Goal: Task Accomplishment & Management: Manage account settings

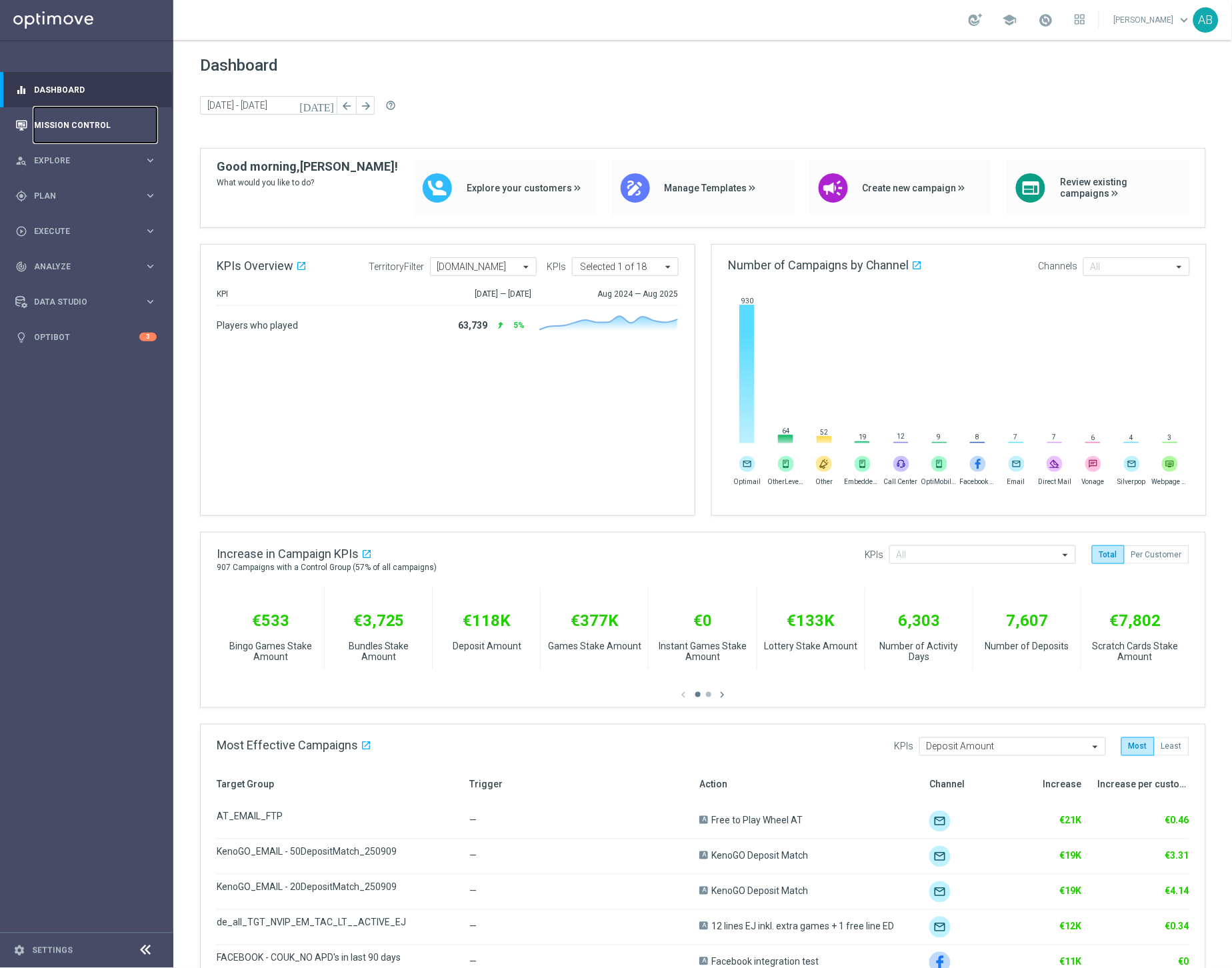
click at [73, 127] on link "Mission Control" at bounding box center [95, 125] width 123 height 35
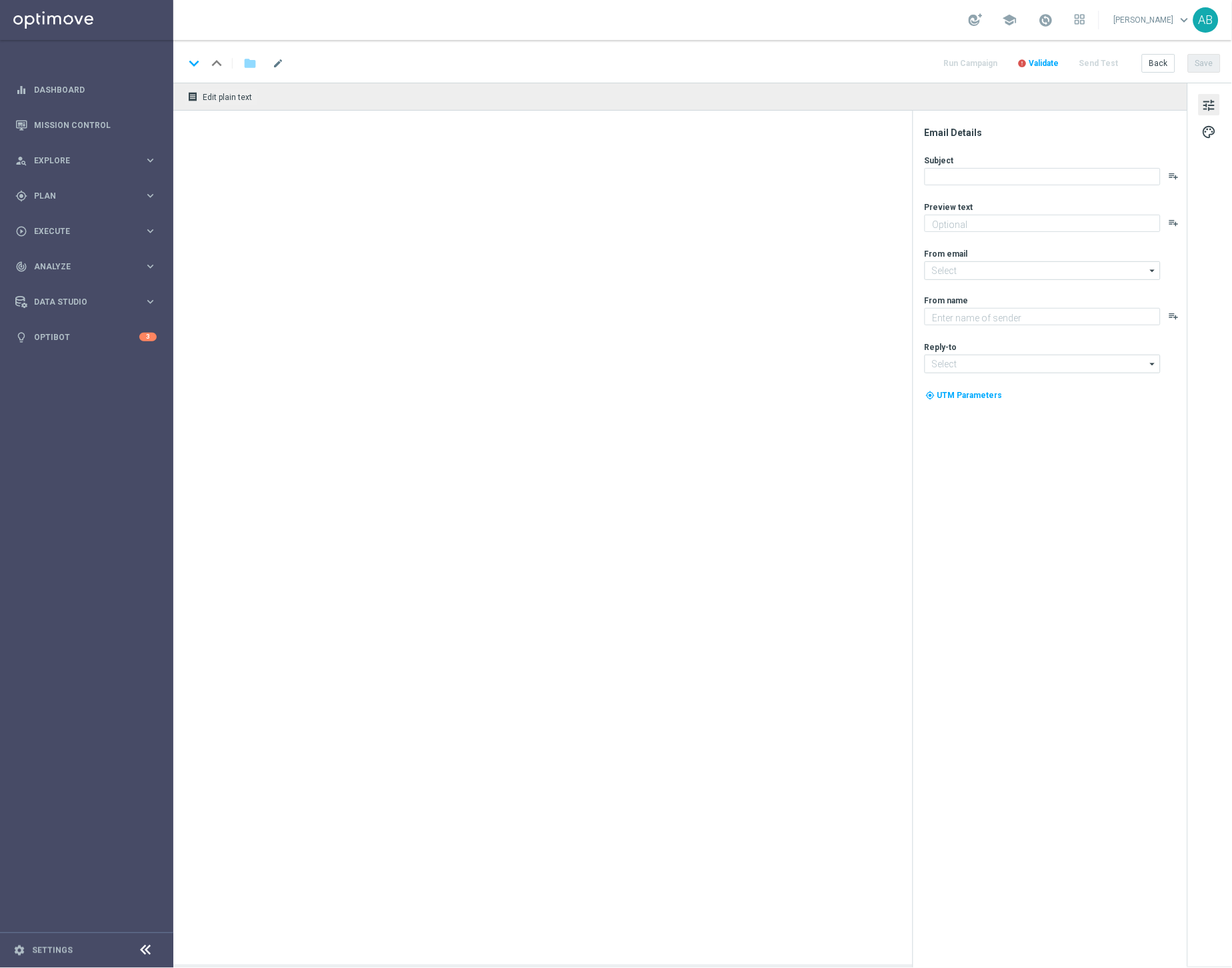
type textarea "Maximise your deposit."
type textarea "Lottoland"
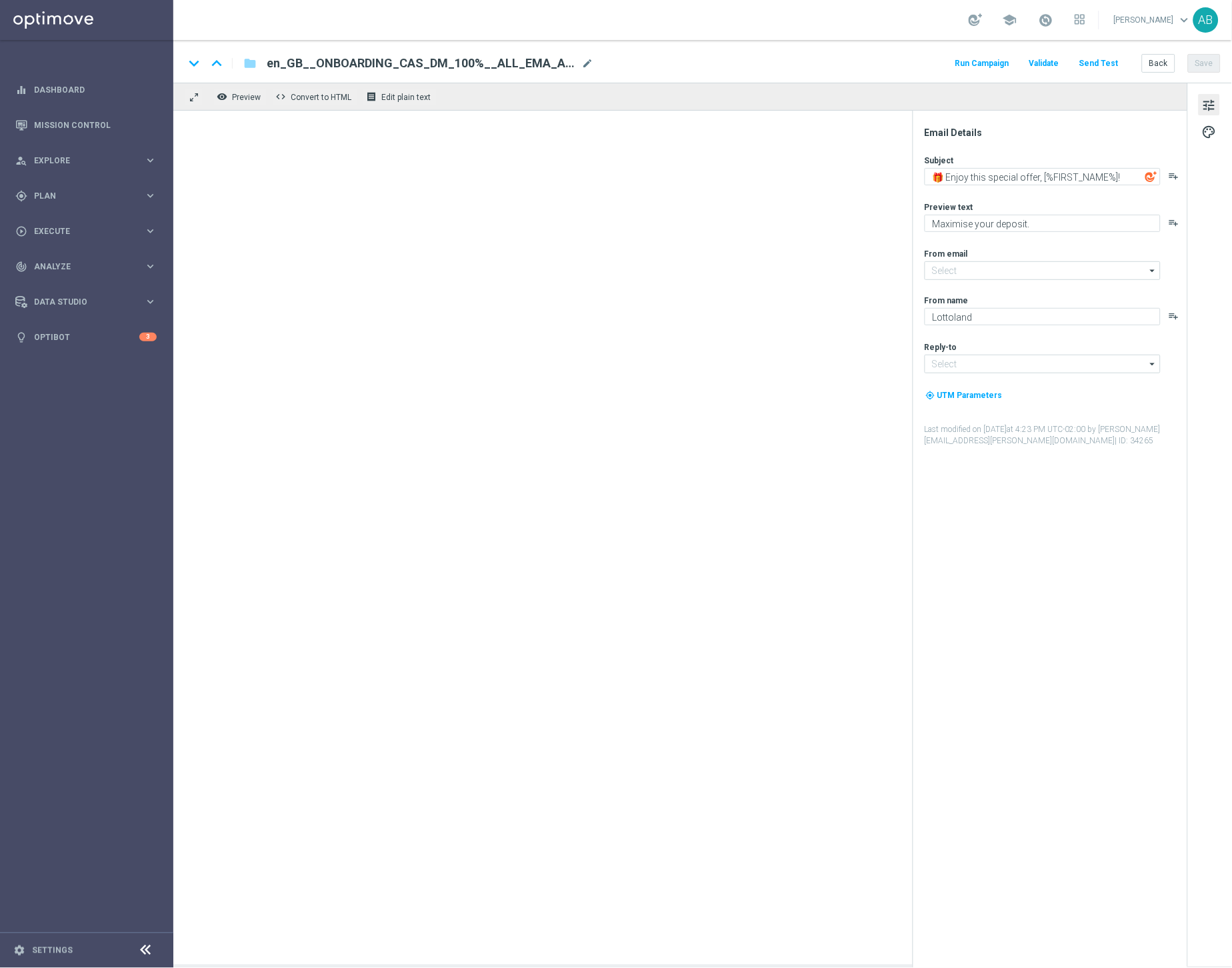
type input "mail@crm.lottoland.com"
type input "support@lottoland.co.uk"
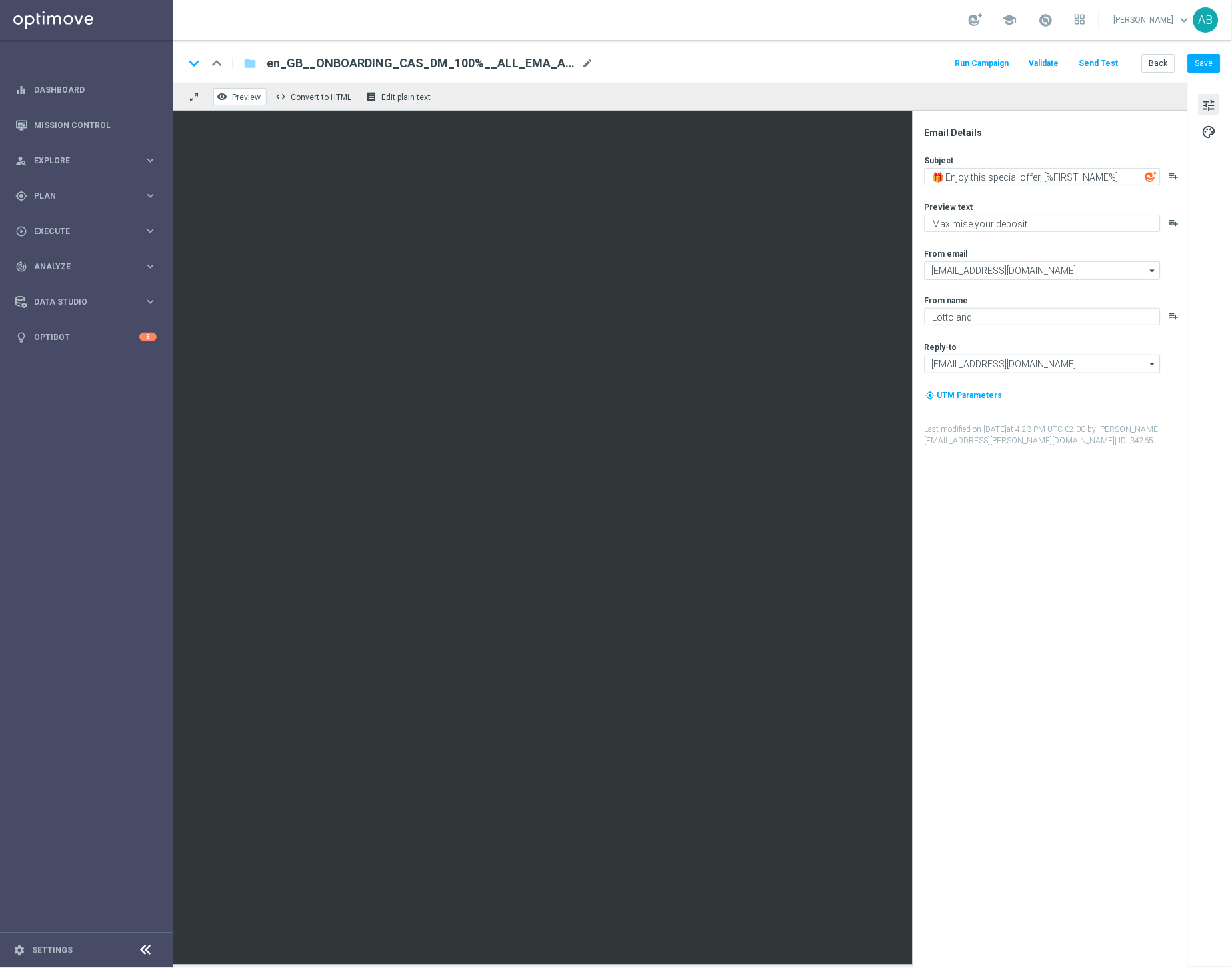
click at [232, 102] on span "Preview" at bounding box center [247, 97] width 29 height 9
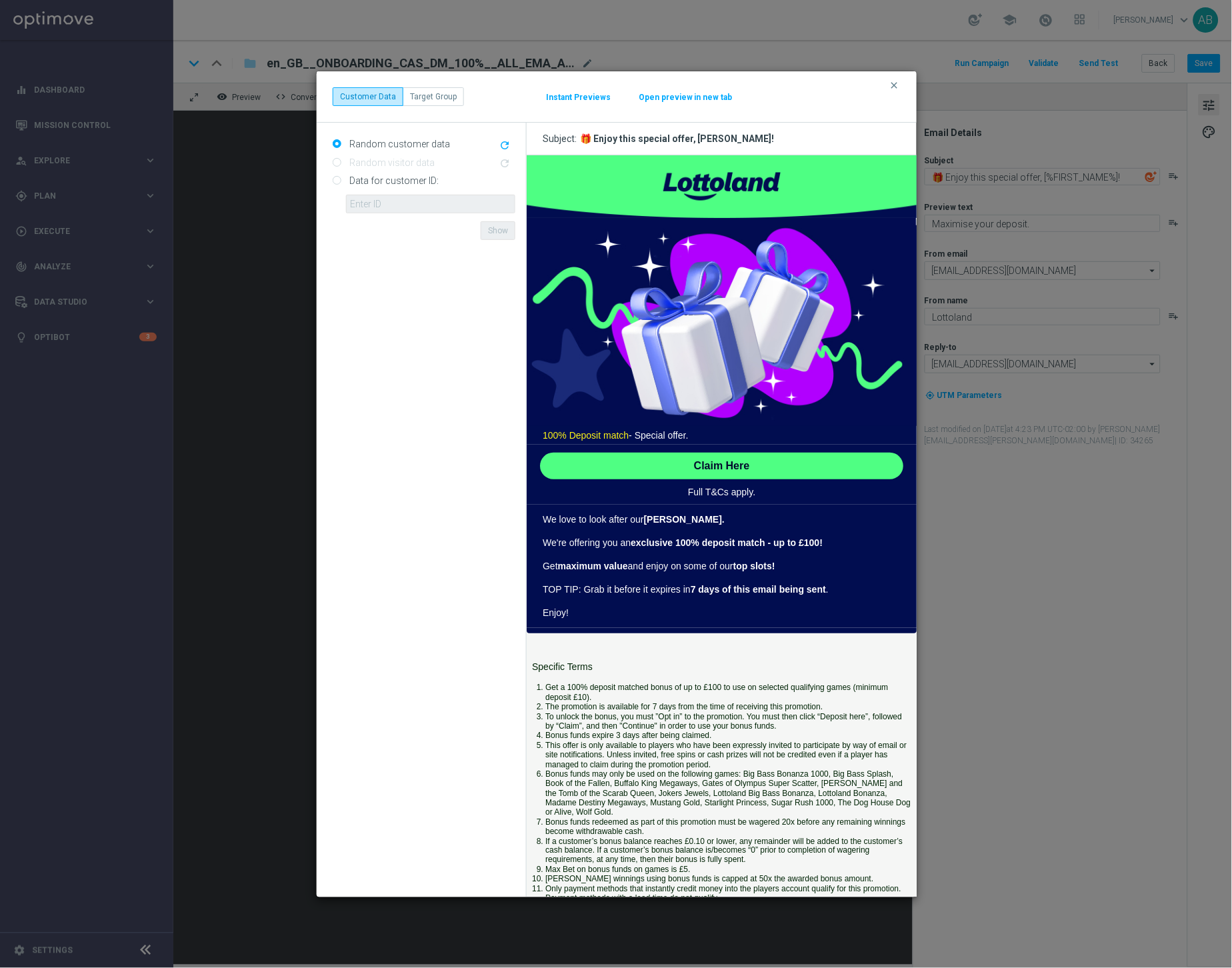
click at [341, 184] on input "Data for customer ID:" at bounding box center [337, 181] width 8 height 8
radio input "true"
click at [368, 208] on input "text" at bounding box center [431, 204] width 169 height 18
click at [371, 205] on input "text" at bounding box center [431, 204] width 169 height 18
paste input "4832825"
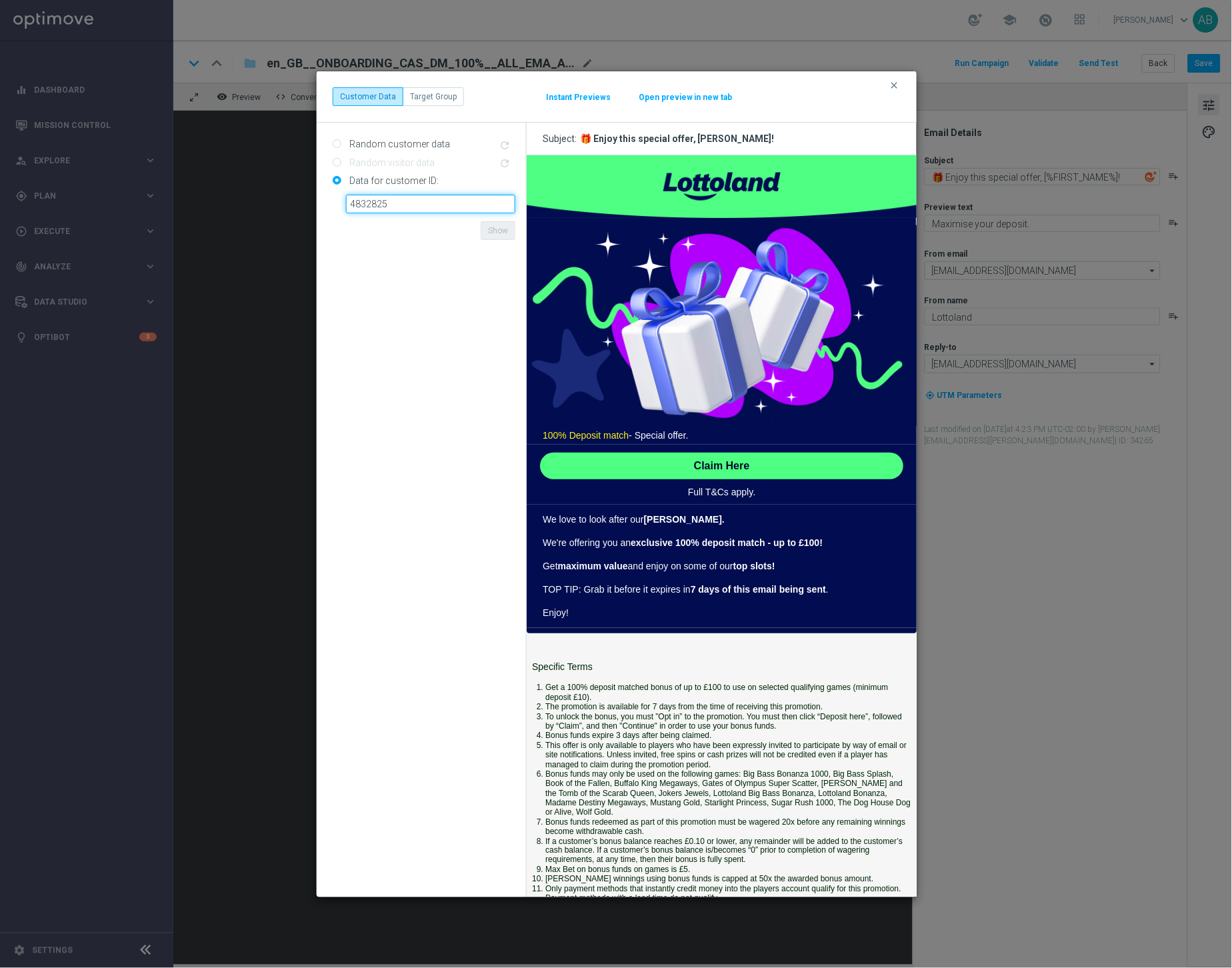
type input "4832825"
click at [897, 86] on icon "clear" at bounding box center [895, 86] width 11 height 11
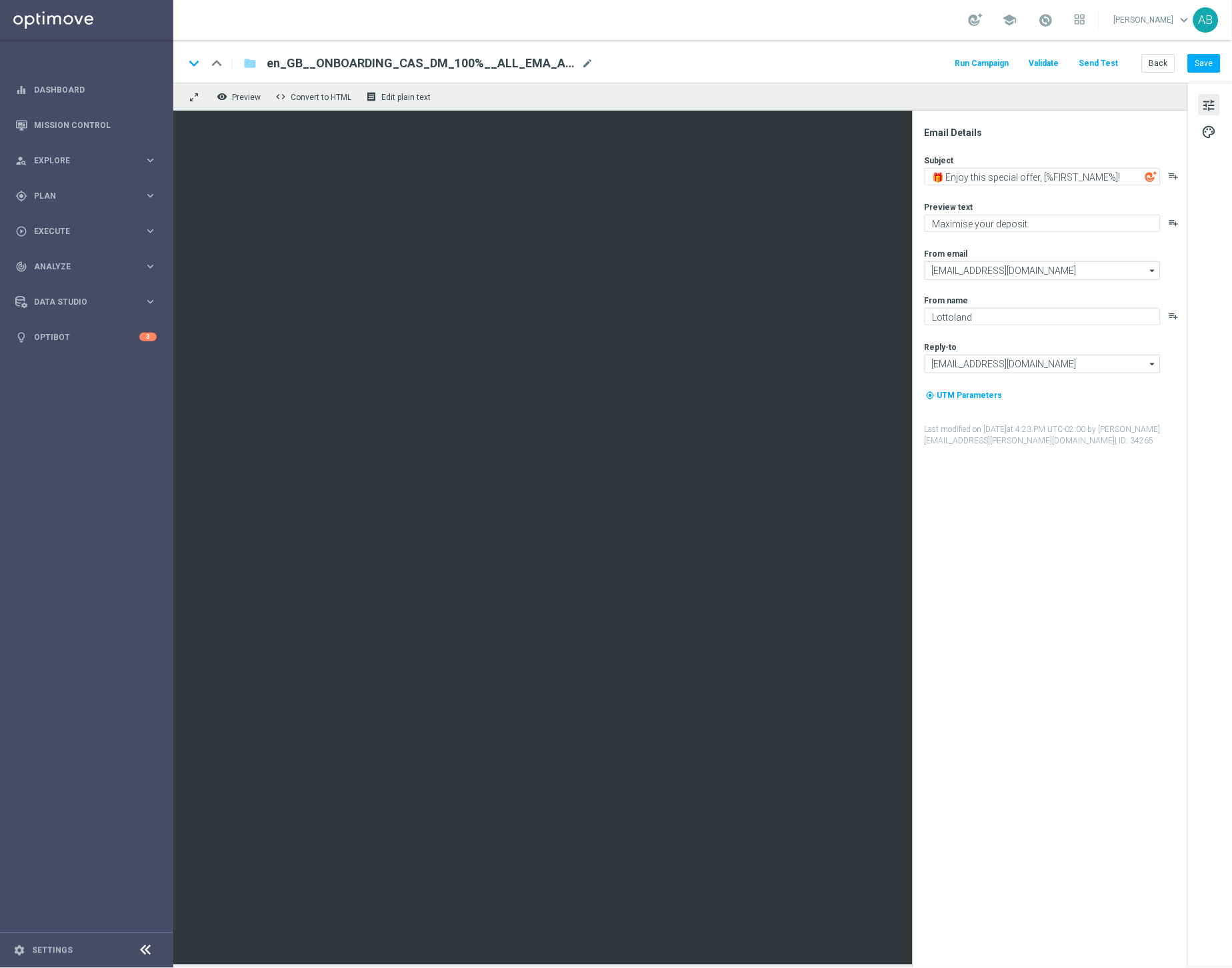
click at [1108, 66] on button "Send Test" at bounding box center [1098, 64] width 44 height 18
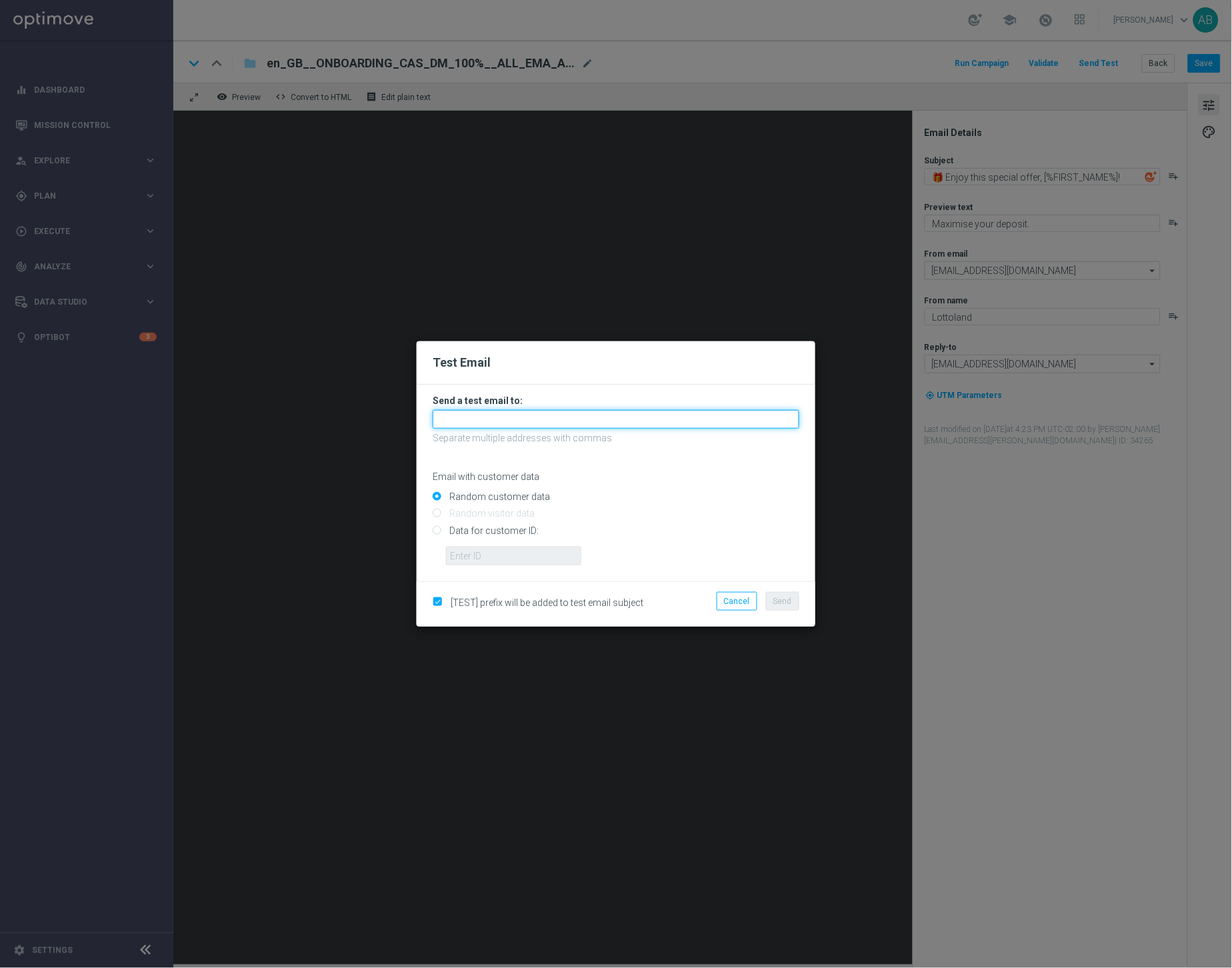
click at [499, 422] on input "text" at bounding box center [616, 419] width 366 height 18
type input "adambloor21@gmail.com"
click at [436, 531] on input "Data for customer ID:" at bounding box center [616, 536] width 366 height 18
radio input "true"
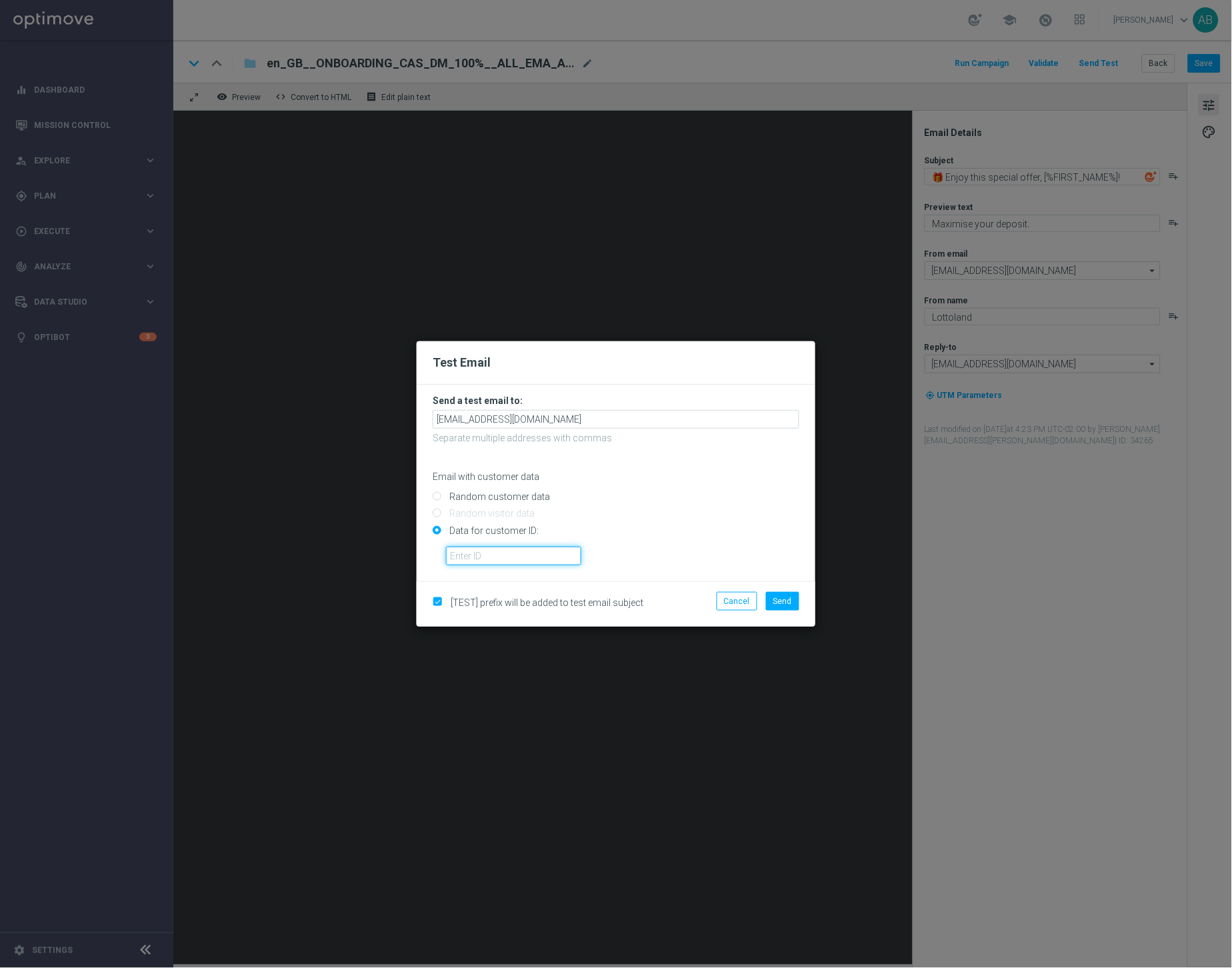
click at [469, 553] on input "text" at bounding box center [513, 556] width 135 height 18
paste input "4832825"
type input "4832825"
click at [670, 552] on div "4832825" at bounding box center [622, 551] width 373 height 29
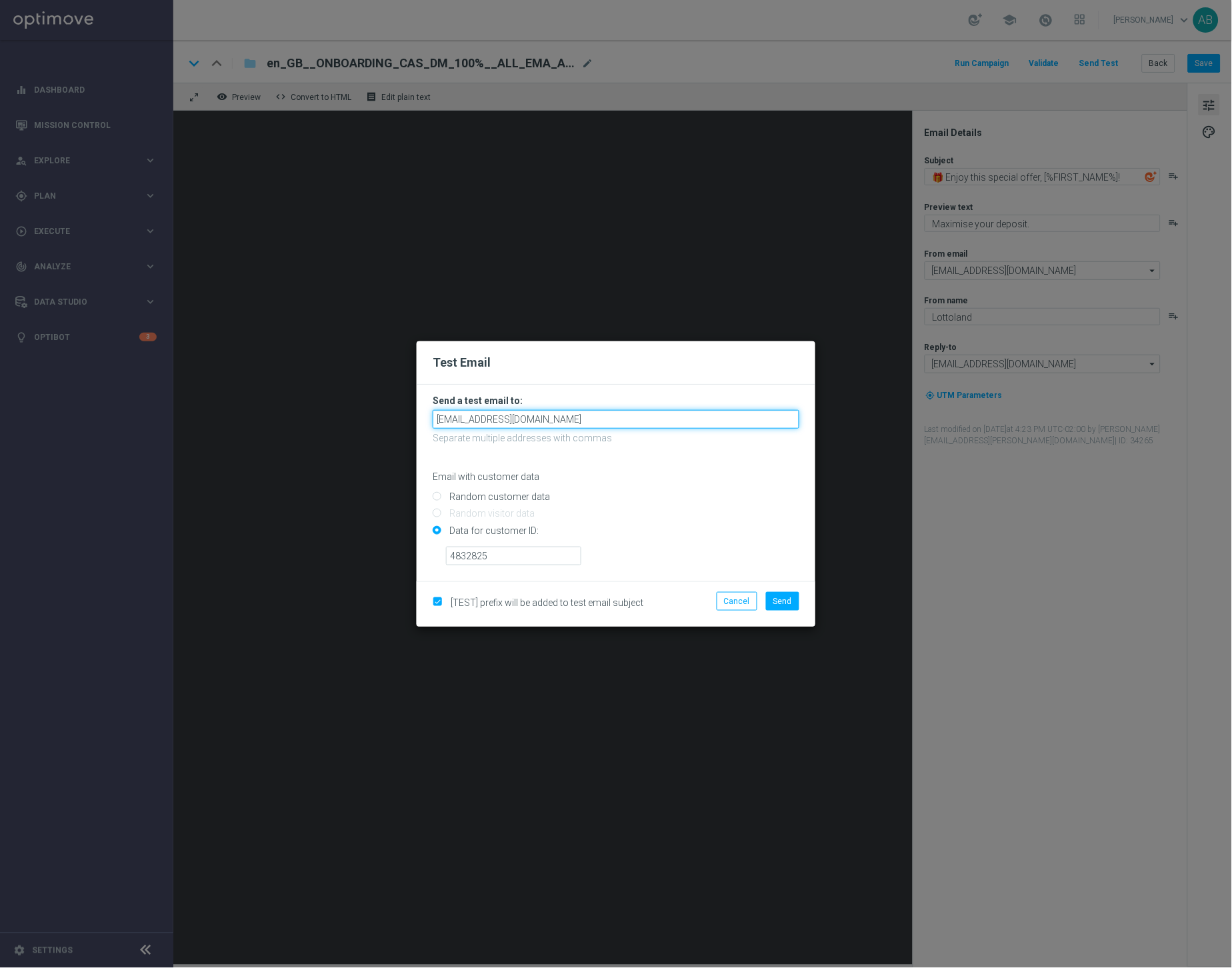
drag, startPoint x: 502, startPoint y: 418, endPoint x: 592, endPoint y: 422, distance: 90.1
click at [592, 422] on input "adambloor21@gmail.com" at bounding box center [616, 419] width 366 height 18
type input "adam.bloor@lottoland.com"
click at [778, 602] on span "Send" at bounding box center [782, 602] width 18 height 9
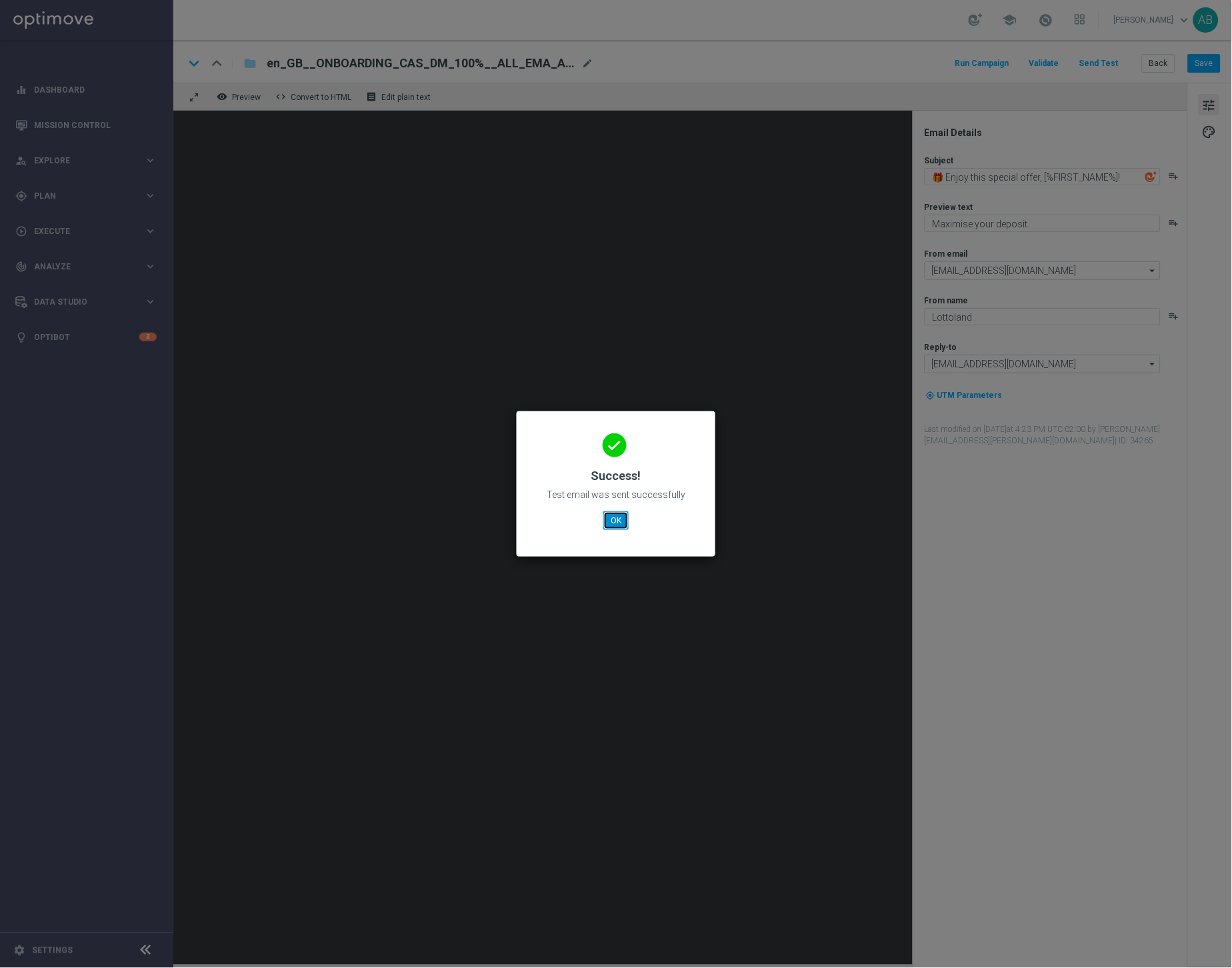
click at [614, 518] on button "OK" at bounding box center [615, 521] width 25 height 18
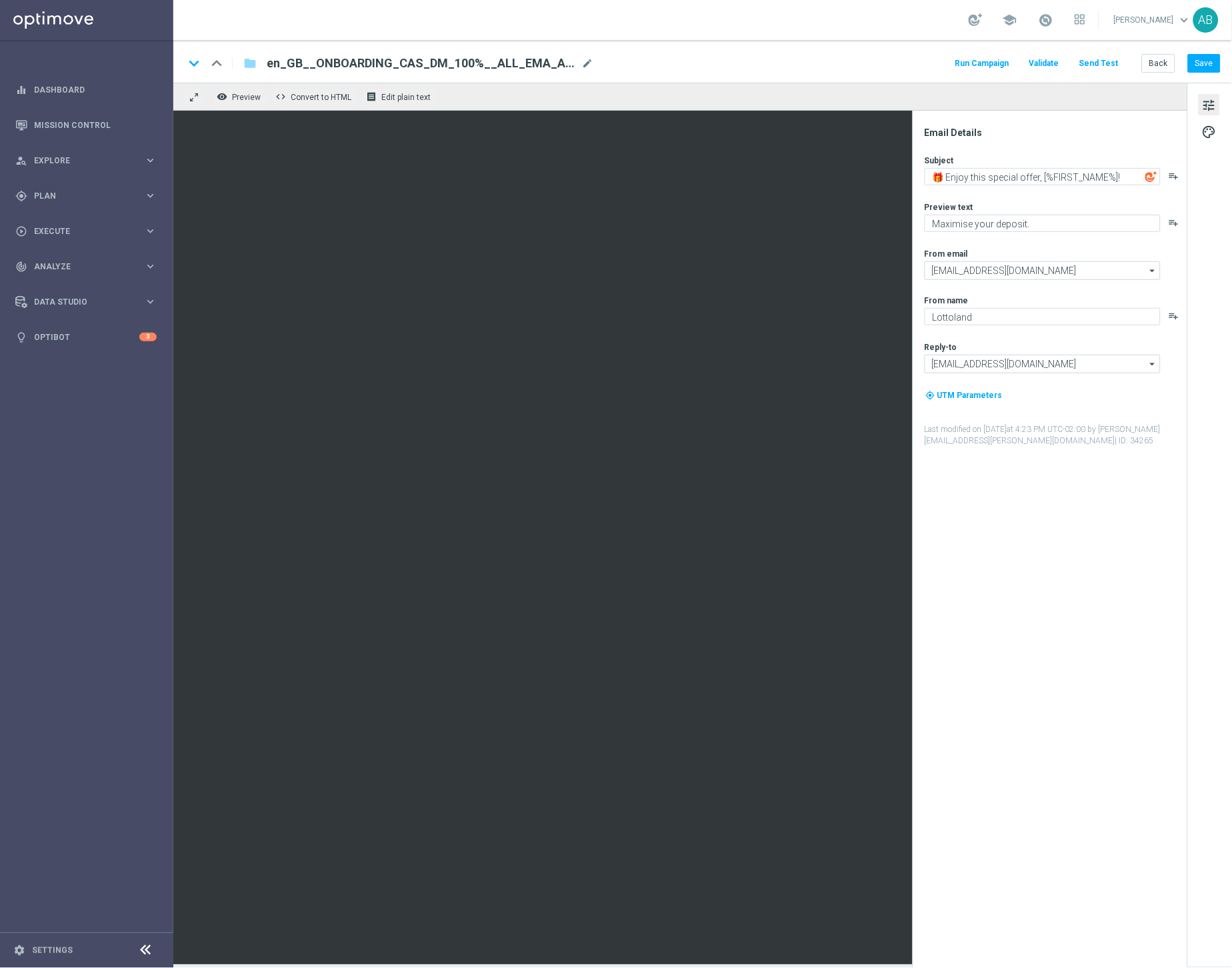
click at [246, 106] on div "remove_red_eye Preview code Convert to HTML receipt Edit plain text" at bounding box center [680, 96] width 1014 height 28
click at [247, 98] on span "Preview" at bounding box center [247, 97] width 29 height 9
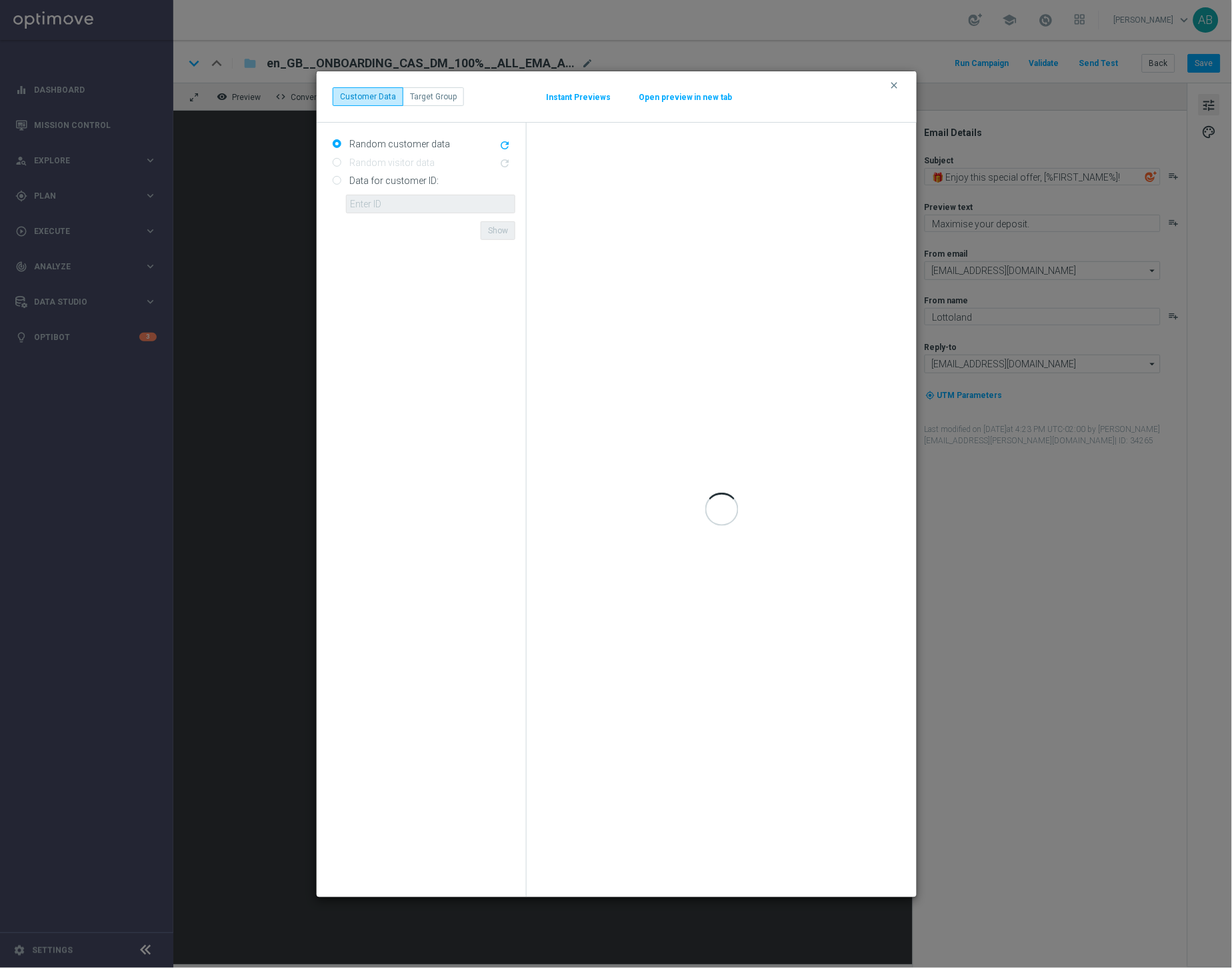
click at [340, 186] on div "Data for customer ID: ID {{customerId}} not found Show" at bounding box center [424, 192] width 182 height 44
click at [339, 182] on input "Data for customer ID:" at bounding box center [337, 181] width 8 height 8
radio input "true"
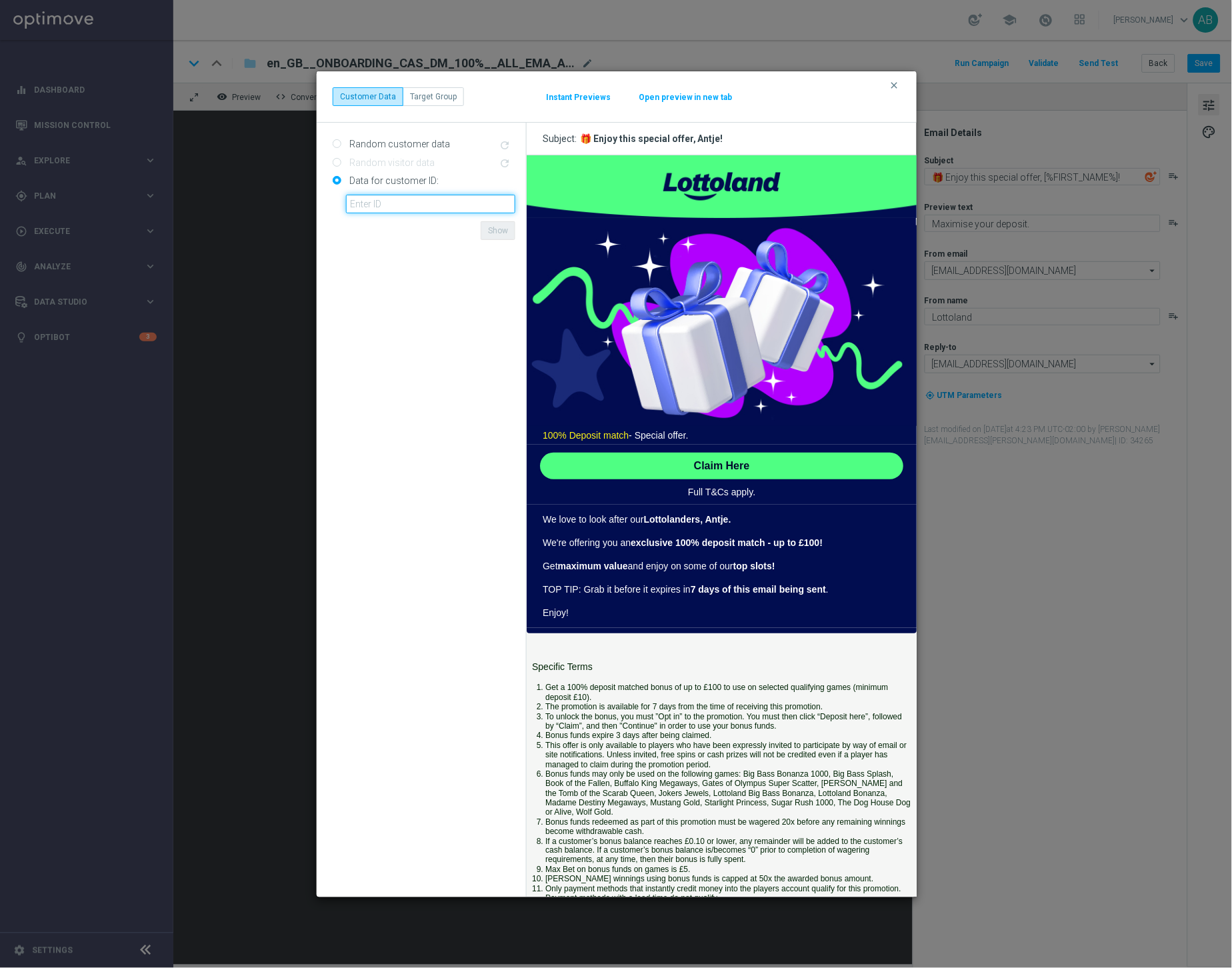
click at [402, 202] on input "text" at bounding box center [431, 204] width 169 height 18
paste input "4832825"
type input "4832825"
click at [505, 232] on button "Show" at bounding box center [498, 231] width 34 height 18
click at [569, 93] on button "Instant Previews" at bounding box center [578, 98] width 66 height 11
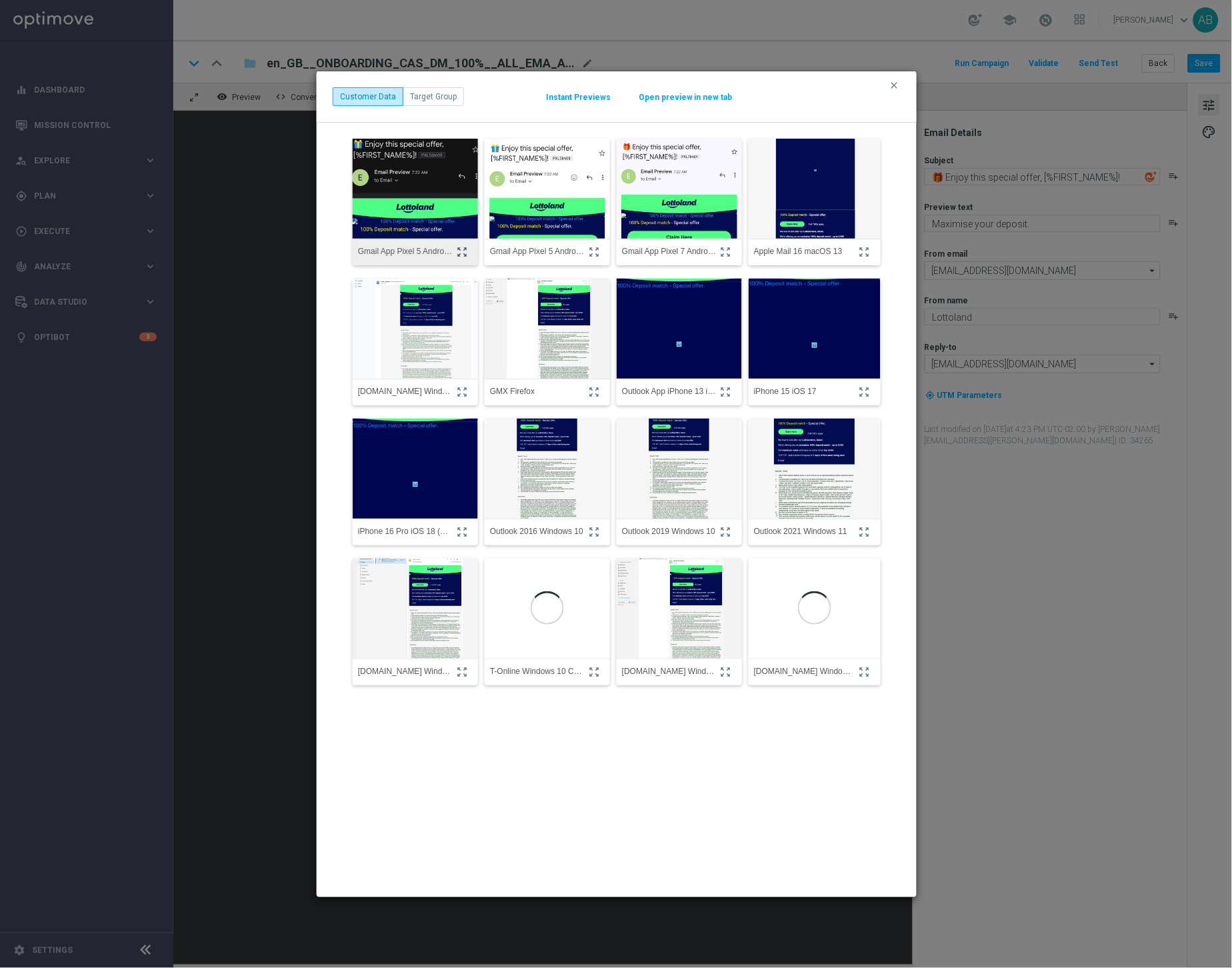
click at [461, 253] on icon "zoom_out_map" at bounding box center [462, 252] width 12 height 12
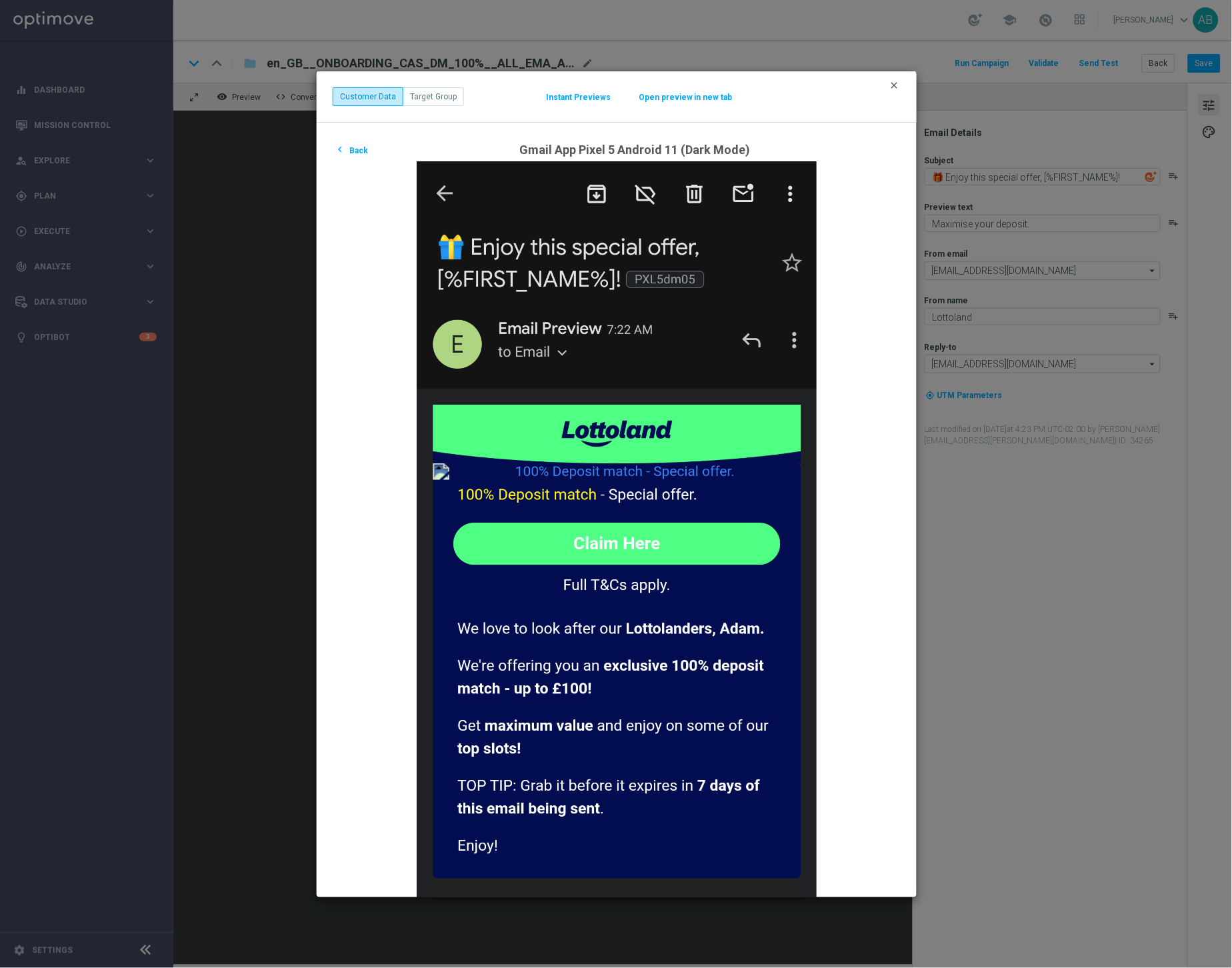
click at [895, 86] on icon "clear" at bounding box center [895, 86] width 11 height 11
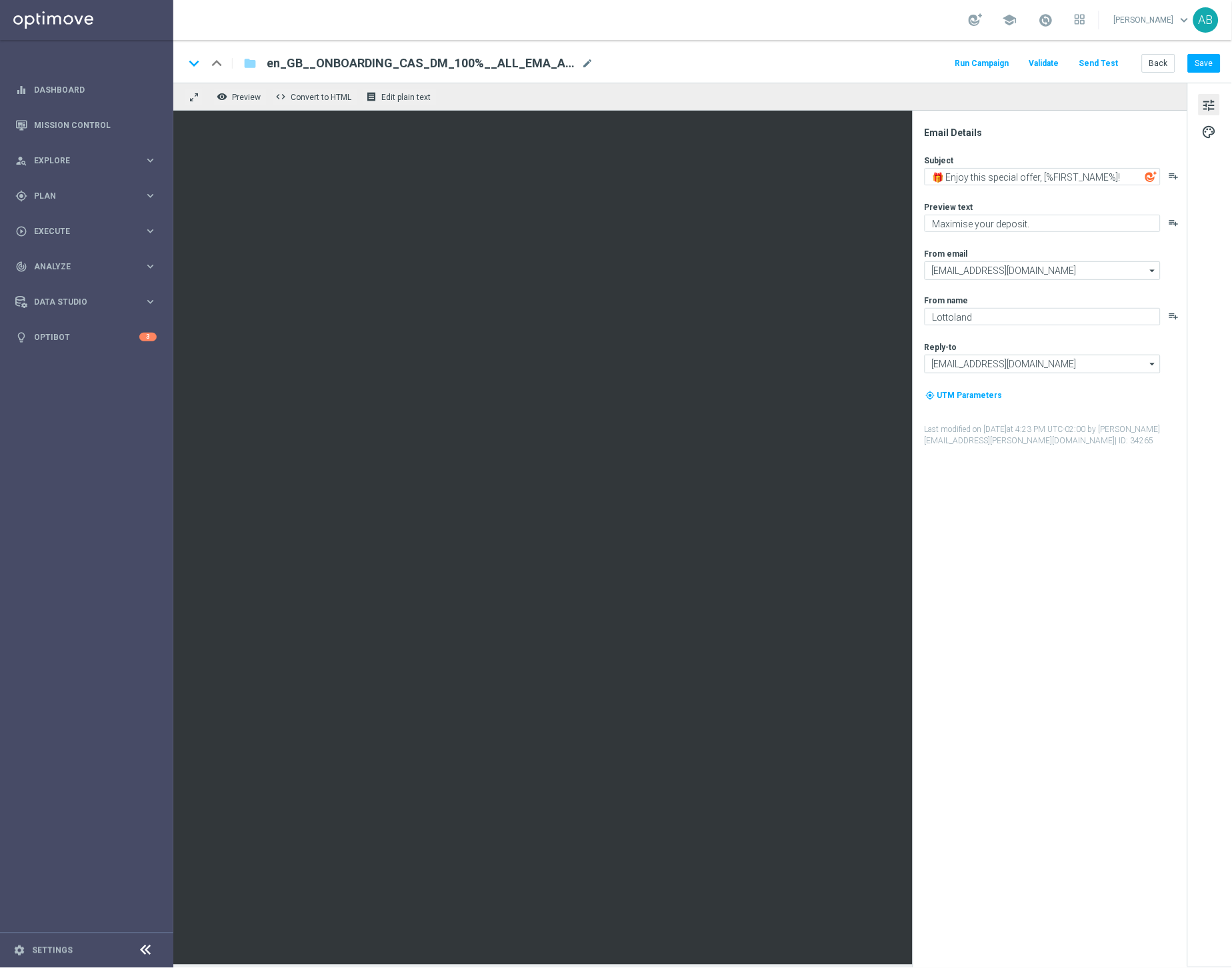
click at [247, 105] on div "remove_red_eye Preview code Convert to HTML receipt Edit plain text" at bounding box center [680, 96] width 1014 height 28
click at [247, 100] on span "Preview" at bounding box center [247, 97] width 29 height 9
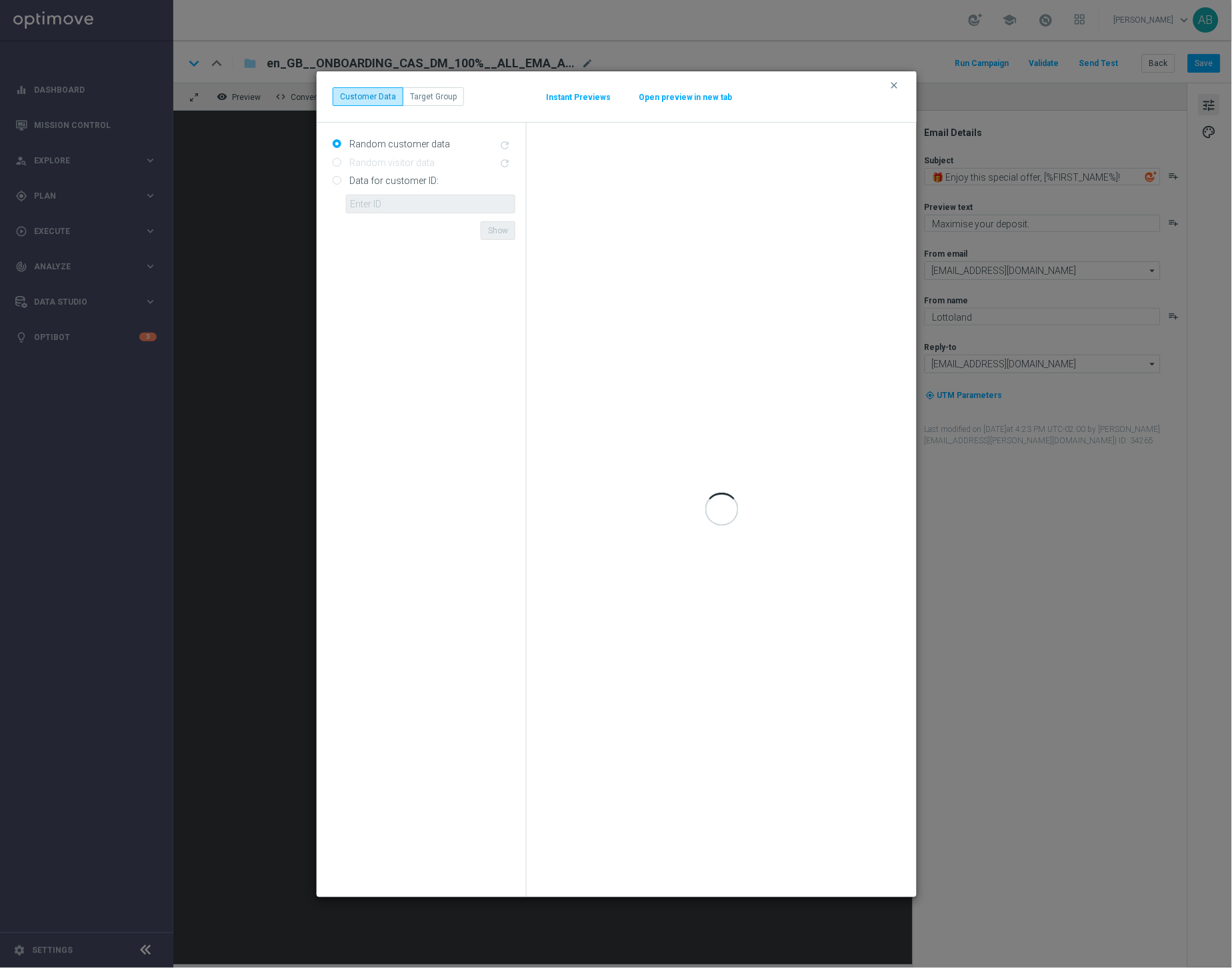
click at [342, 180] on div "Data for customer ID: ID {{customerId}} not found Show" at bounding box center [424, 192] width 182 height 44
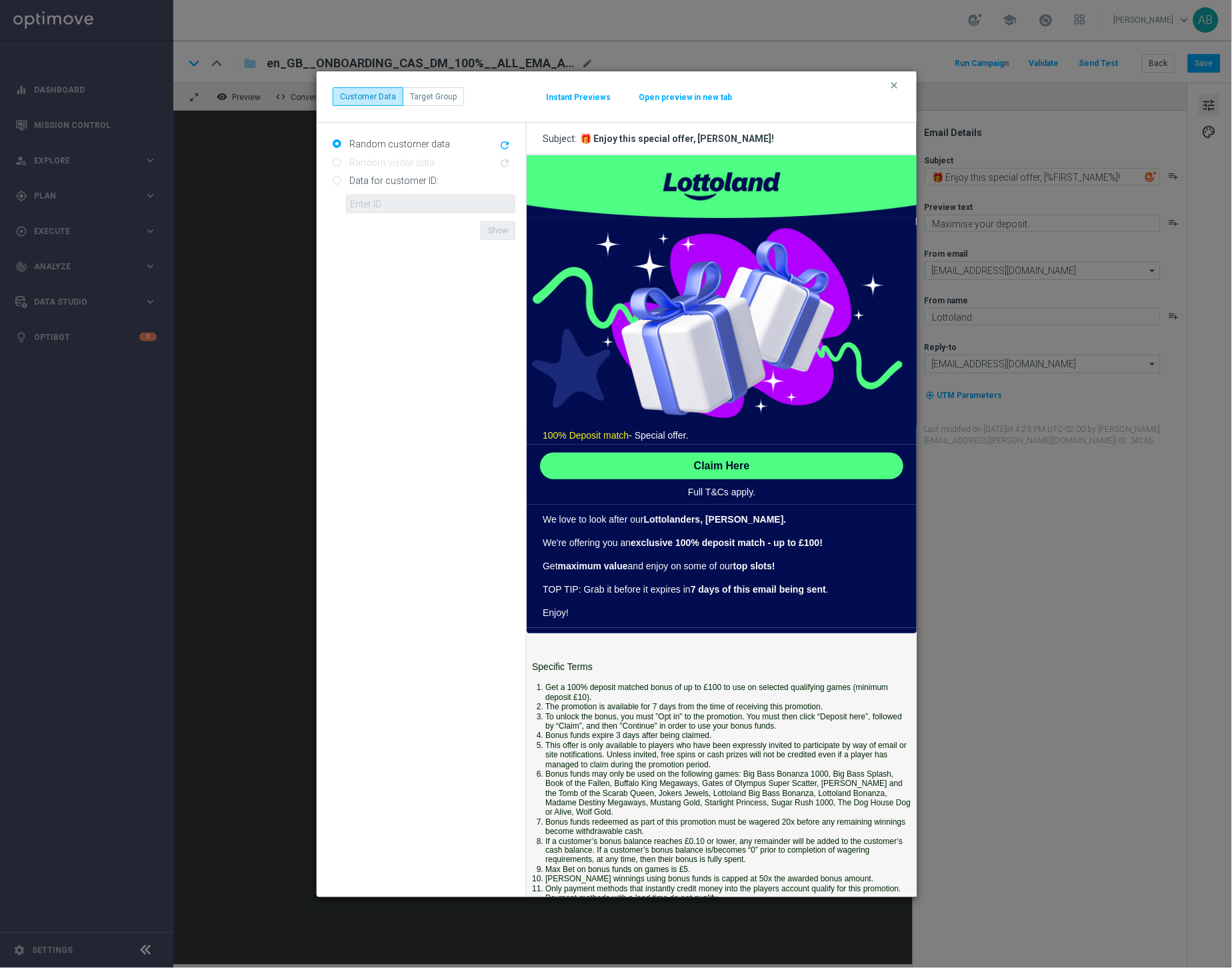
click at [340, 182] on input "Data for customer ID:" at bounding box center [337, 181] width 8 height 8
radio input "true"
click at [381, 202] on input "text" at bounding box center [431, 204] width 169 height 18
paste input "4832825"
type input "4832825"
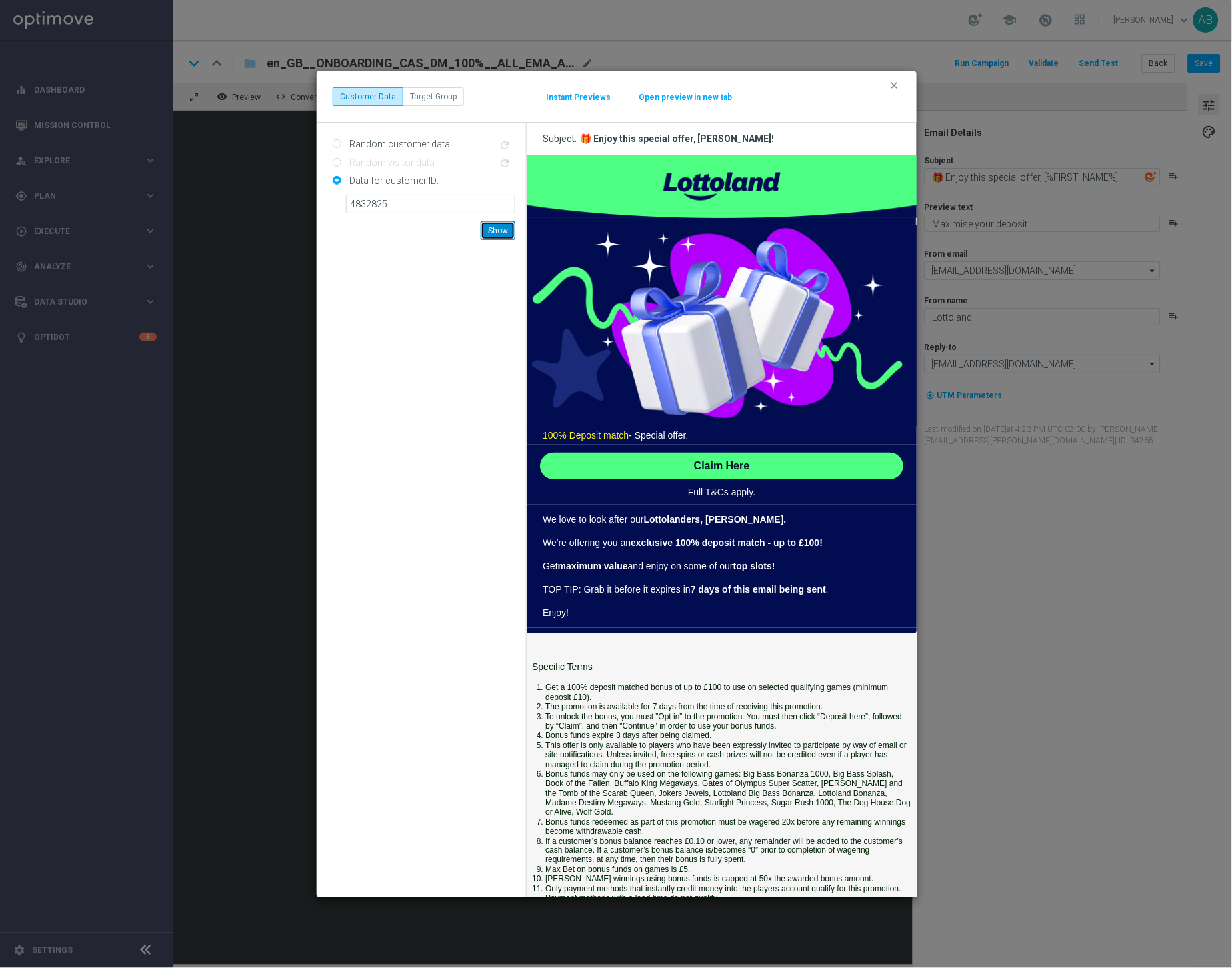
click at [503, 237] on button "Show" at bounding box center [498, 231] width 34 height 18
click at [681, 94] on button "Open preview in new tab" at bounding box center [685, 98] width 95 height 11
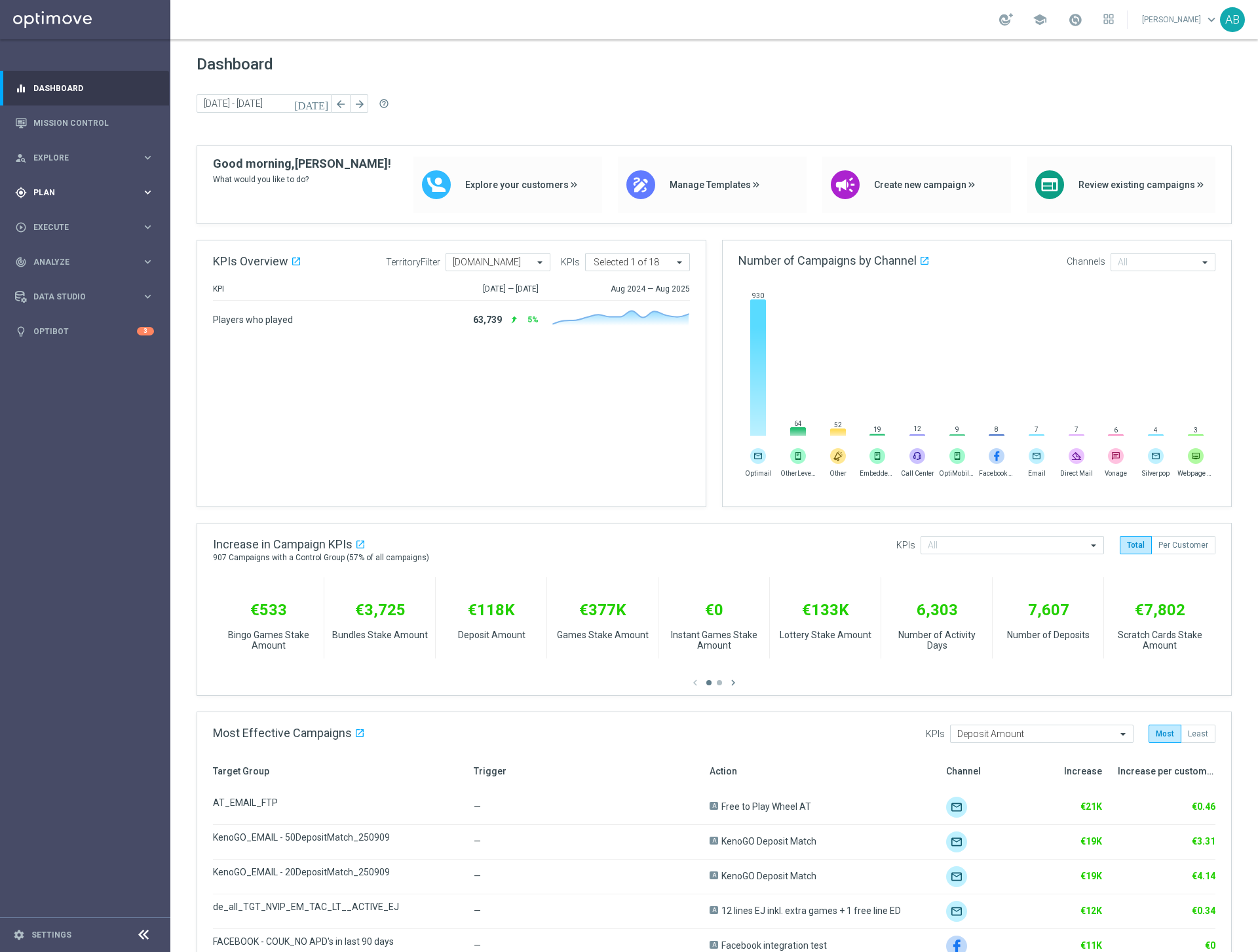
click at [75, 184] on div "gps_fixed Plan keyboard_arrow_right" at bounding box center [84, 192] width 169 height 35
click at [59, 348] on span "Execute" at bounding box center [88, 344] width 108 height 8
click at [85, 255] on link "Campaign Builder" at bounding box center [85, 254] width 102 height 11
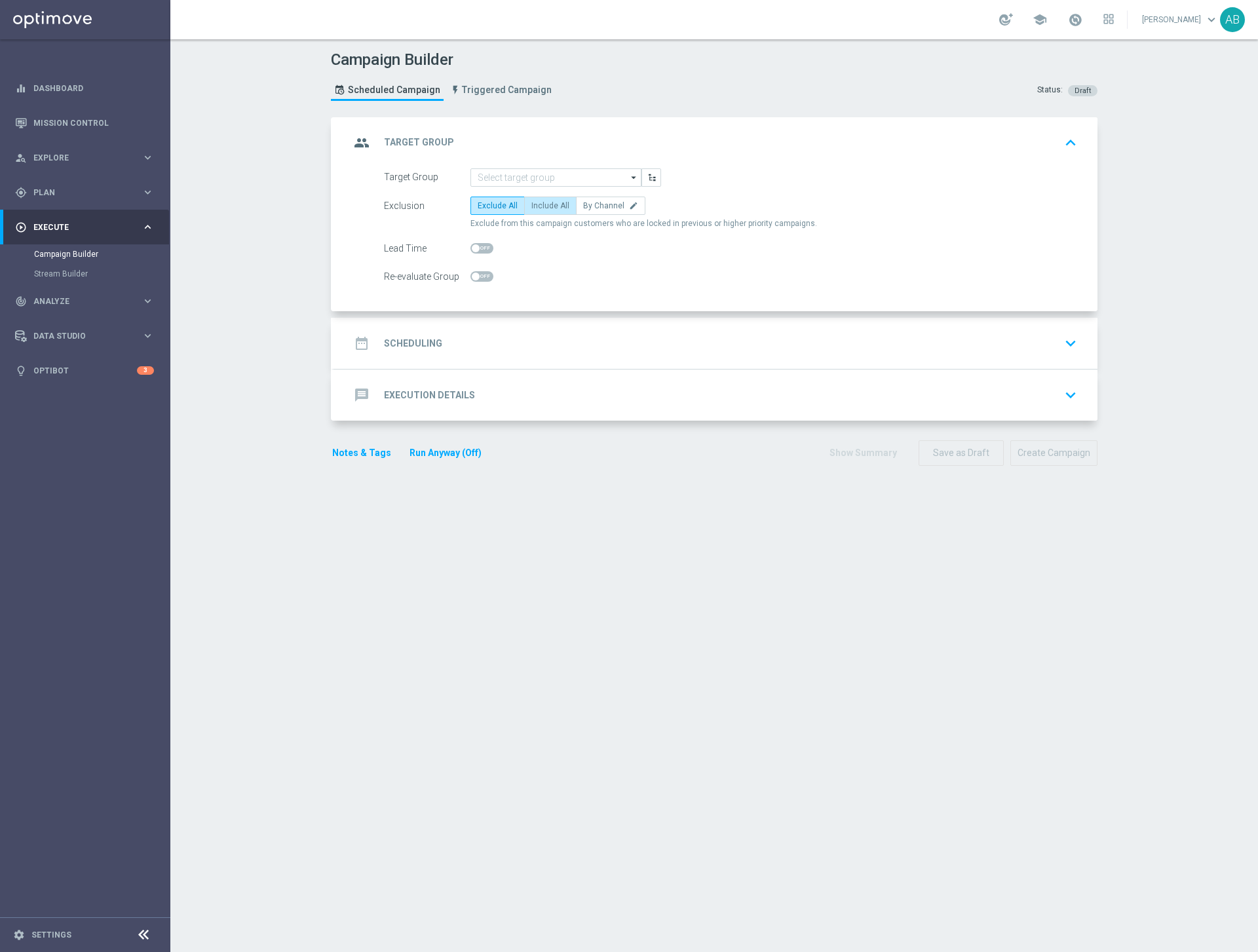
click at [563, 203] on span "Include All" at bounding box center [550, 206] width 38 height 9
click at [540, 204] on input "Include All" at bounding box center [535, 208] width 8 height 8
radio input "true"
click at [569, 173] on input at bounding box center [556, 177] width 171 height 18
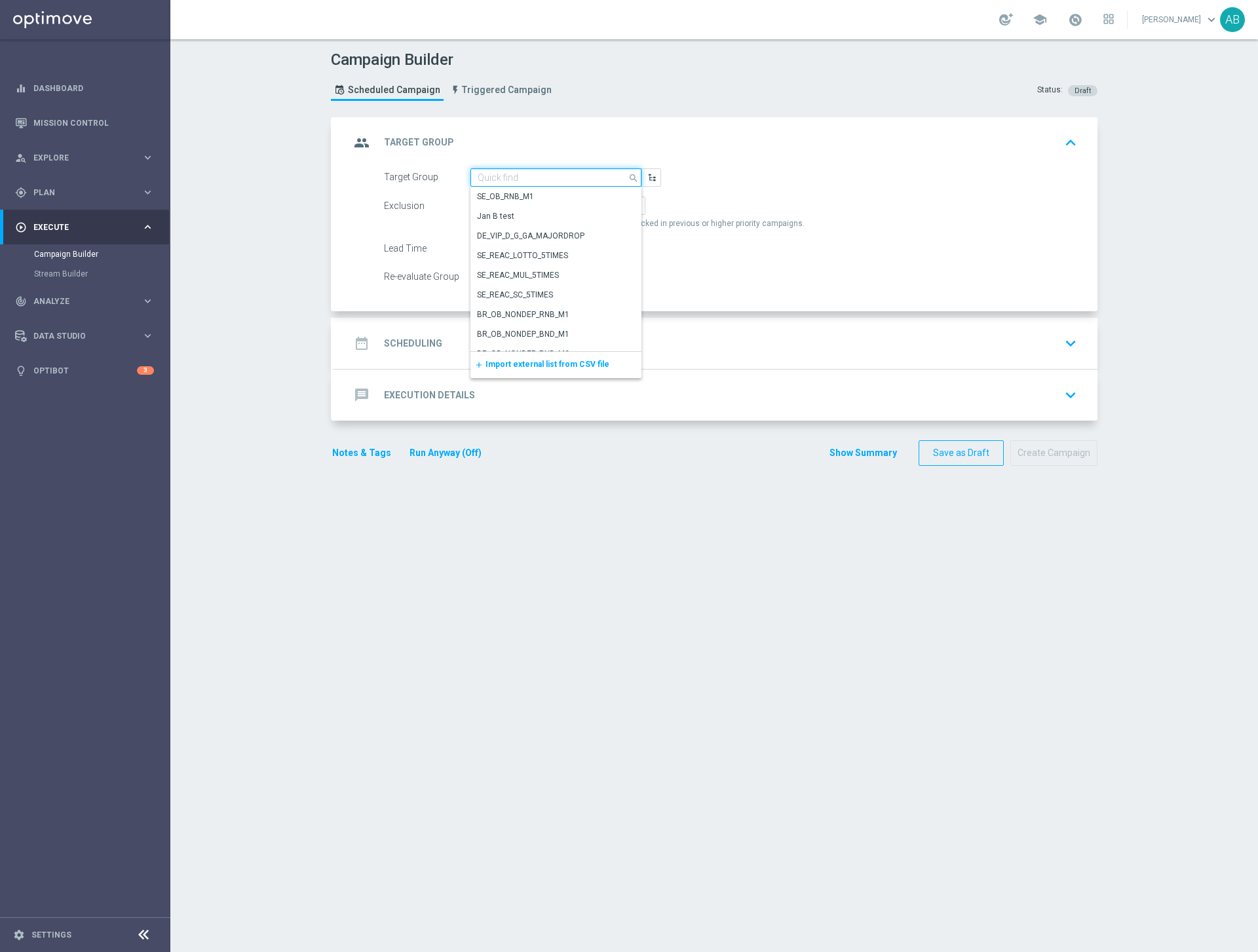
paste input "UK_ALL_VERTICALS_PROD_CASINO_EMAIL_ONB_D4_100PCT_BONUS_BONUS_1DEP"
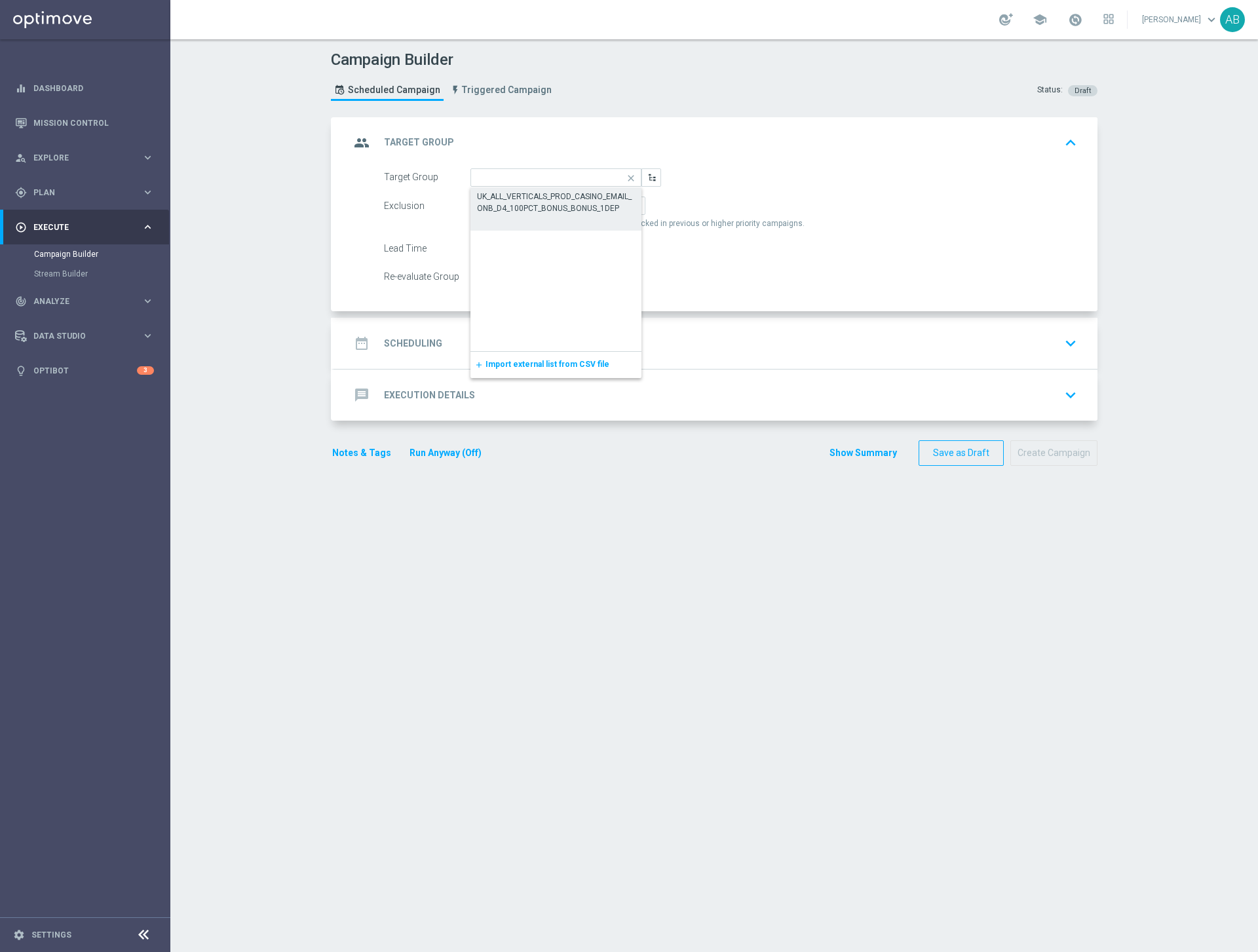
click at [557, 204] on div "UK_ALL_VERTICALS_PROD_CASINO_EMAIL_ONB_D4_100PCT_BONUS_BONUS_1DEP" at bounding box center [556, 202] width 158 height 23
type input "UK_ALL_VERTICALS_PROD_CASINO_EMAIL_ONB_D4_100PCT_BONUS_BONUS_1DEP"
click at [425, 338] on h2 "Scheduling" at bounding box center [413, 344] width 59 height 13
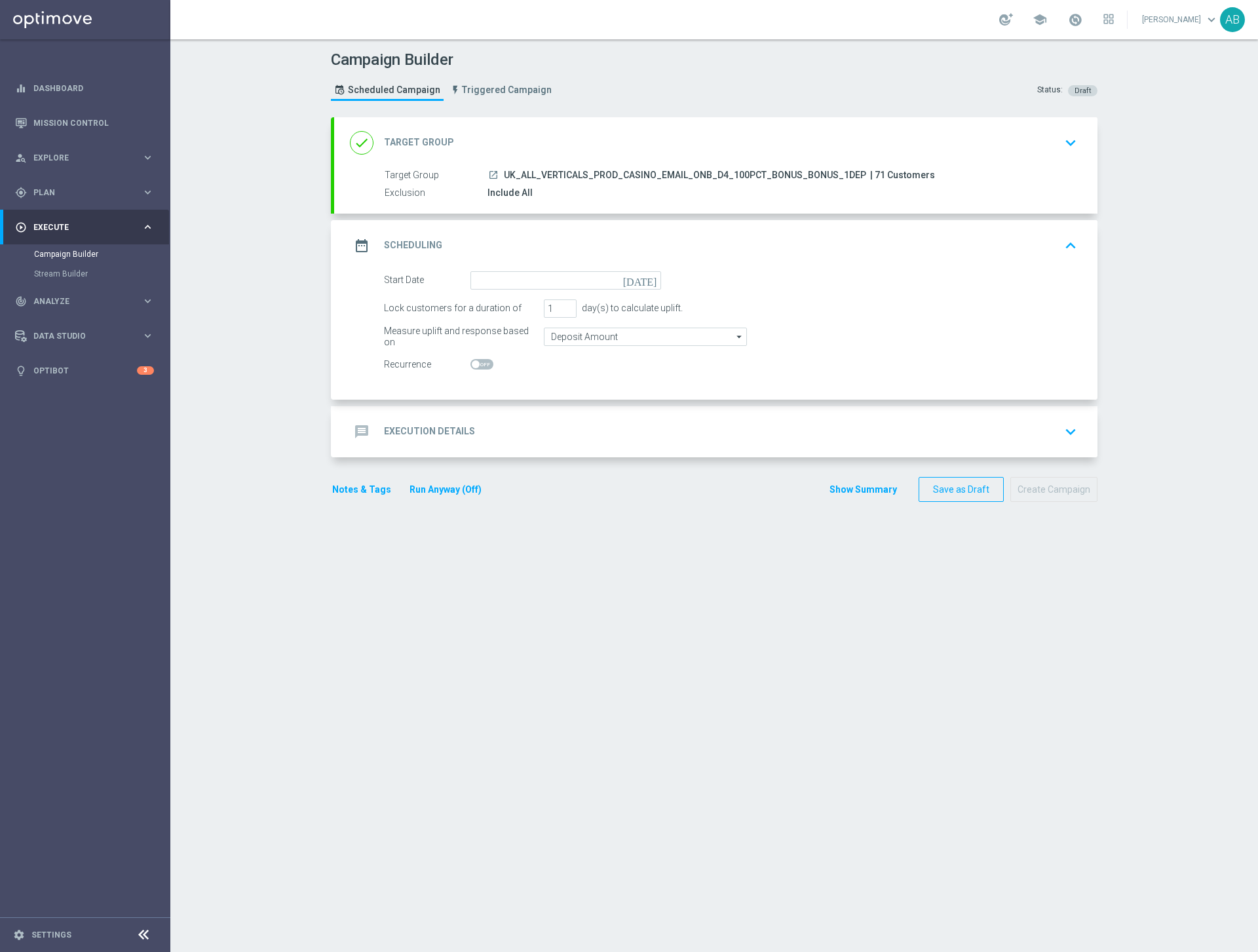
click at [651, 279] on icon "[DATE]" at bounding box center [642, 278] width 39 height 14
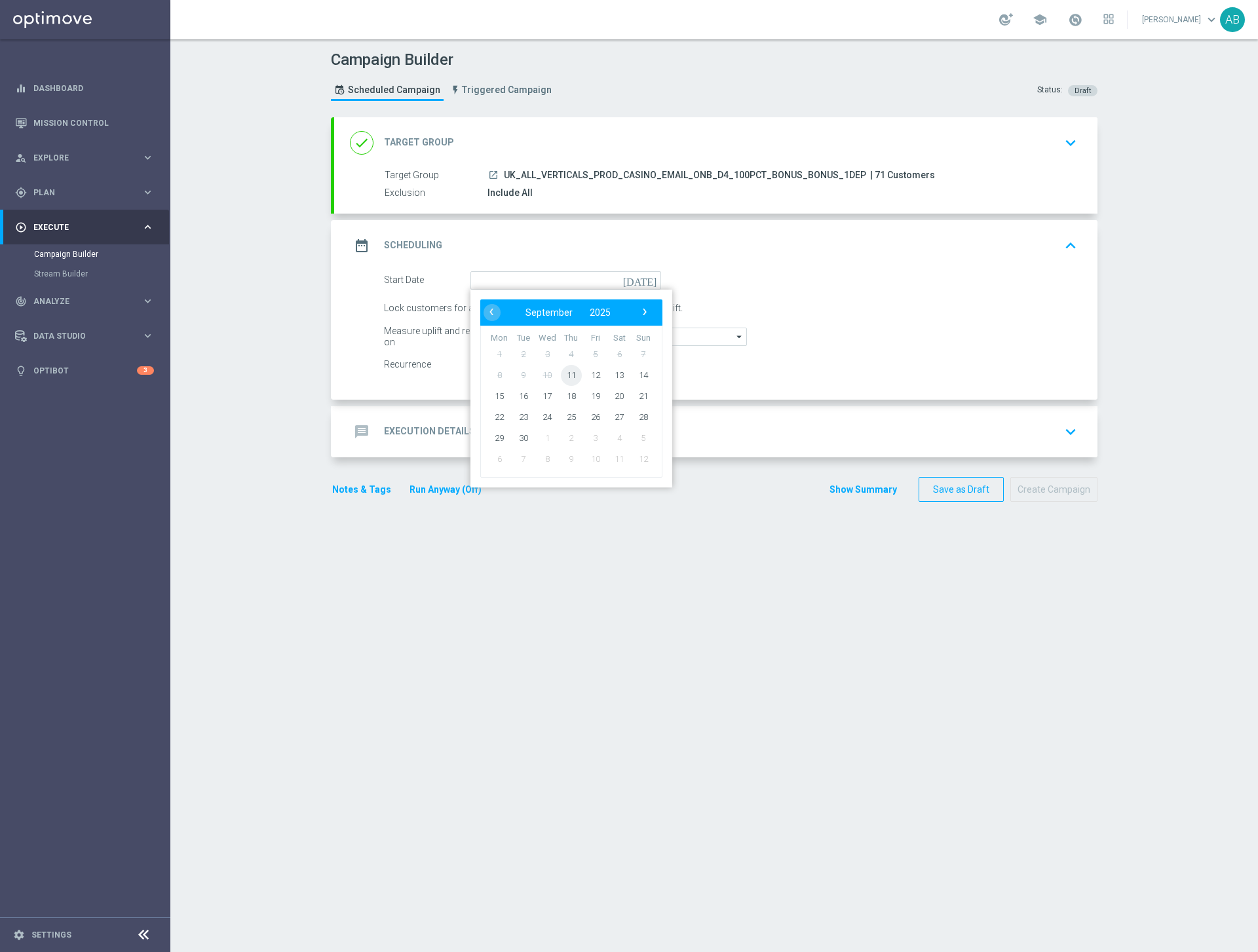
click at [570, 368] on span "11" at bounding box center [571, 375] width 21 height 21
type input "11 Sep 2025"
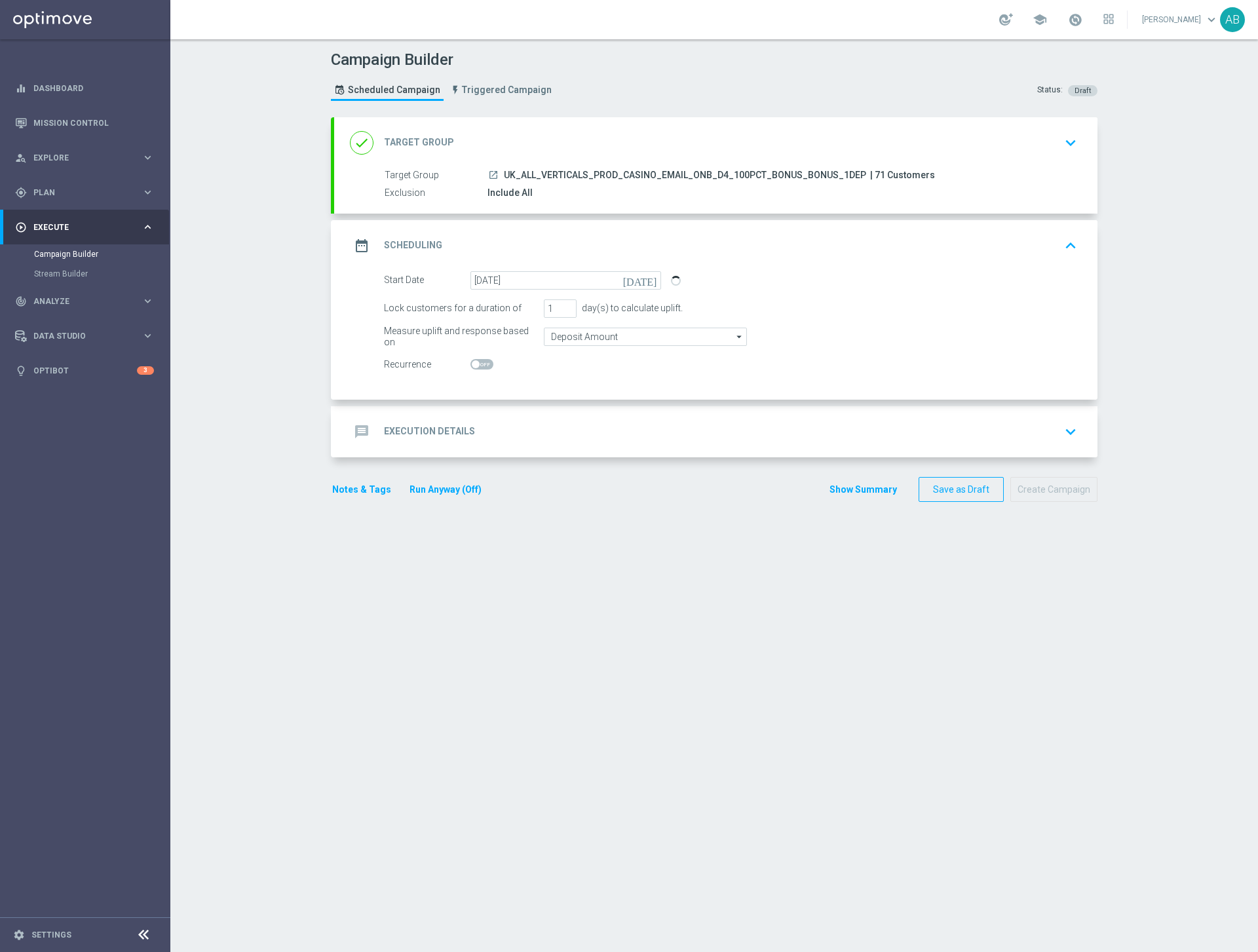
click at [479, 359] on span at bounding box center [482, 365] width 23 height 11
click at [479, 359] on input "checkbox" at bounding box center [482, 365] width 23 height 11
checkbox input "true"
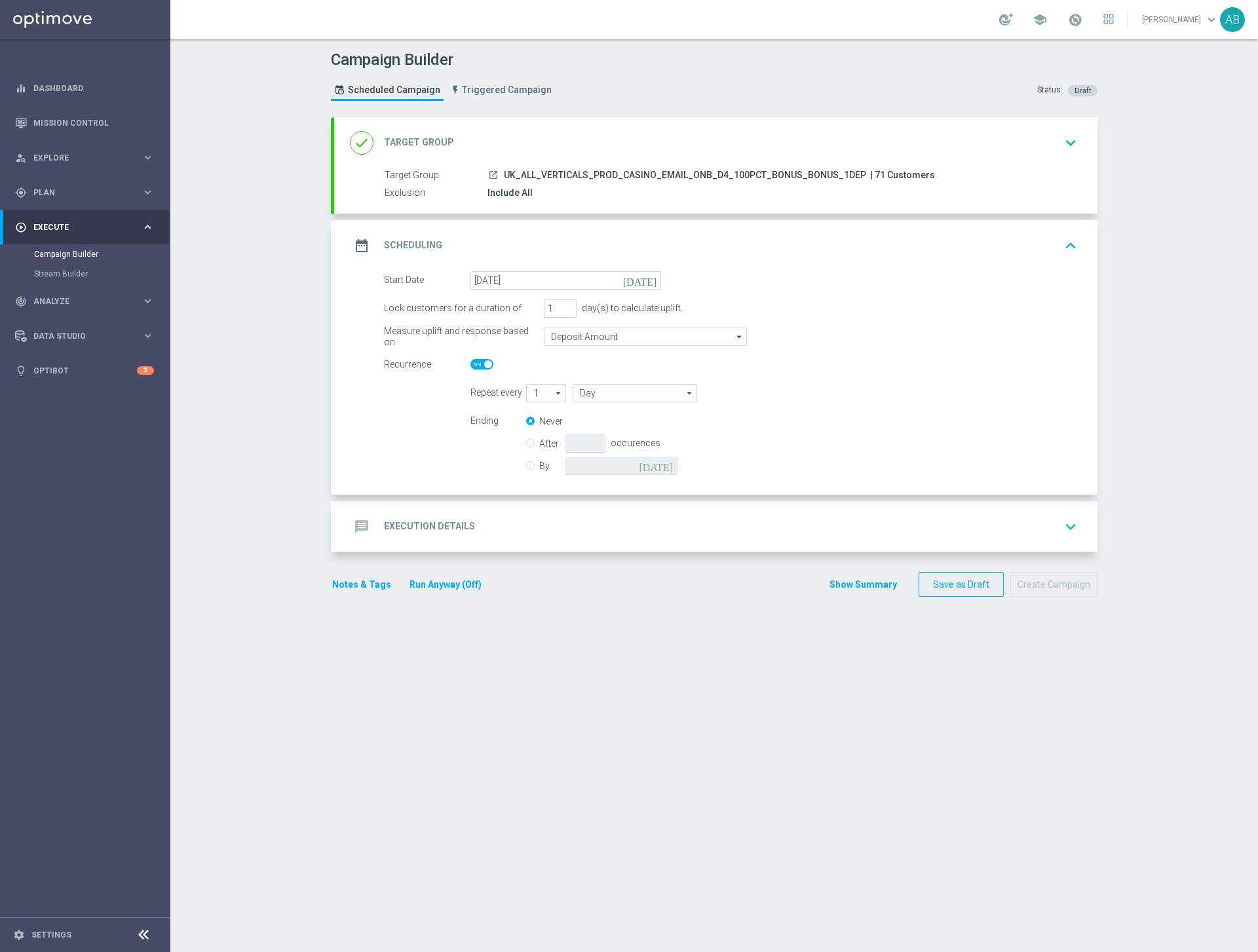
click at [467, 521] on h2 "Execution Details" at bounding box center [429, 526] width 91 height 13
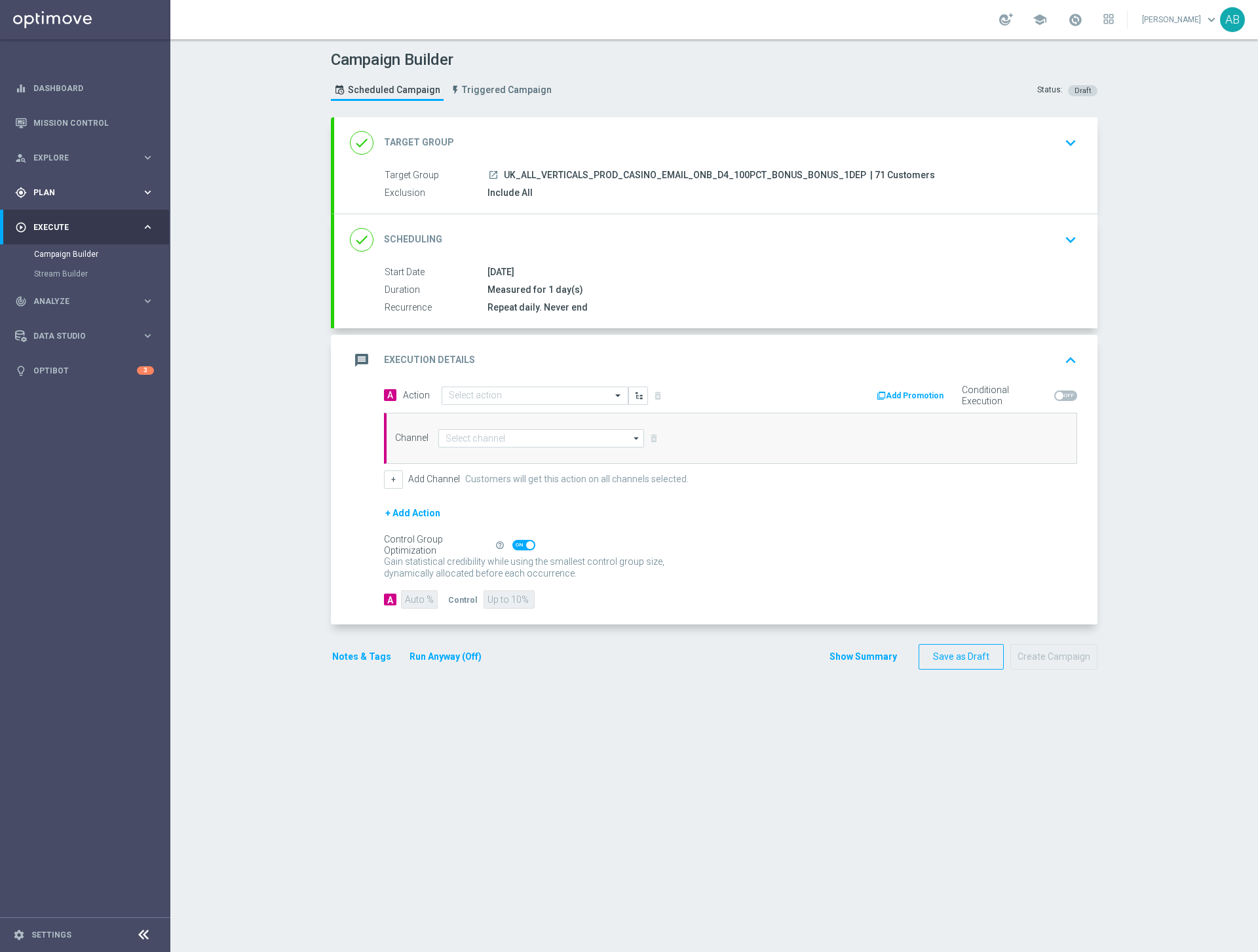
click at [52, 199] on div "gps_fixed Plan keyboard_arrow_right" at bounding box center [84, 192] width 169 height 35
click at [46, 235] on link "Actions" at bounding box center [85, 239] width 102 height 11
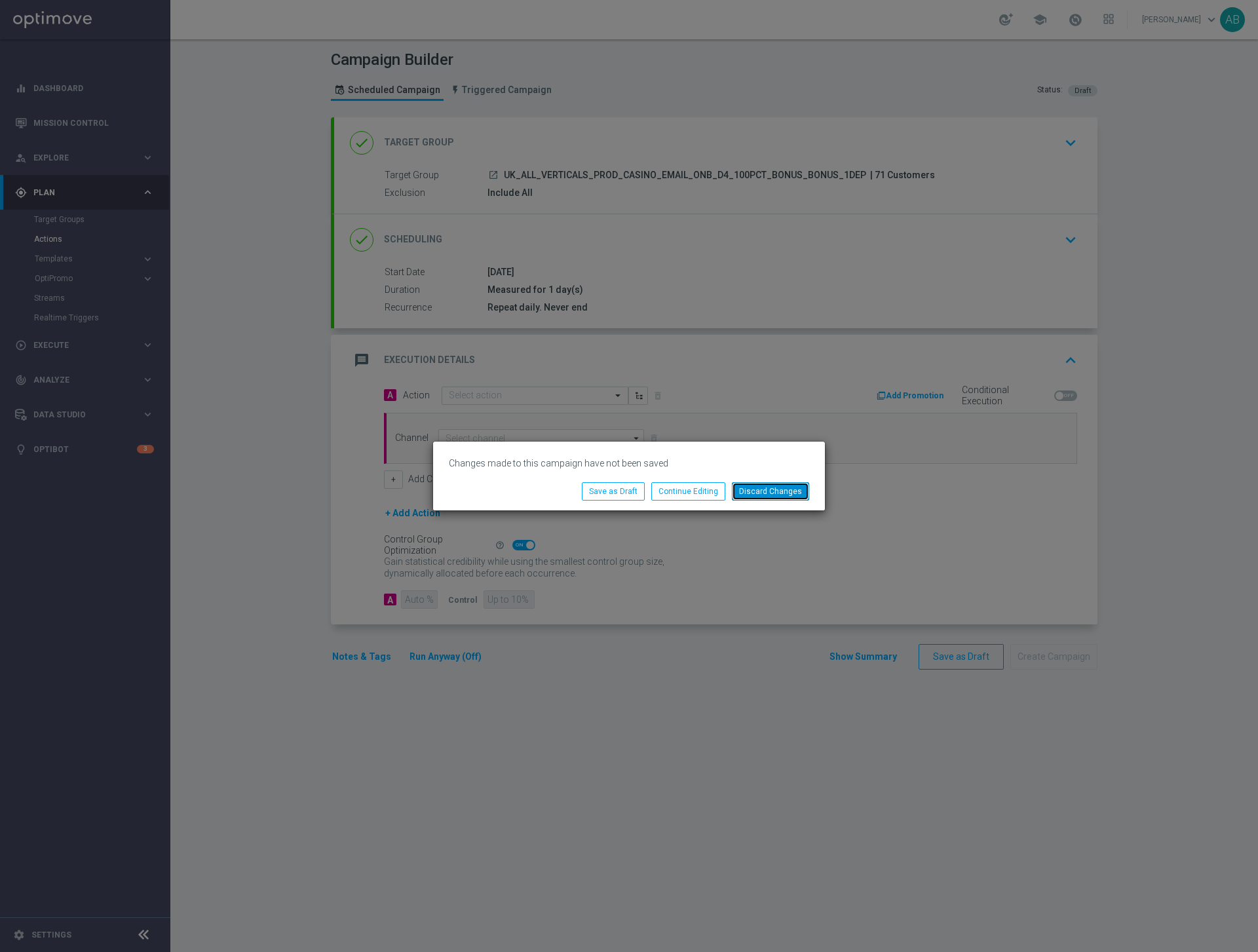
click at [770, 493] on button "Discard Changes" at bounding box center [770, 491] width 77 height 18
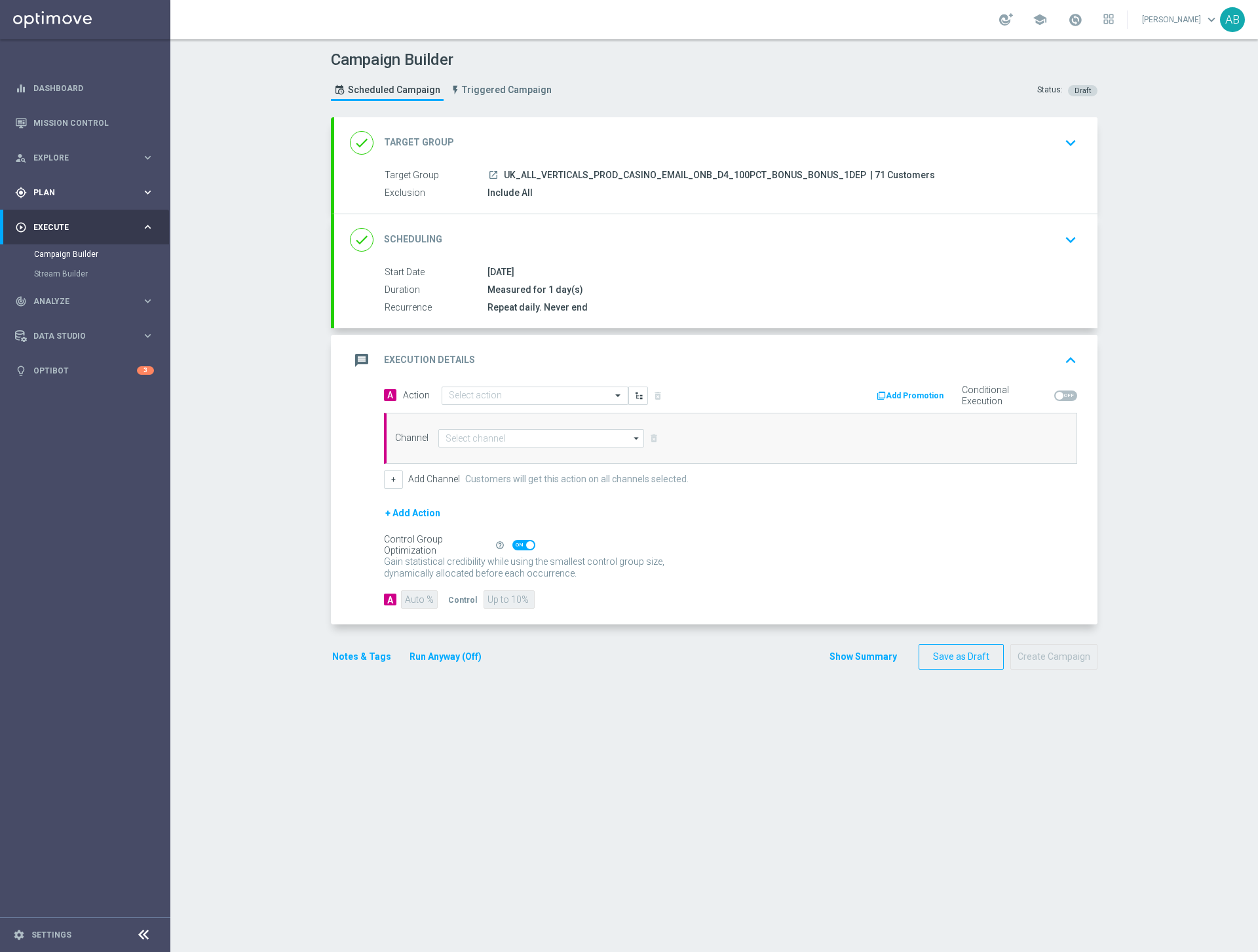
click at [59, 193] on span "Plan" at bounding box center [88, 192] width 108 height 8
click at [59, 243] on link "Actions" at bounding box center [85, 239] width 102 height 11
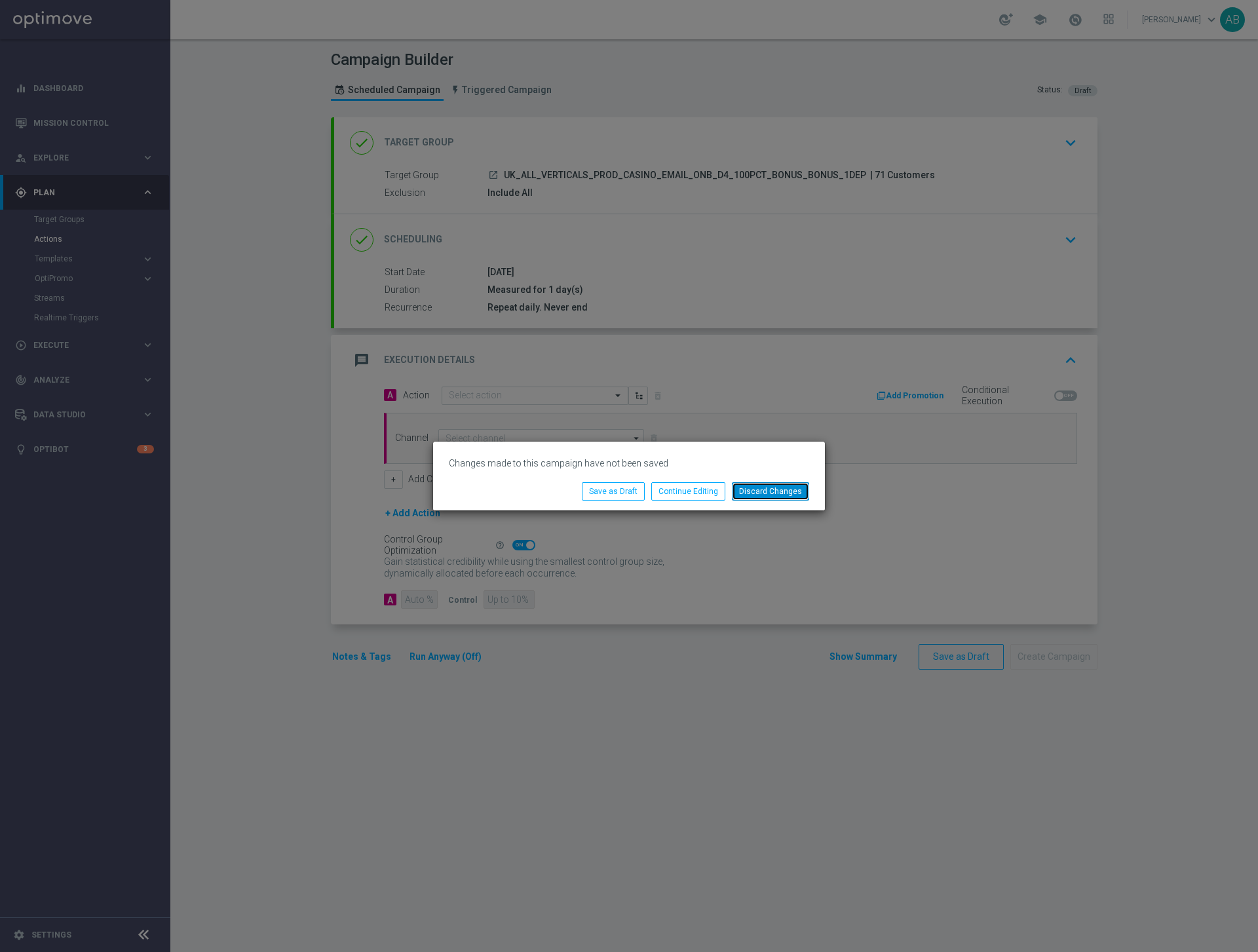
click at [774, 497] on button "Discard Changes" at bounding box center [770, 491] width 77 height 18
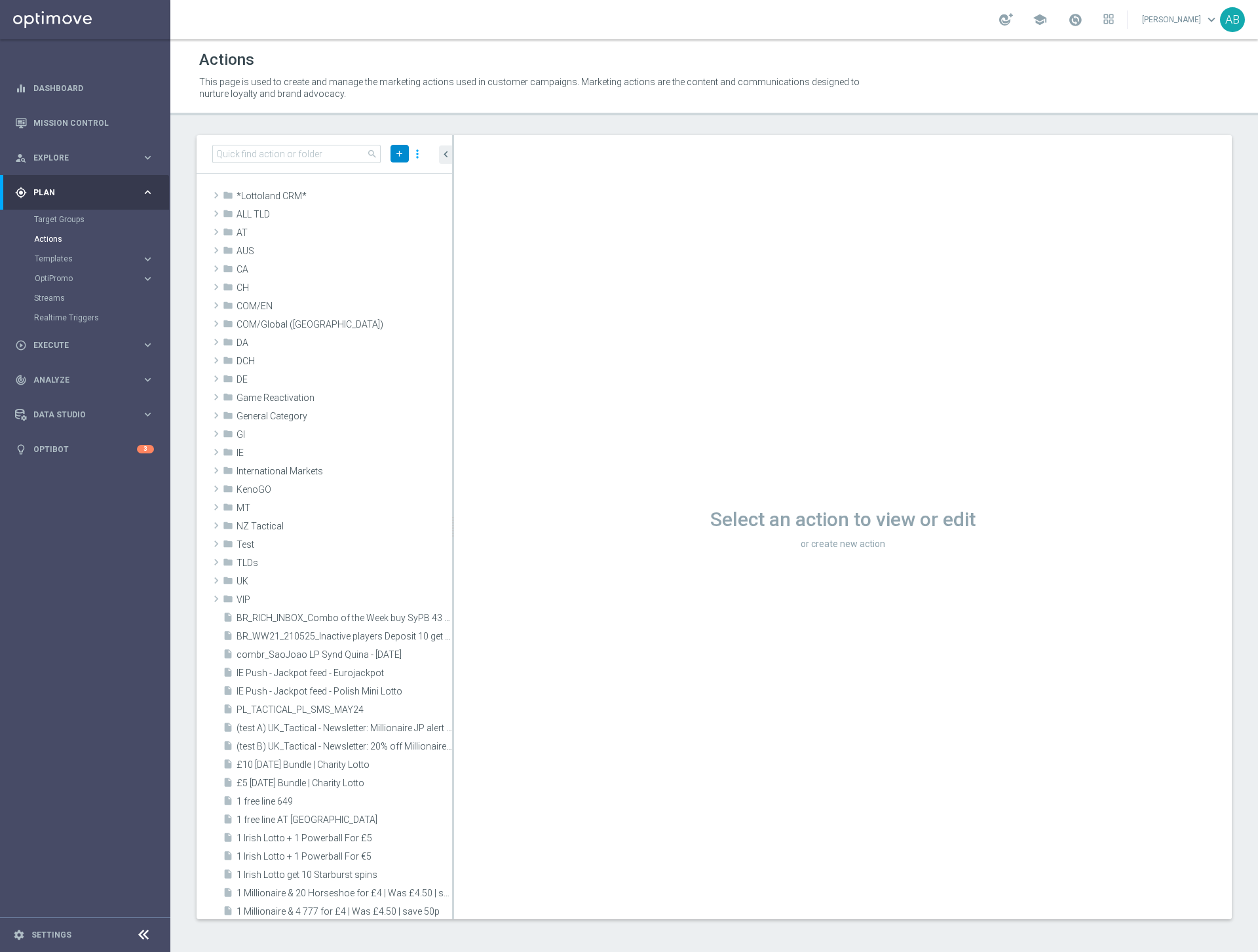
click at [396, 157] on icon "add" at bounding box center [399, 153] width 10 height 10
click at [385, 179] on span "New Action" at bounding box center [376, 176] width 41 height 9
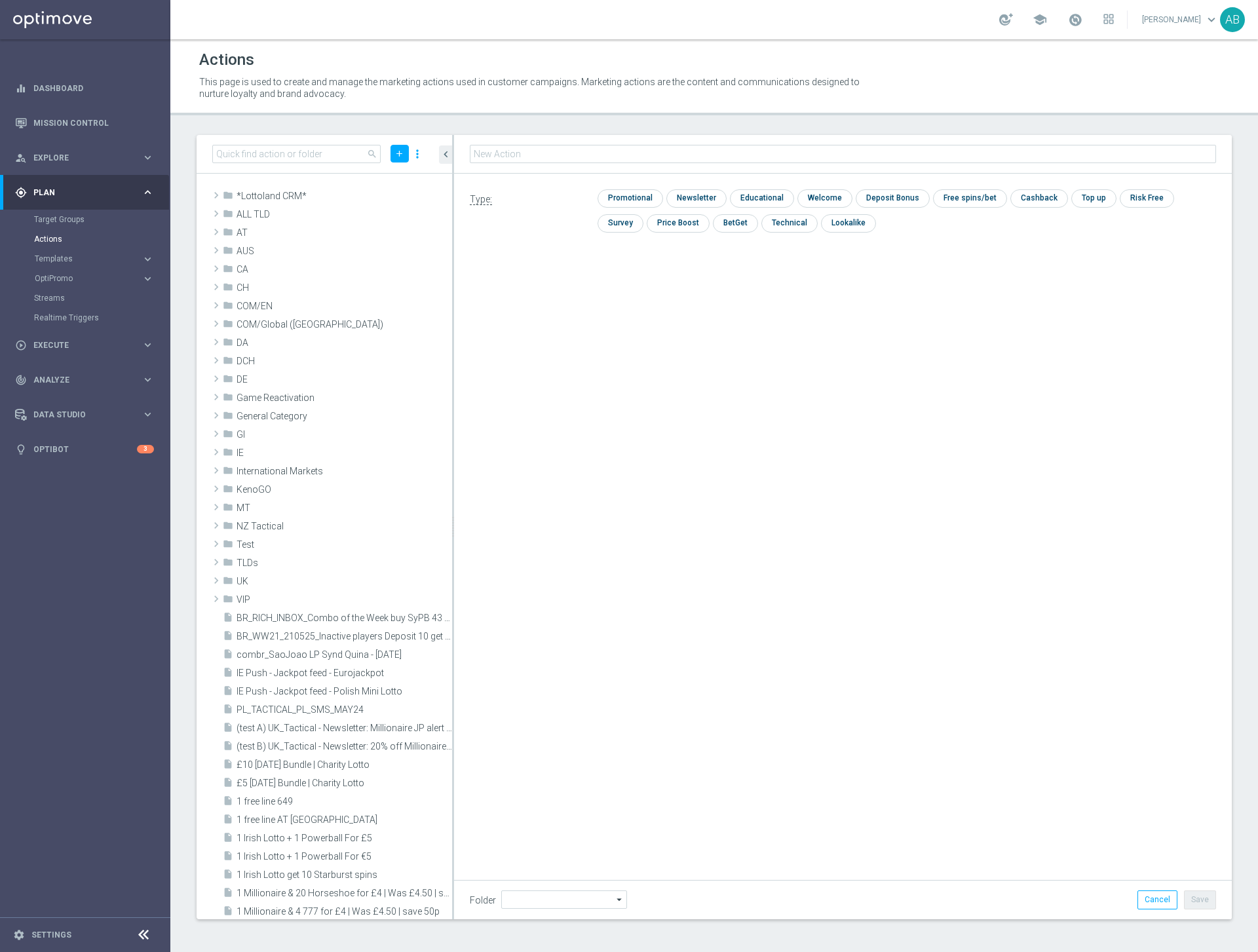
type input "UK_ALL_VERTICALS_PROD_CASINO_EMAIL_ONB_D4_100PCT_BONUS_BONUS_1DEP"
click at [824, 204] on input "checkbox" at bounding box center [824, 198] width 53 height 18
checkbox input "true"
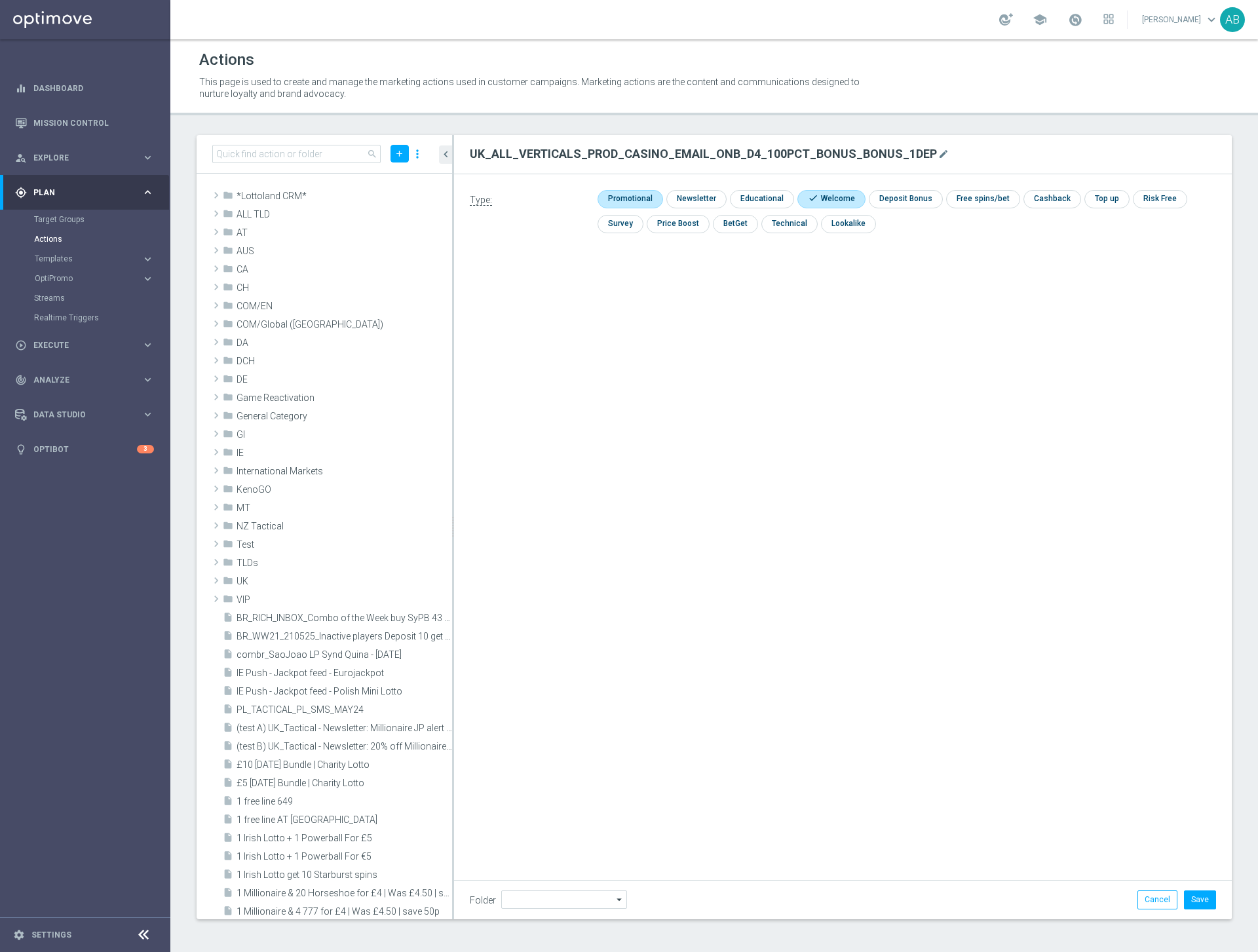
click at [620, 202] on input "checkbox" at bounding box center [628, 199] width 62 height 18
checkbox input "true"
click at [1203, 898] on button "Save" at bounding box center [1199, 899] width 32 height 18
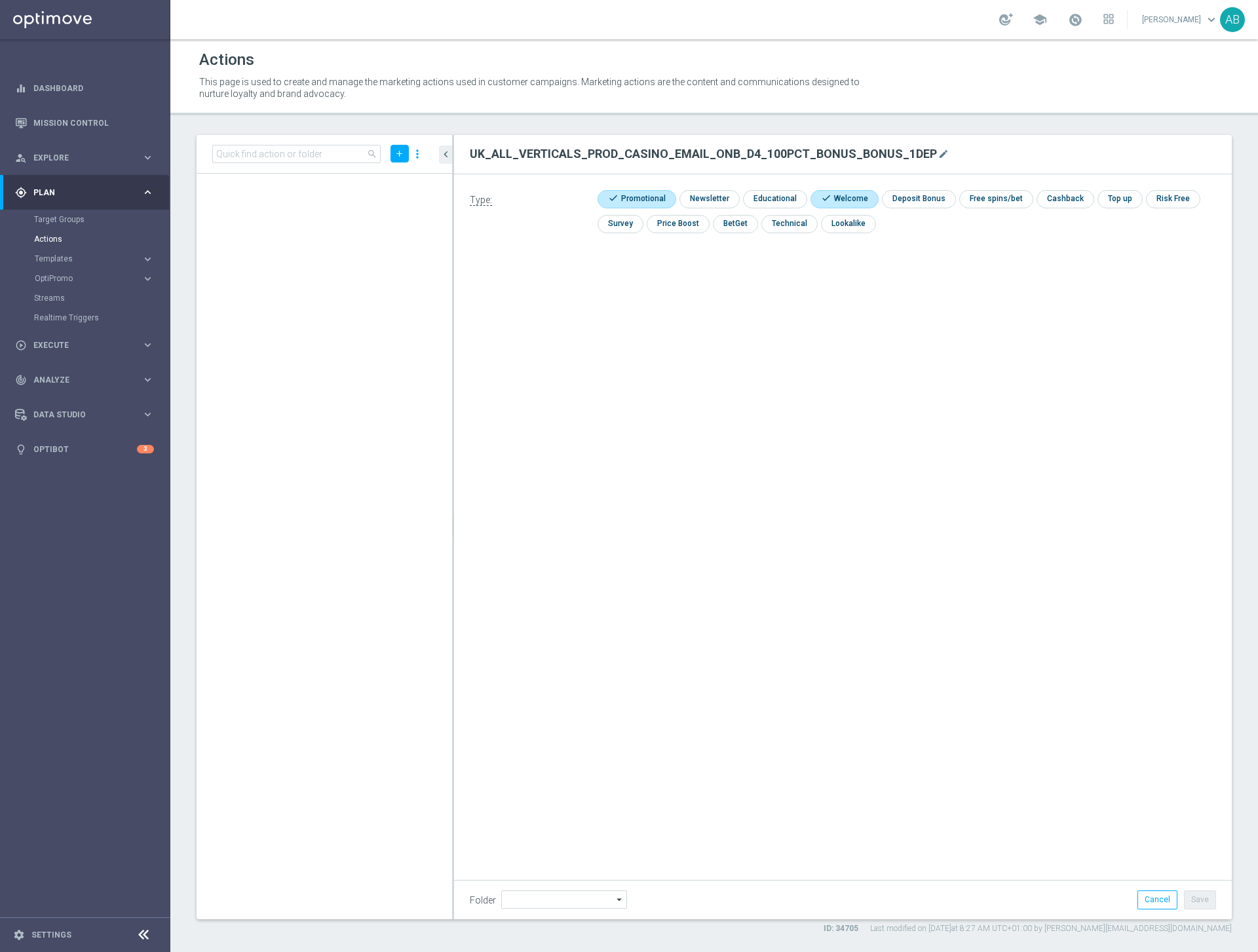
scroll to position [99706, 0]
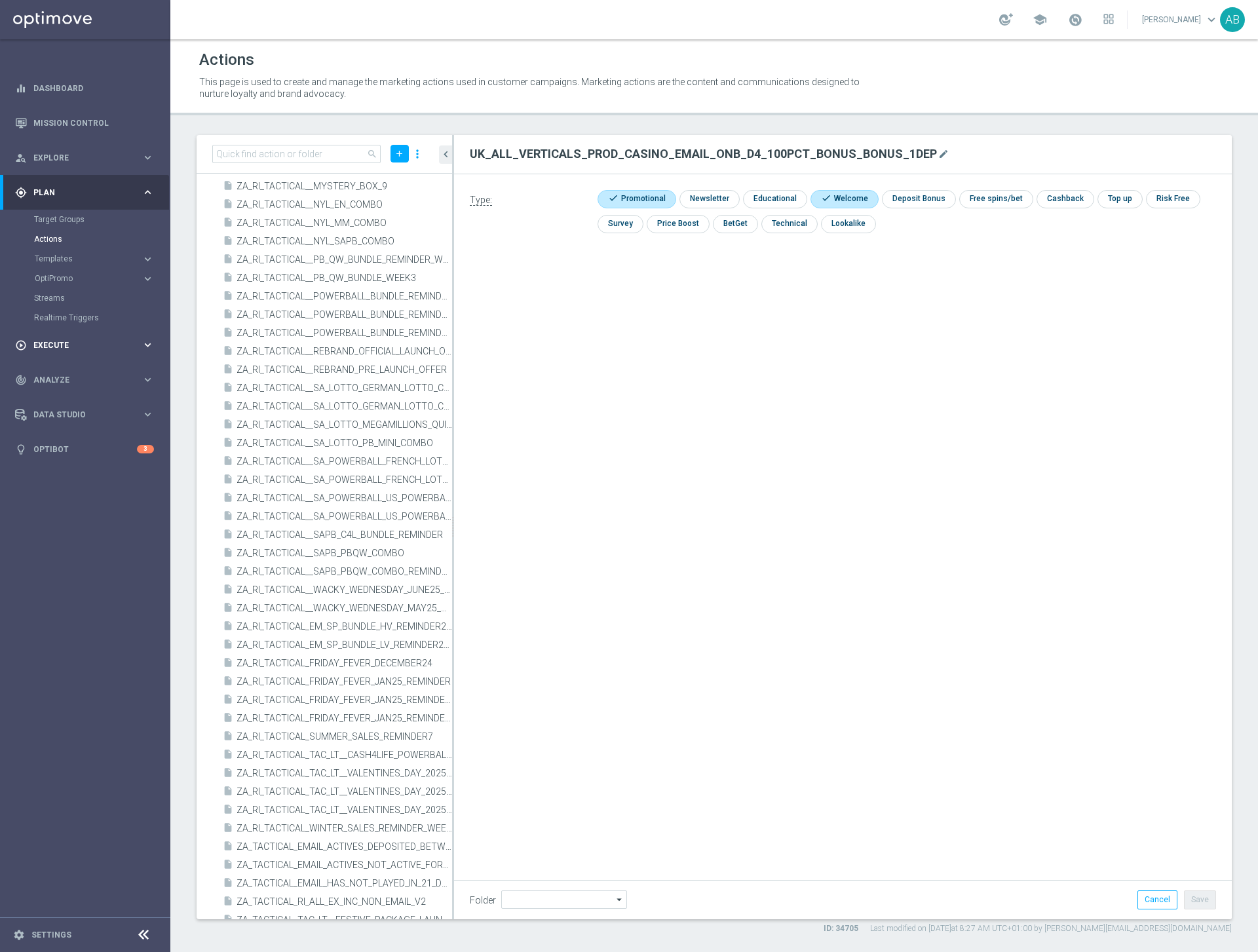
click at [89, 339] on div "play_circle_outline Execute" at bounding box center [78, 345] width 127 height 12
click at [73, 252] on link "Campaign Builder" at bounding box center [85, 254] width 102 height 11
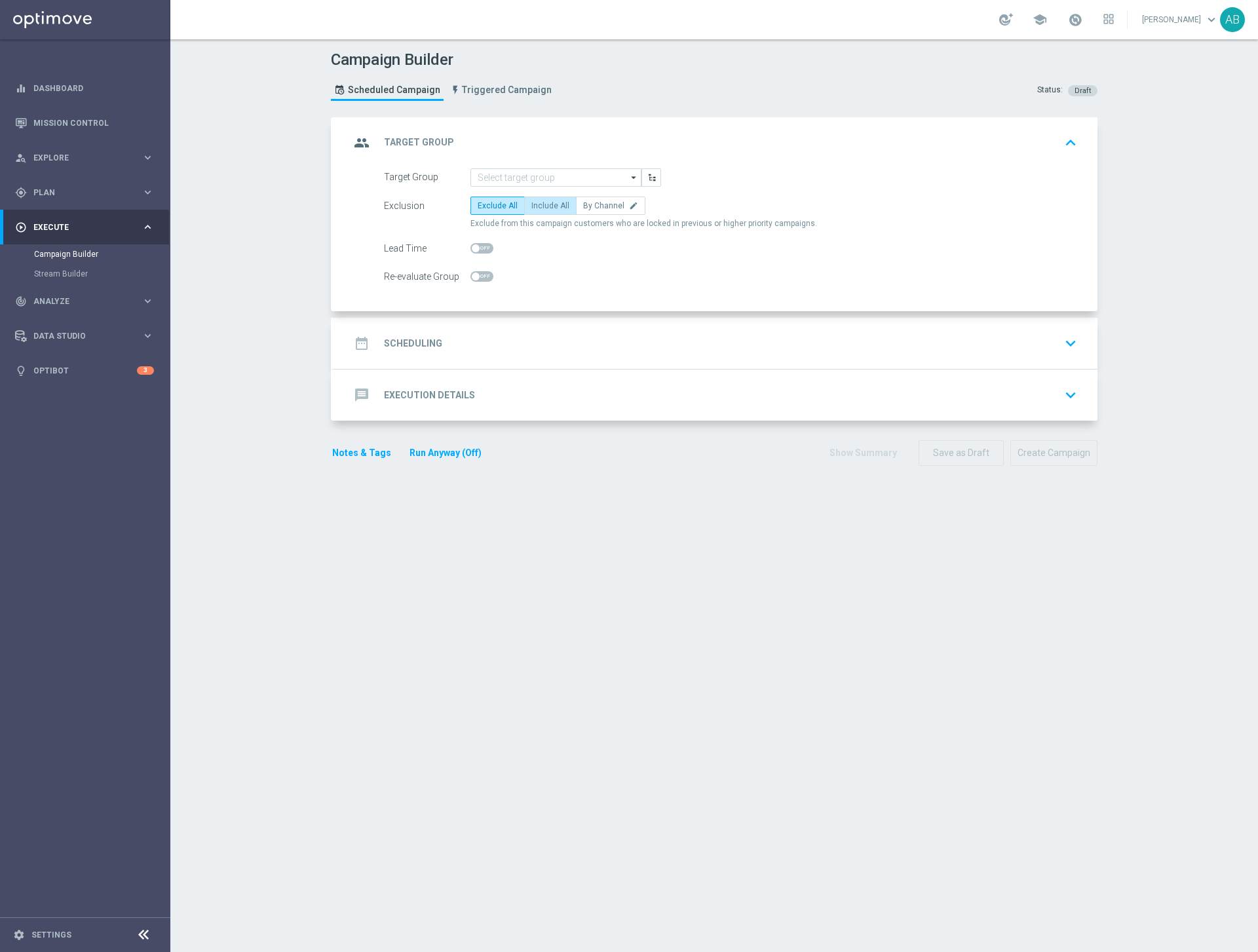
click at [548, 209] on span "Include All" at bounding box center [550, 206] width 38 height 9
click at [540, 209] on input "Include All" at bounding box center [535, 208] width 8 height 8
radio input "true"
click at [578, 177] on input at bounding box center [556, 177] width 171 height 18
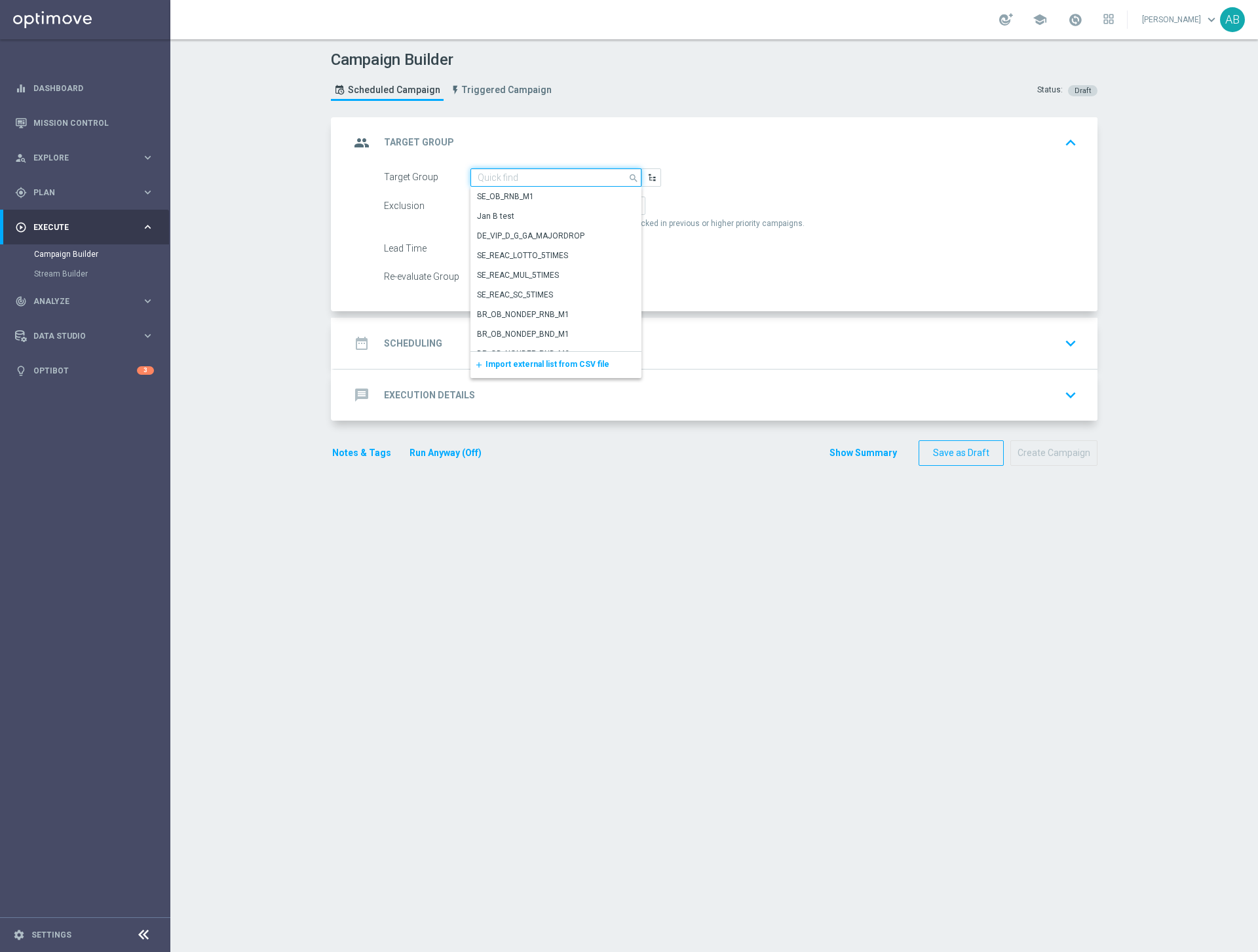
click at [578, 177] on input at bounding box center [556, 177] width 171 height 18
paste input "UK_ALL_VERTICALS_PROD_CASINO_EMAIL_ONB_D4_100PCT_BONUS_BONUS_1DEP"
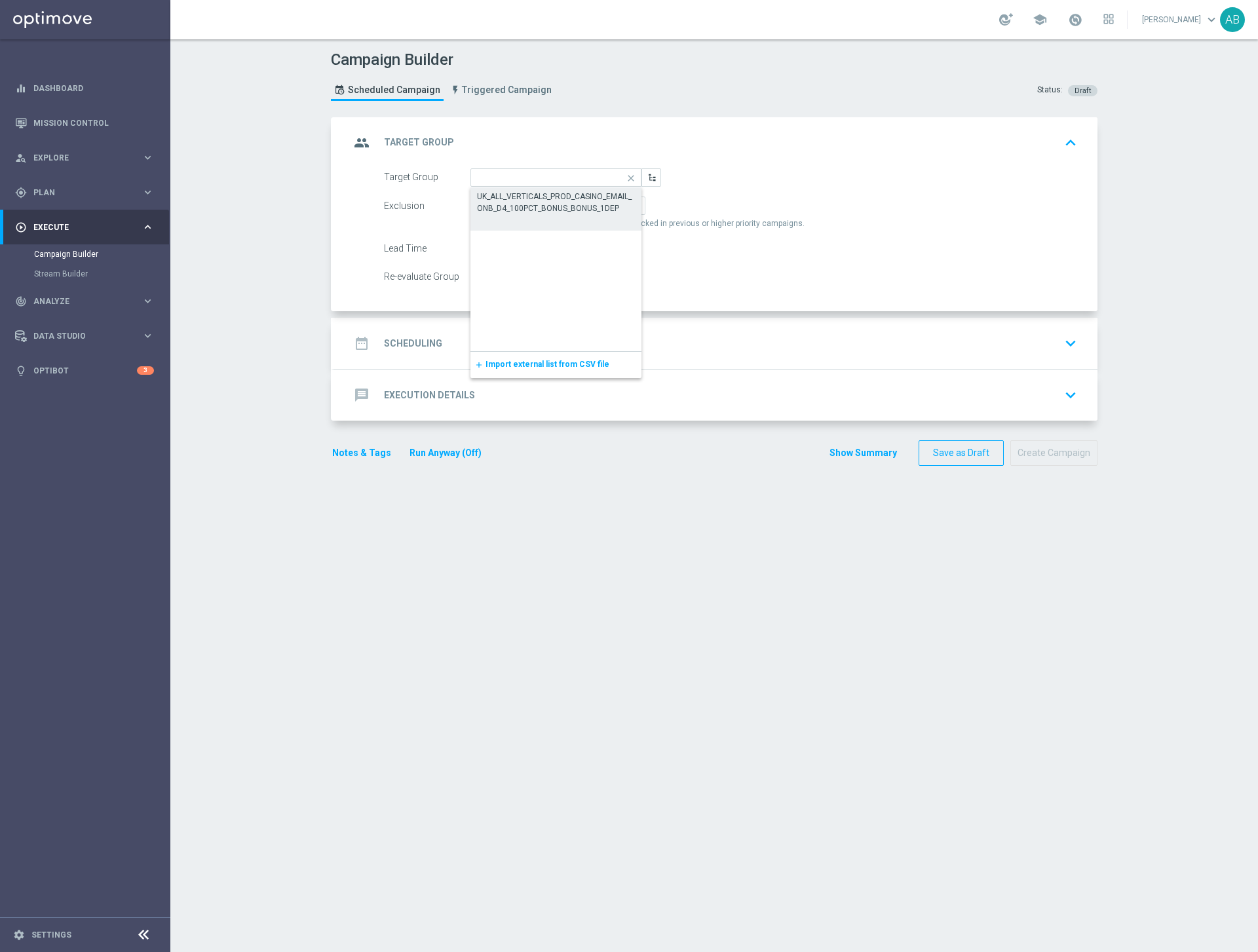
click at [563, 200] on div "UK_ALL_VERTICALS_PROD_CASINO_EMAIL_ONB_D4_100PCT_BONUS_BONUS_1DEP" at bounding box center [556, 202] width 158 height 23
type input "UK_ALL_VERTICALS_PROD_CASINO_EMAIL_ONB_D4_100PCT_BONUS_BONUS_1DEP"
click at [419, 353] on div "date_range Scheduling" at bounding box center [395, 343] width 92 height 23
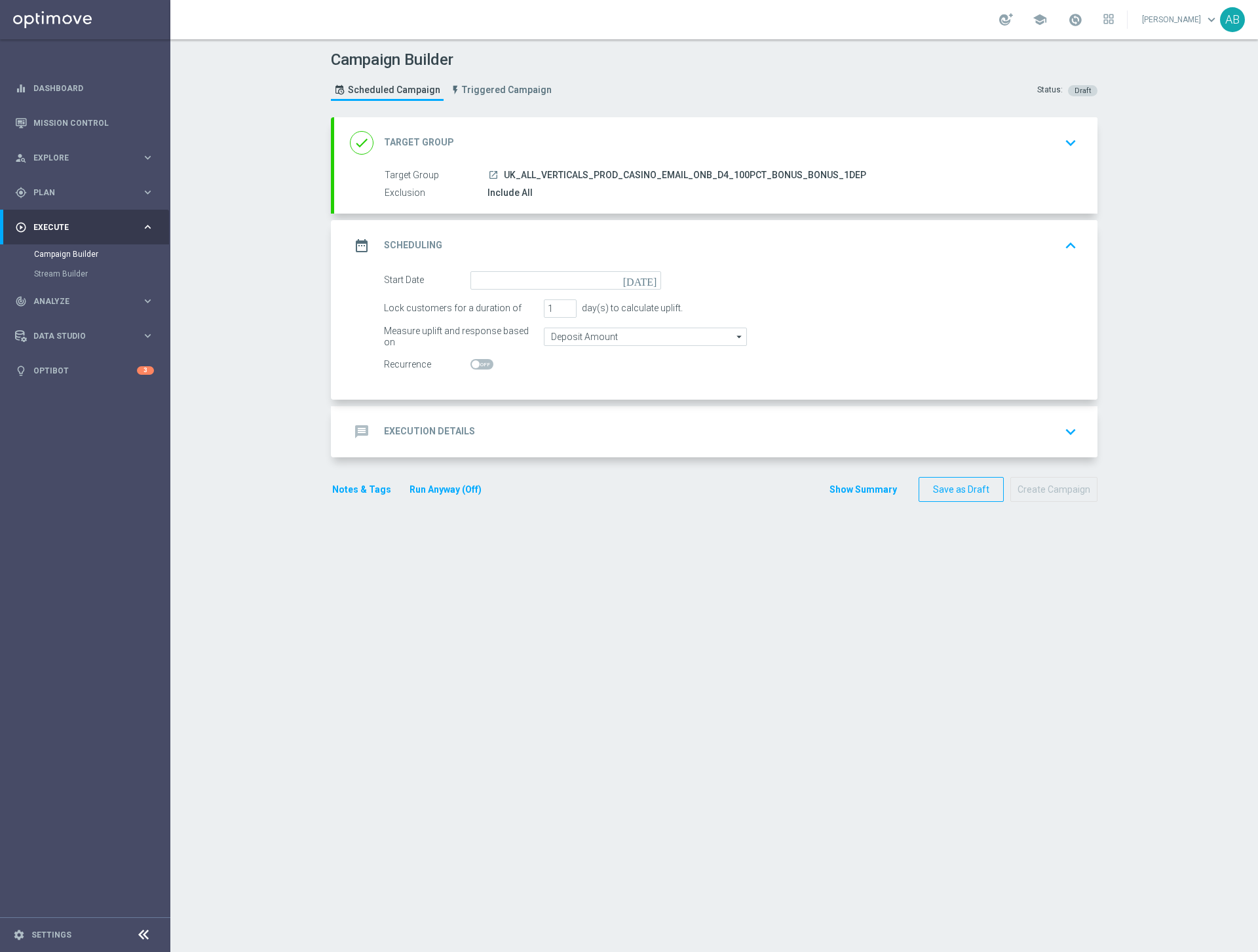
click at [480, 365] on span at bounding box center [482, 365] width 23 height 11
click at [480, 365] on input "checkbox" at bounding box center [482, 365] width 23 height 11
checkbox input "true"
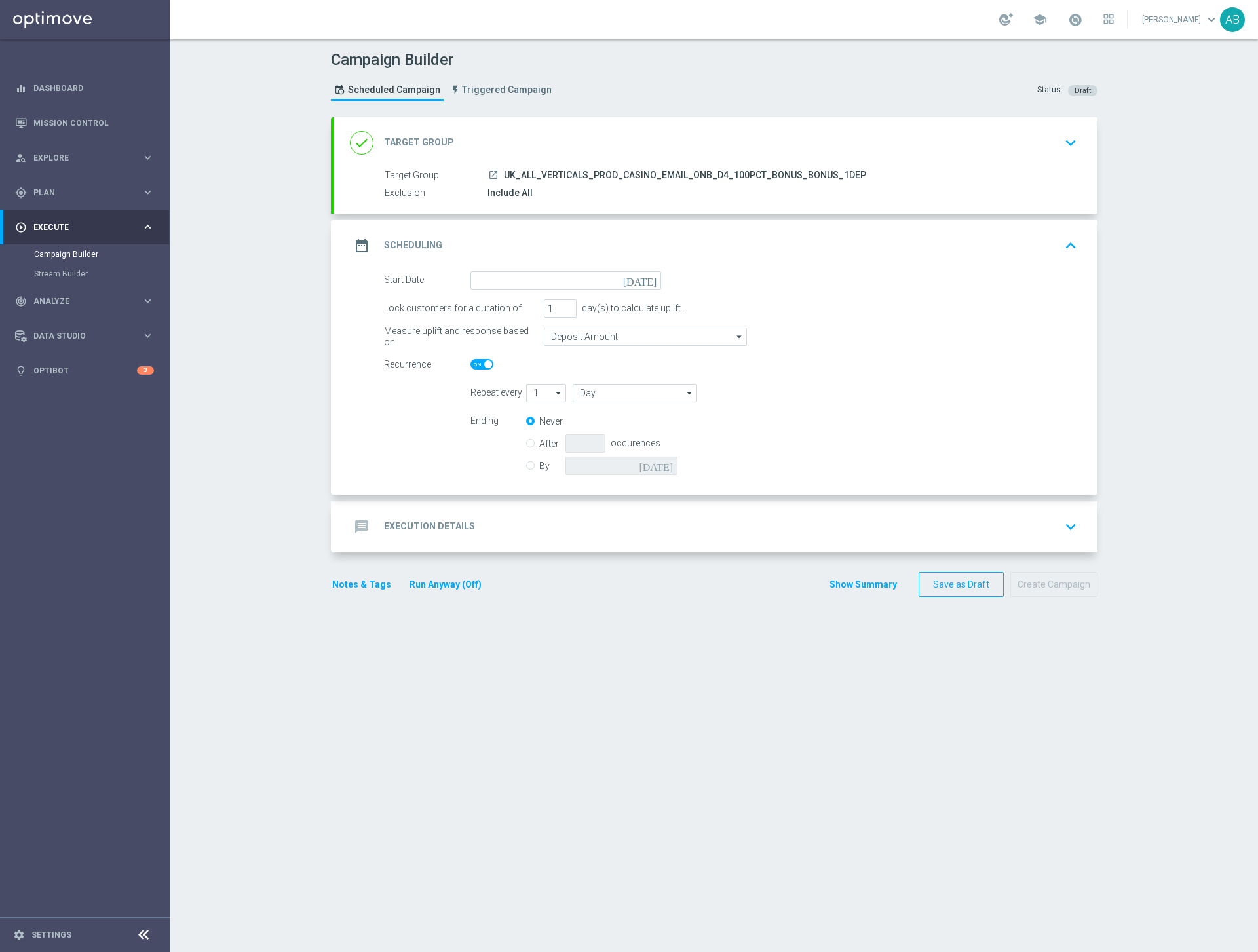
click at [650, 281] on icon "[DATE]" at bounding box center [642, 278] width 39 height 14
click at [572, 374] on span "11" at bounding box center [571, 375] width 21 height 21
type input "11 Sep 2025"
click at [455, 522] on h2 "Execution Details" at bounding box center [429, 526] width 91 height 13
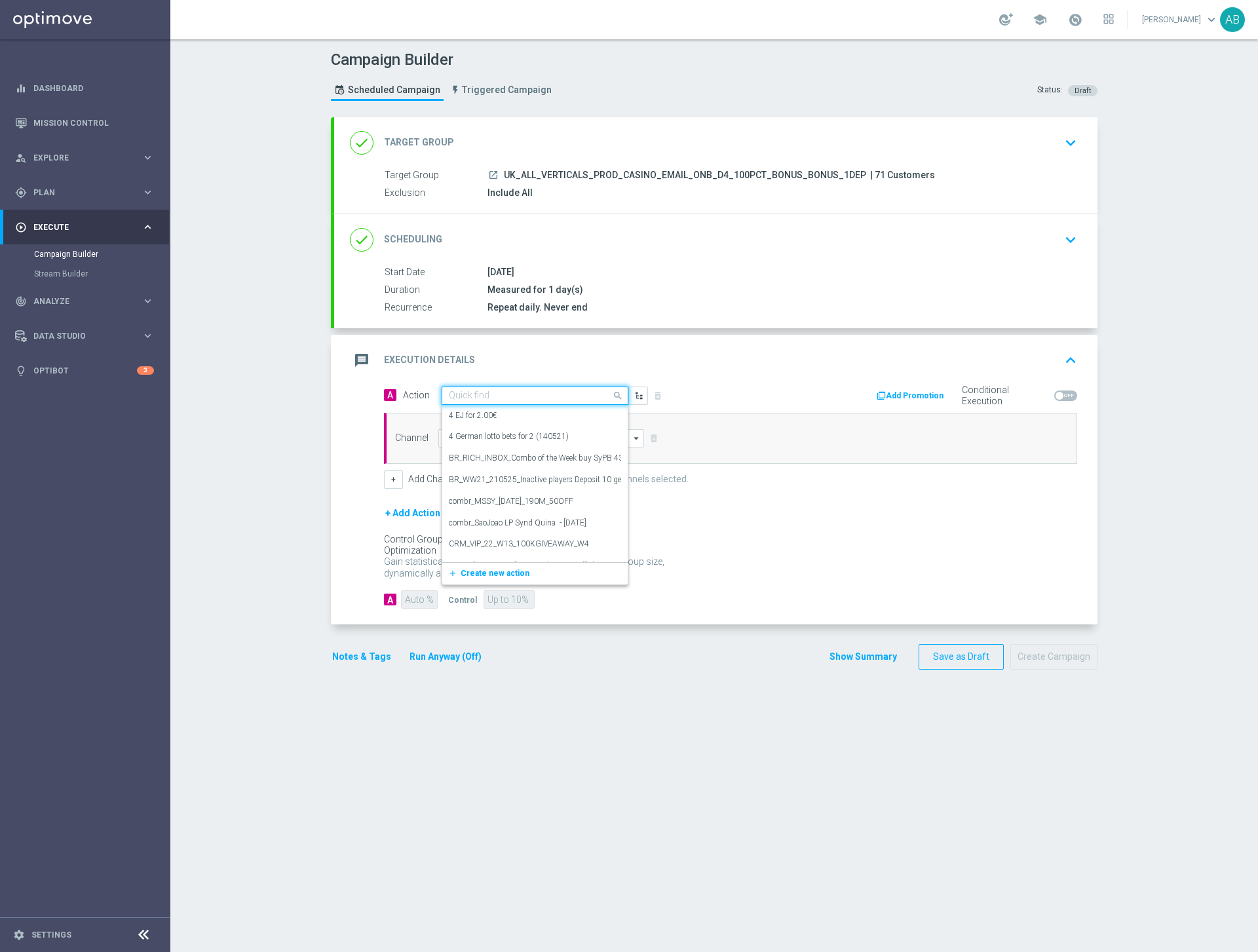
click at [484, 395] on input "text" at bounding box center [521, 395] width 146 height 11
paste input "UK_ALL_VERTICALS_PROD_CASINO_EMAIL_ONB_D4_100PCT_BONUS_BONUS_1DEP"
type input "UK_ALL_VERTICALS_PROD_CASINO_EMAIL_ONB_D4_100PCT_BONUS_BONUS_1DEP"
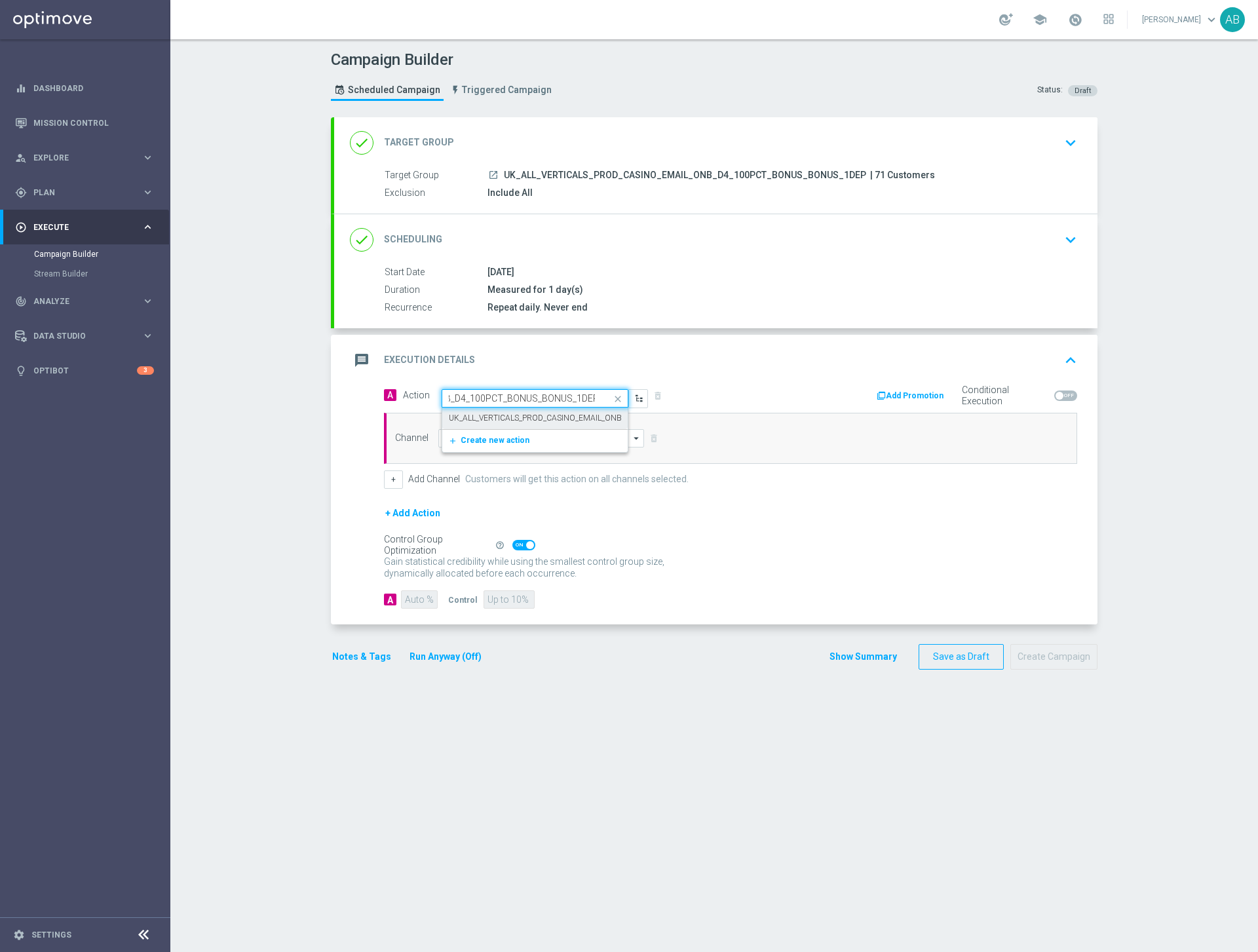
click at [488, 411] on div "UK_ALL_VERTICALS_PROD_CASINO_EMAIL_ONB_D4_100PCT_BONUS_BONUS_1DEP edit" at bounding box center [535, 418] width 173 height 22
click at [462, 433] on input at bounding box center [541, 438] width 206 height 18
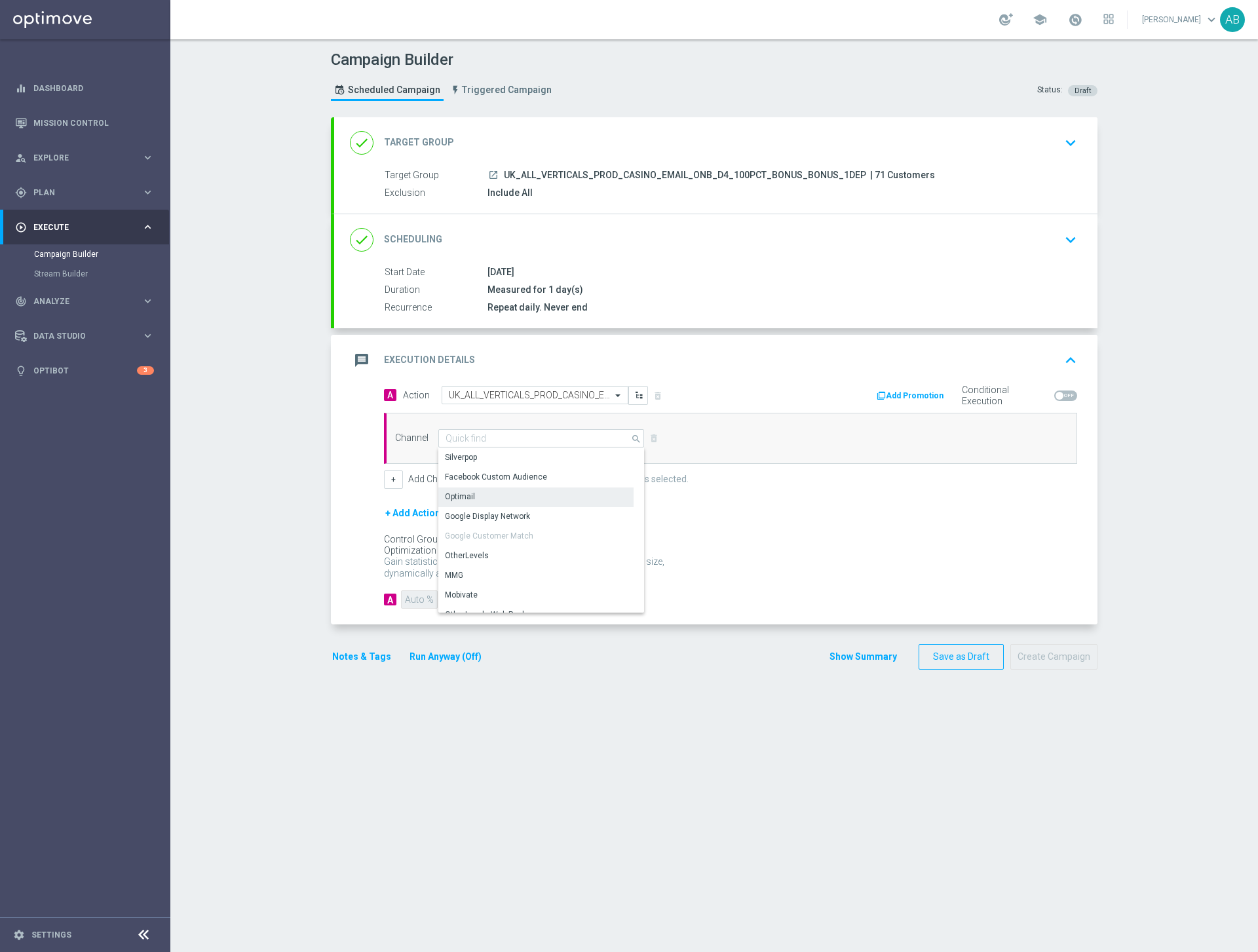
click at [463, 493] on div "Optimail" at bounding box center [460, 497] width 30 height 12
type input "Optimail"
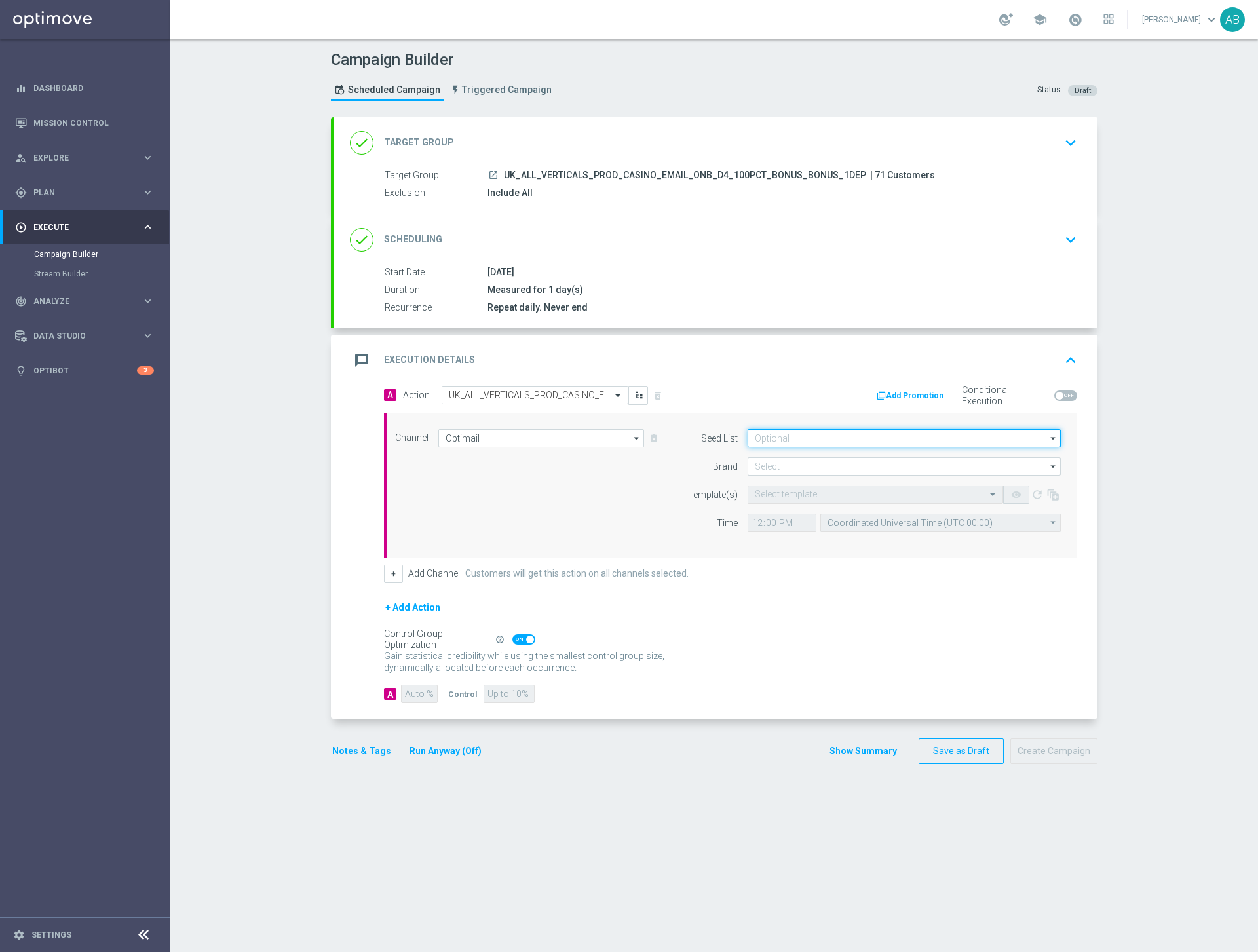
click at [871, 441] on input at bounding box center [903, 438] width 313 height 18
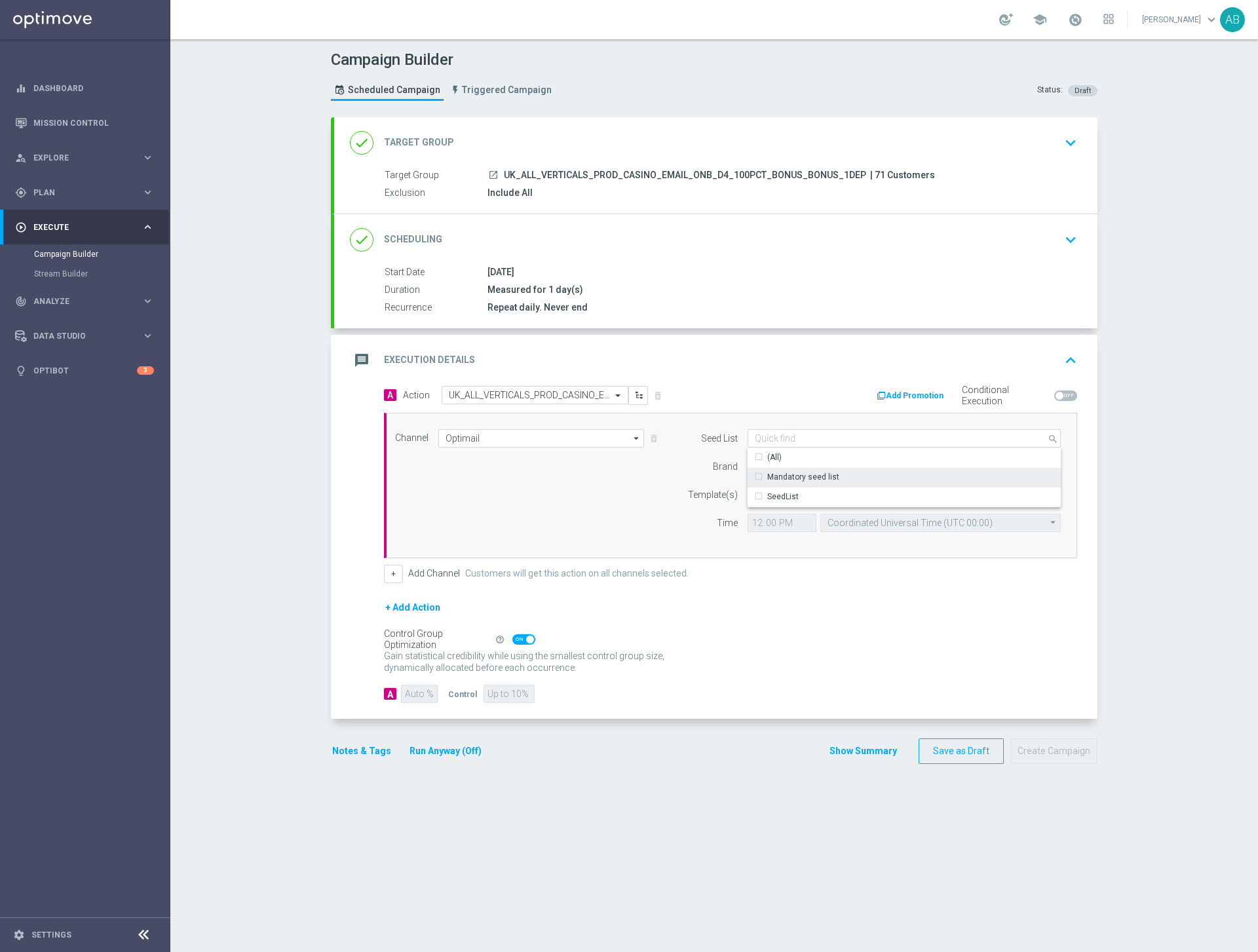
click at [822, 476] on div "Mandatory seed list" at bounding box center [803, 477] width 72 height 12
click at [644, 509] on div "Channel Optimail Optimail arrow_drop_down Show Selected 1 of 26 Silverpop" at bounding box center [727, 485] width 685 height 113
type input "Mandatory seed list"
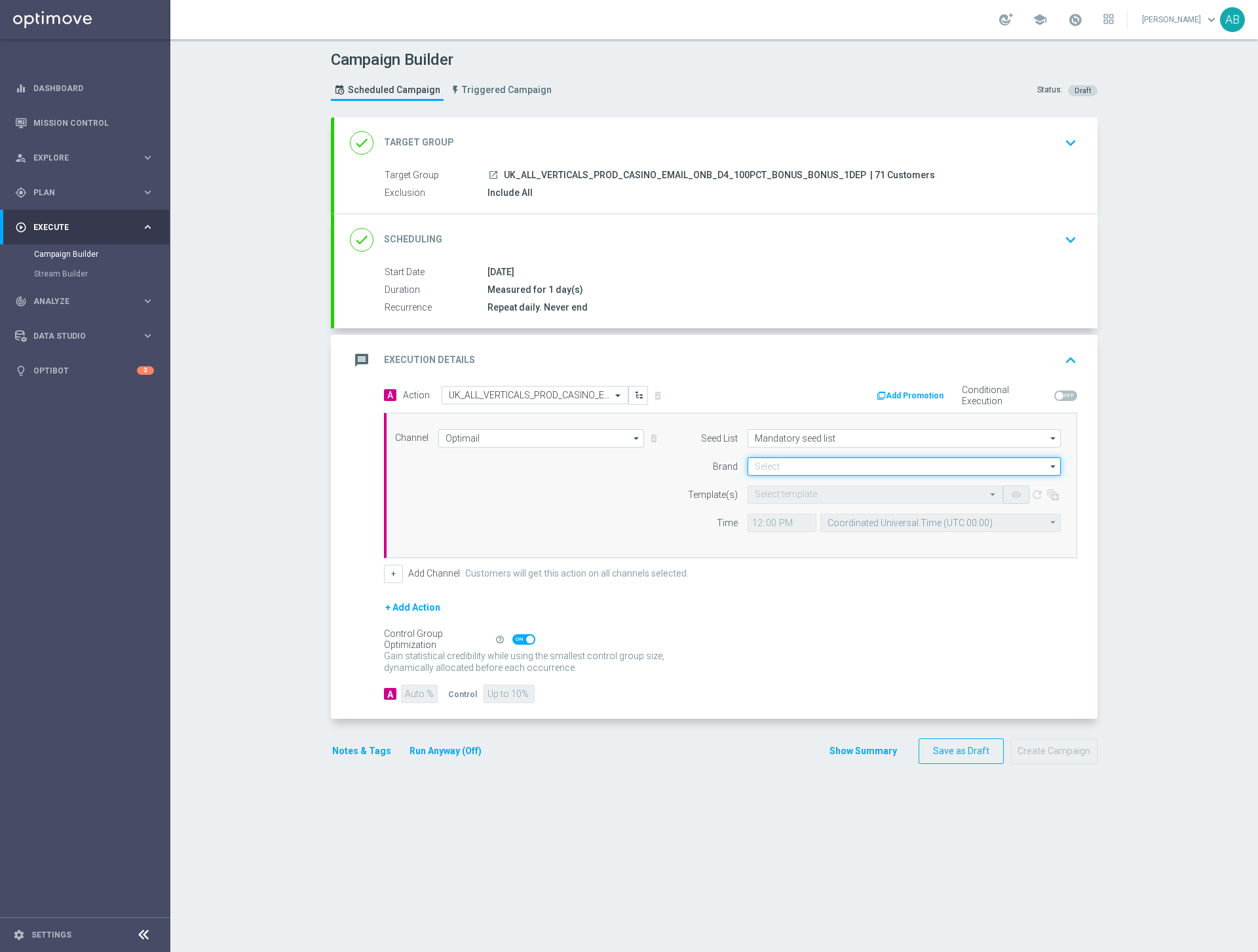
click at [793, 470] on input at bounding box center [903, 467] width 313 height 18
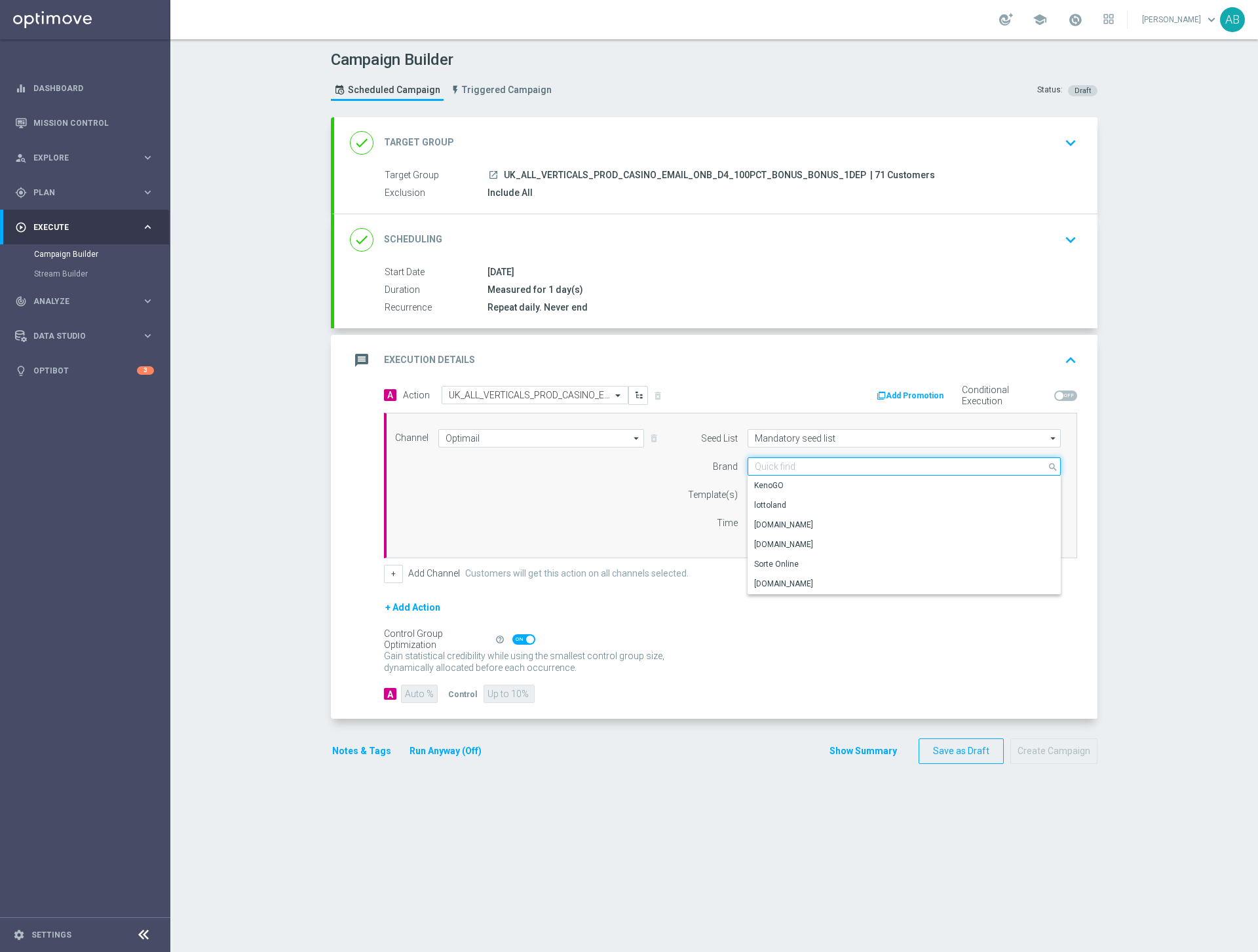
paste input "UK_ALL_VERTICALS_PROD_CASINO_EMAIL_ONB_D4_100PCT_BONUS_BONUS_1DEP"
type input "UK_ALL_VERTICALS_PROD_CASINO_EMAIL_ONB_D4_100PCT_BONUS_BONUS_1DEP"
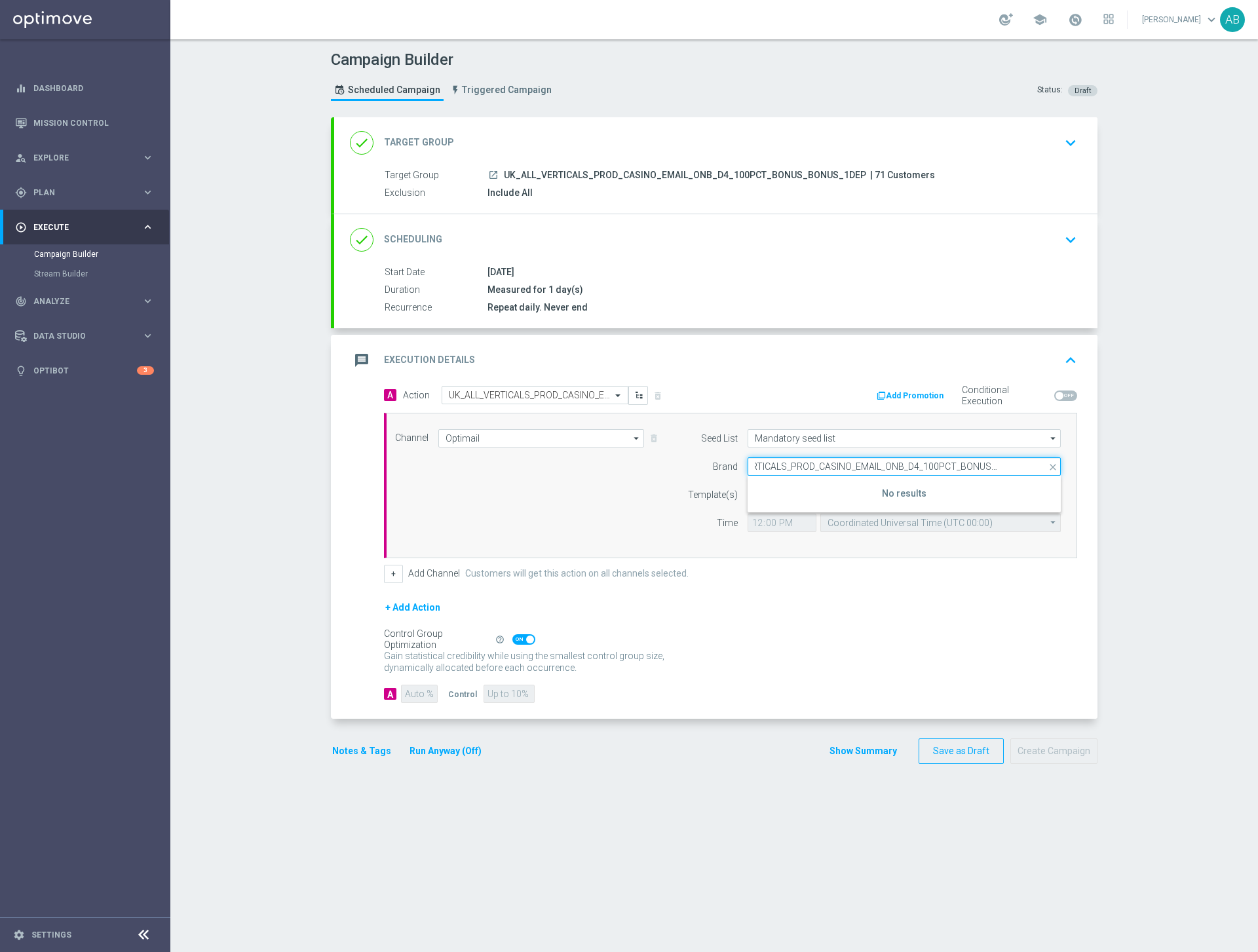
click at [823, 465] on input "UK_ALL_VERTICALS_PROD_CASINO_EMAIL_ONB_D4_100PCT_BONUS_BONUS_1DEP" at bounding box center [903, 467] width 313 height 18
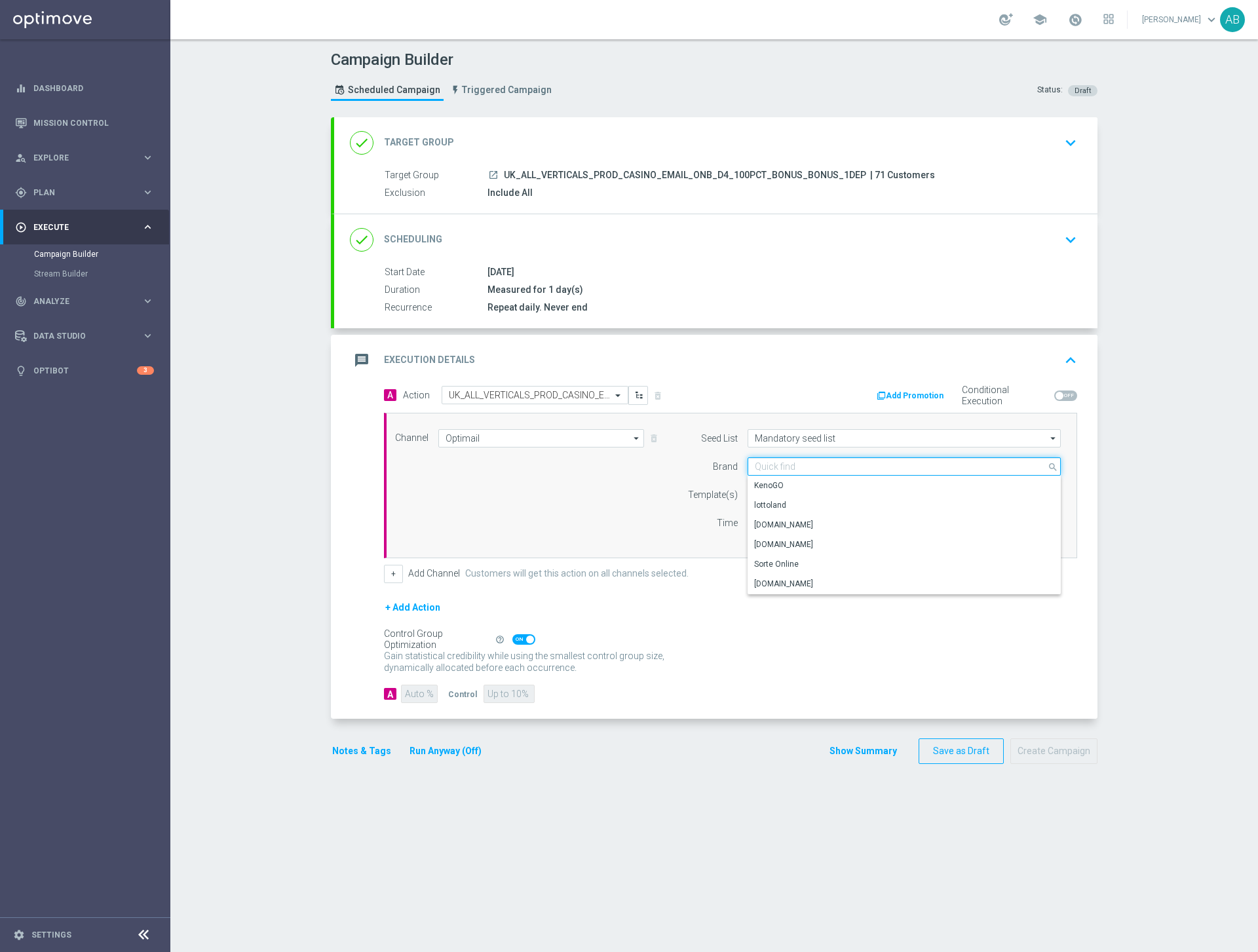
paste input "en_GB__ONBOARDING_CAS_DM_100%__ALL_EMA_AUT_GM_REBRANDED"
type input "en_GB__ONBOARDING_CAS_DM_100%__ALL_EMA_AUT_GM_REBRANDED"
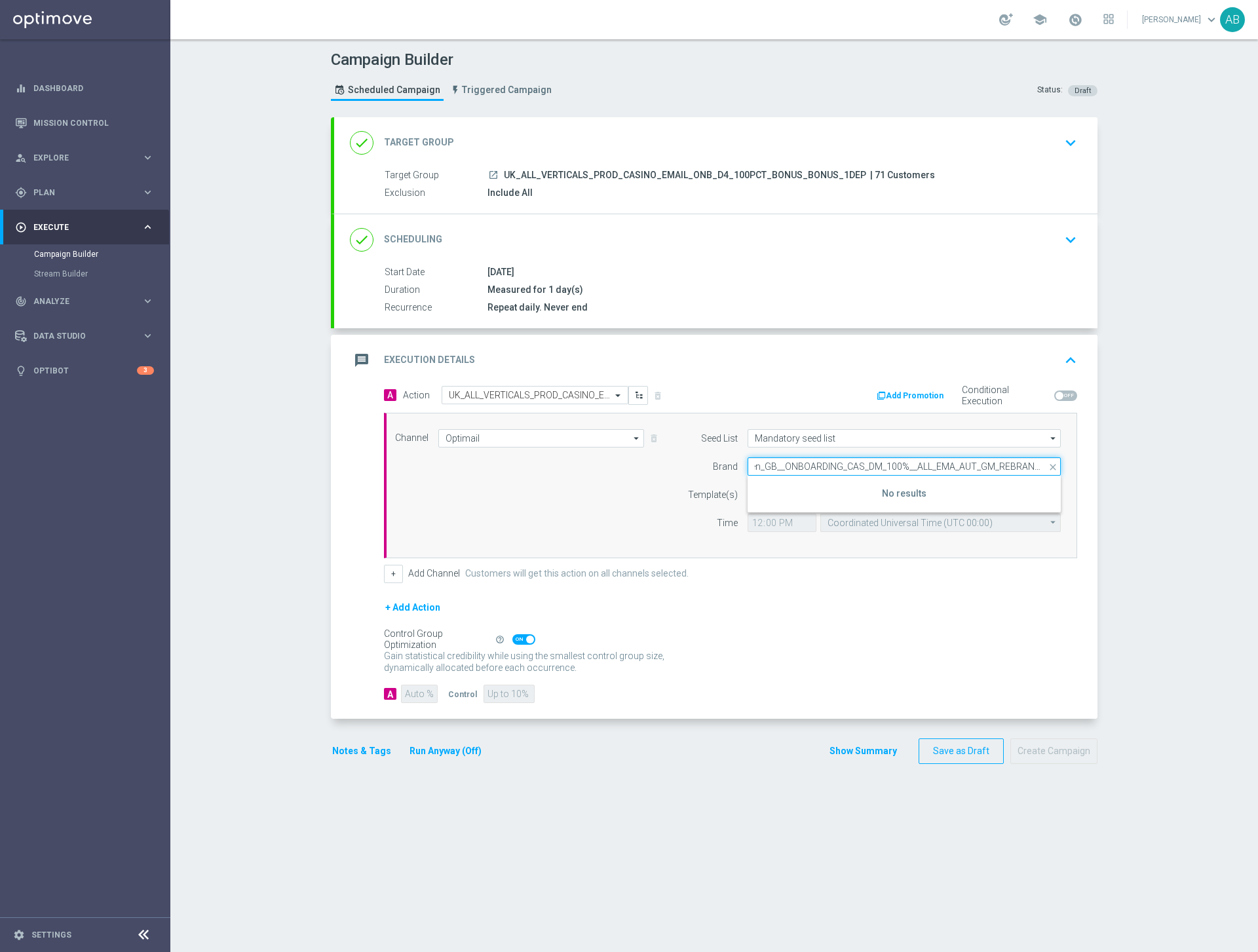
click at [811, 464] on input "en_GB__ONBOARDING_CAS_DM_100%__ALL_EMA_AUT_GM_REBRANDED" at bounding box center [903, 467] width 313 height 18
click at [866, 464] on input "en_GB__ONBOARDING_CAS_DM_100%__ALL_EMA_AUT_GM_REBRANDED" at bounding box center [903, 467] width 313 height 18
drag, startPoint x: 905, startPoint y: 464, endPoint x: 739, endPoint y: 462, distance: 166.0
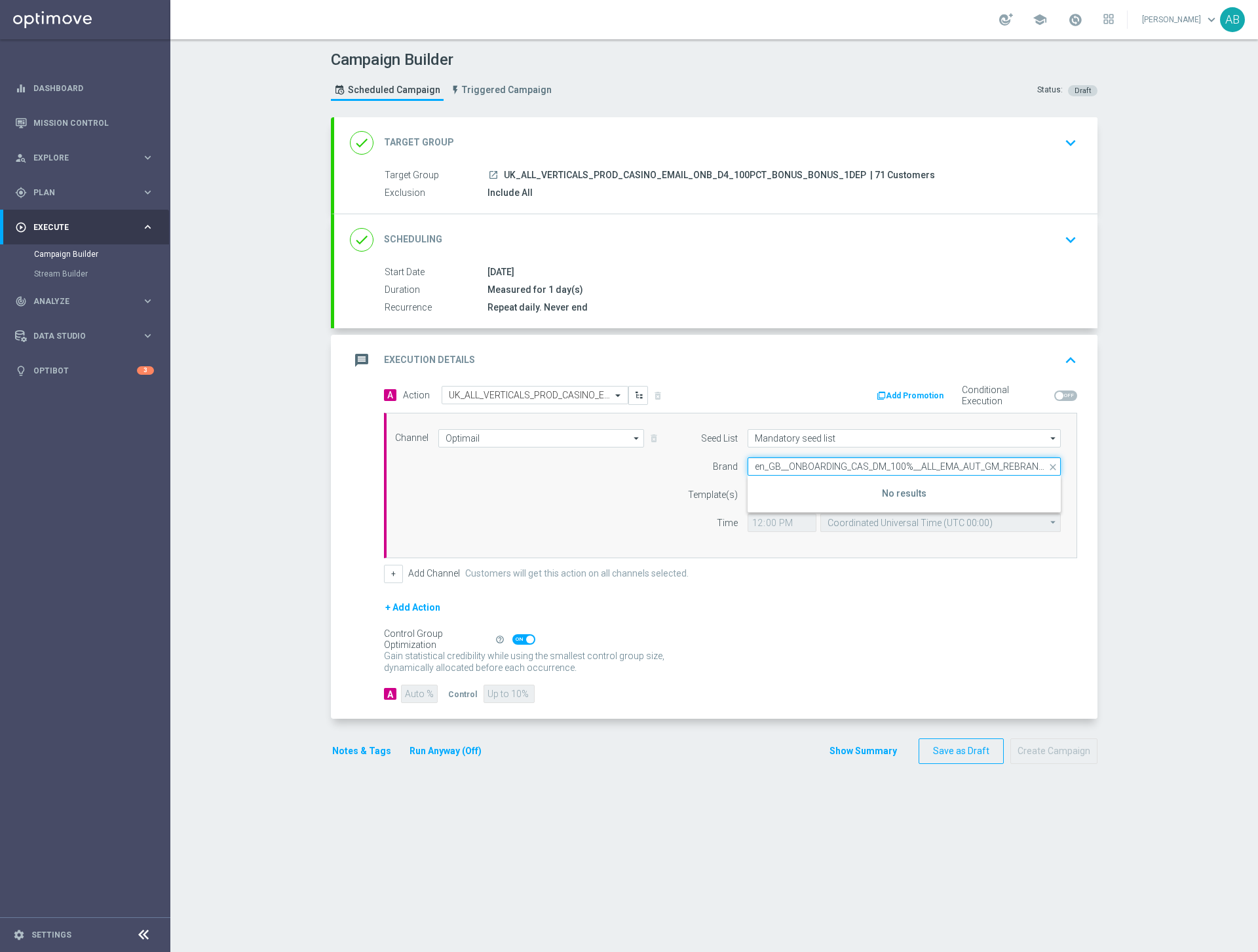
click at [739, 462] on div "en_GB__ONBOARDING_CAS_DM_100%__ALL_EMA_AUT_GM_REBRANDED close Show Selected 0 o…" at bounding box center [904, 467] width 333 height 18
click at [767, 467] on input at bounding box center [903, 467] width 313 height 18
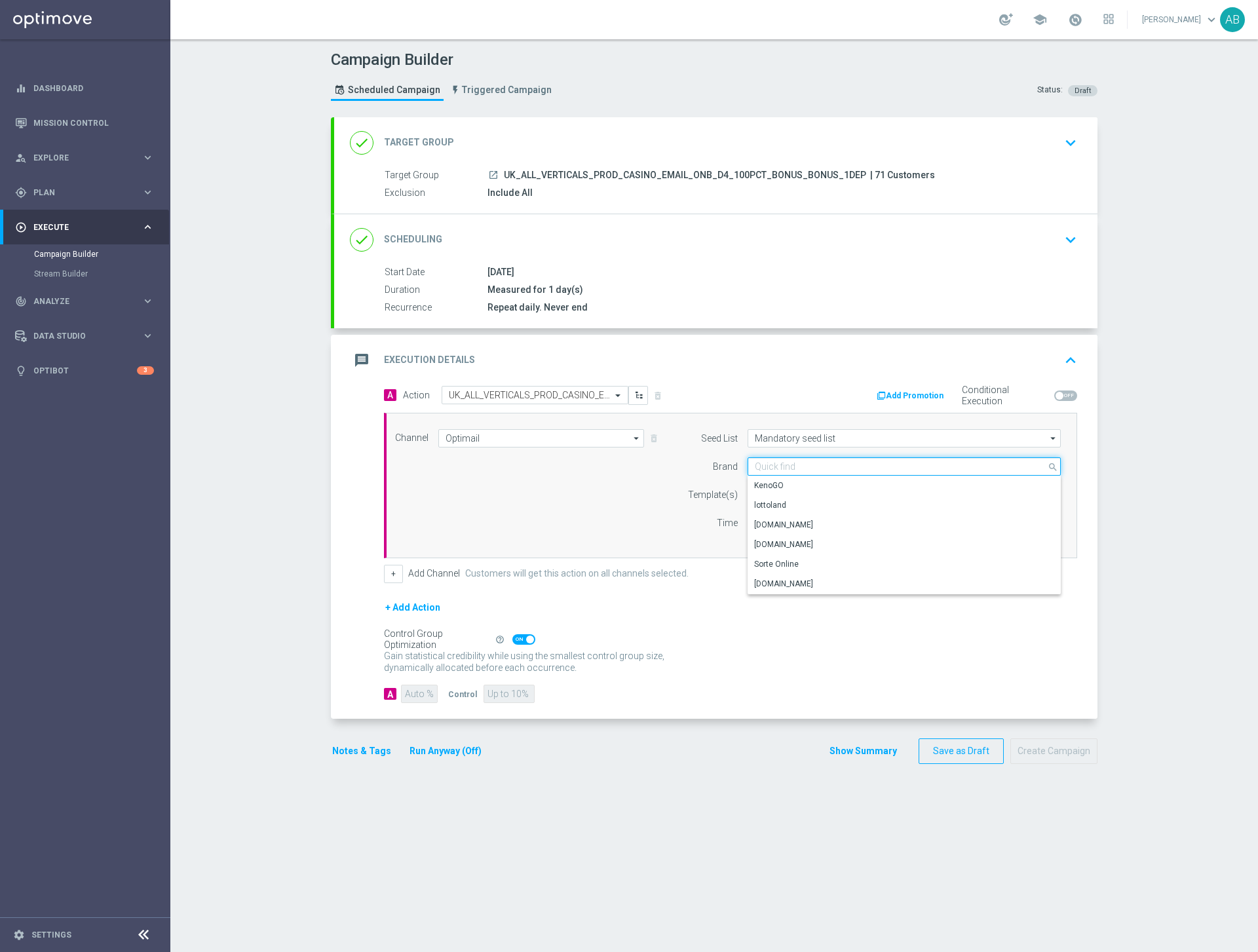
click at [806, 462] on input at bounding box center [903, 467] width 313 height 18
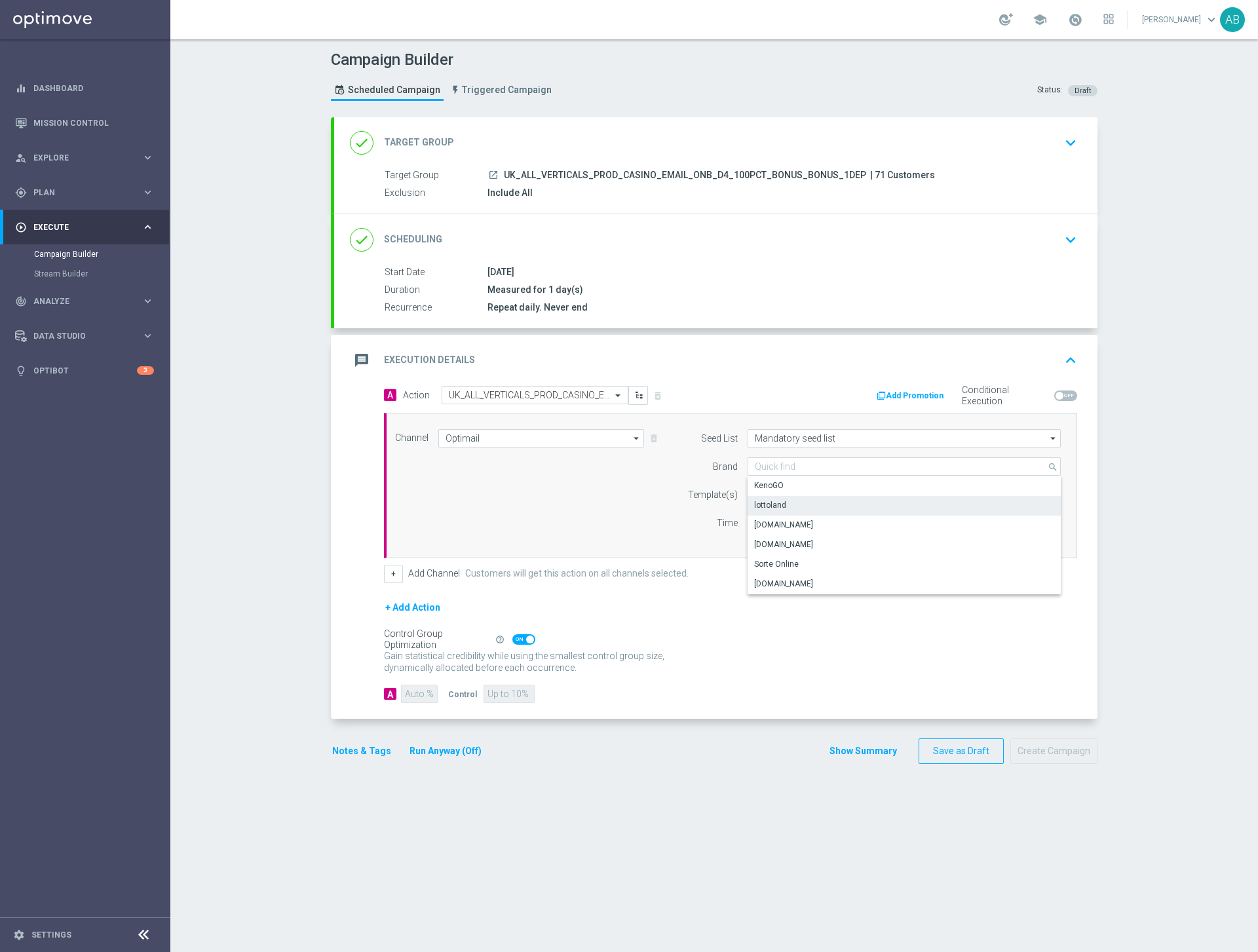
click at [779, 496] on div "lottoland" at bounding box center [904, 505] width 314 height 18
type input "lottoland"
click at [779, 497] on input "text" at bounding box center [862, 494] width 215 height 11
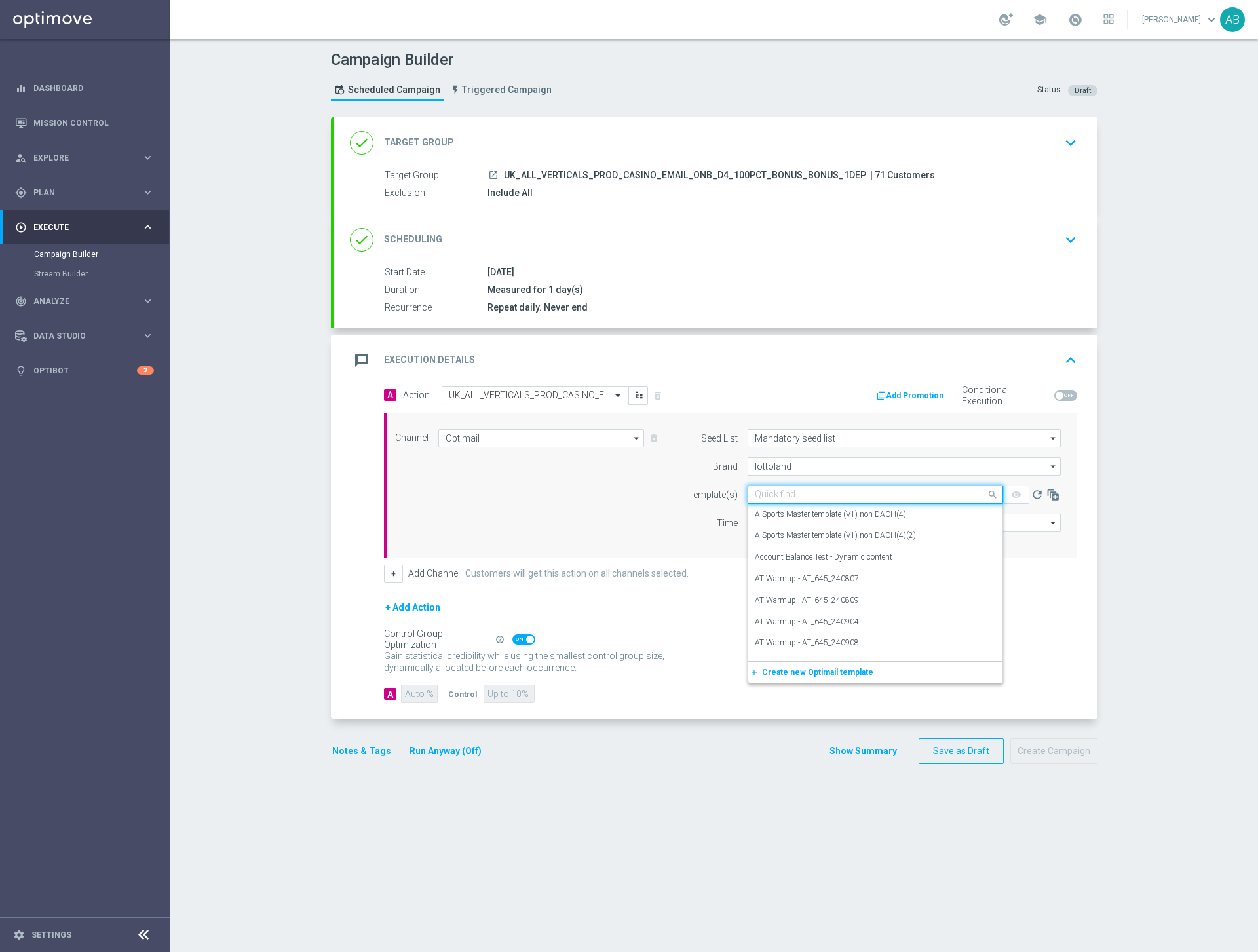
paste input "en_GB__ONBOARDING_CAS_DM_100%__ALL_EMA_AUT_GM_REBRANDED"
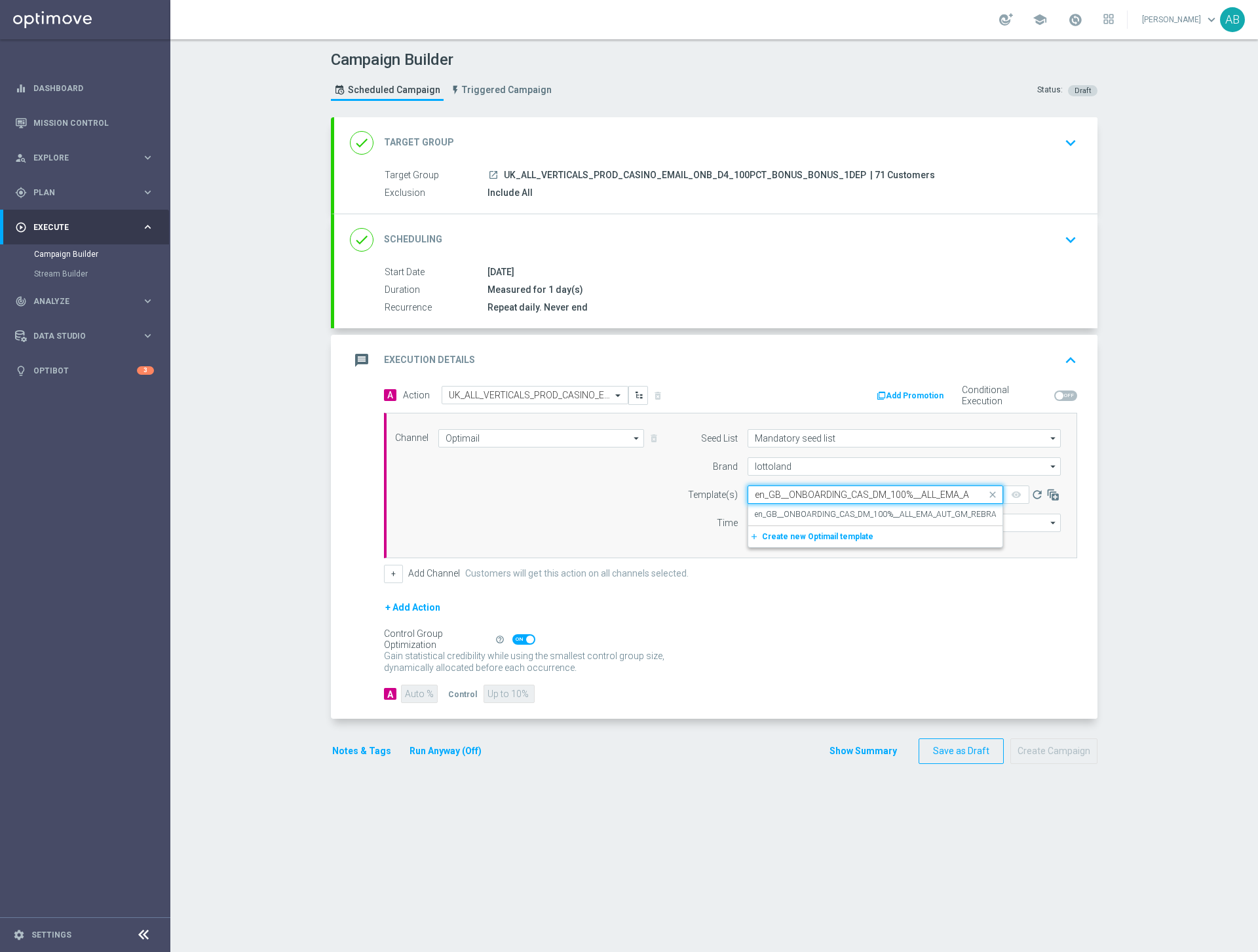
scroll to position [0, 81]
click at [785, 509] on label "en_GB__ONBOARDING_CAS_DM_100%__ALL_EMA_AUT_GM_REBRANDED" at bounding box center [886, 514] width 263 height 11
type input "en_GB__ONBOARDING_CAS_DM_100%__ALL_EMA_AUT_GM_REBRANDED"
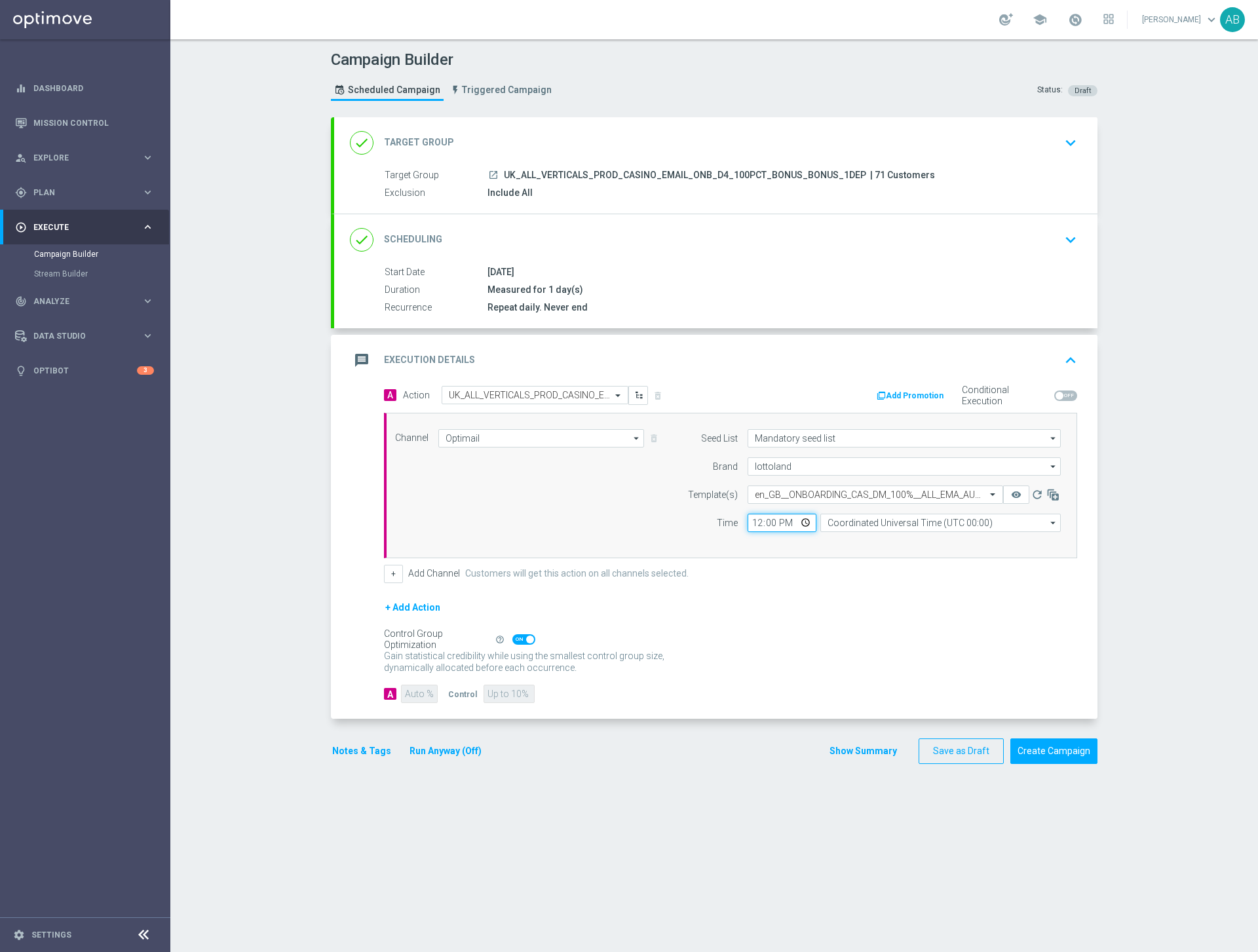
click at [759, 521] on input "12:00" at bounding box center [782, 523] width 69 height 18
type input "18:00"
click at [845, 526] on input "Coordinated Universal Time (UTC 00:00)" at bounding box center [940, 523] width 240 height 18
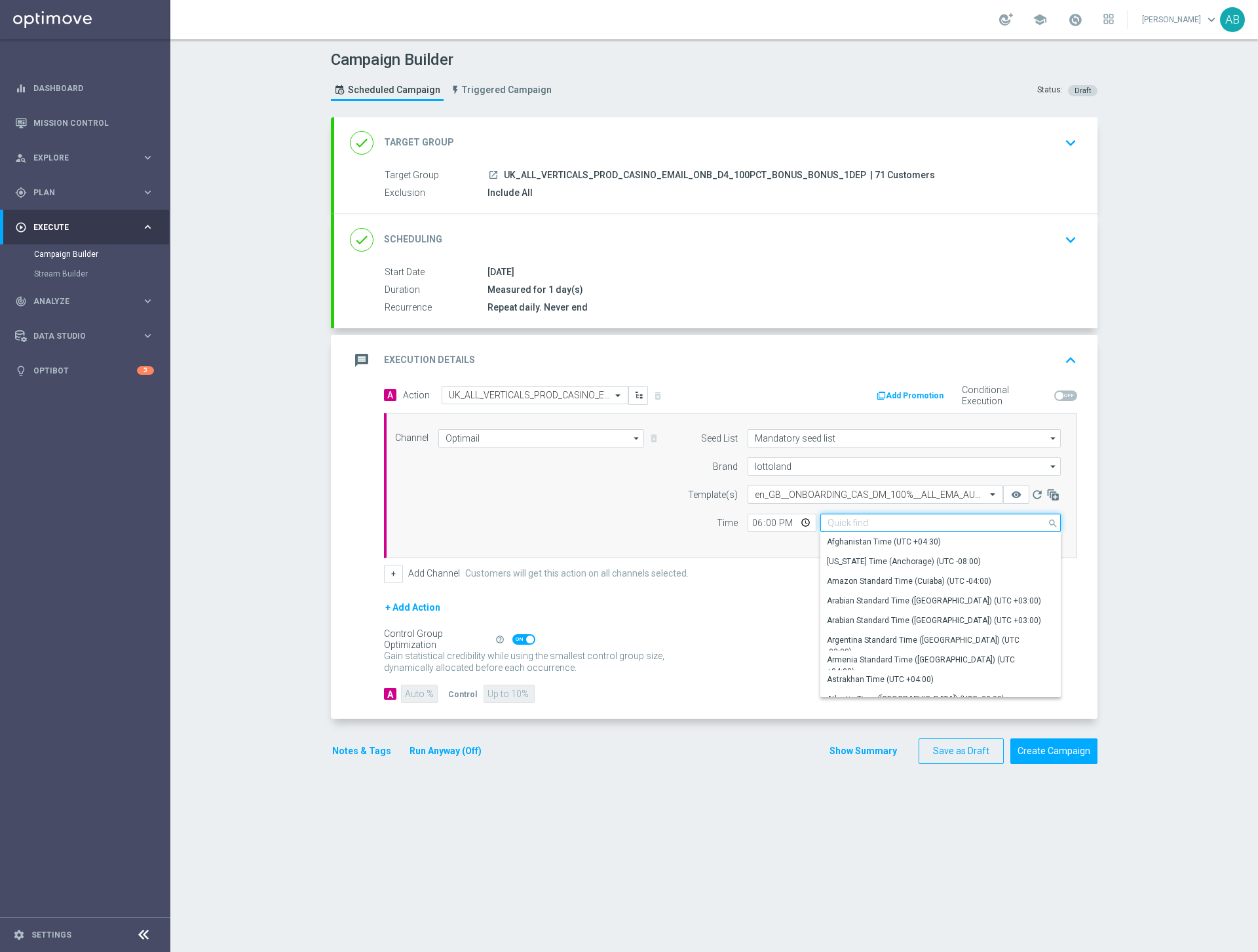
click at [845, 526] on input at bounding box center [940, 523] width 240 height 18
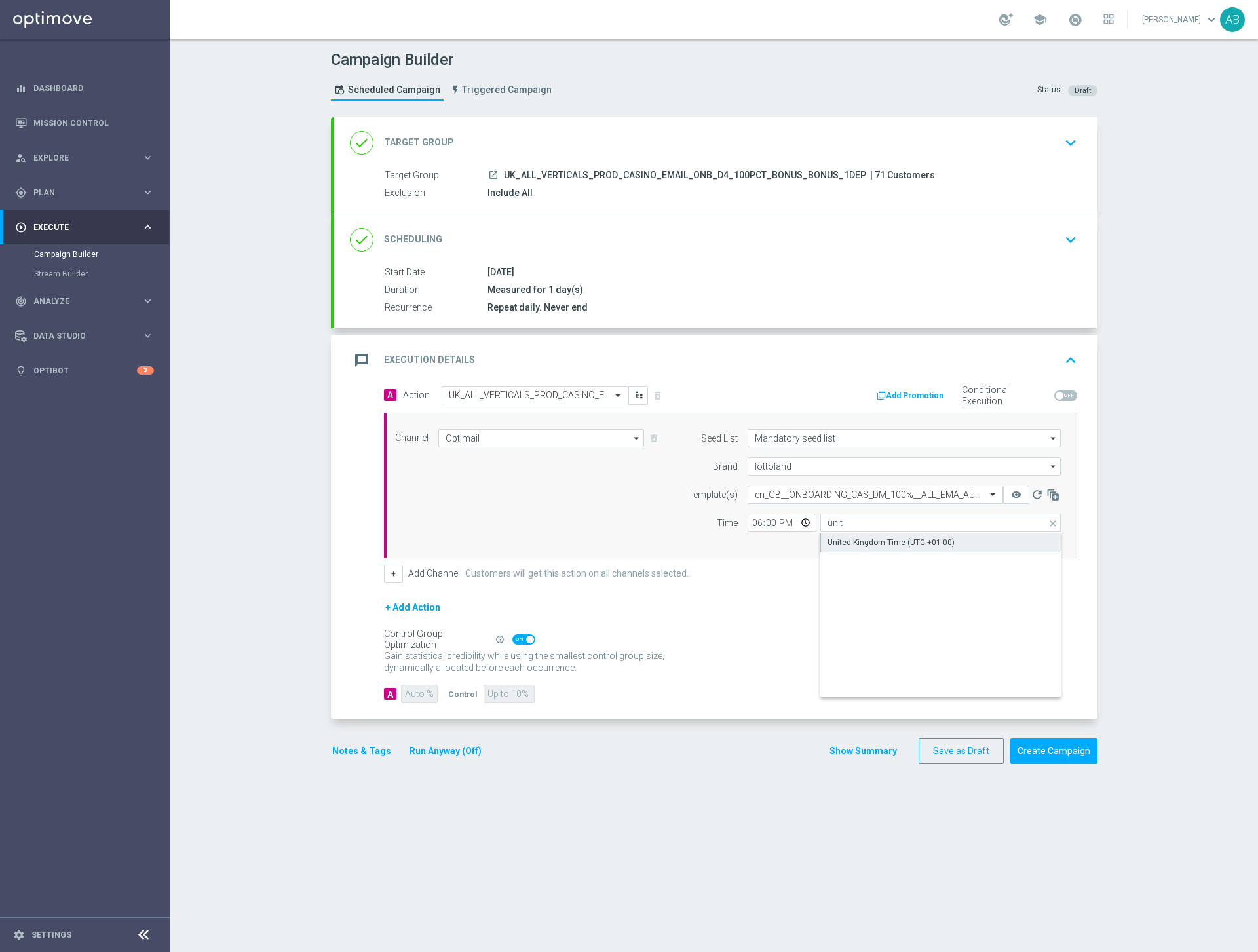
click at [964, 544] on div "United Kingdom Time (UTC +01:00)" at bounding box center [940, 542] width 241 height 20
type input "United Kingdom Time (UTC +01:00)"
click at [528, 643] on span at bounding box center [524, 639] width 23 height 11
click at [528, 643] on input "checkbox" at bounding box center [524, 639] width 23 height 11
checkbox input "false"
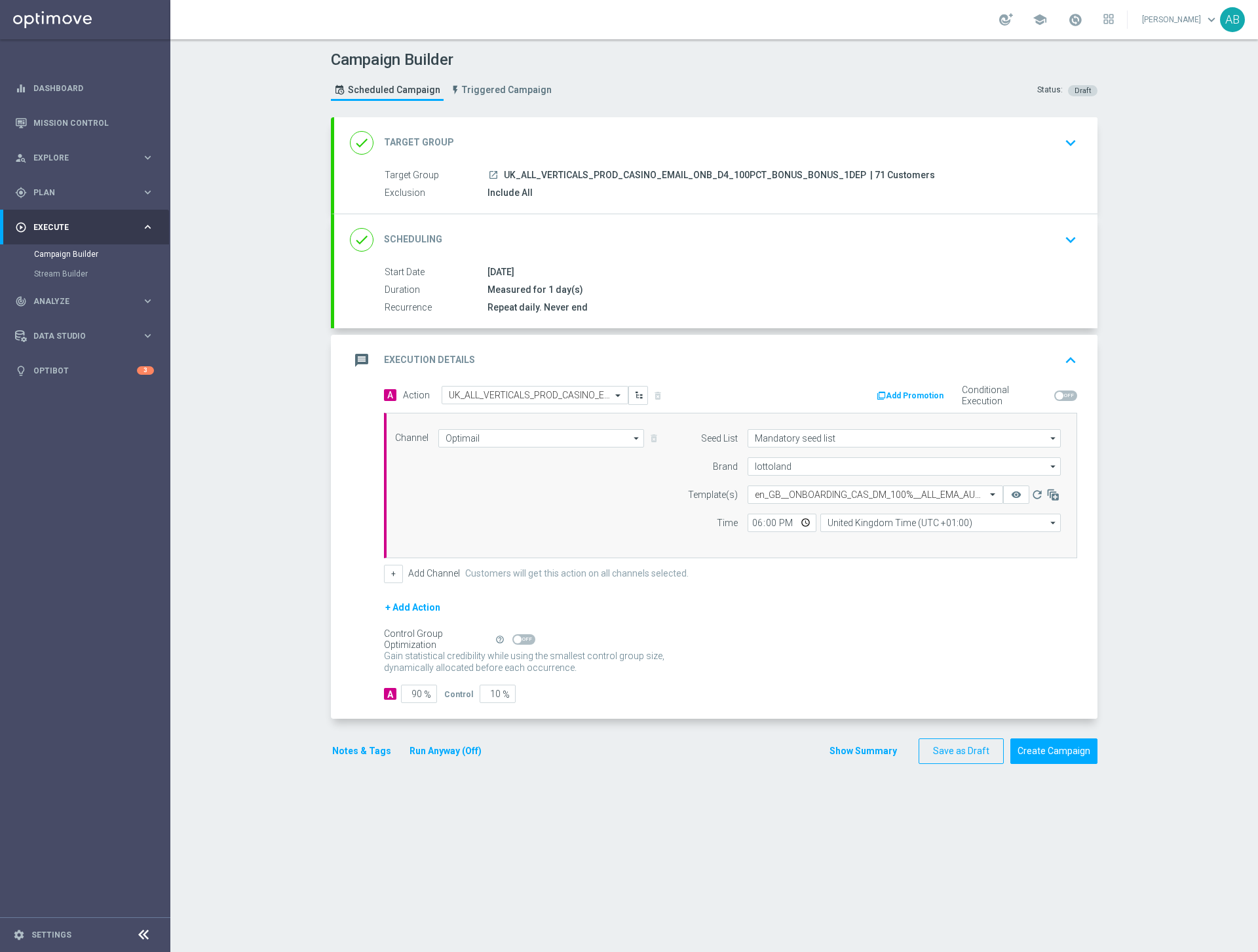
click at [848, 664] on div "Gain statistical credibility while using the smallest control group size, dynam…" at bounding box center [731, 662] width 693 height 32
click at [968, 755] on button "Save as Draft" at bounding box center [961, 751] width 86 height 26
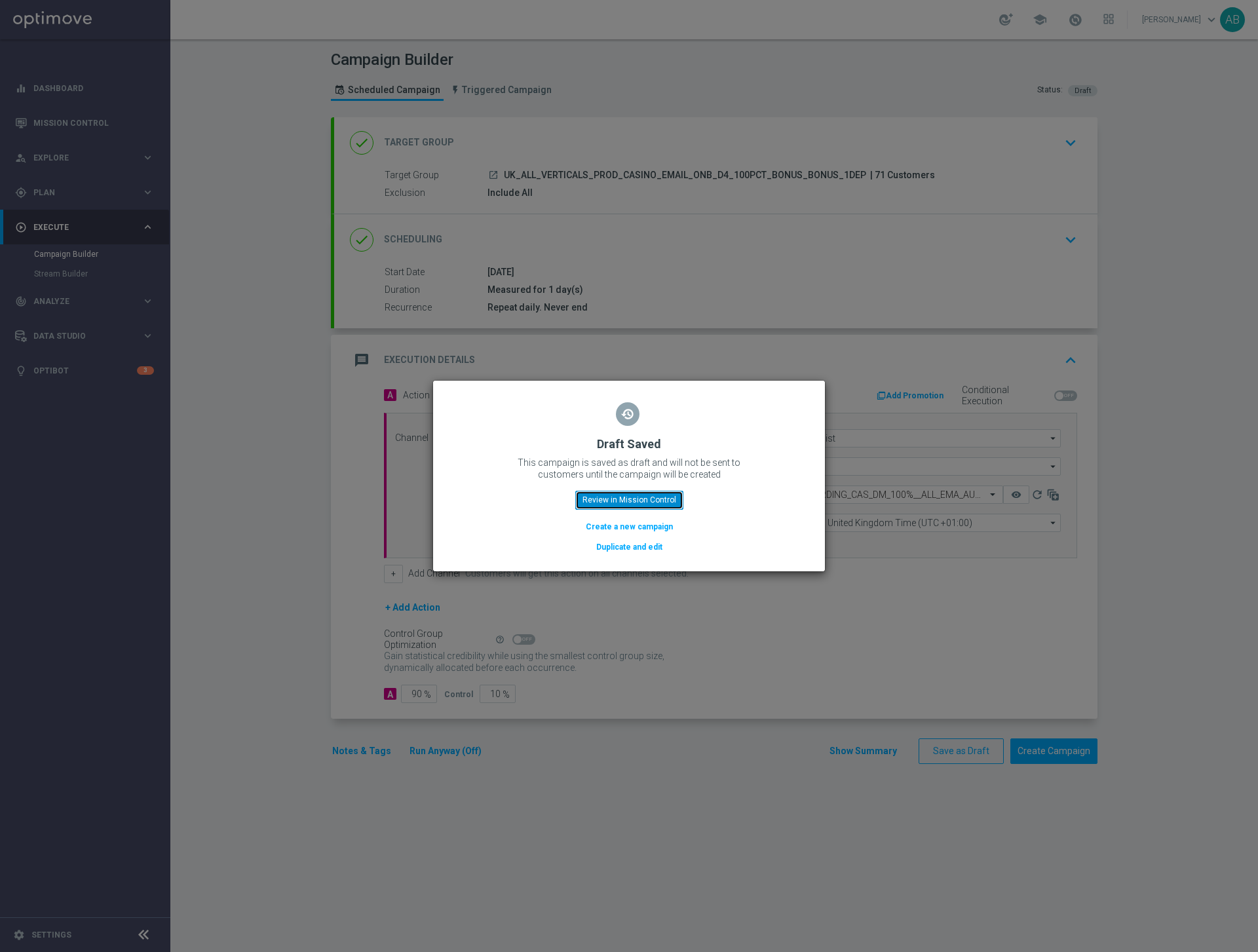
click at [638, 497] on button "Review in Mission Control" at bounding box center [629, 500] width 108 height 18
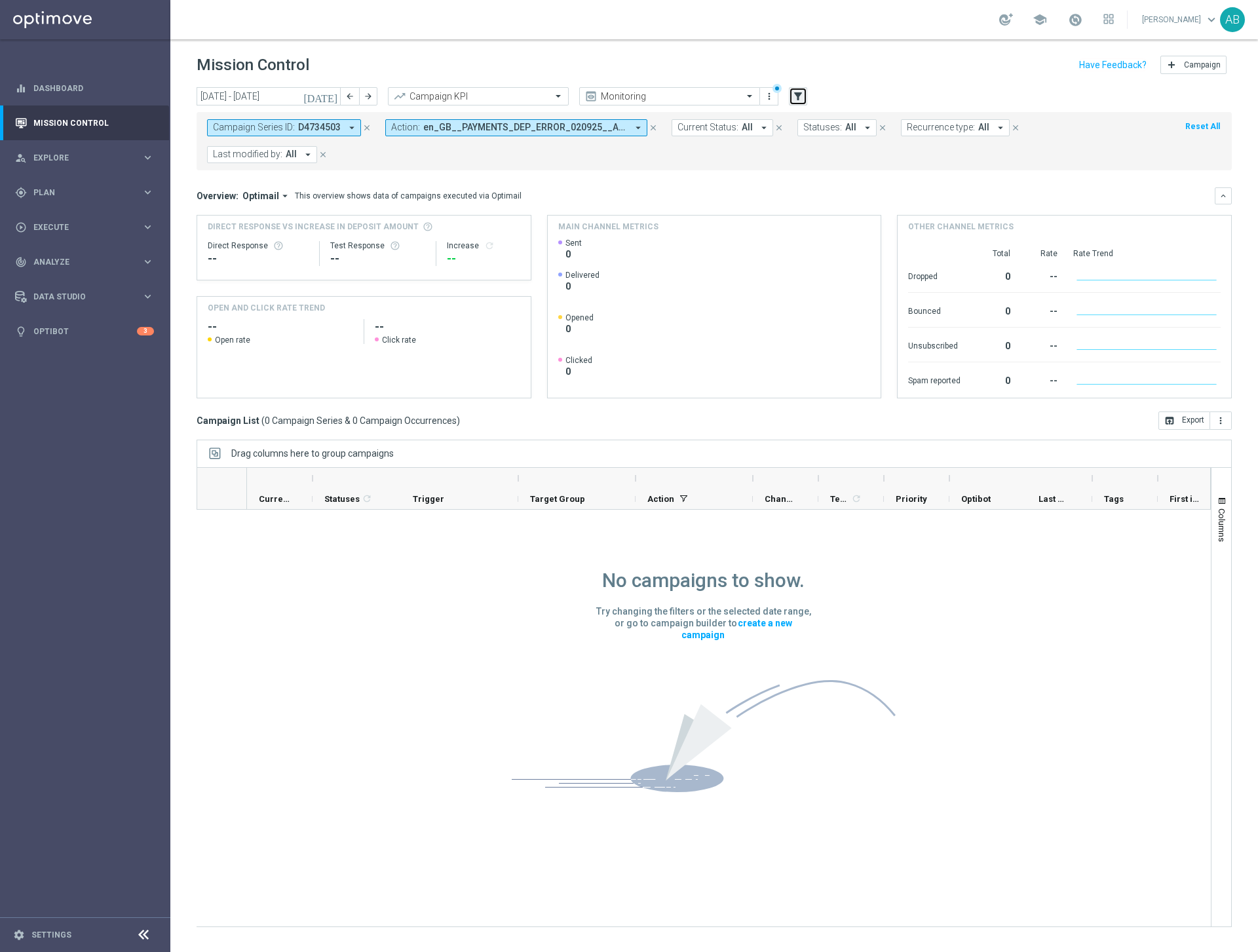
click at [800, 95] on icon "filter_alt" at bounding box center [798, 97] width 12 height 12
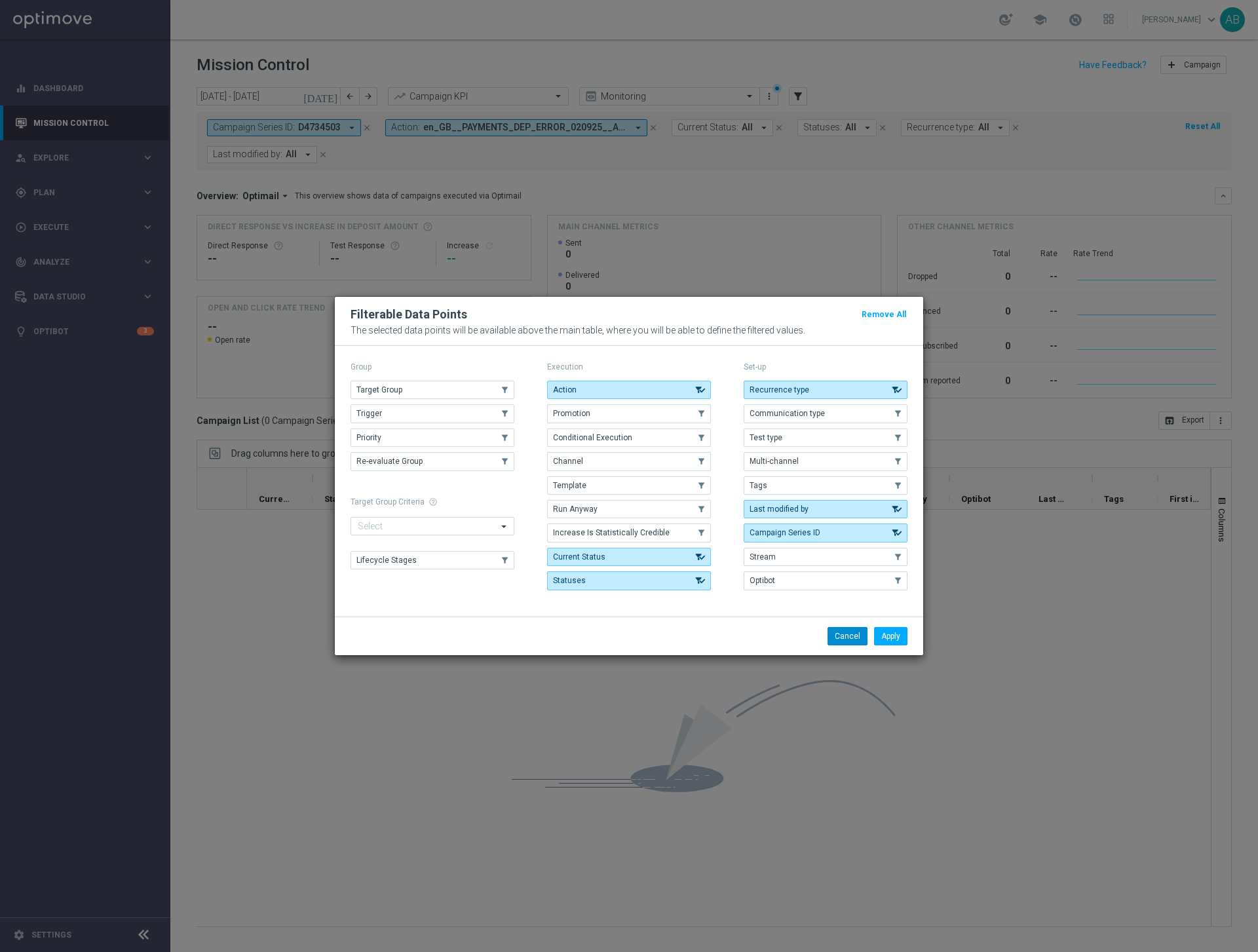
click at [853, 634] on button "Cancel" at bounding box center [847, 636] width 40 height 18
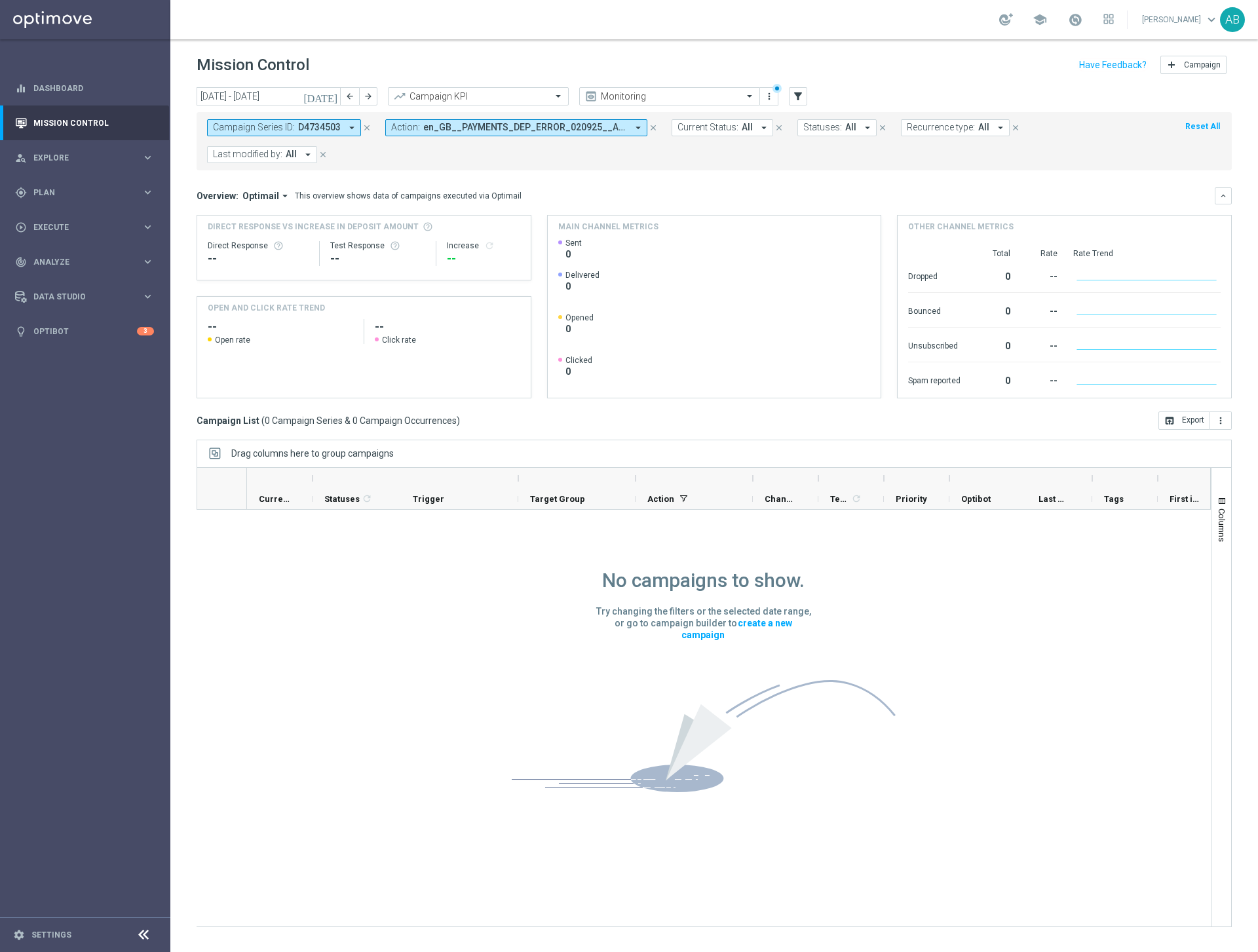
click at [712, 129] on span "Current Status:" at bounding box center [707, 127] width 61 height 11
click at [713, 258] on div "Draft" at bounding box center [749, 258] width 116 height 8
click at [539, 539] on div "No campaigns to show. Try changing the filters or the selected date range, or g…" at bounding box center [704, 668] width 384 height 317
click at [362, 124] on icon "close" at bounding box center [367, 128] width 9 height 9
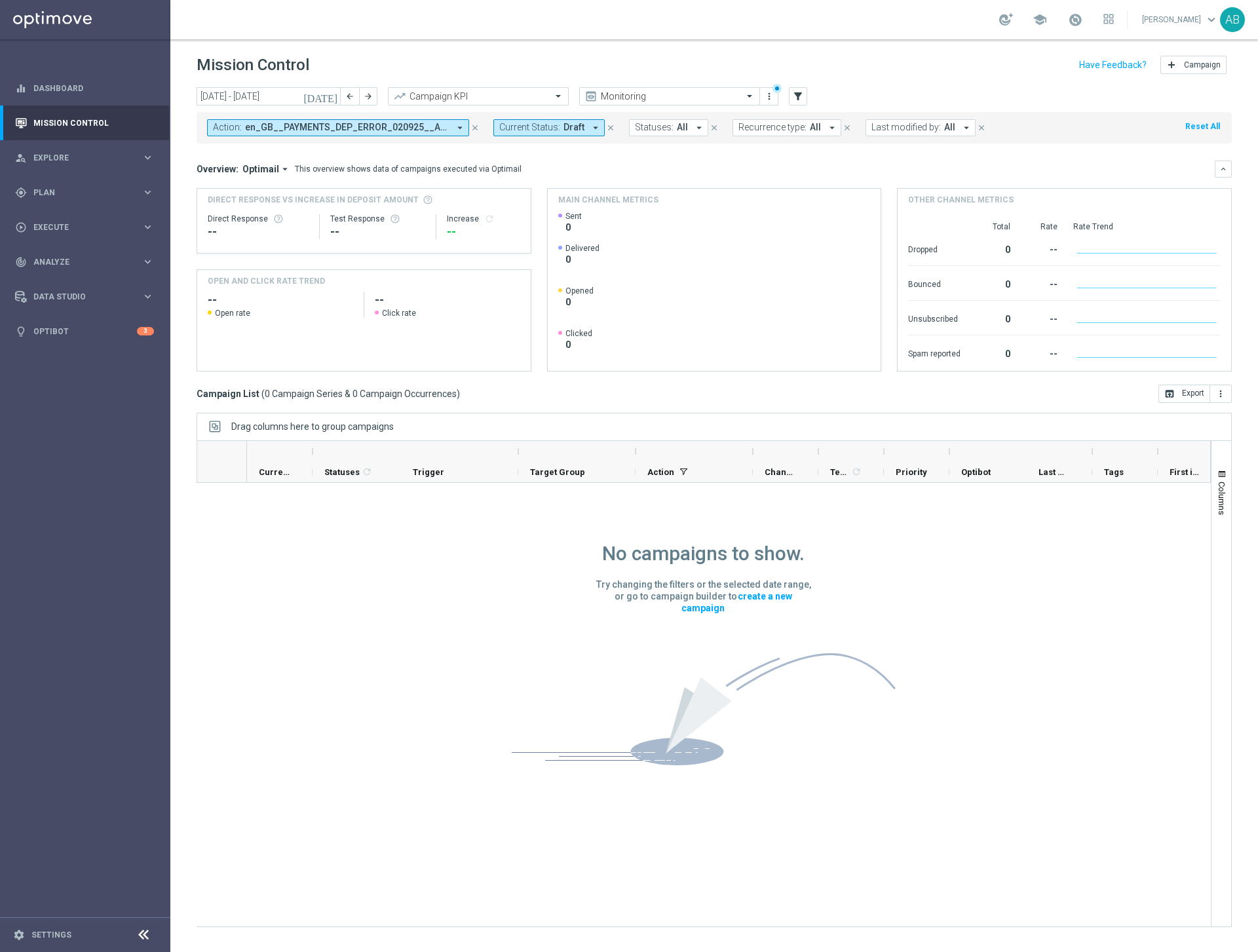
click at [474, 127] on icon "close" at bounding box center [475, 128] width 9 height 9
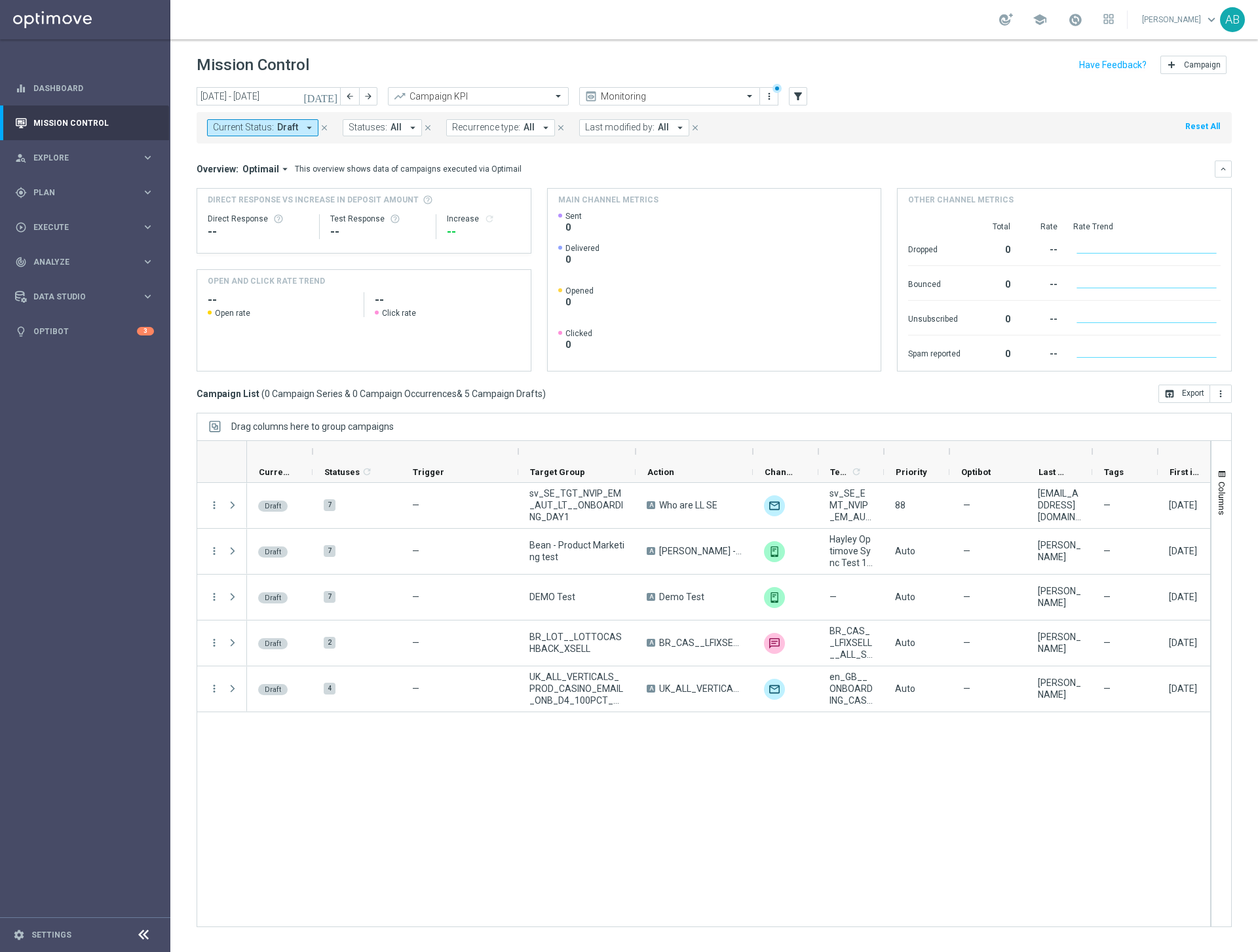
click at [324, 128] on icon "close" at bounding box center [324, 128] width 9 height 9
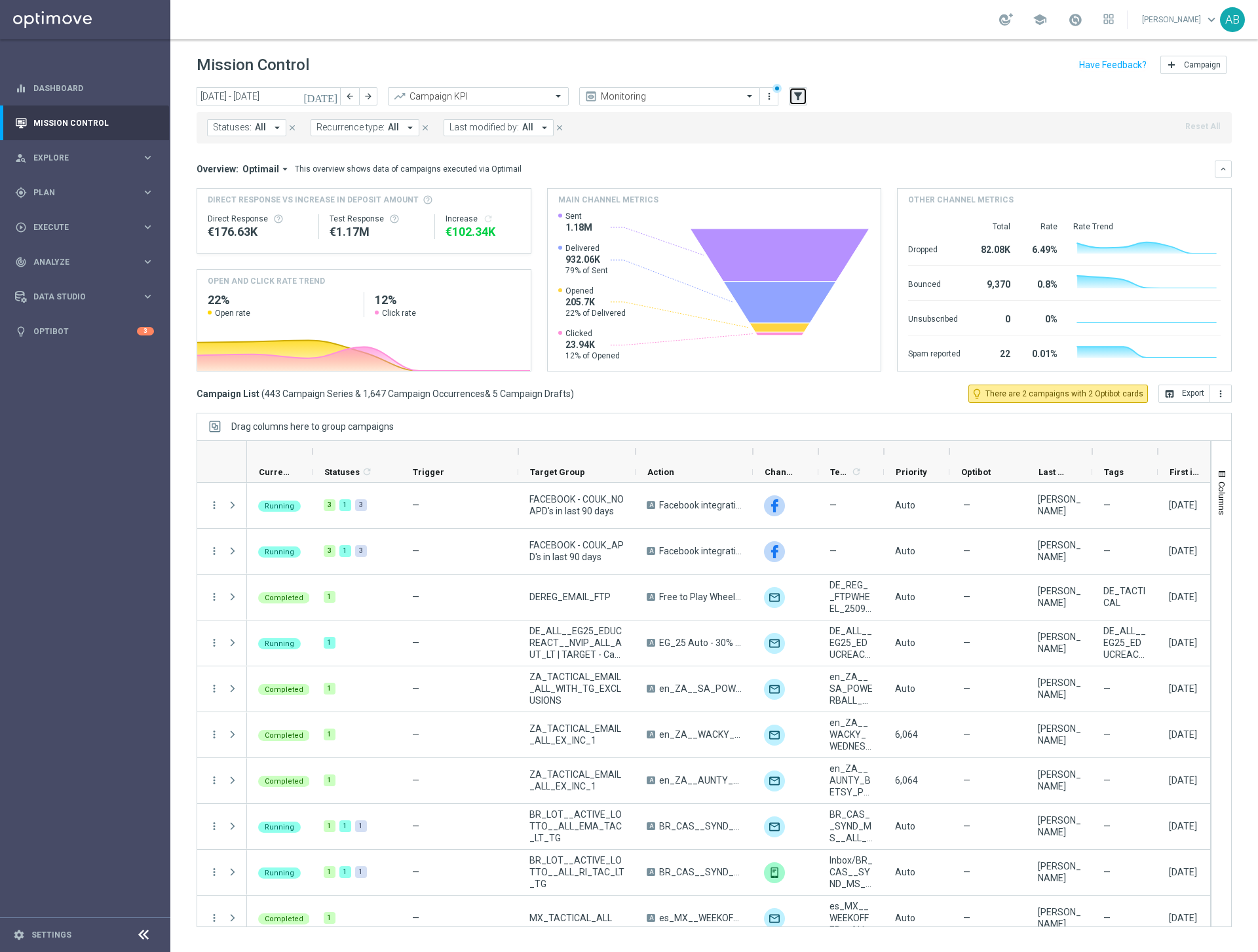
click at [798, 103] on button "filter_alt" at bounding box center [797, 96] width 18 height 18
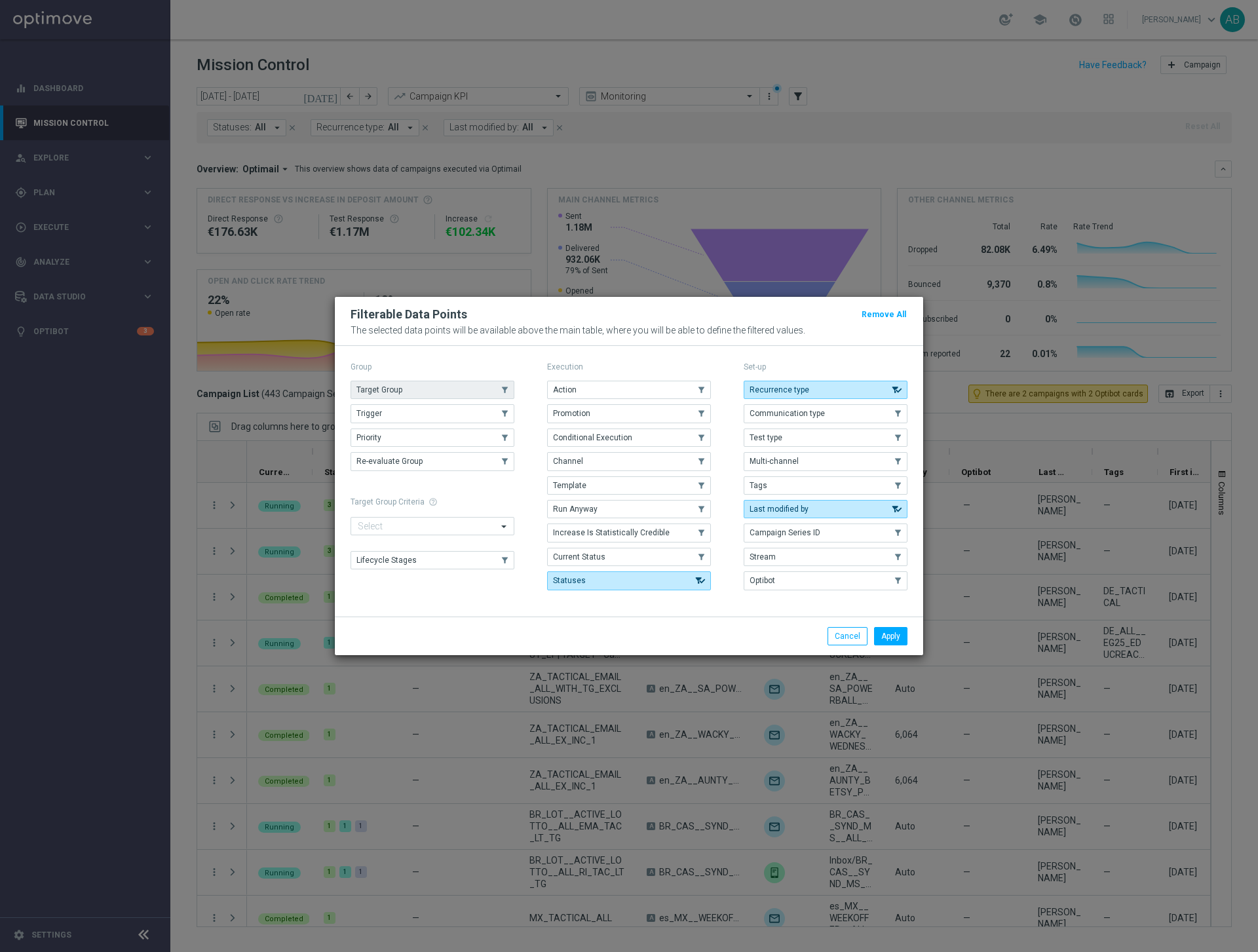
click at [411, 389] on button "Target Group" at bounding box center [432, 389] width 164 height 18
click at [890, 628] on button "Apply" at bounding box center [890, 636] width 34 height 18
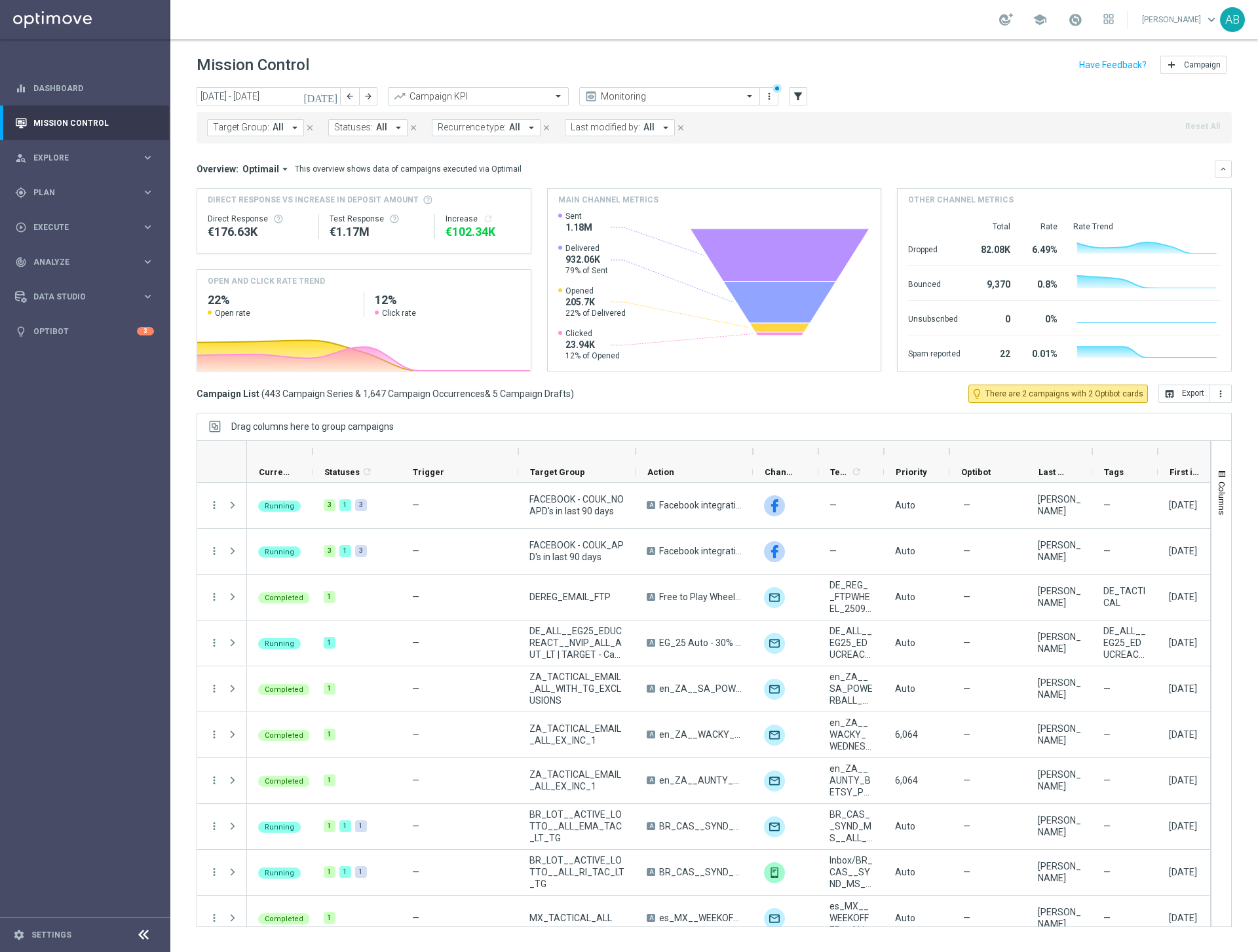
click at [294, 127] on icon "arrow_drop_down" at bounding box center [295, 128] width 12 height 12
click at [261, 215] on label "UK_ALL_VERTICALS_PROD_CASINO_EMAIL_ONB_D4_100PCT_BONUS_BONUS_1DEP" at bounding box center [328, 216] width 203 height 8
type input "UK_ALL_VERTICALS_PROD_CASINO_EMAIL_ONB_D4_100PCT_BONUS_BONUS_1DEP"
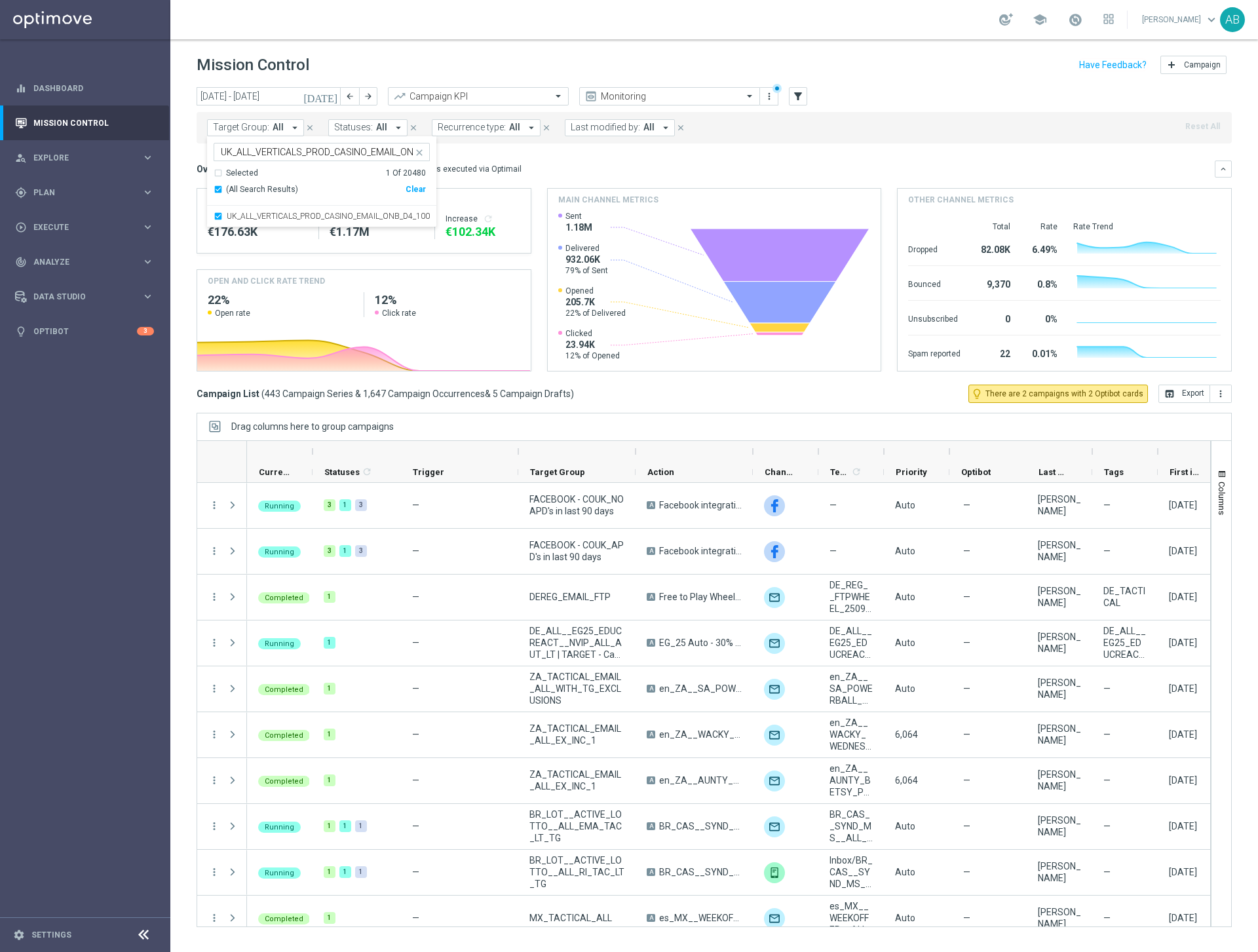
click at [432, 50] on header "Mission Control add Campaign" at bounding box center [714, 63] width 1088 height 48
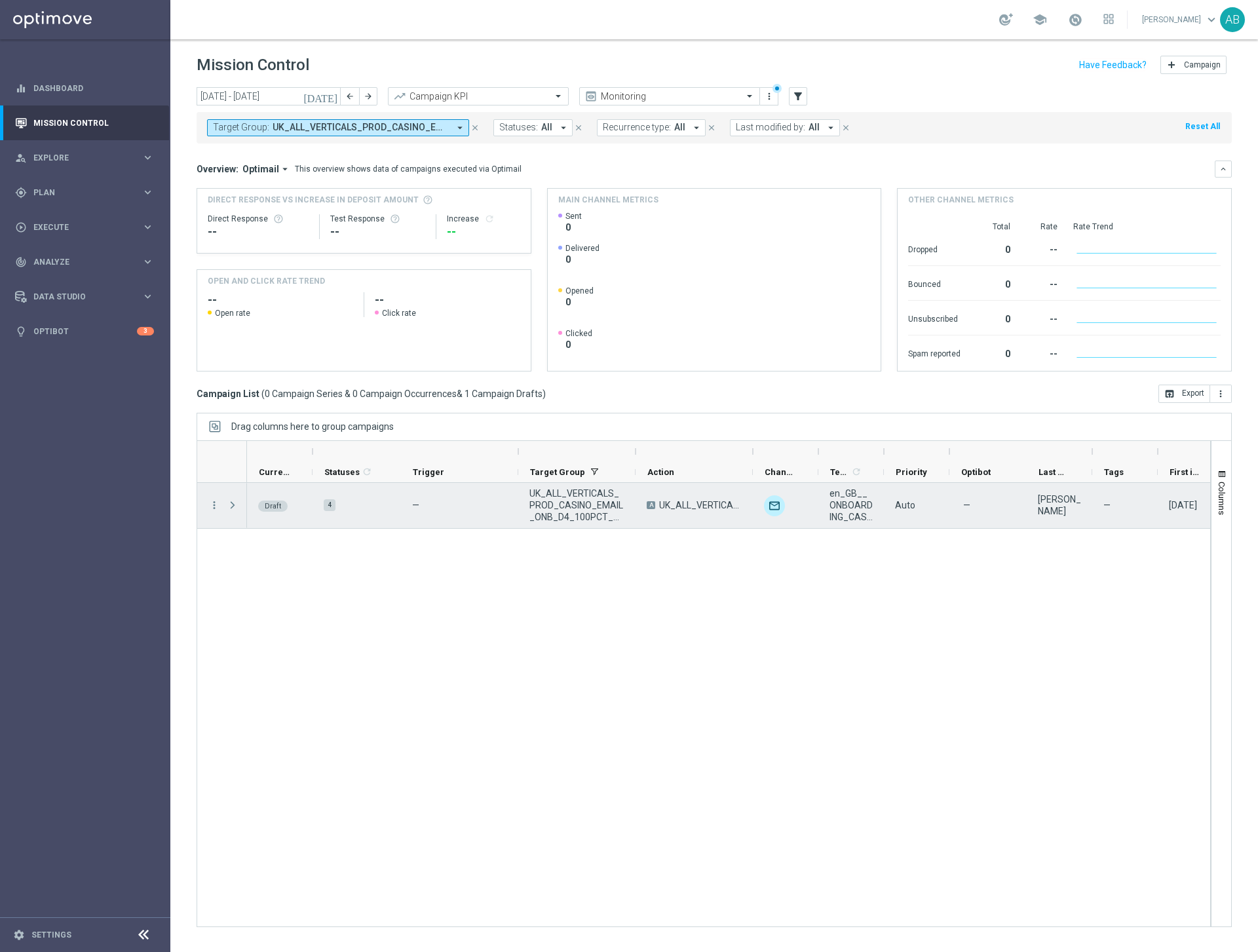
click at [271, 504] on span "Draft" at bounding box center [273, 506] width 17 height 8
click at [217, 505] on icon "more_vert" at bounding box center [215, 505] width 12 height 12
click at [249, 557] on span "Edit" at bounding box center [247, 556] width 14 height 9
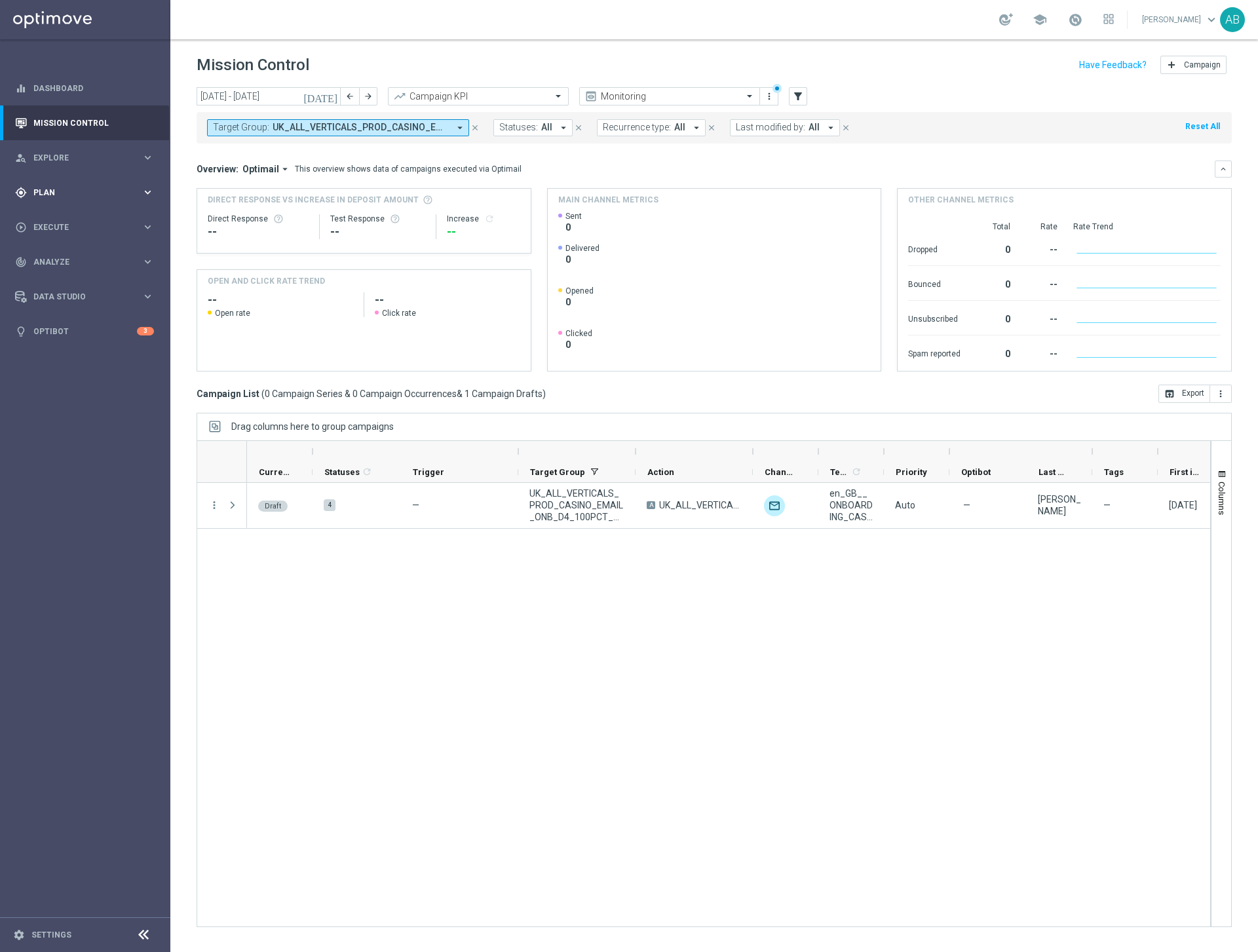
click at [75, 189] on span "Plan" at bounding box center [88, 192] width 108 height 8
click at [71, 215] on link "Target Groups" at bounding box center [85, 220] width 102 height 11
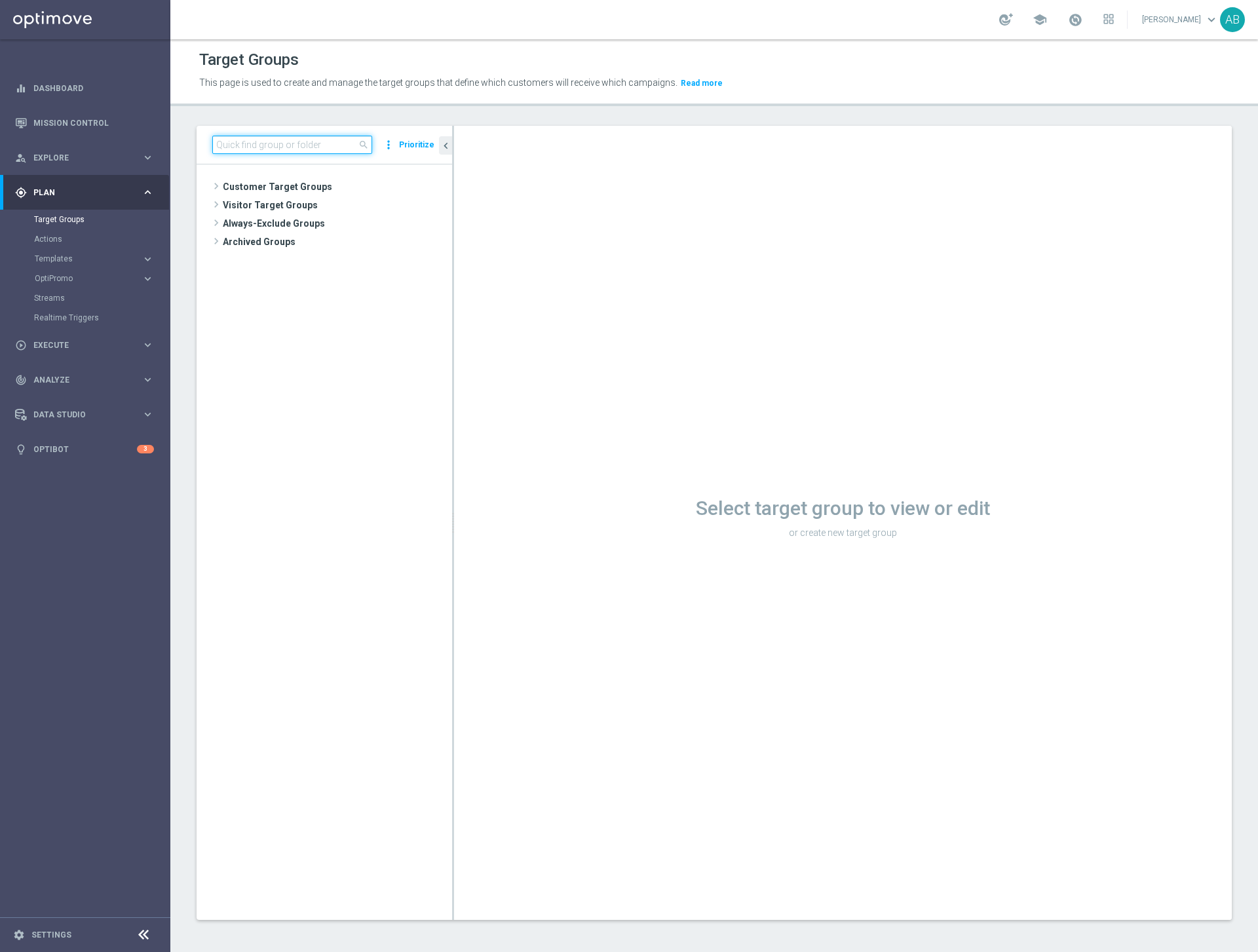
click at [326, 138] on input at bounding box center [292, 145] width 160 height 18
paste input "UK_ALL_VERTICALS_PROD_CASINO_EMAIL_ONB_D4_5GBP_BONUS"
type input "UK_ALL_VERTICALS_PROD_CASINO_EMAIL_ONB_D4_5GBP_BONUS"
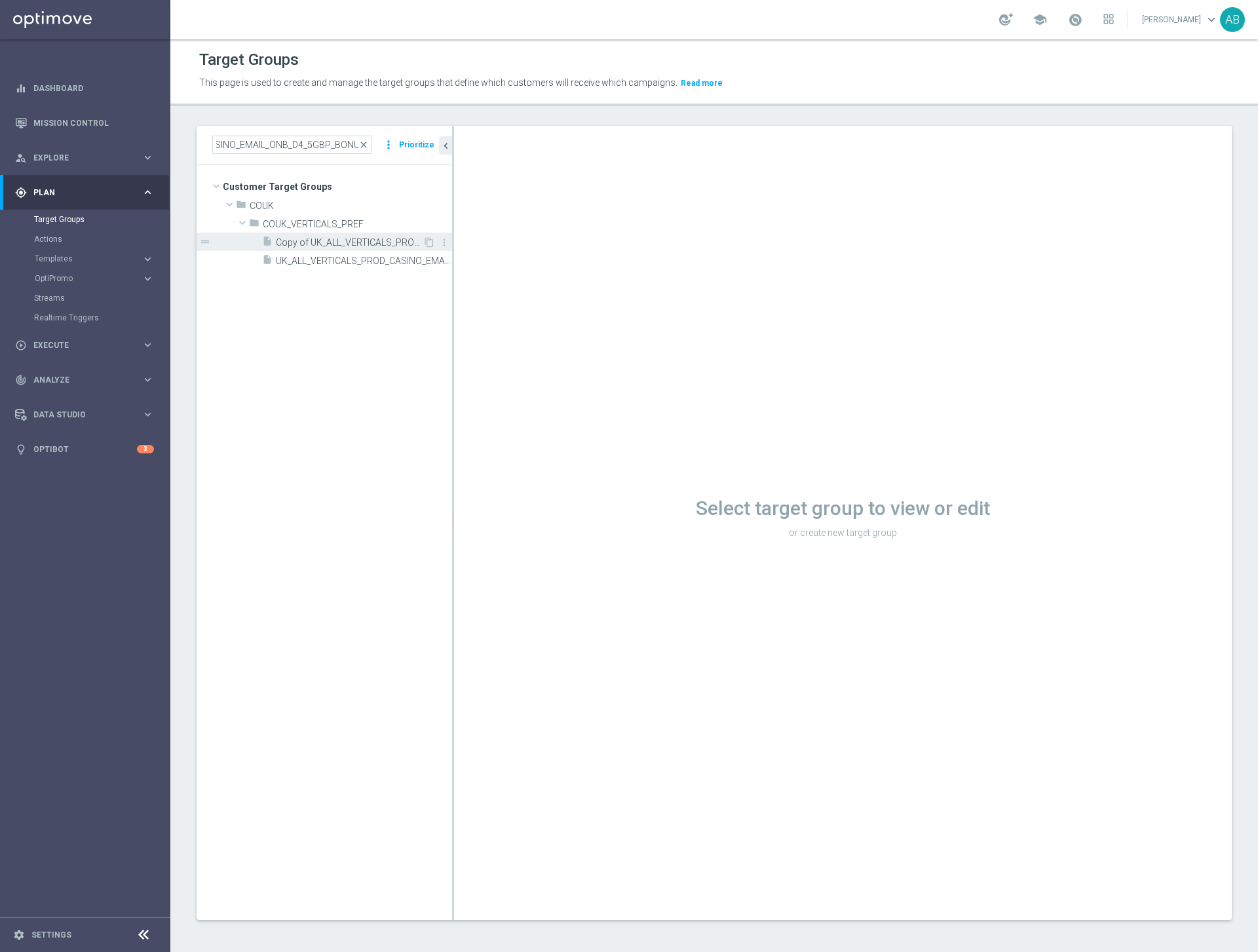
click at [383, 242] on span "Copy of UK_ALL_VERTICALS_PROD_CASINO_EMAIL_ONB_D4_5GBP_BONUS" at bounding box center [350, 242] width 147 height 11
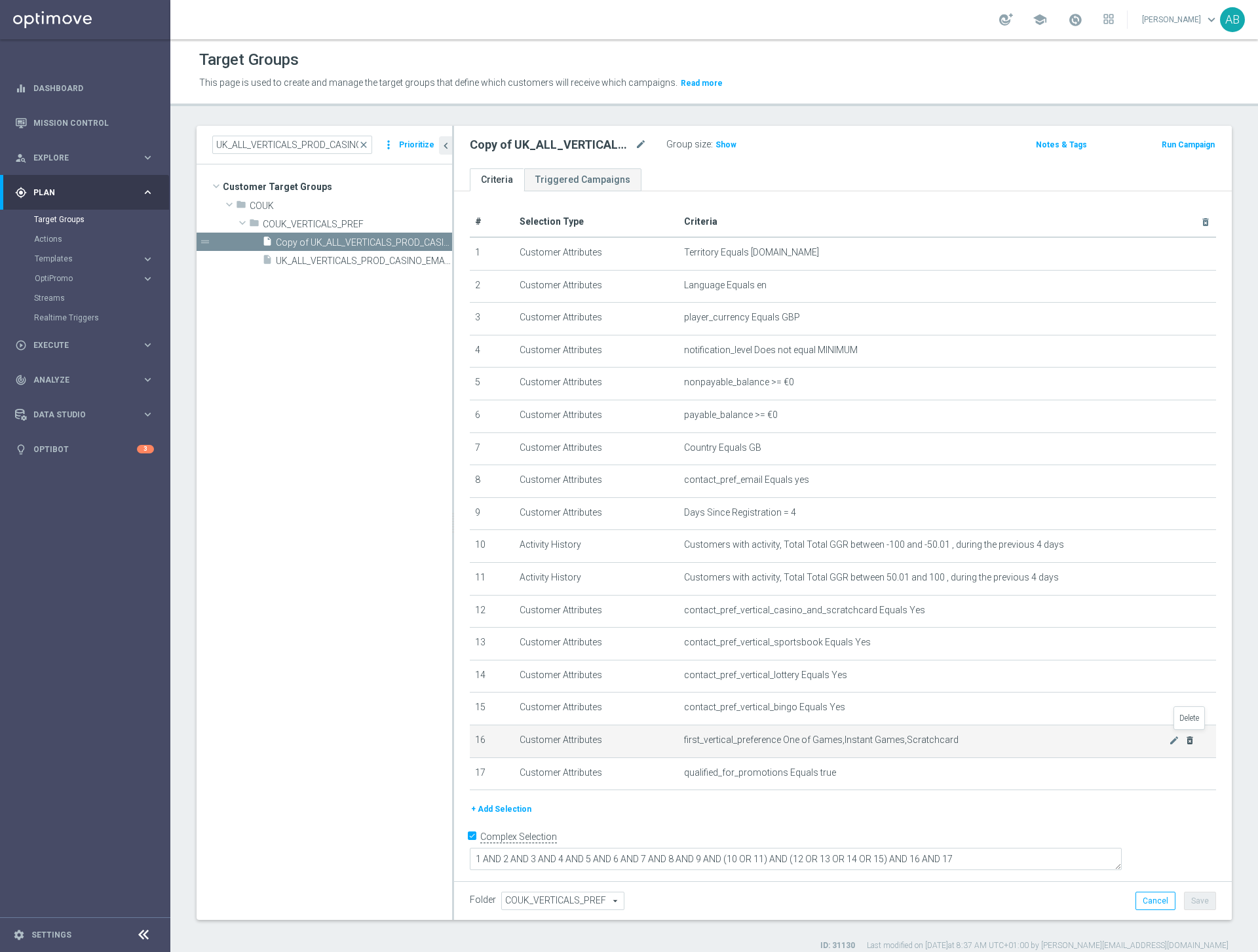
click at [1188, 735] on icon "delete_forever" at bounding box center [1190, 740] width 11 height 11
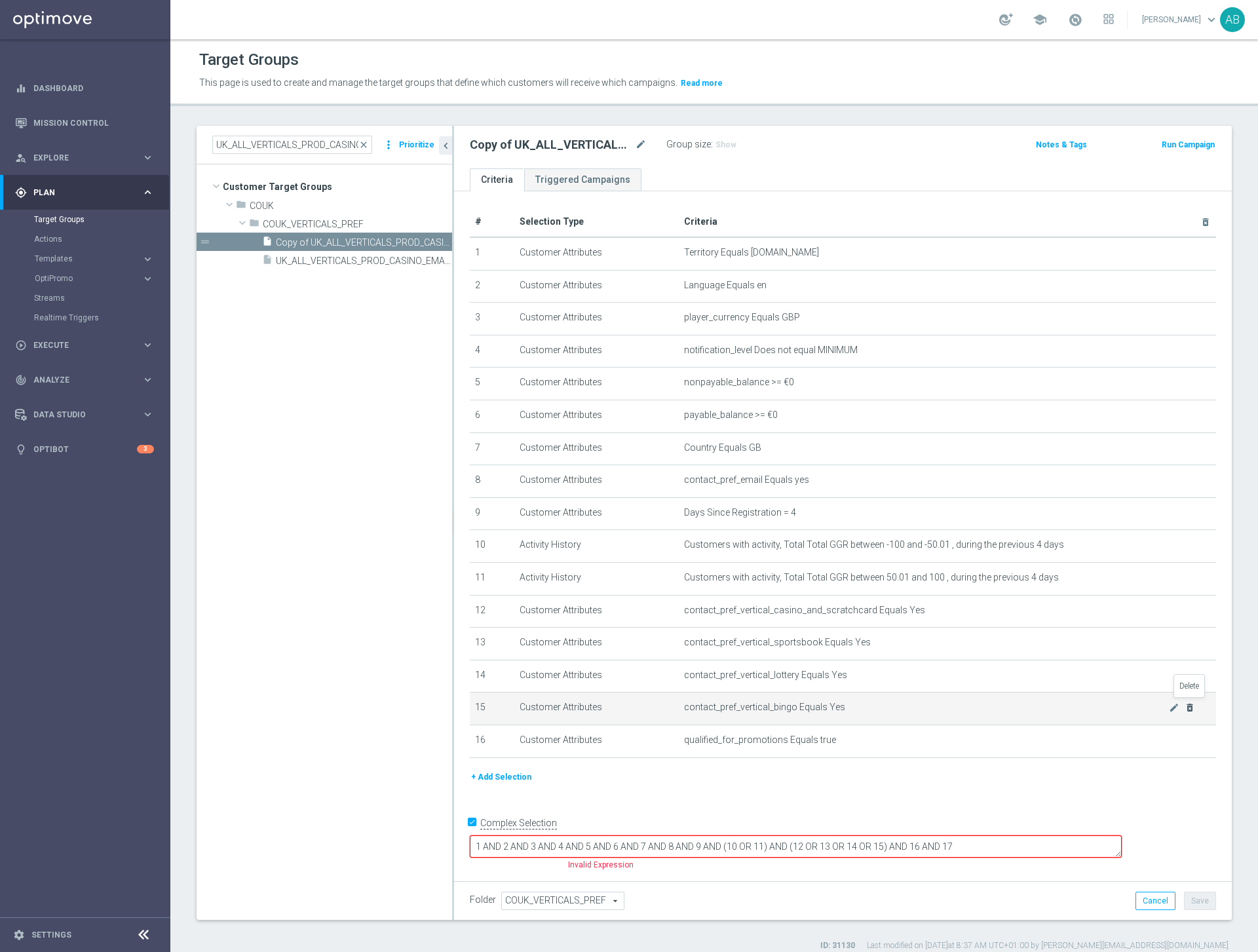
click at [1190, 704] on icon "delete_forever" at bounding box center [1190, 707] width 11 height 11
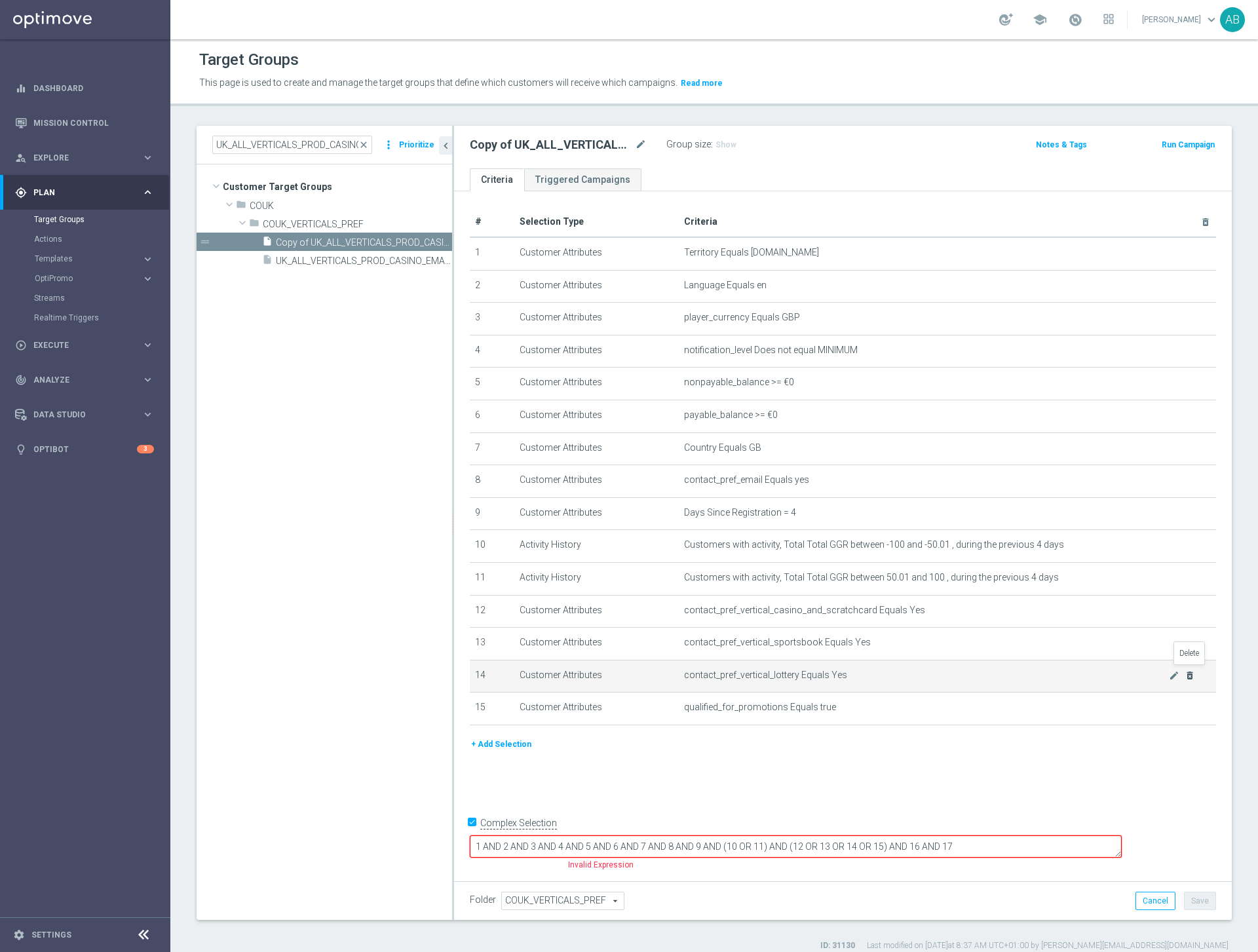
click at [1190, 675] on icon "delete_forever" at bounding box center [1190, 675] width 11 height 11
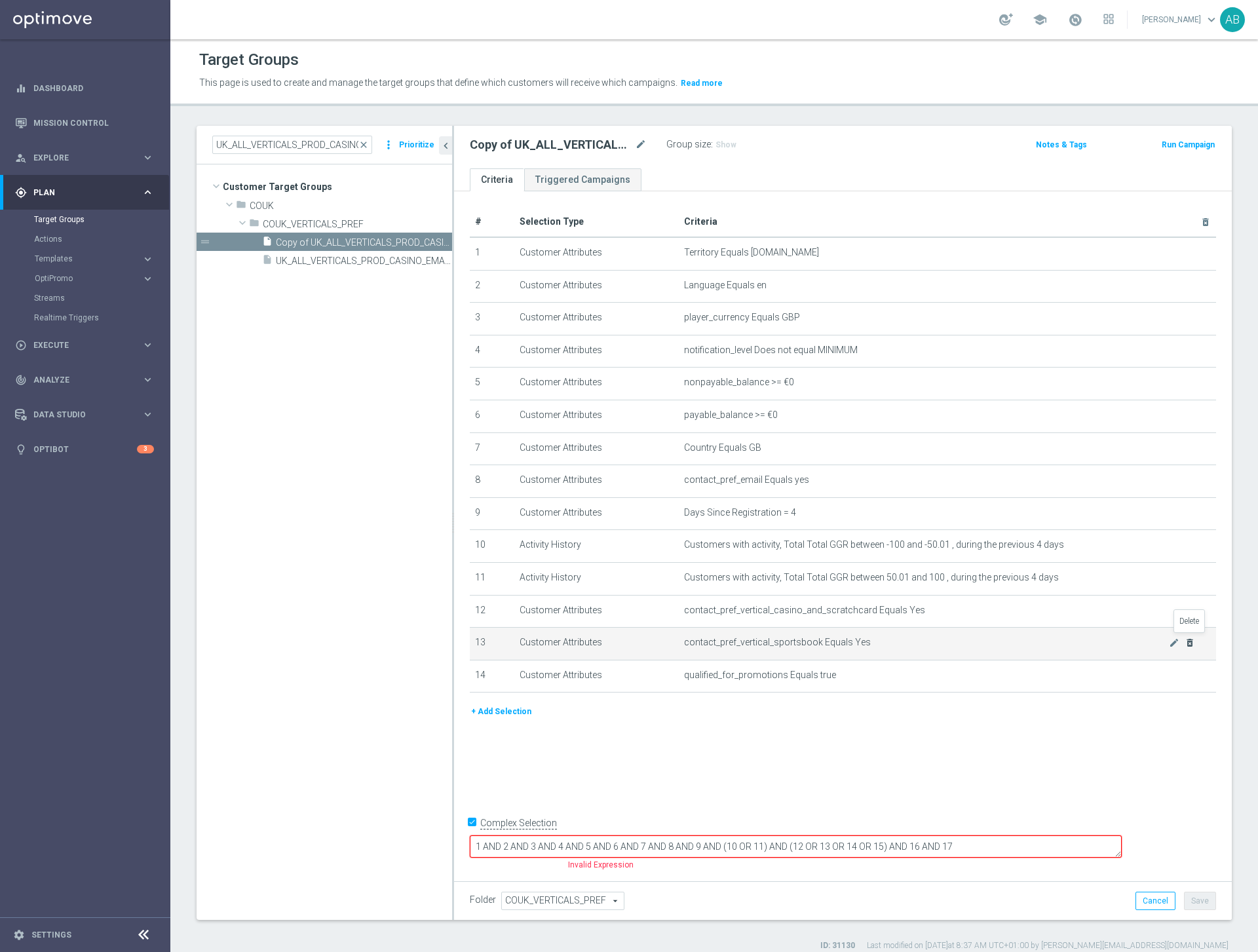
click at [1190, 643] on icon "delete_forever" at bounding box center [1190, 643] width 11 height 11
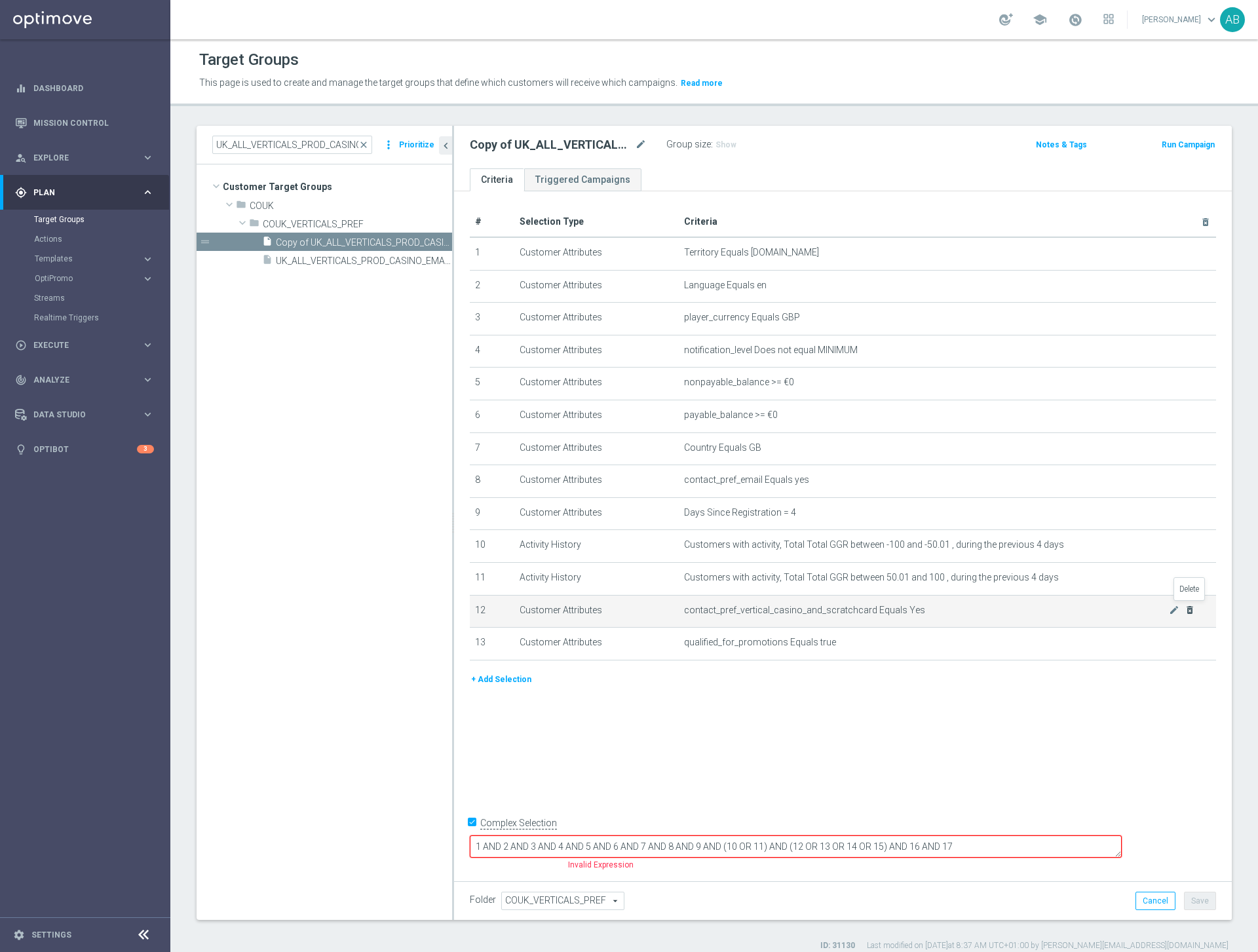
click at [1190, 605] on icon "delete_forever" at bounding box center [1190, 610] width 11 height 11
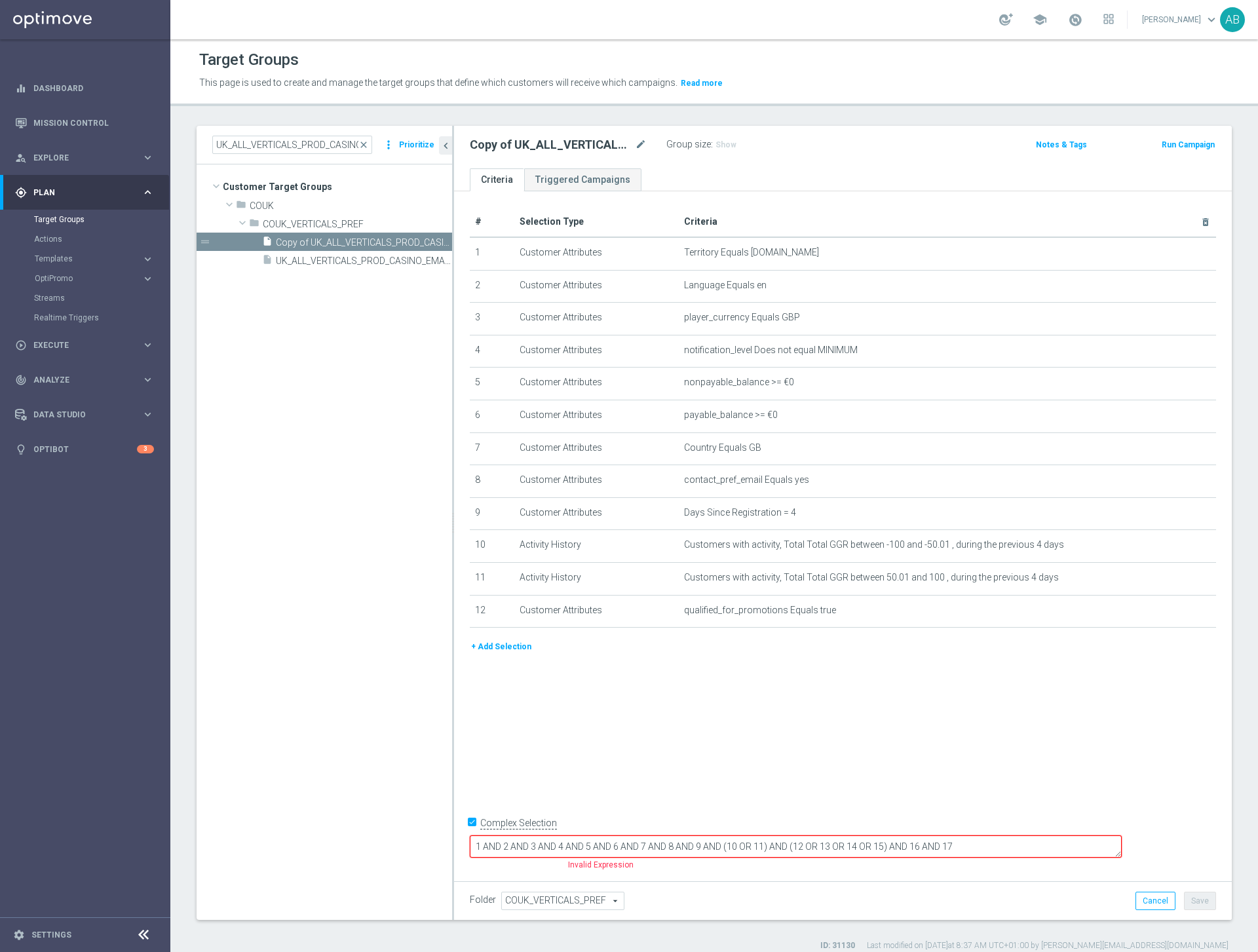
click at [472, 834] on input "Complex Selection" at bounding box center [473, 824] width 8 height 18
checkbox input "false"
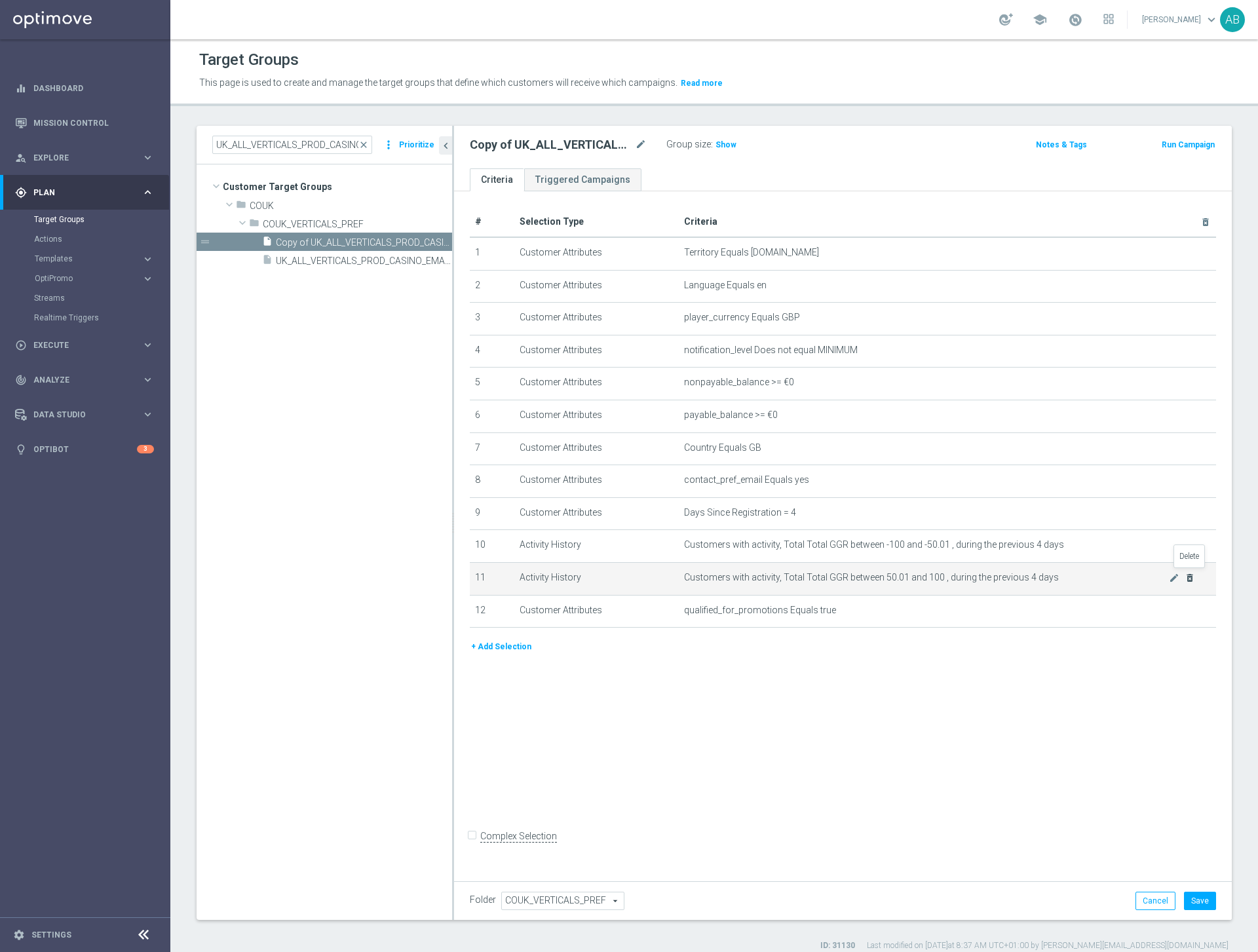
click at [1191, 572] on icon "delete_forever" at bounding box center [1190, 578] width 11 height 11
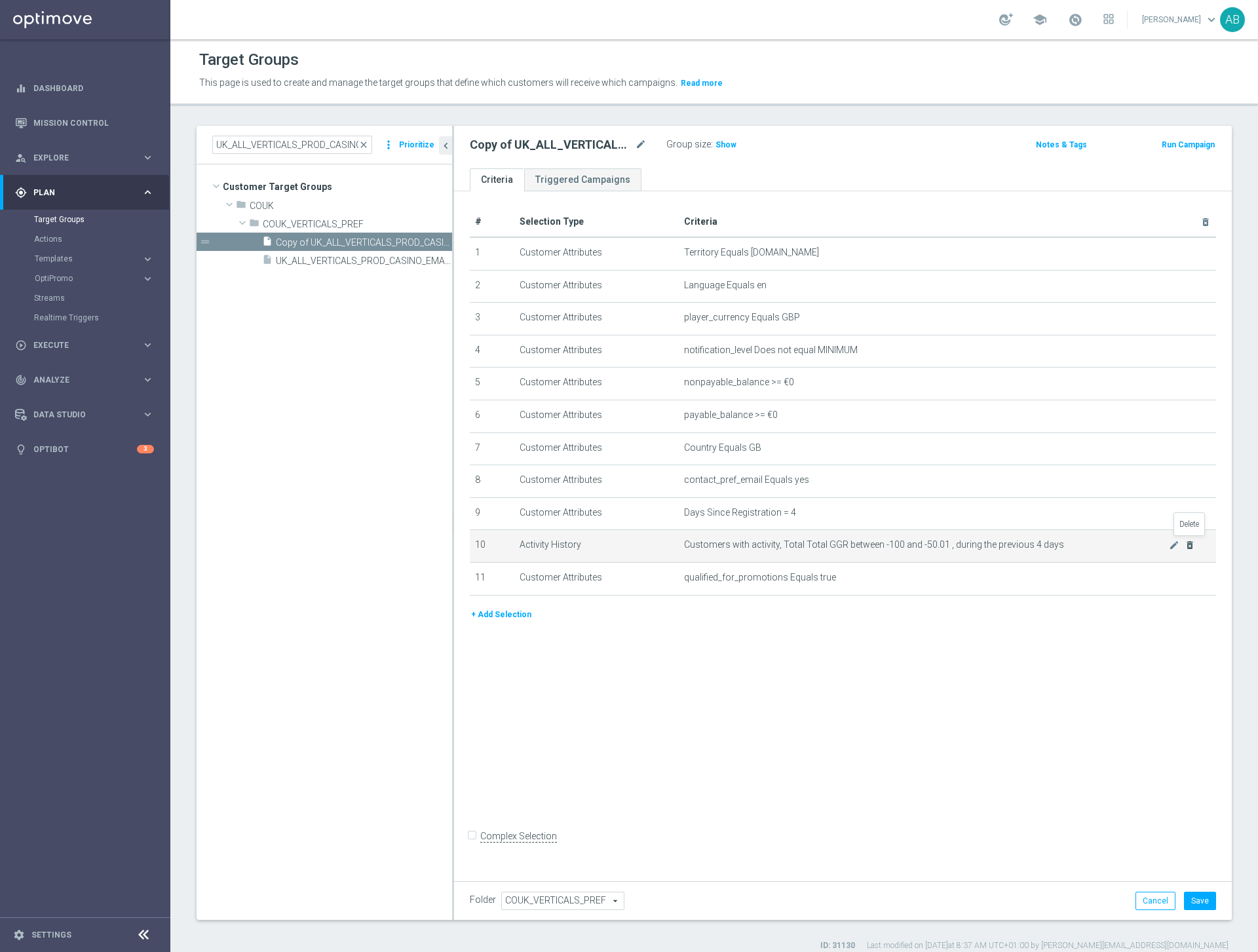
click at [1190, 545] on icon "delete_forever" at bounding box center [1190, 545] width 11 height 11
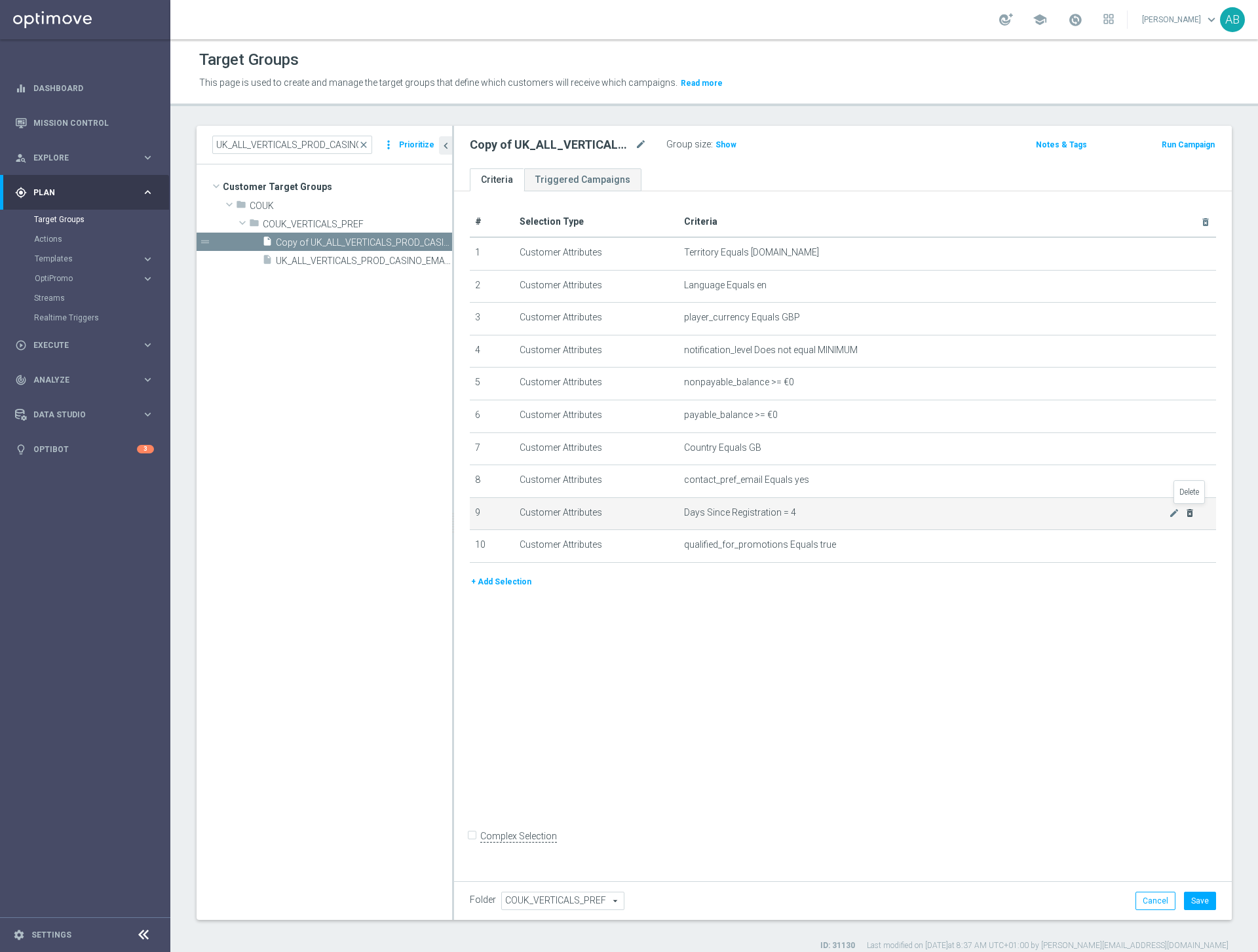
click at [1192, 513] on icon "delete_forever" at bounding box center [1190, 513] width 11 height 11
click at [509, 548] on button "+ Add Selection" at bounding box center [501, 548] width 63 height 14
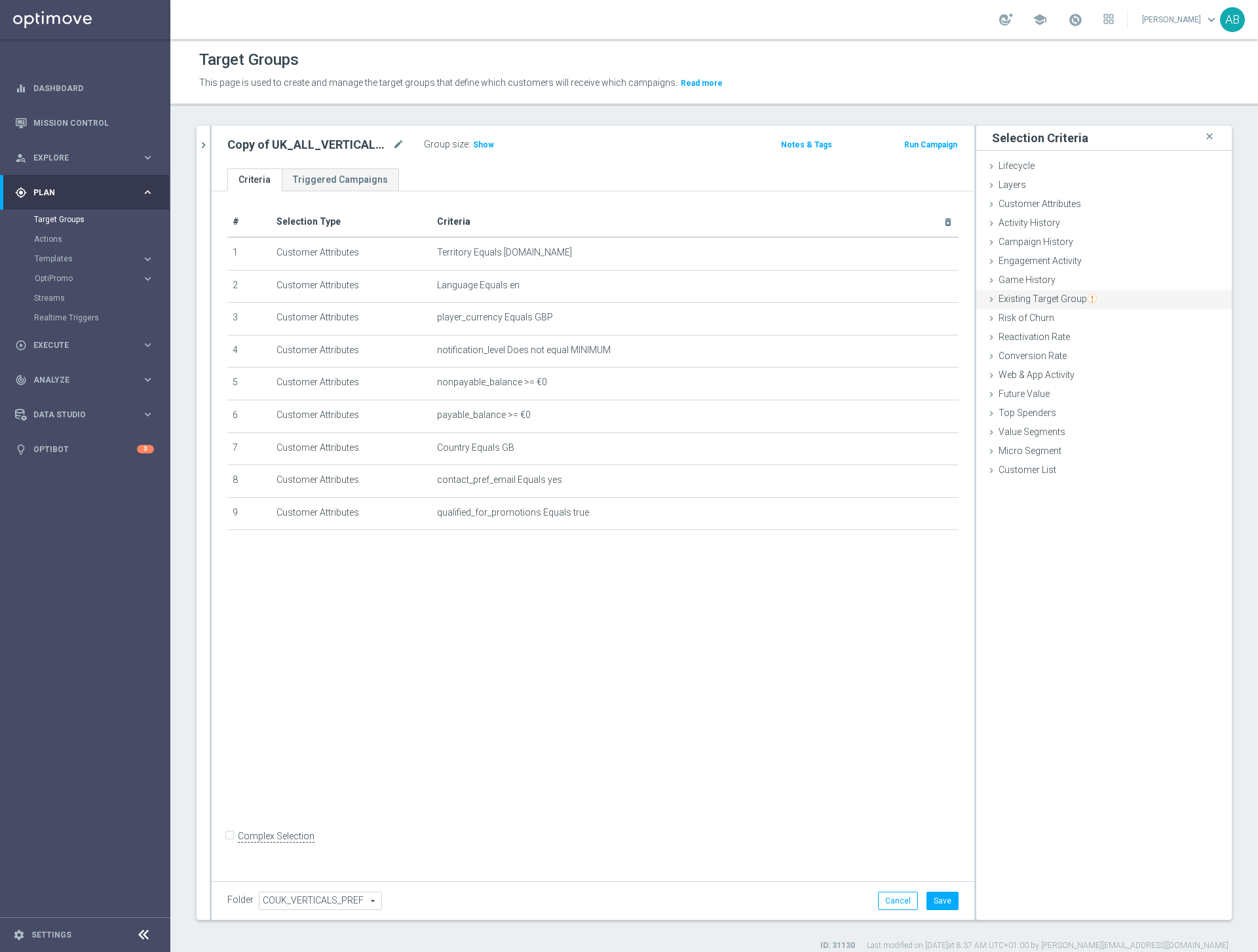
click at [1033, 297] on span "Existing Target Group" at bounding box center [1047, 299] width 98 height 11
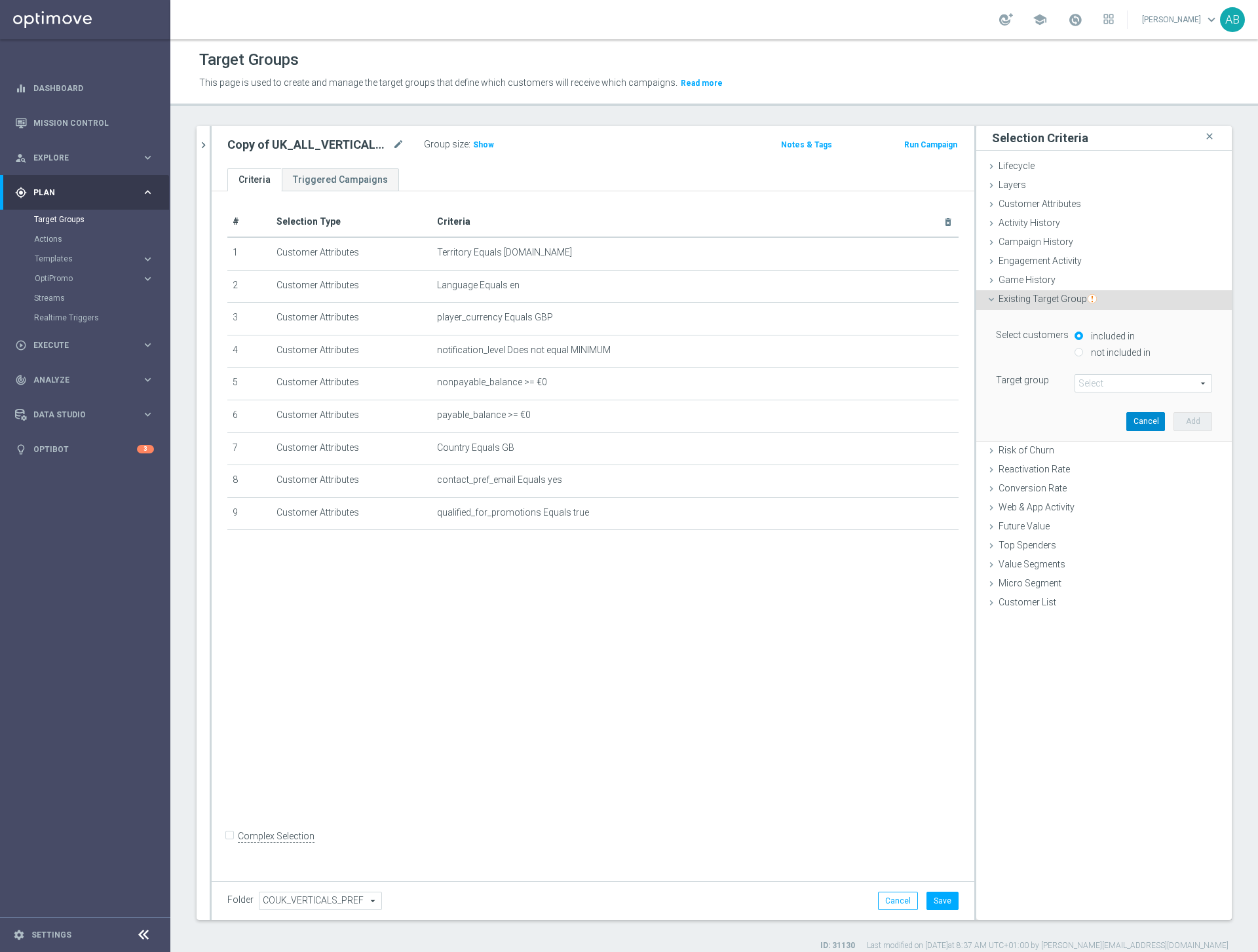
click at [1147, 419] on button "Cancel" at bounding box center [1145, 421] width 39 height 18
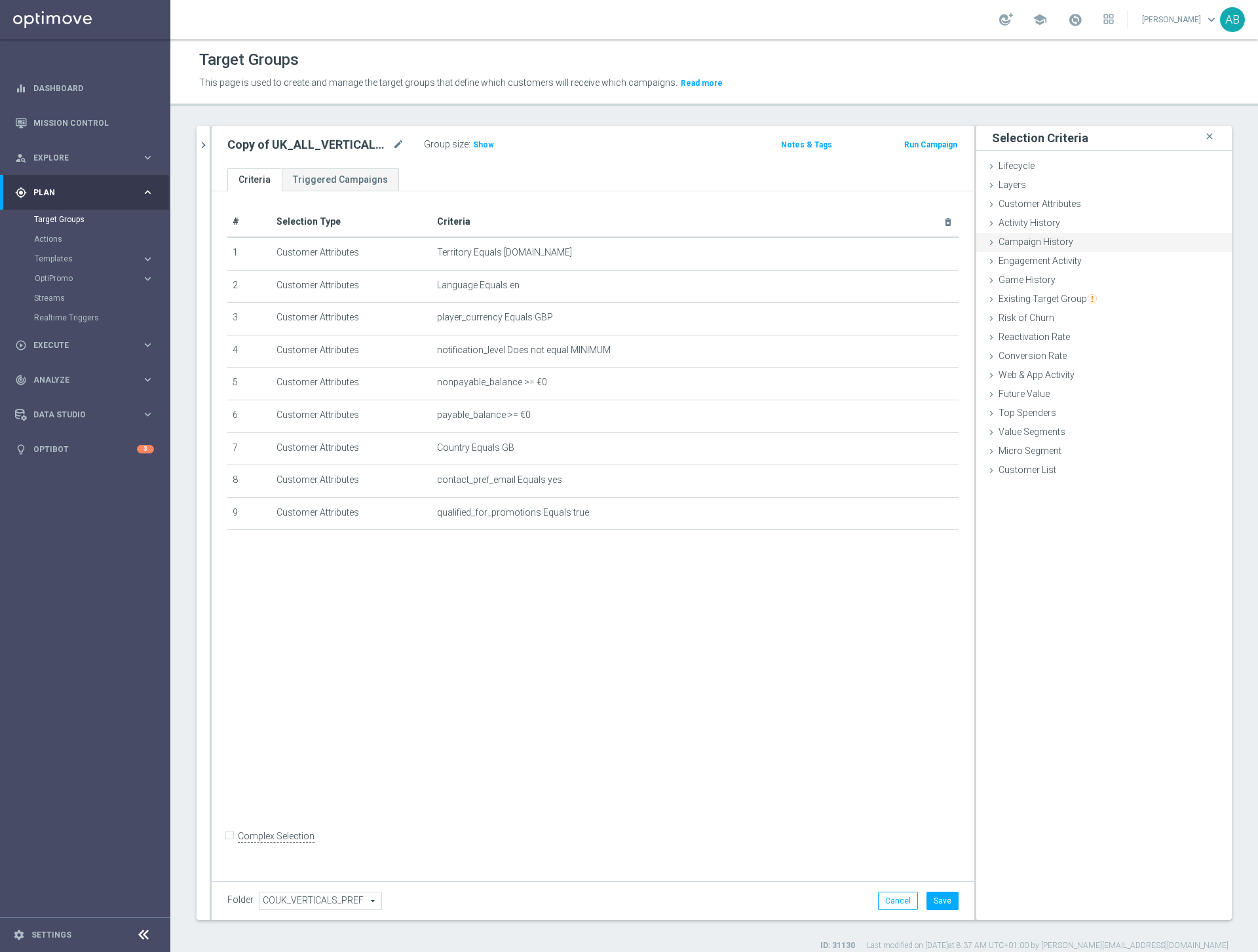
click at [1038, 238] on span "Campaign History" at bounding box center [1036, 242] width 75 height 11
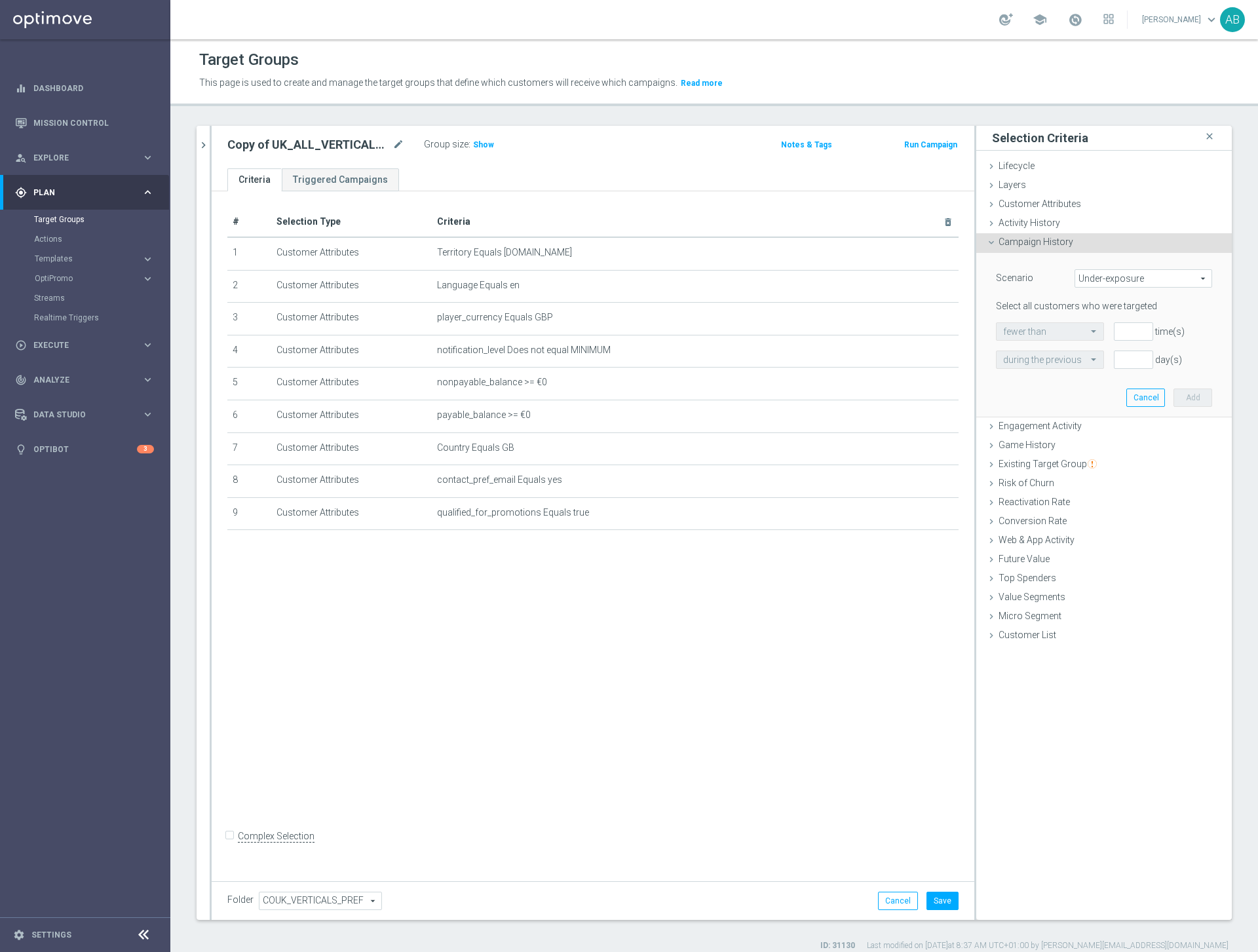
click at [1086, 279] on span "Under-exposure" at bounding box center [1143, 278] width 137 height 17
click at [1124, 351] on span "Targeted while in a target group" at bounding box center [1143, 349] width 123 height 11
type input "Targeted while in a target group"
click at [1065, 335] on span "test group customers" at bounding box center [1103, 331] width 215 height 17
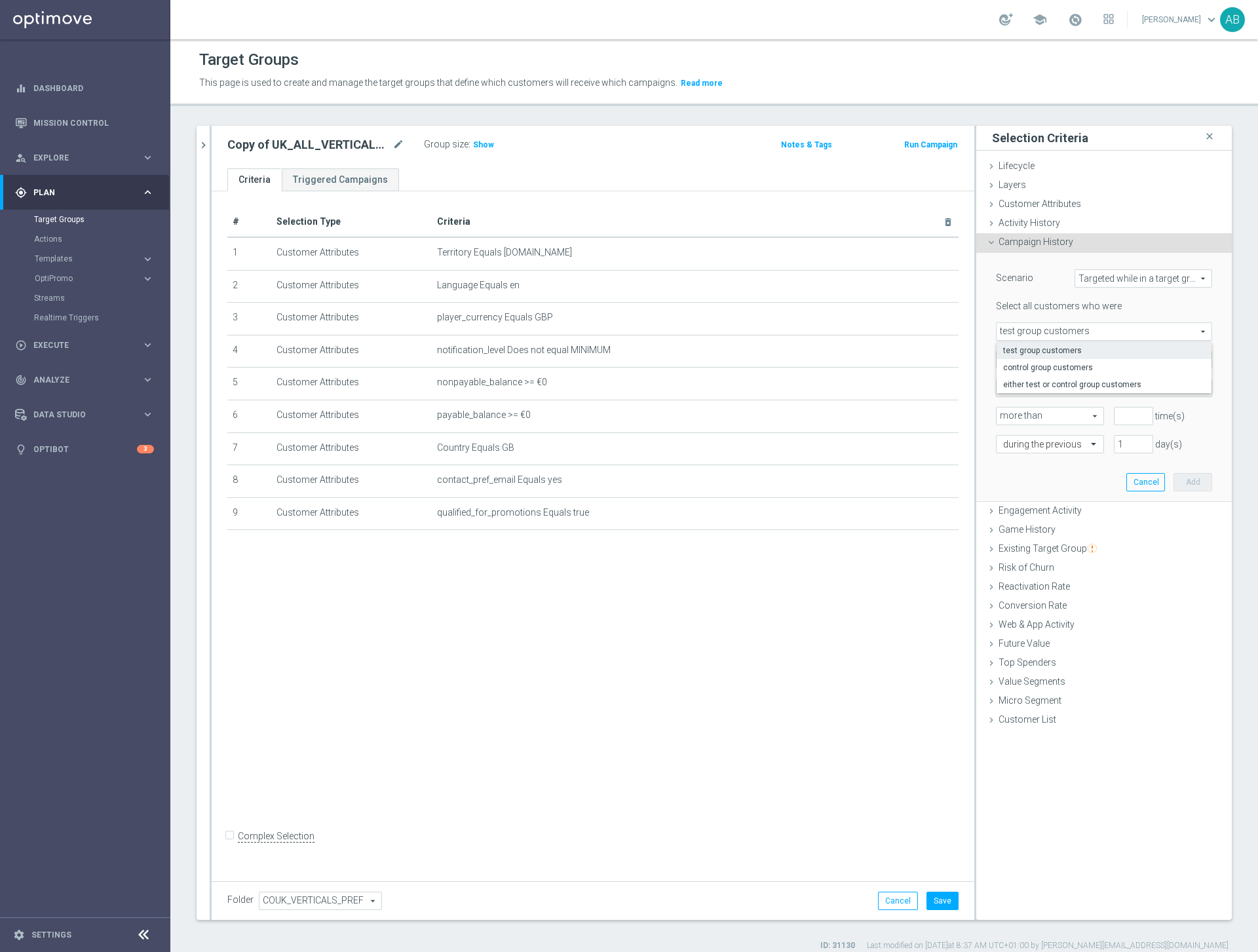
click at [1064, 354] on span "test group customers" at bounding box center [1103, 350] width 202 height 11
click at [1058, 359] on span "responded to" at bounding box center [1103, 359] width 215 height 17
click at [1018, 362] on span "responded to" at bounding box center [1103, 359] width 215 height 17
click at [1049, 398] on span "were targeted with" at bounding box center [1103, 395] width 202 height 11
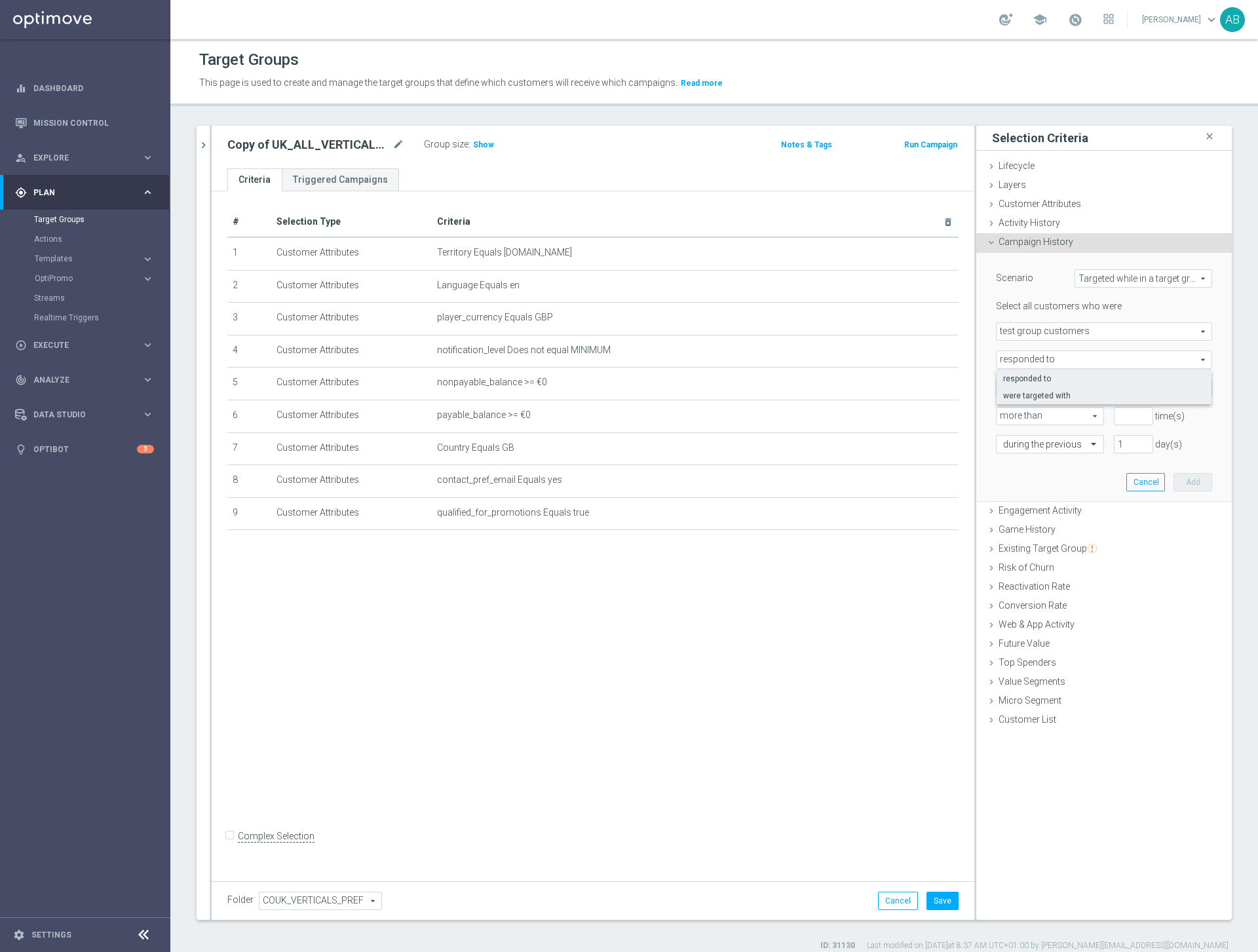
type input "were targeted with"
click at [1057, 387] on span at bounding box center [1103, 388] width 215 height 17
click at [0, 0] on input "search" at bounding box center [0, 0] width 0 height 0
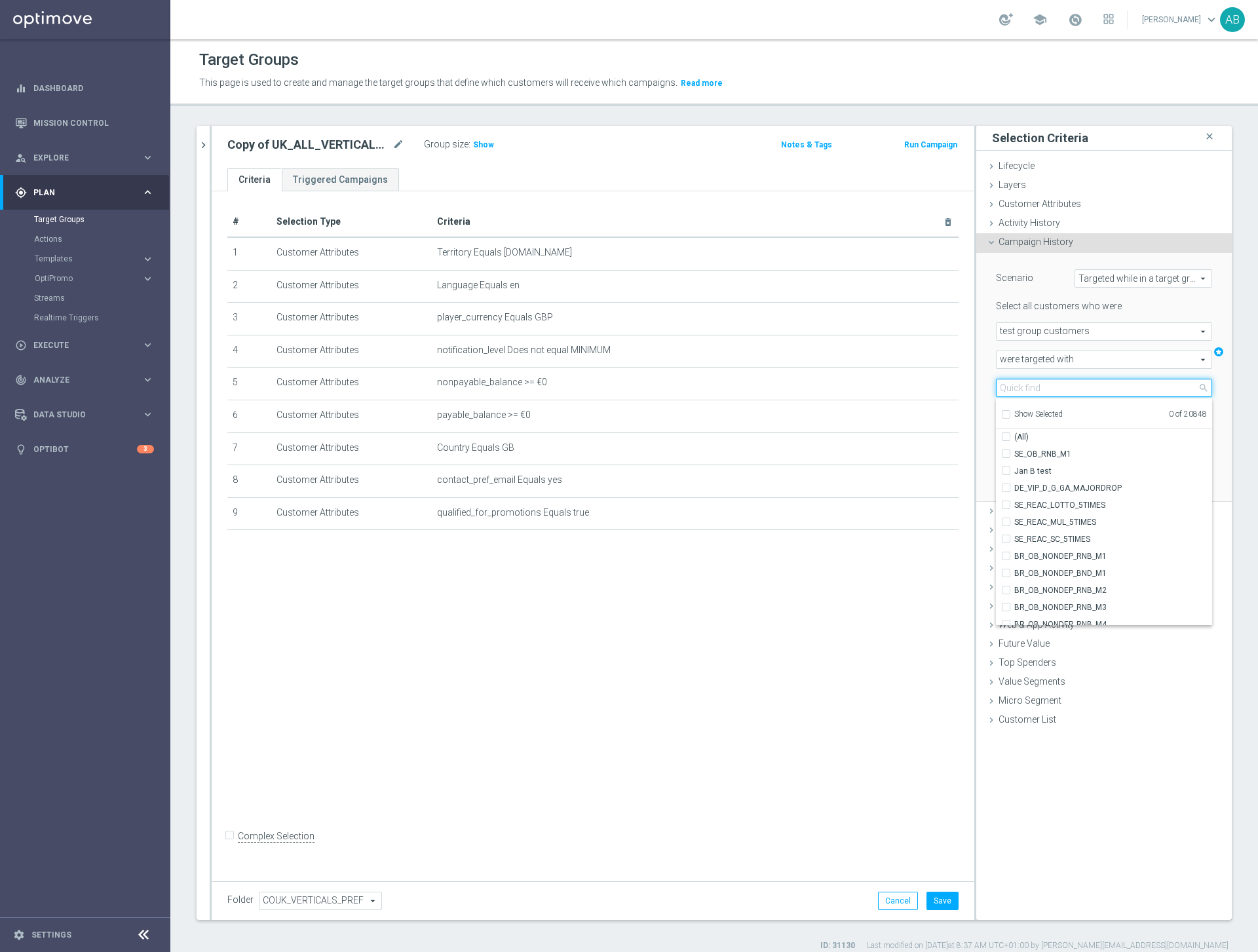
click at [1054, 387] on input "search" at bounding box center [1103, 388] width 216 height 18
paste input "UK_ALL_VERTICALS_PROD_CASINO_EMAIL_ONB_D4_5GBP_BONUS"
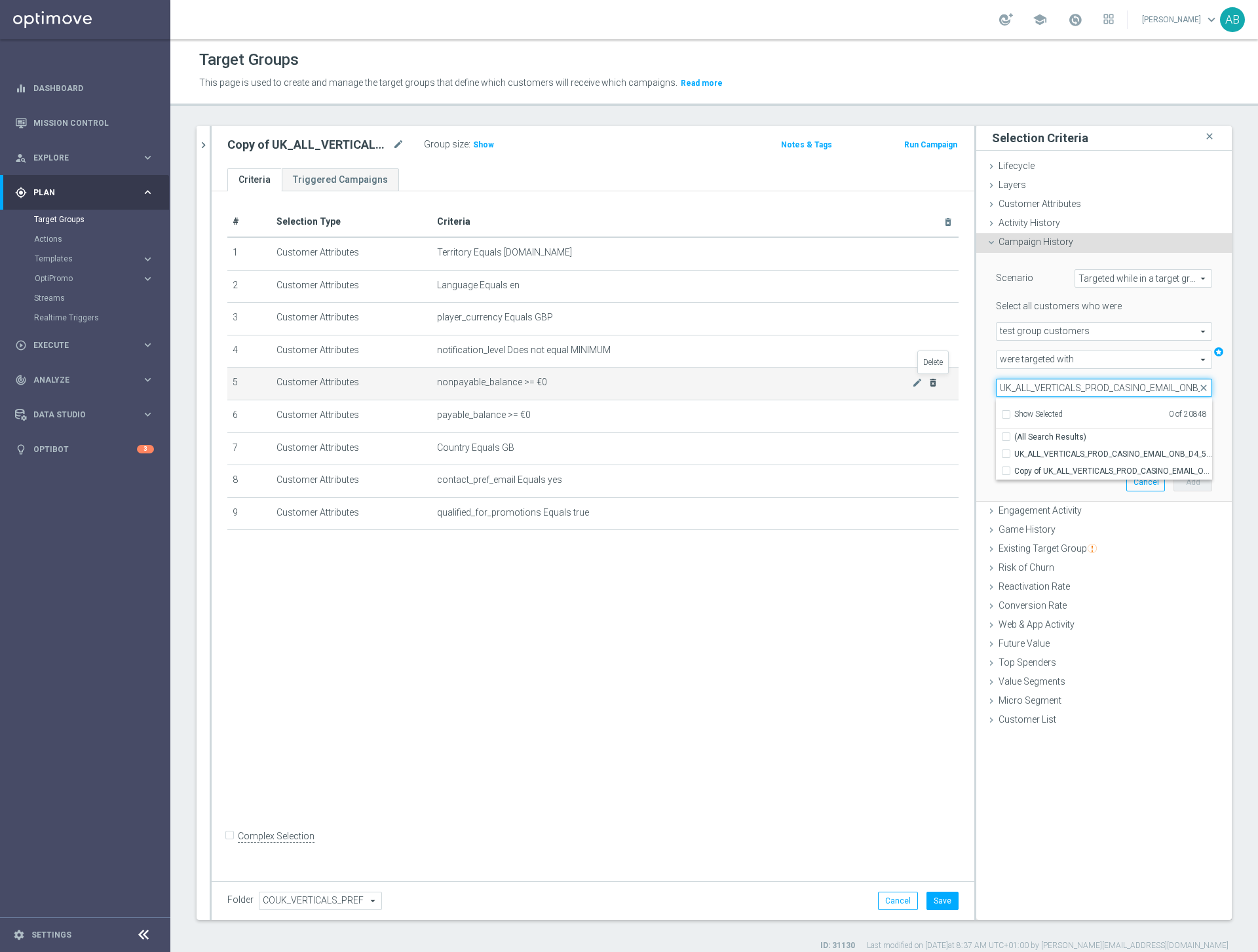
drag, startPoint x: 1036, startPoint y: 389, endPoint x: 933, endPoint y: 385, distance: 103.1
click at [933, 385] on as-split "UK_ALL_VERTICALS_PROD_CASINO_EMAIL_ONB_D4_5GBP_BONUS close more_vert Prioritize…" at bounding box center [714, 523] width 1035 height 794
type input "UK_ALL_VERTICALS_PROD_CASINO_EMAIL_ONB_D4_5GBP_BONUS"
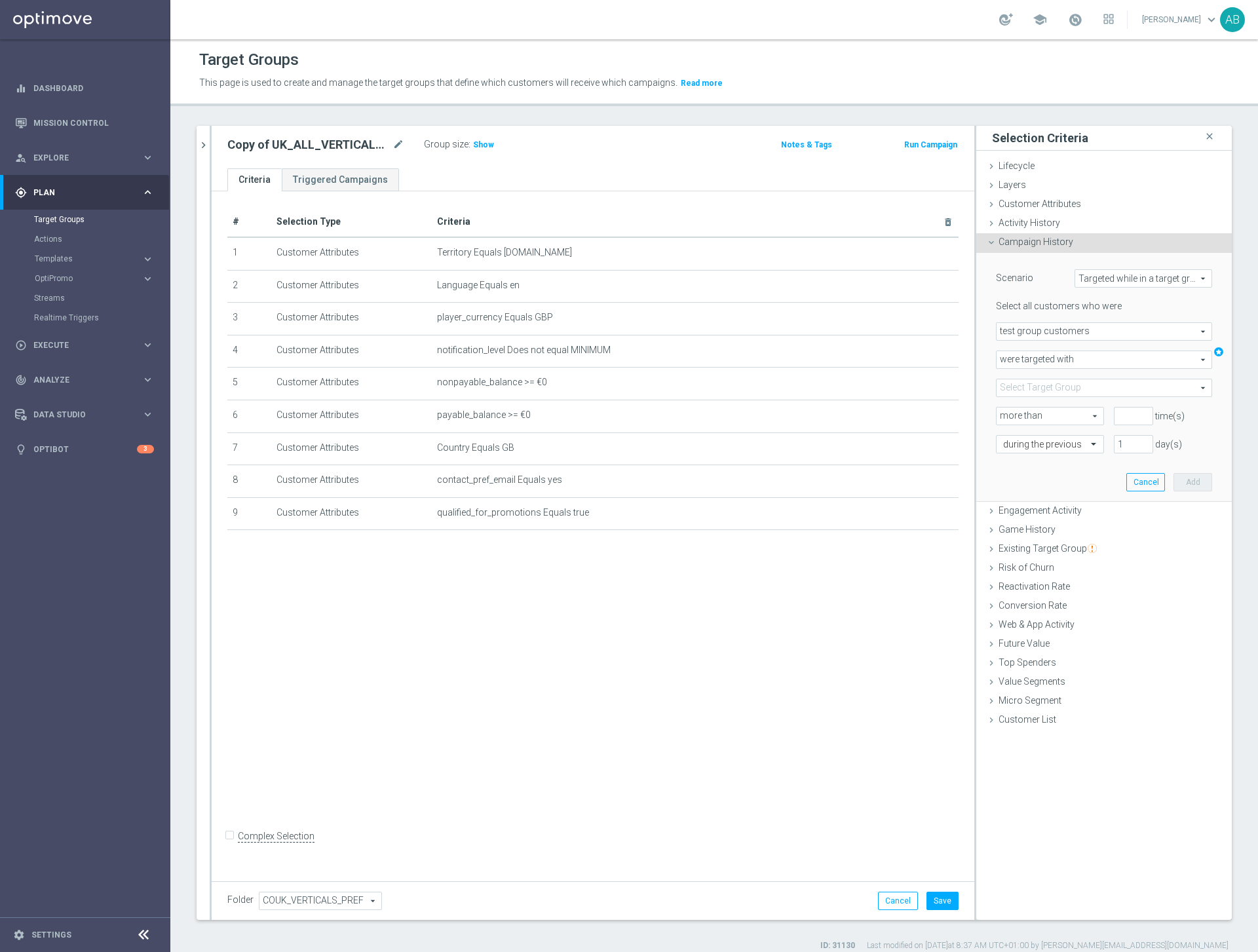
click at [1043, 389] on span at bounding box center [1103, 388] width 215 height 17
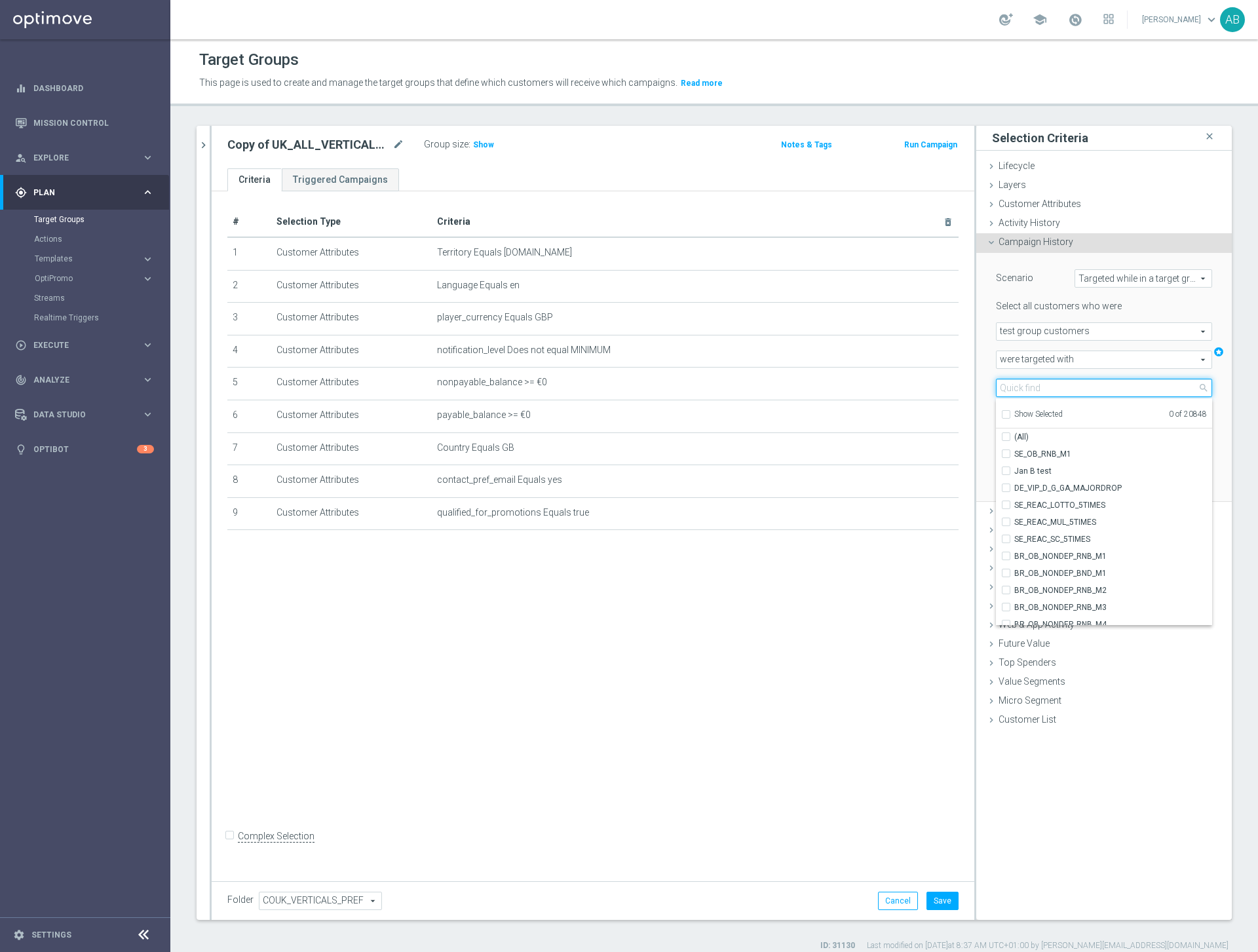
click at [1043, 389] on input "search" at bounding box center [1103, 388] width 216 height 18
paste input "UK_ALL_VERTICALS_PROD_CASINO_EMAIL_ONB_D4_5GBP_BONUS"
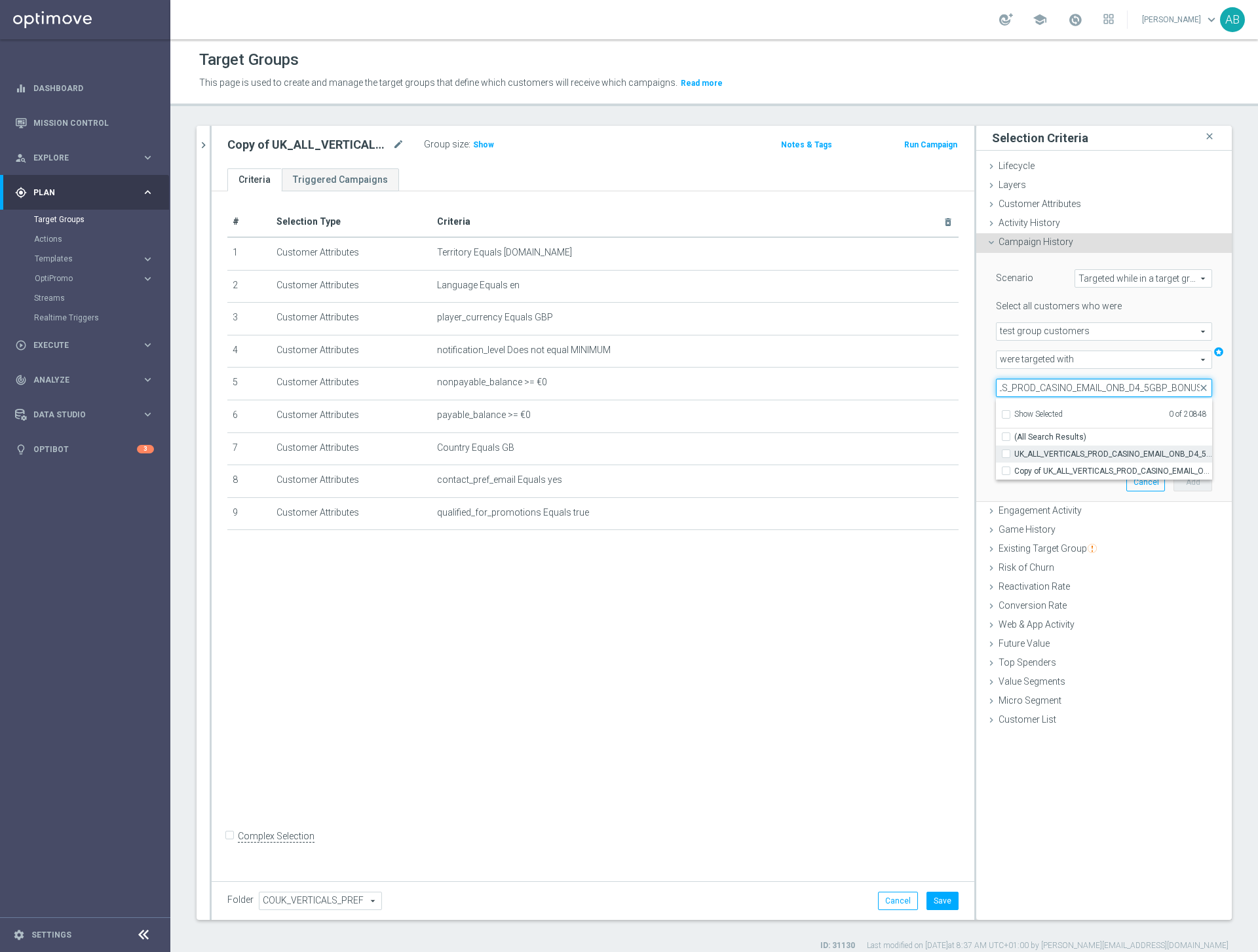
type input "UK_ALL_VERTICALS_PROD_CASINO_EMAIL_ONB_D4_5GBP_BONUS"
click at [1045, 451] on span "UK_ALL_VERTICALS_PROD_CASINO_EMAIL_ONB_D4_5GBP_BONUS" at bounding box center [1113, 454] width 198 height 11
click at [1014, 451] on input "UK_ALL_VERTICALS_PROD_CASINO_EMAIL_ONB_D4_5GBP_BONUS" at bounding box center [1009, 453] width 8 height 8
checkbox input "true"
type input "UK_ALL_VERTICALS_PROD_CASINO_EMAIL_ONB_D4_5GBP_BONUS"
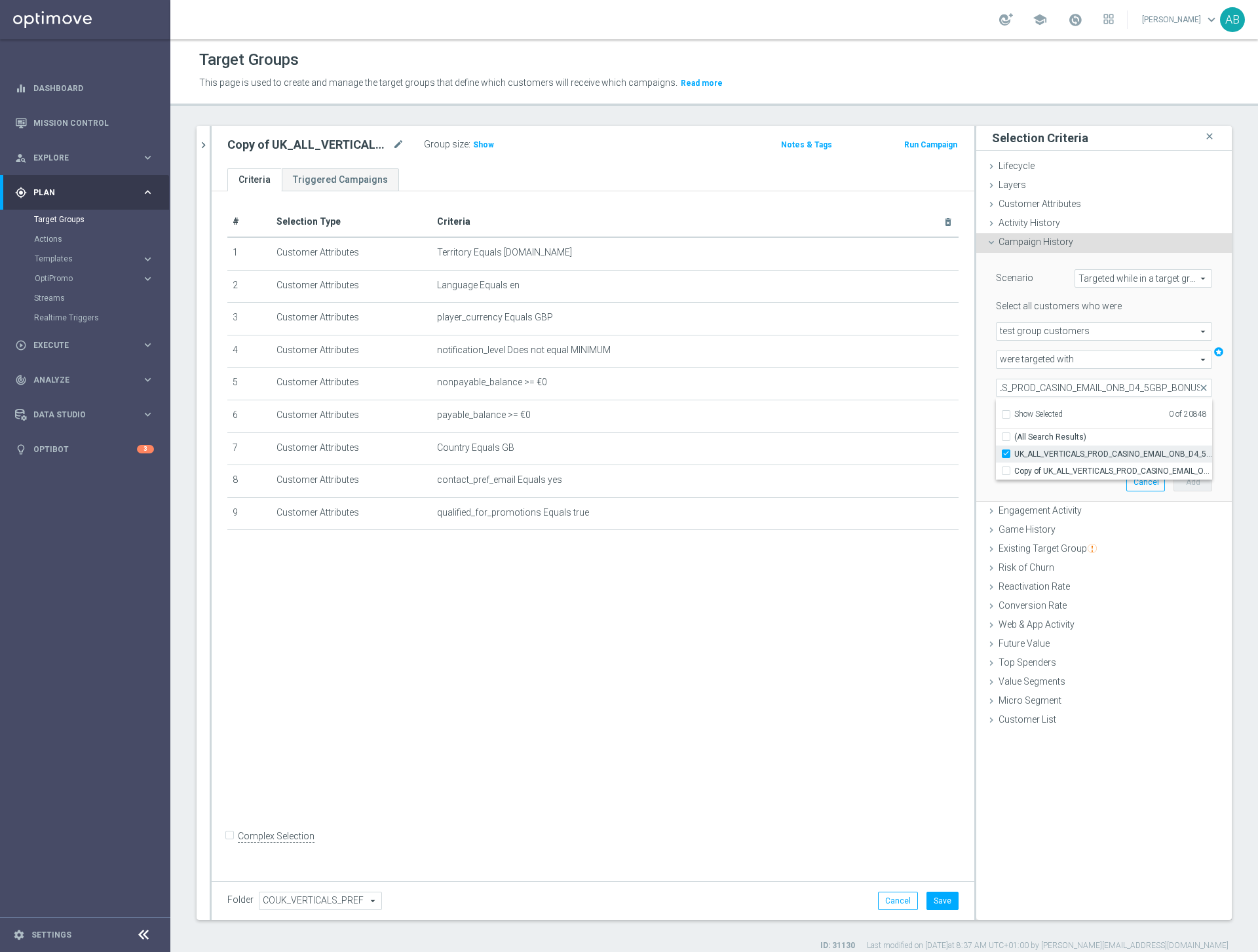
scroll to position [0, 0]
click at [1086, 380] on input "UK_ALL_VERTICALS_PROD_CASINO_EMAIL_ONB_D4_5GBP_BONUS" at bounding box center [1103, 388] width 216 height 18
click at [1081, 380] on input "UK_ALL_VERTICALS_PROD_CASINO_EMAIL_ONB_D4_5GBP_BONUS" at bounding box center [1103, 388] width 216 height 18
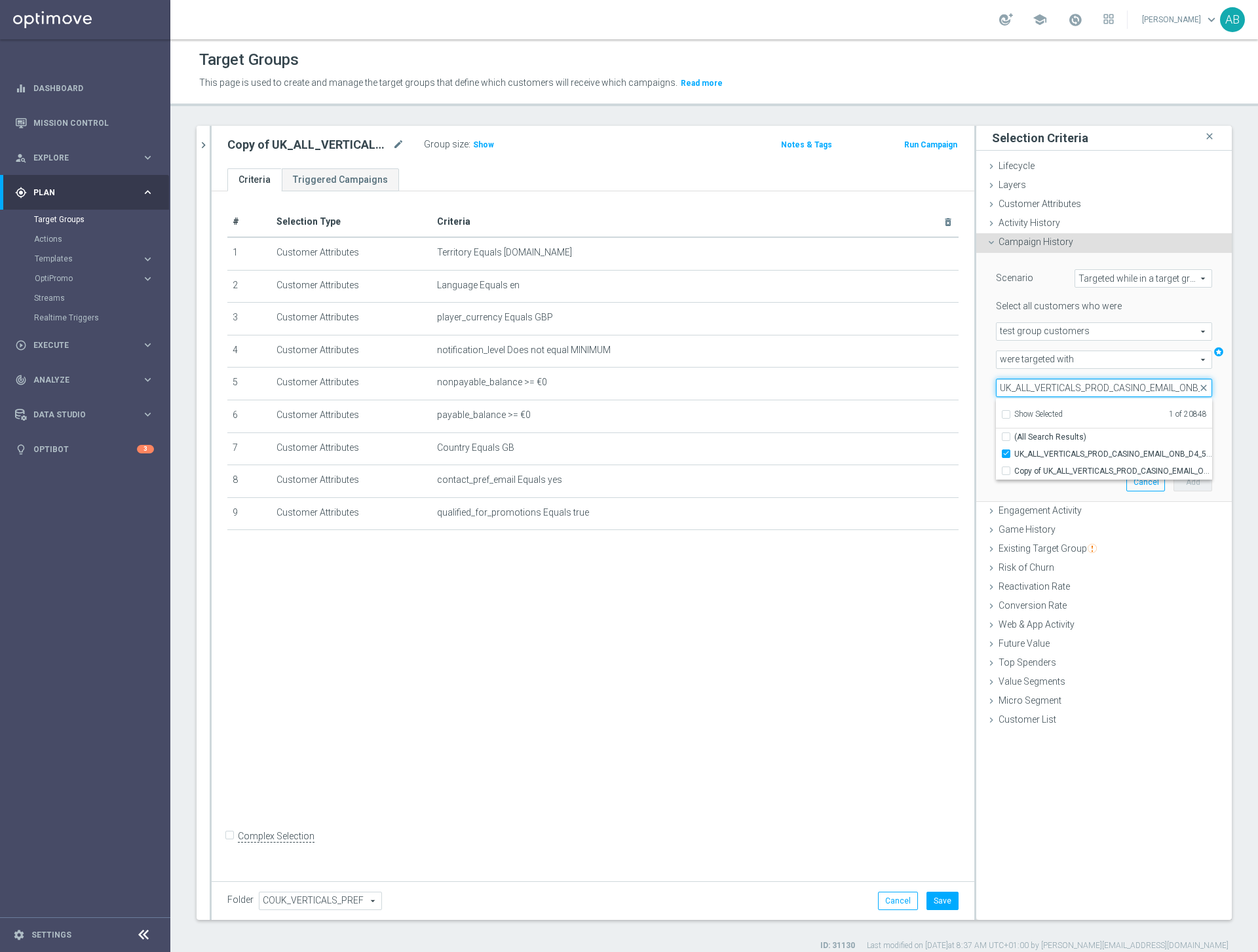
click at [1081, 380] on input "UK_ALL_VERTICALS_PROD_CASINO_EMAIL_ONB_D4_5GBP_BONUS" at bounding box center [1103, 388] width 216 height 18
paste input "10"
type input "UK_ALL_VERTICALS_PROD_CASINO_EMAIL_ONB_D4_10GBP_BONUS"
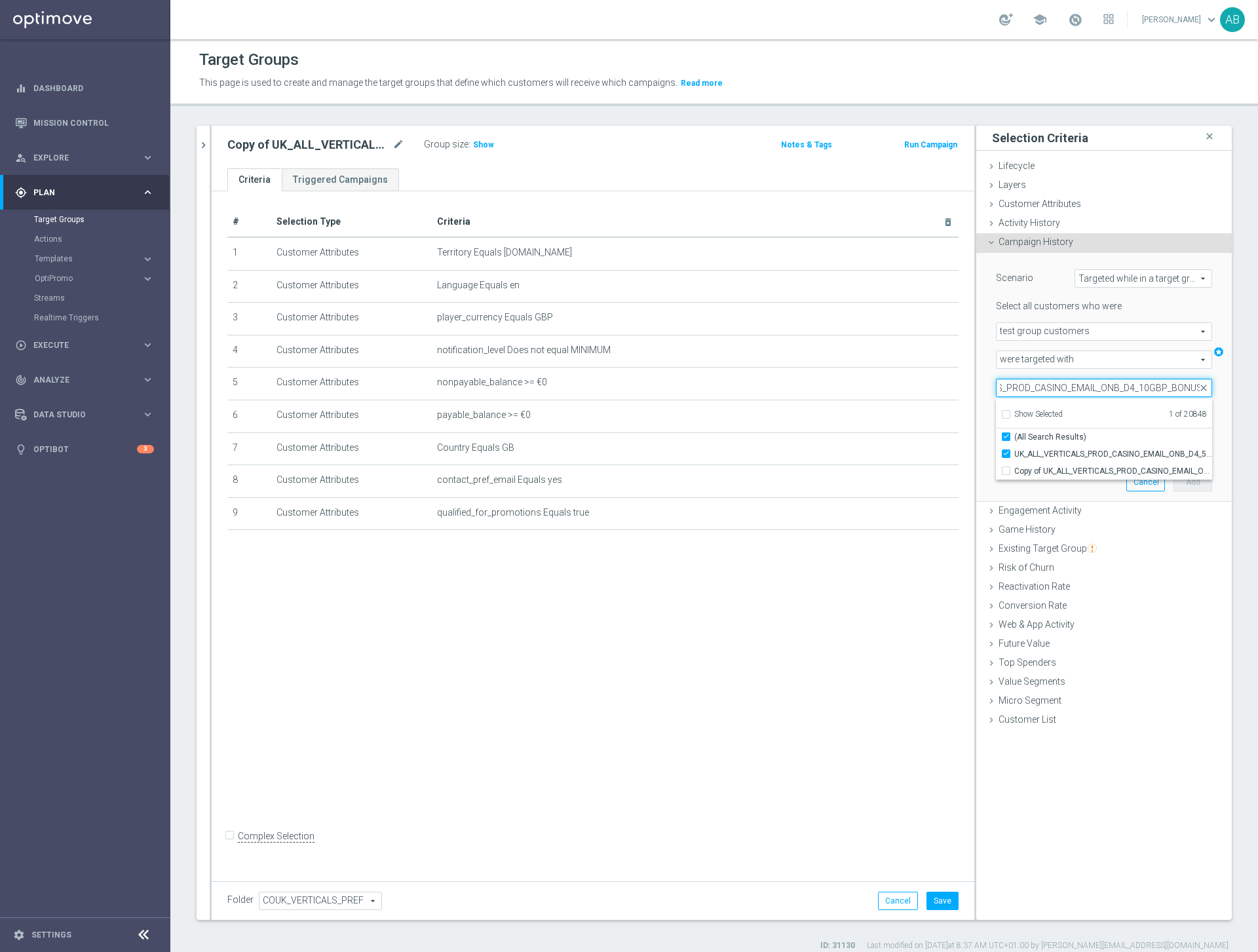
checkbox input "true"
type input "UK_ALL_VERTICALS_PROD_CASINO_EMAIL_ONB_D4_10GBP_BONUS"
click at [1006, 452] on input "UK_ALL_VERTICALS_PROD_CASINO_EMAIL_ONB_D4_10GBP_BONUS" at bounding box center [1009, 453] width 8 height 8
checkbox input "true"
type input "Selected 2 of 20848"
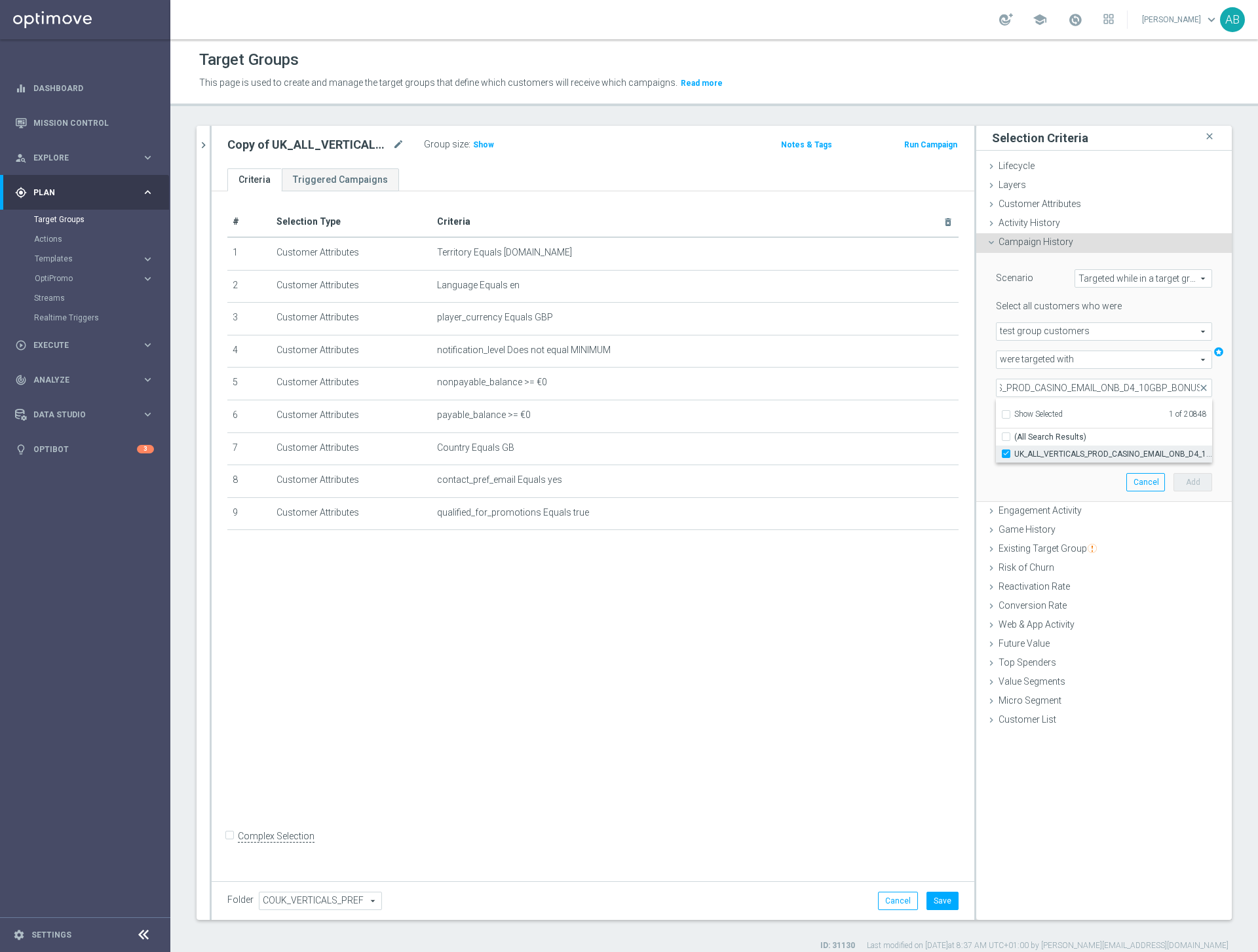
checkbox input "false"
click at [1095, 387] on input "UK_ALL_VERTICALS_PROD_CASINO_EMAIL_ONB_D4_10GBP_BONUS" at bounding box center [1103, 388] width 216 height 18
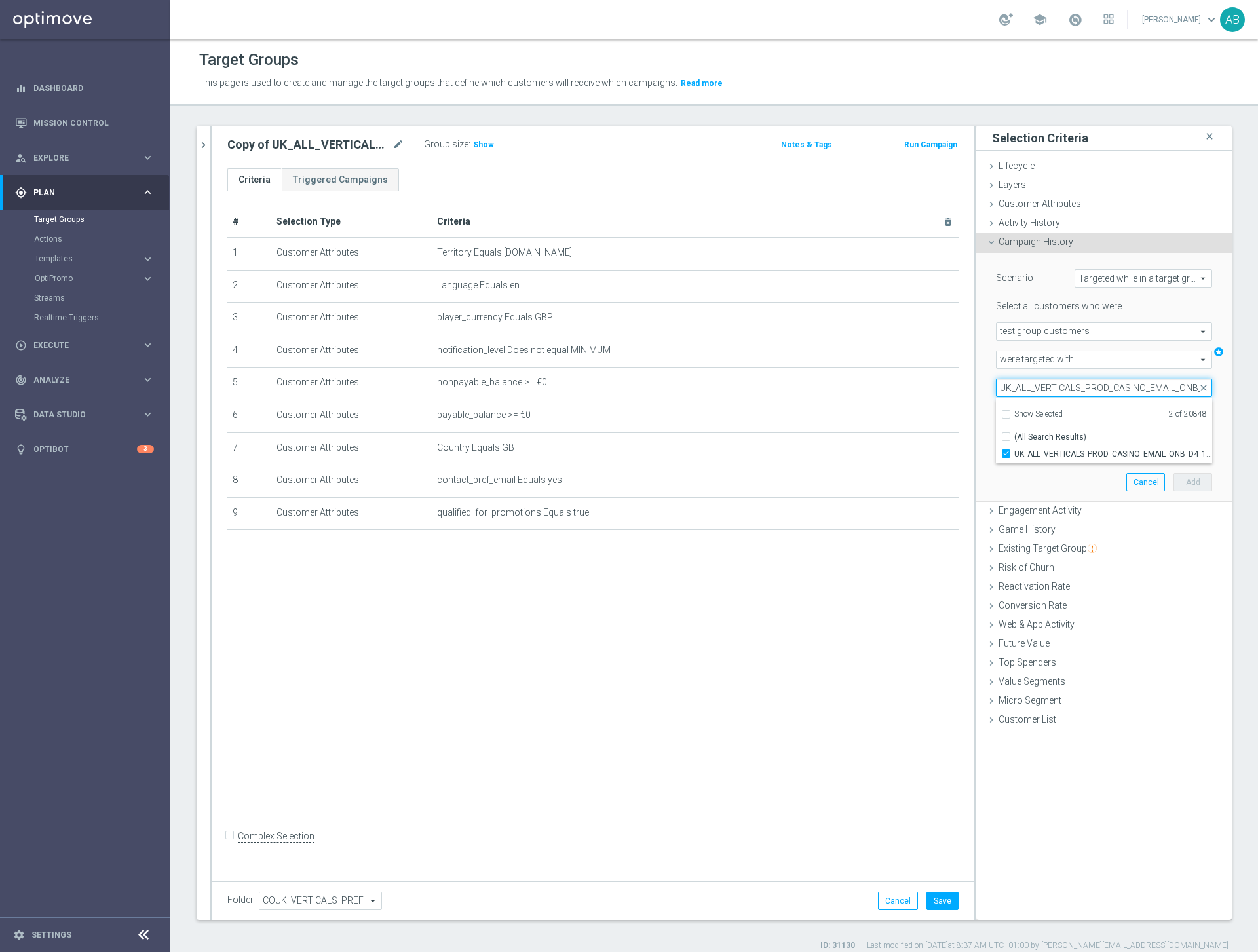
paste input "25"
type input "UK_ALL_VERTICALS_PROD_CASINO_EMAIL_ONB_D4_25GBP_BONUS"
click at [1010, 452] on input "UK_ALL_VERTICALS_PROD_CASINO_EMAIL_ONB_D4_25GBP_BONUS" at bounding box center [1009, 453] width 8 height 8
checkbox input "true"
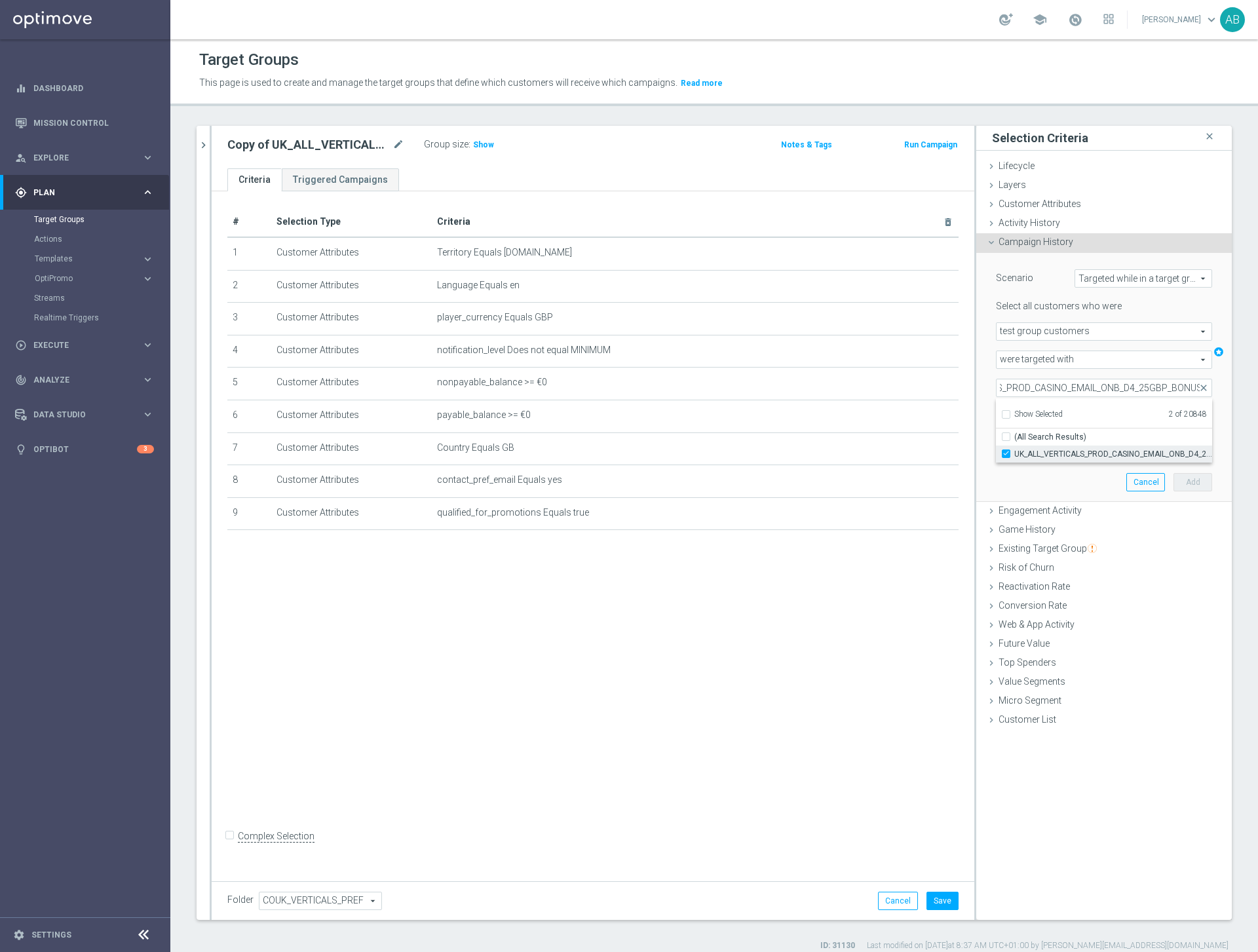
type input "Selected 3 of 20848"
click at [1052, 390] on input "UK_ALL_VERTICALS_PROD_CASINO_EMAIL_ONB_D4_25GBP_BONUS" at bounding box center [1103, 388] width 216 height 18
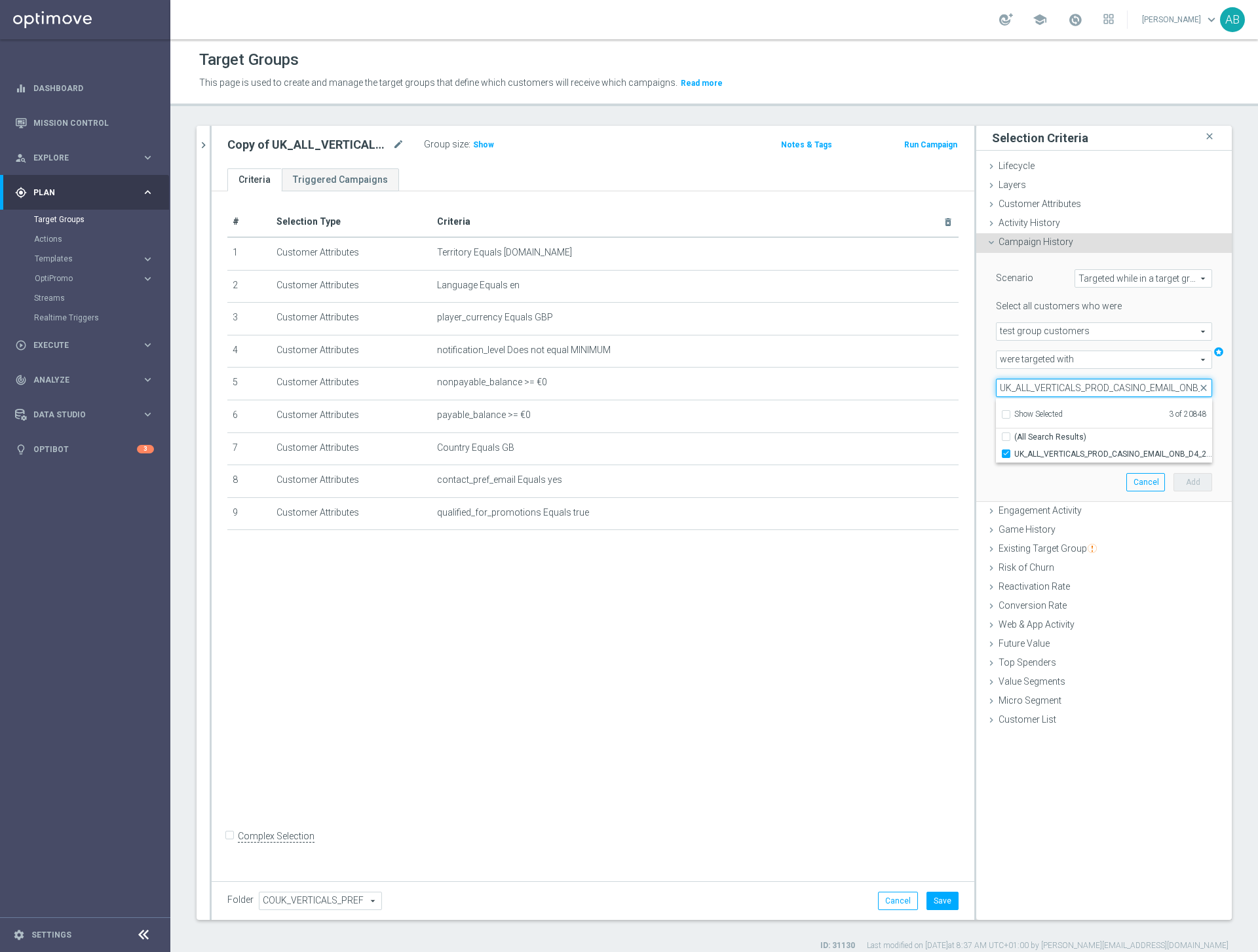
paste input "50"
type input "UK_ALL_VERTICALS_PROD_CASINO_EMAIL_ONB_D4_50GBP_BONUS"
click at [1007, 452] on input "UK_ALL_VERTICALS_PROD_CASINO_EMAIL_ONB_D4_50GBP_BONUS" at bounding box center [1009, 453] width 8 height 8
checkbox input "true"
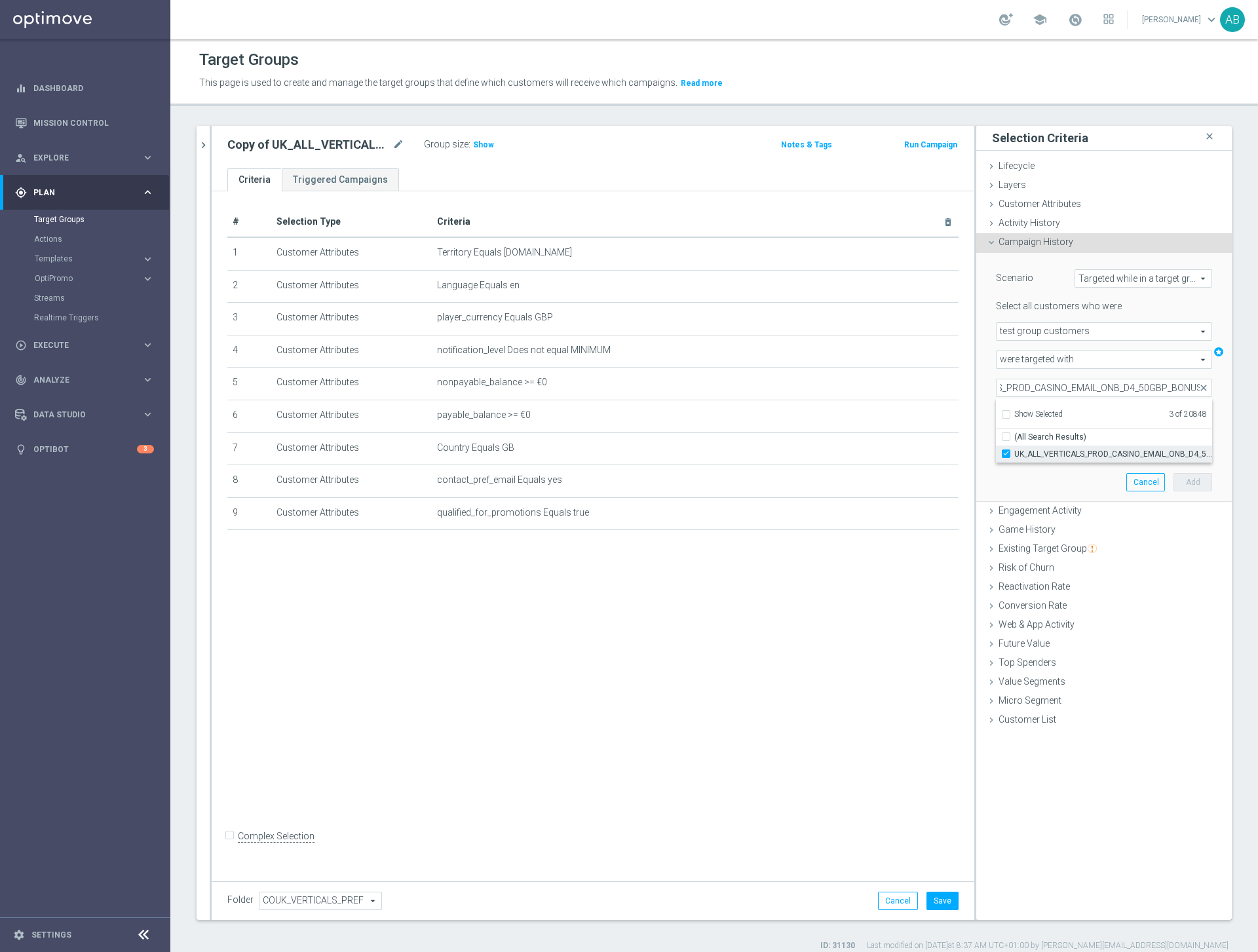
type input "Selected 4 of 20848"
click at [1024, 483] on div "Scenario Targeted while in a target group Targeted while in a target group arro…" at bounding box center [1103, 377] width 236 height 248
click at [1136, 417] on input "number" at bounding box center [1133, 416] width 39 height 18
type input "0"
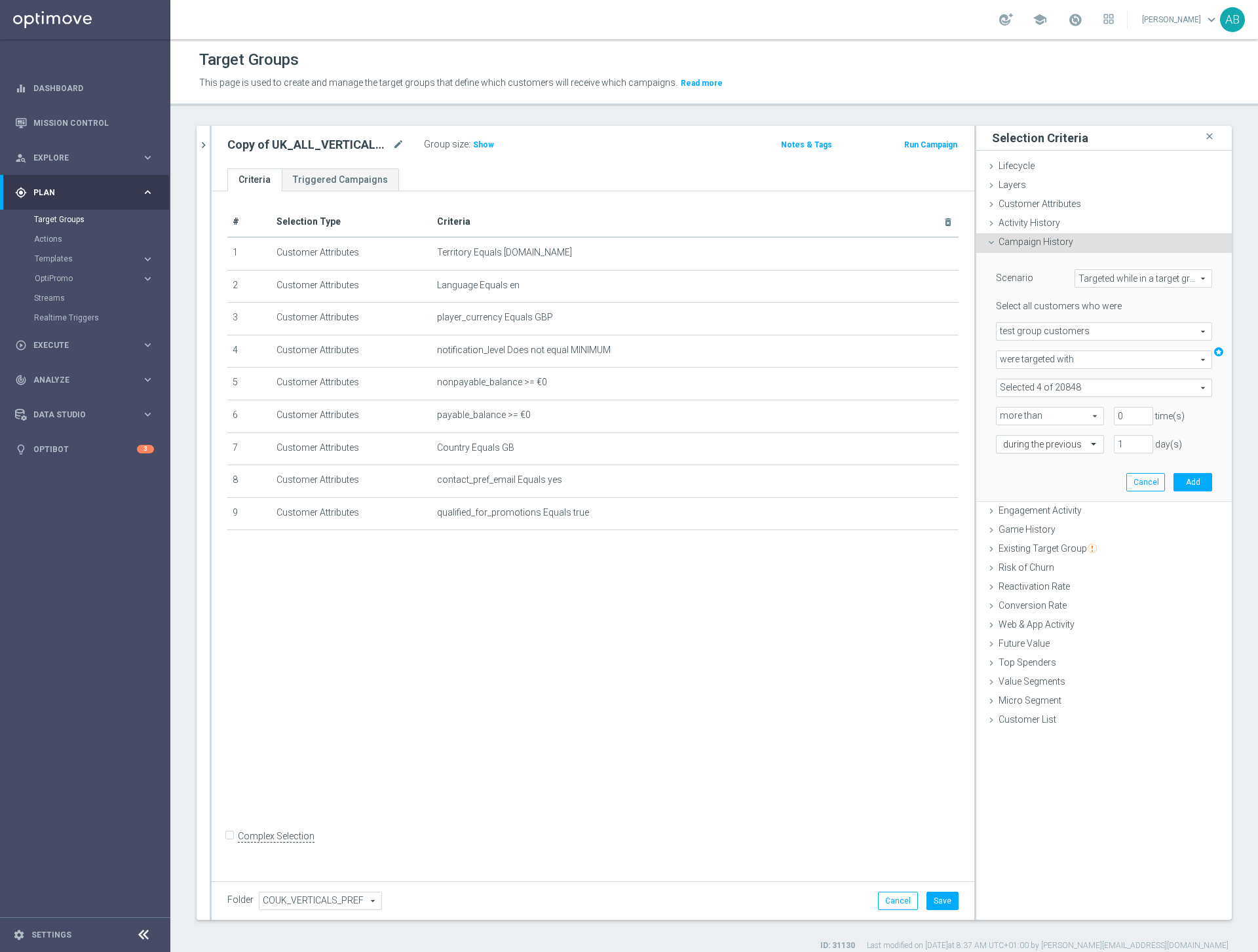
click at [1057, 443] on input "text" at bounding box center [1037, 445] width 68 height 12
click at [1036, 489] on div "exactly" at bounding box center [1049, 484] width 94 height 21
click at [1129, 445] on input "number" at bounding box center [1133, 444] width 39 height 18
type input "1"
click at [1070, 474] on div "Scenario Targeted while in a target group Targeted while in a target group arro…" at bounding box center [1103, 377] width 236 height 248
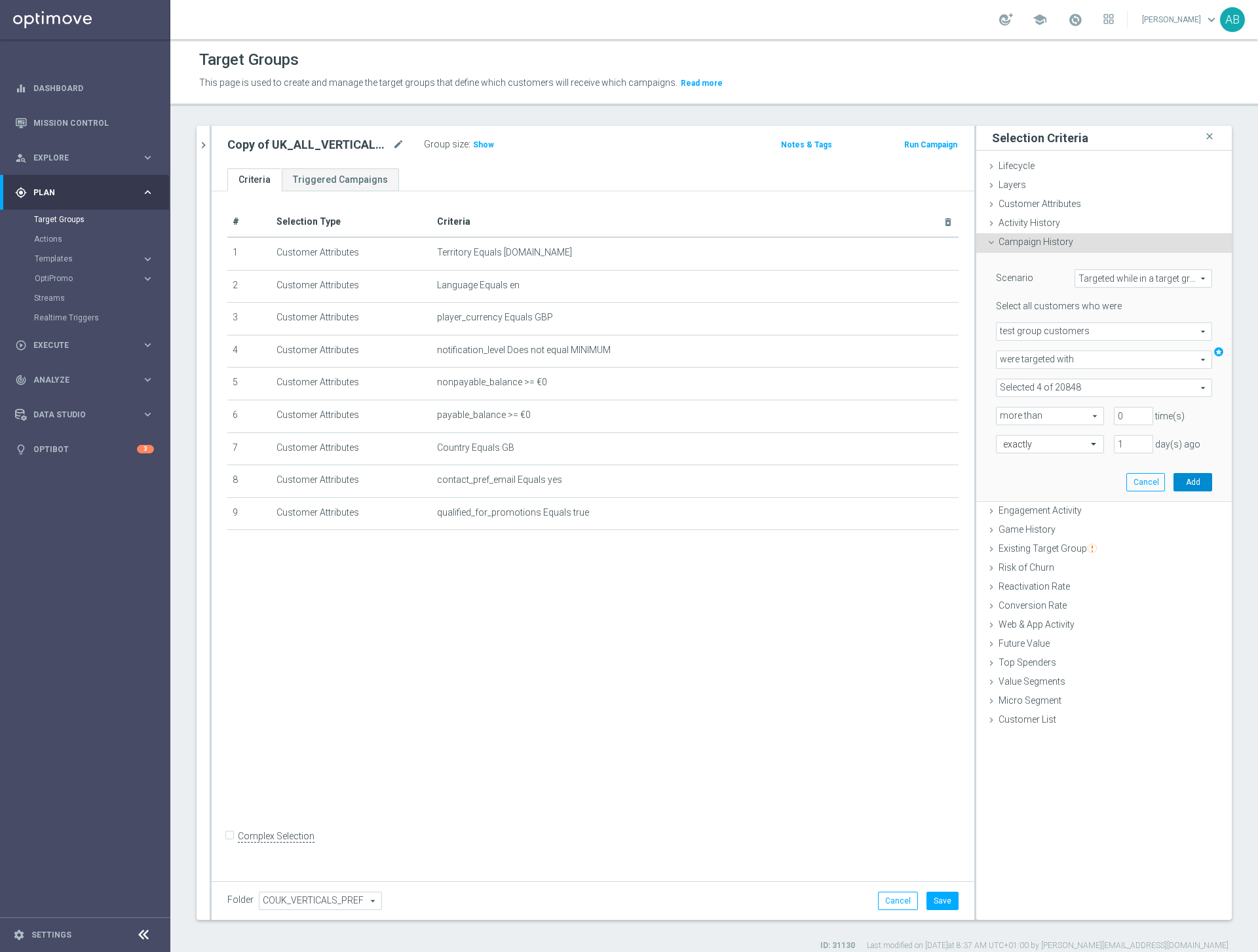
click at [1197, 482] on button "Add" at bounding box center [1193, 482] width 39 height 18
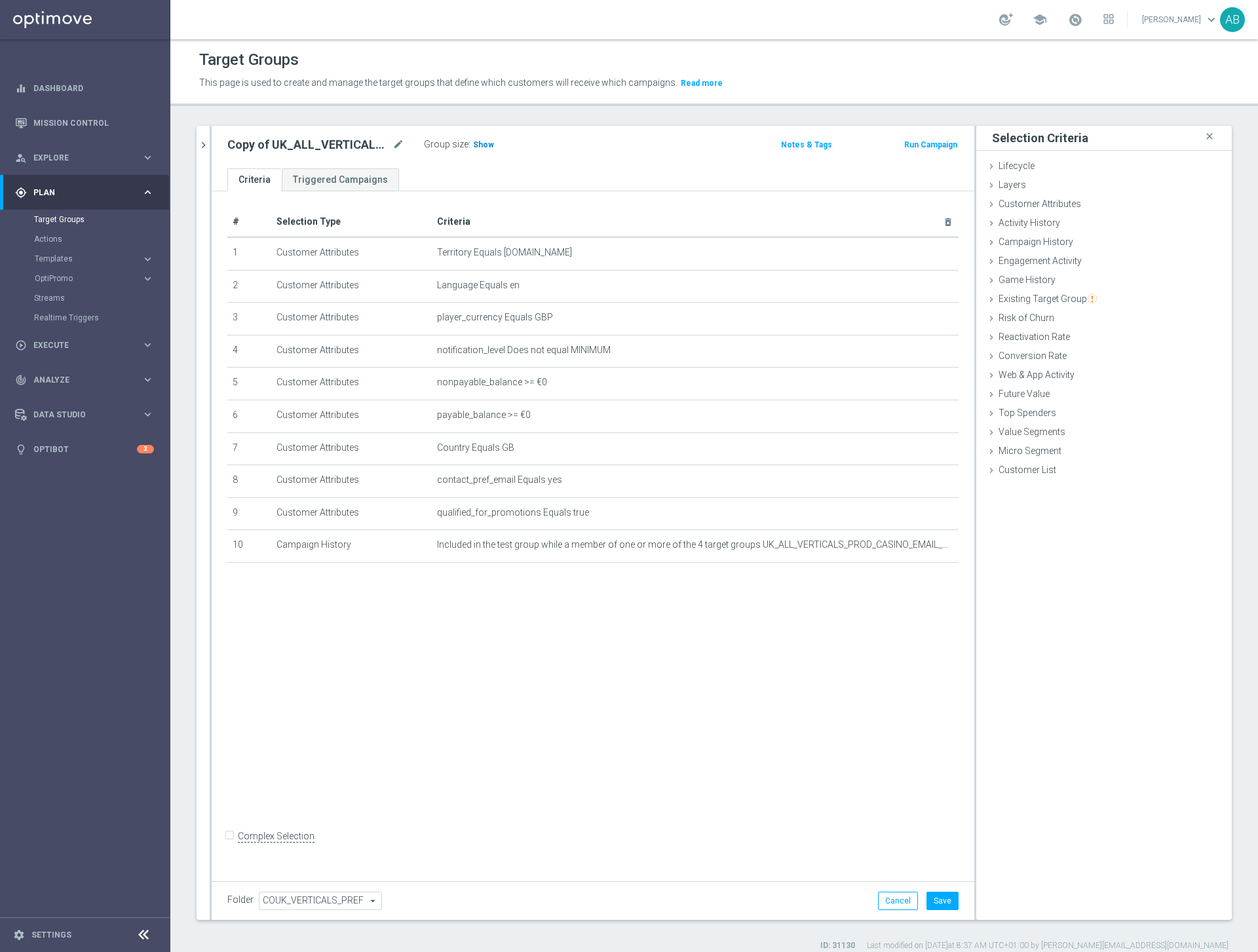
click at [473, 142] on span "Show" at bounding box center [483, 145] width 21 height 9
click at [398, 143] on icon "mode_edit" at bounding box center [398, 145] width 12 height 16
click at [284, 149] on input "Copy of UK_ALL_VERTICALS_PROD_CASINO_EMAIL_ONB_D4_5GBP_BONUS" at bounding box center [316, 146] width 177 height 18
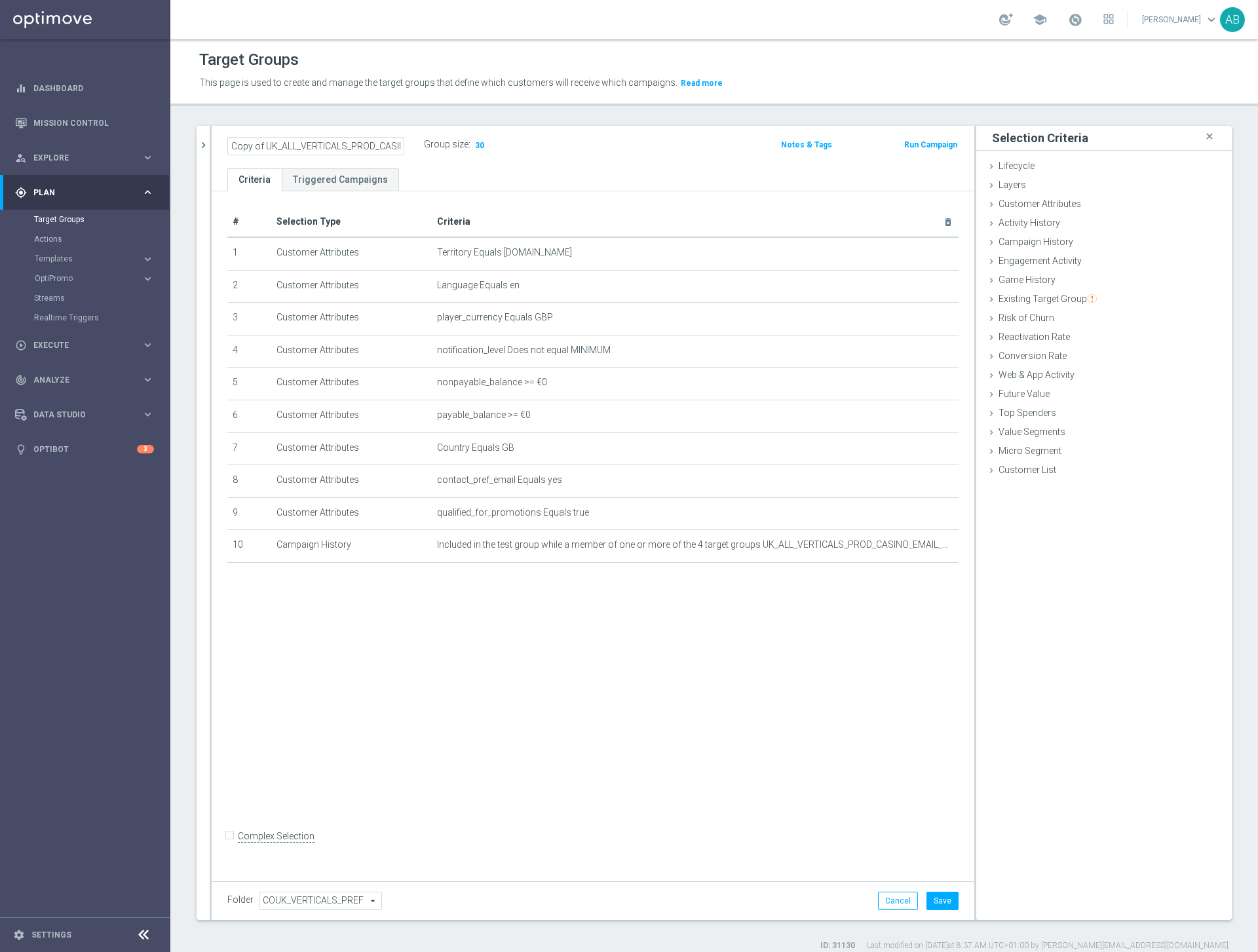
drag, startPoint x: 263, startPoint y: 146, endPoint x: 189, endPoint y: 146, distance: 74.0
click at [189, 146] on div "UK_ALL_VERTICALS_PROD_CASINO_EMAIL_ONB_D4_5GBP_BONUS close more_vert Prioritize…" at bounding box center [714, 539] width 1088 height 825
click at [249, 146] on input "Copy of UK_ALL_VERTICALS_PROD_CASINO_EMAIL_ONB_D4_5GBP_BONUS" at bounding box center [316, 146] width 177 height 18
drag, startPoint x: 265, startPoint y: 147, endPoint x: 143, endPoint y: 149, distance: 122.0
click at [143, 149] on main "equalizer Dashboard Mission Control" at bounding box center [629, 476] width 1258 height 952
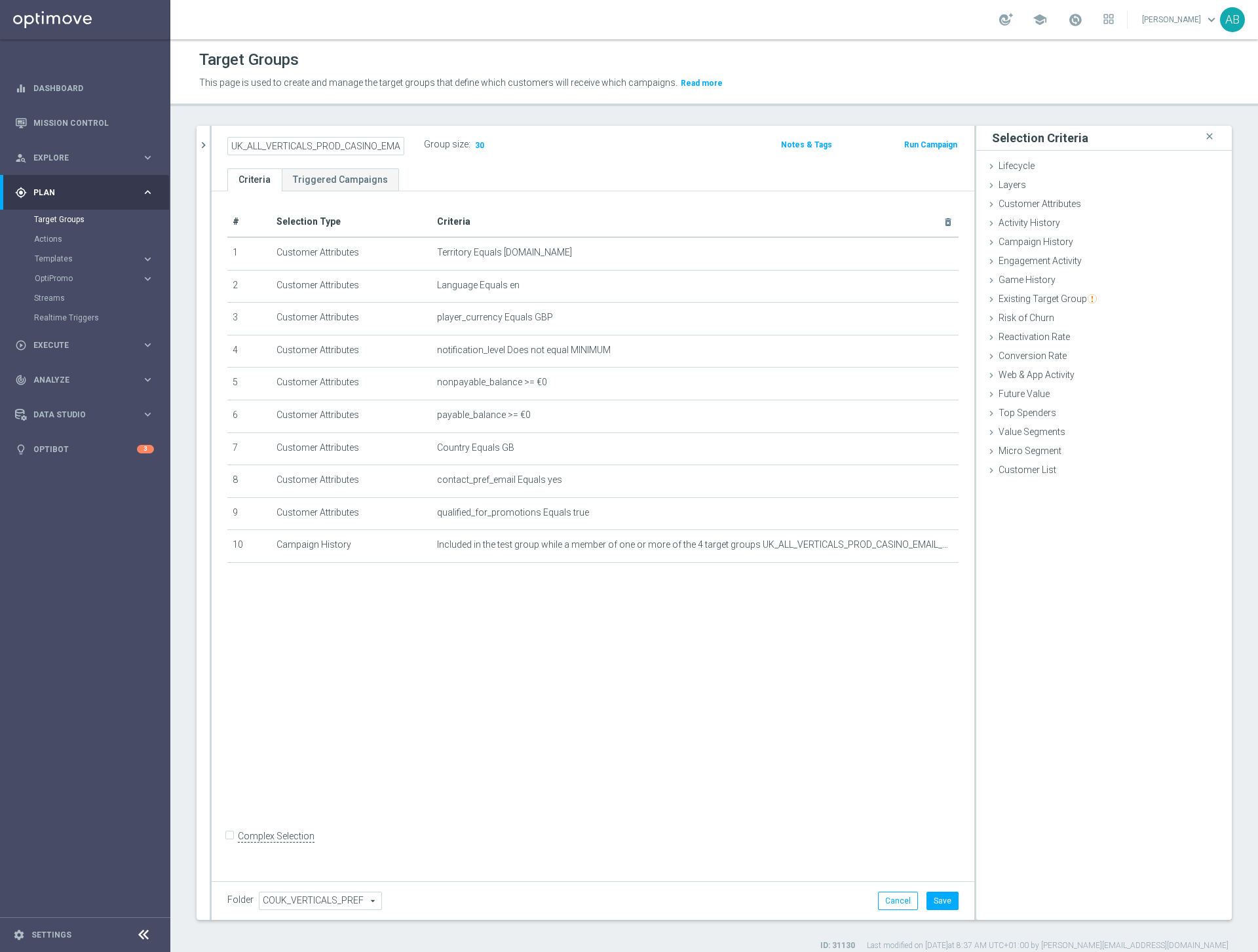
click at [256, 152] on input "UK_ALL_VERTICALS_PROD_CASINO_EMAIL_ONB_D4_5GBP_BONUS" at bounding box center [316, 146] width 177 height 18
click at [356, 148] on input "UK_ALL_VERTICALS_PROD_CASINO_EMAIL_ONB_D4_5GBP_BONUS" at bounding box center [316, 146] width 177 height 18
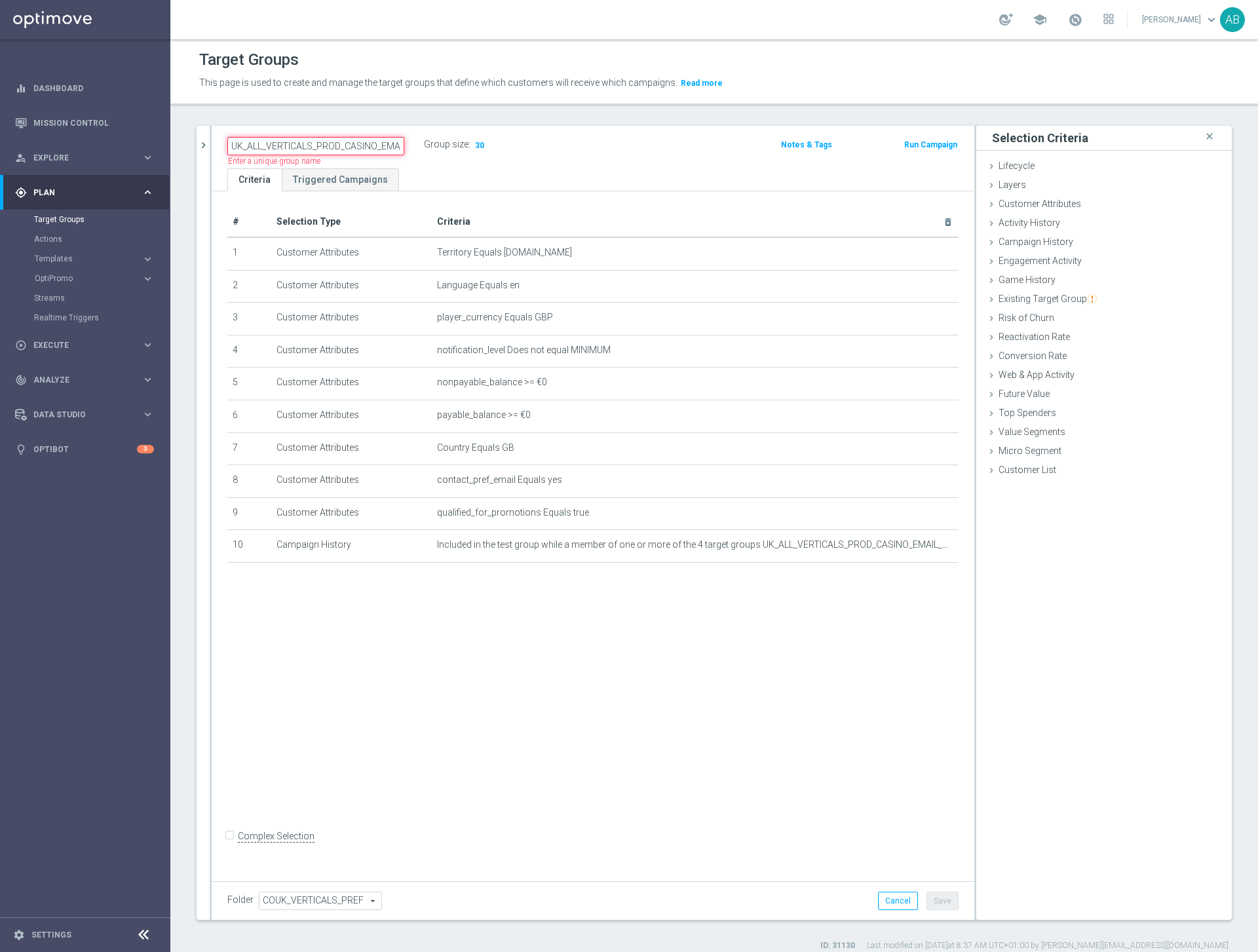
click at [356, 148] on input "UK_ALL_VERTICALS_PROD_CASINO_EMAIL_ONB_D4_5GBP_BONUS" at bounding box center [316, 146] width 177 height 18
paste input "5_100_PCT_FOLLOW_UP"
type input "UK_ALL_VERTICALS_PROD_CASINO_EMAIL_ONB_D5_100_PCT_FOLLOW_UP"
click at [411, 171] on ul "Criteria Triggered Campaigns" at bounding box center [593, 179] width 762 height 23
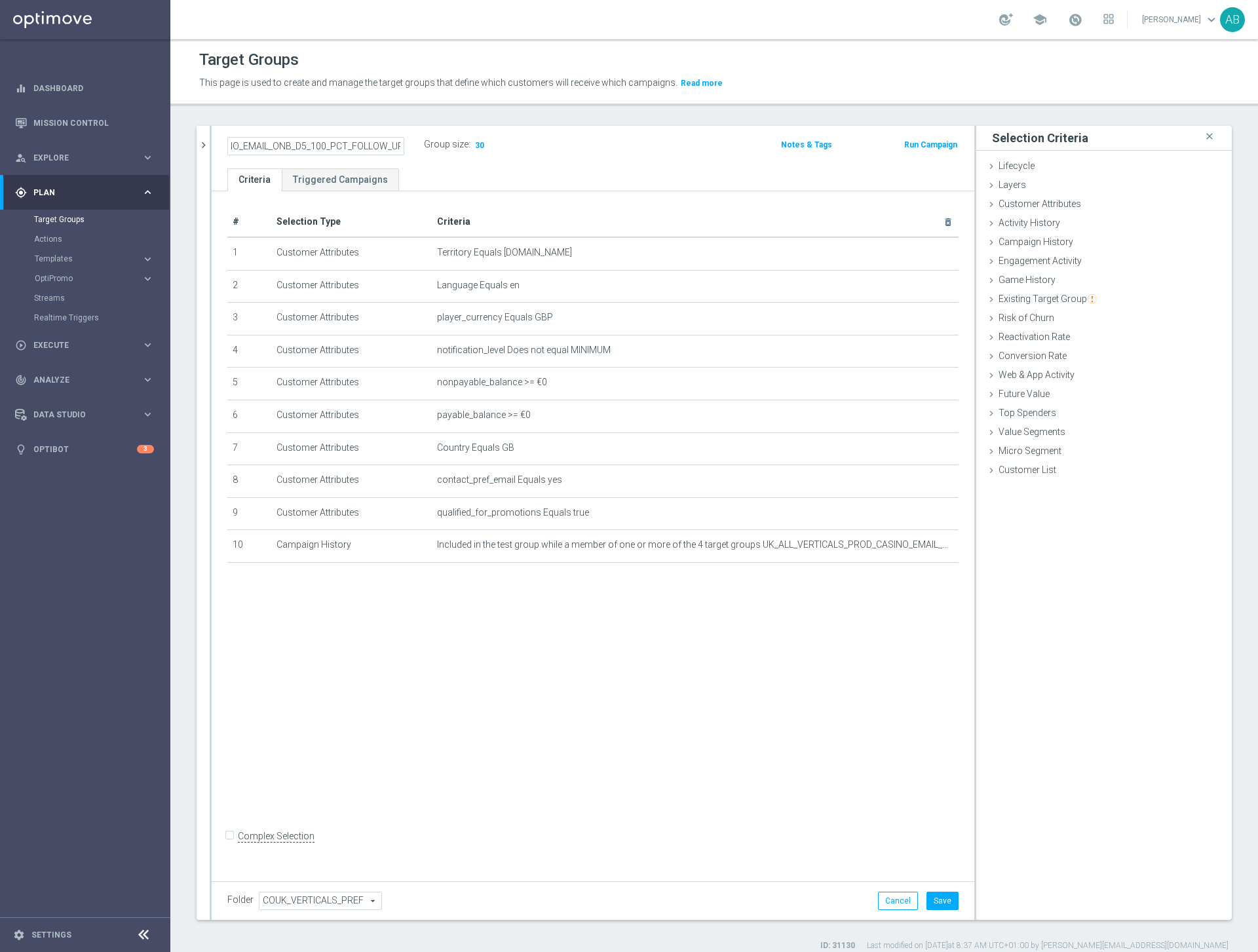
scroll to position [0, 0]
click at [947, 903] on button "Save" at bounding box center [942, 900] width 32 height 18
click at [484, 146] on span "Show" at bounding box center [483, 145] width 21 height 9
click at [1209, 137] on icon "close" at bounding box center [1208, 137] width 13 height 18
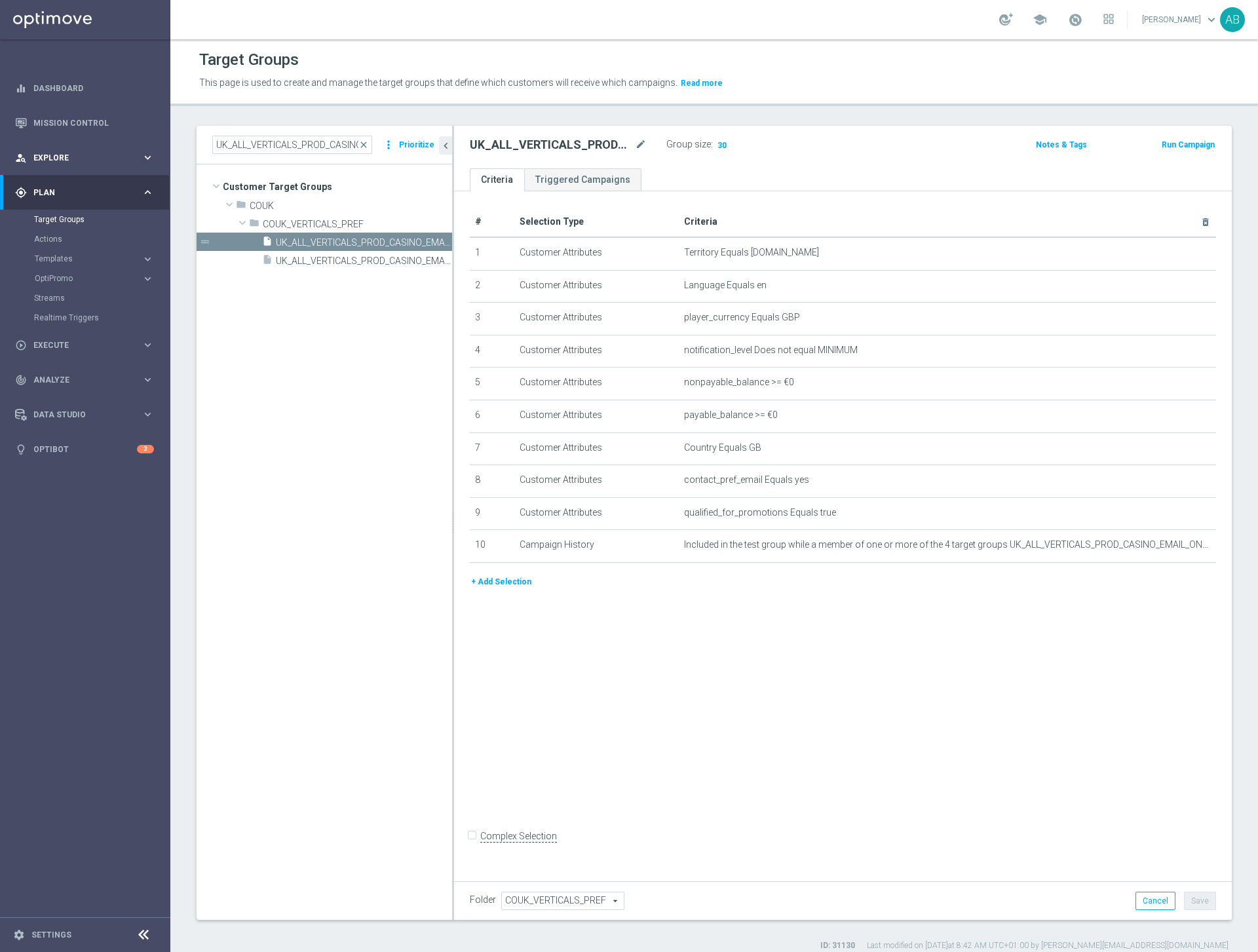
click at [53, 152] on div "person_search Explore" at bounding box center [78, 158] width 127 height 12
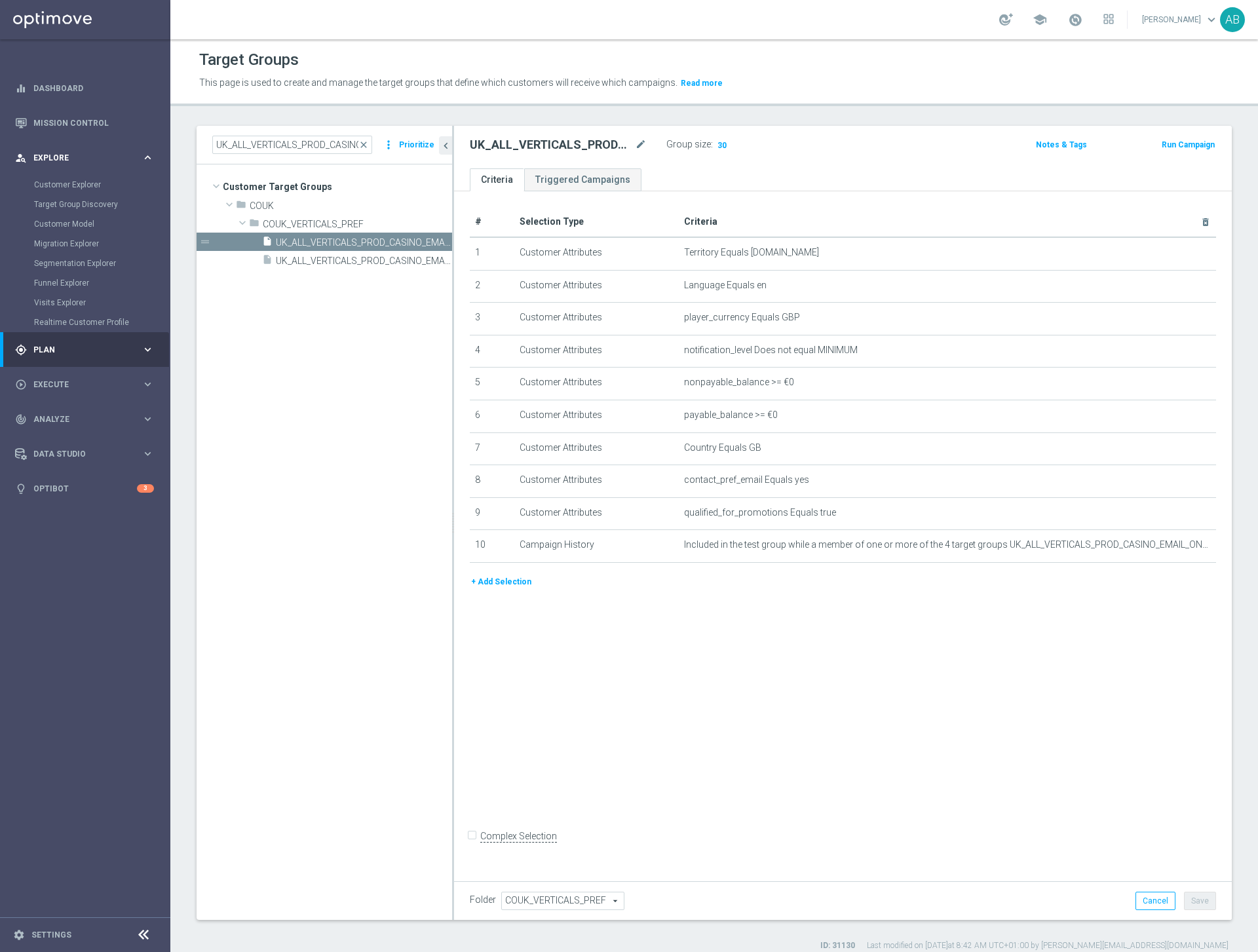
click at [53, 152] on div "person_search Explore" at bounding box center [78, 158] width 127 height 12
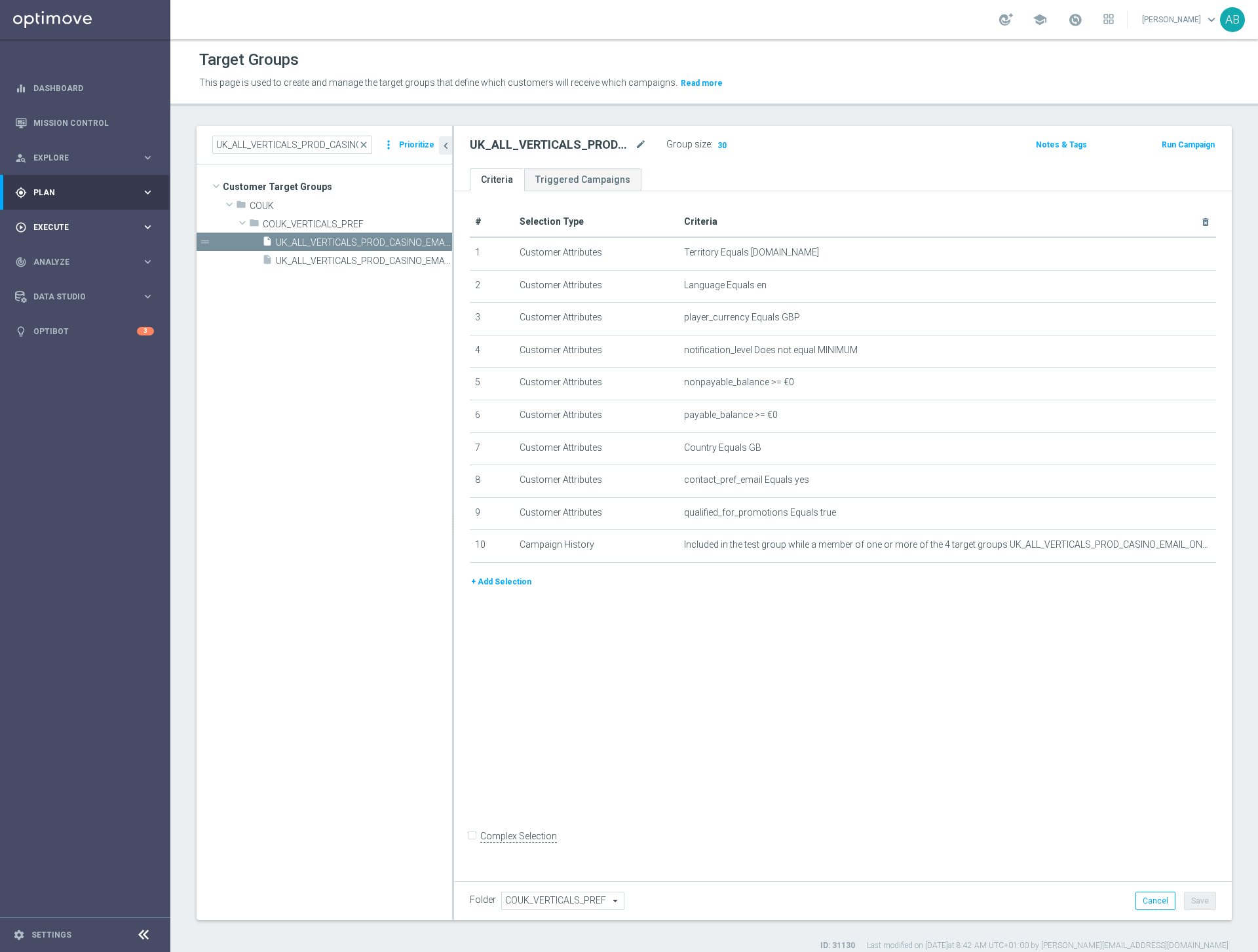
click at [58, 218] on div "play_circle_outline Execute keyboard_arrow_right" at bounding box center [84, 227] width 169 height 35
click at [65, 254] on link "Campaign Builder" at bounding box center [85, 254] width 102 height 11
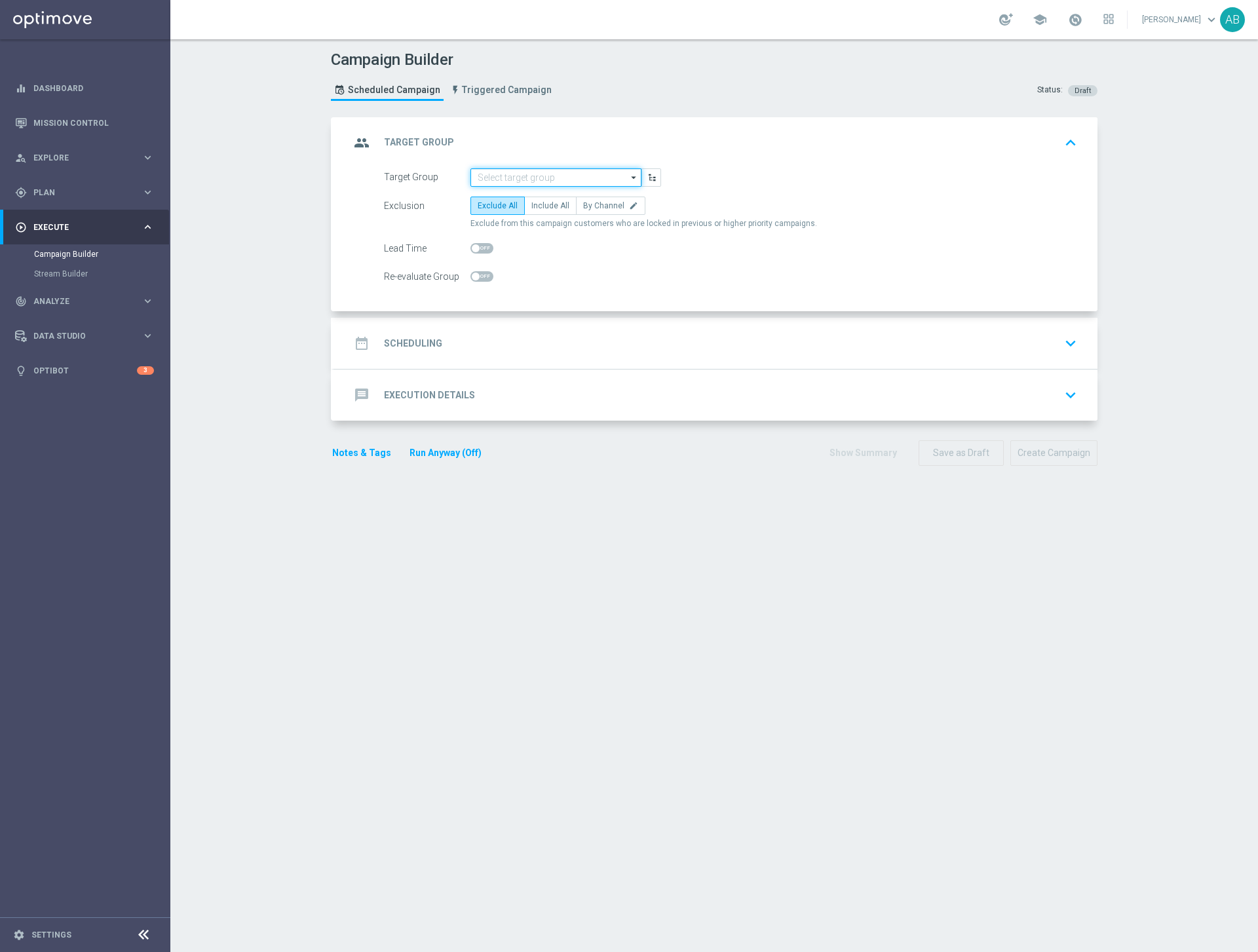
click at [521, 184] on input at bounding box center [556, 177] width 171 height 18
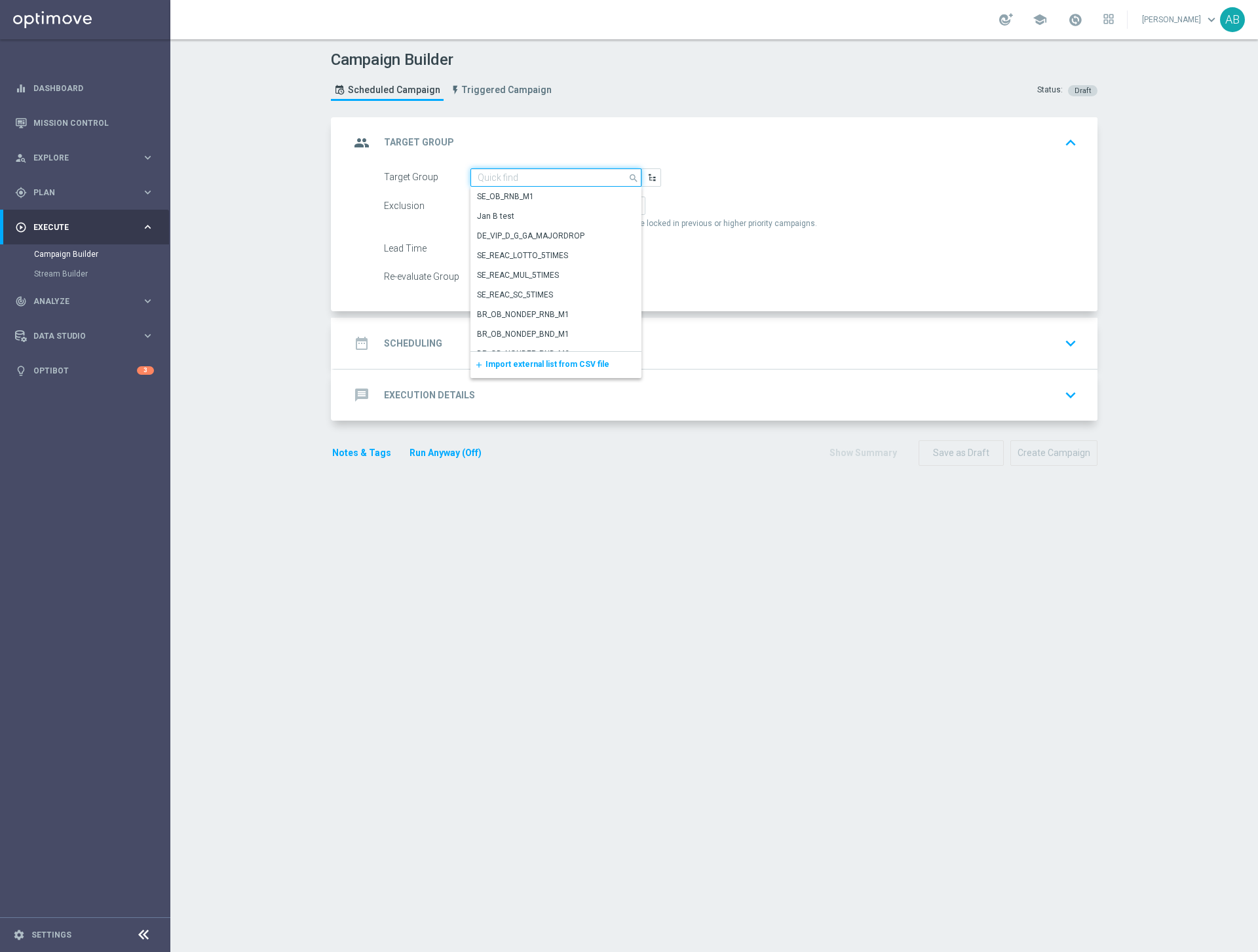
paste input "UK_ALL_VERTICALS_PROD_CASINO_EMAIL_ONB_D5_100_PCT_FOLLOW_UP"
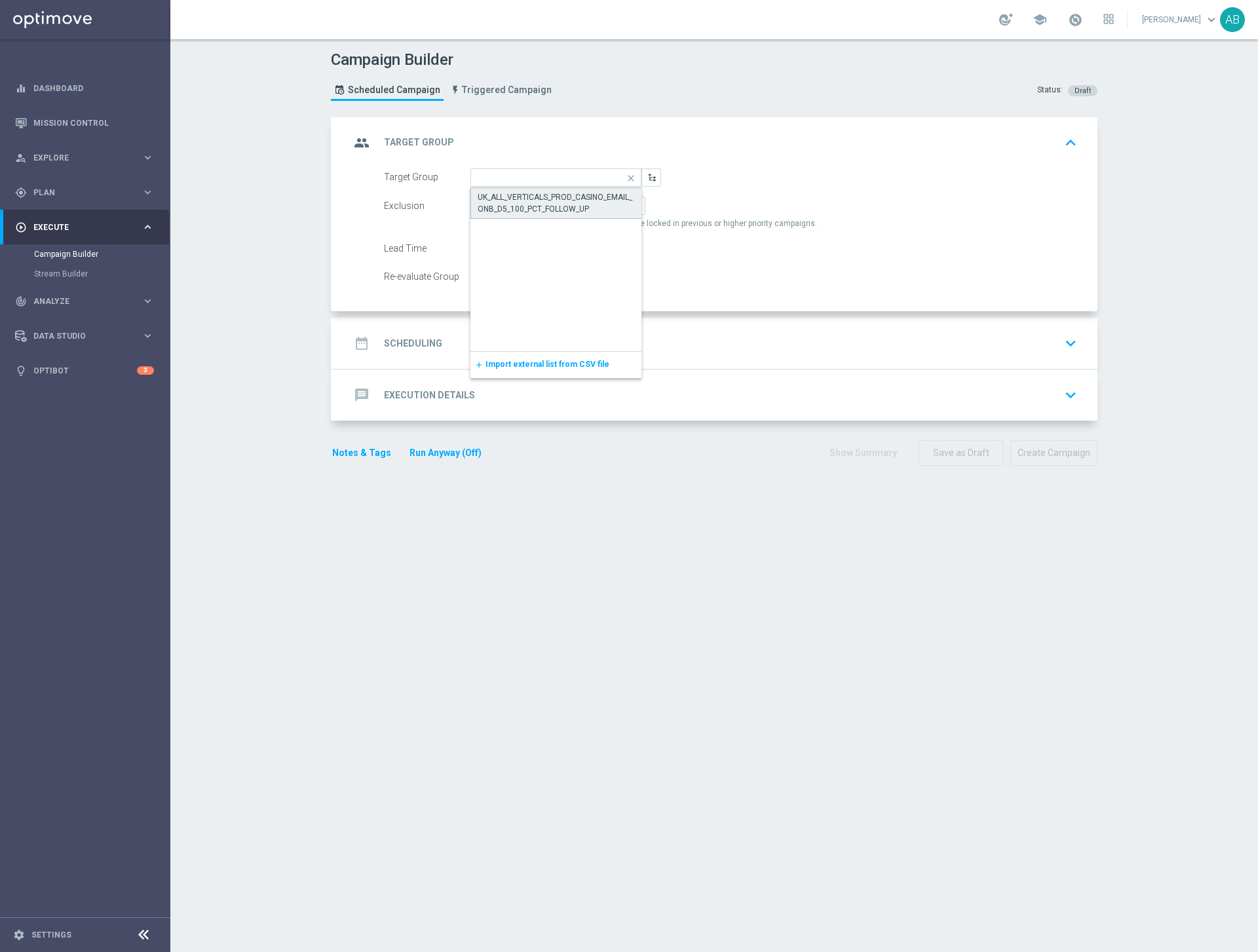
click at [521, 196] on div "UK_ALL_VERTICALS_PROD_CASINO_EMAIL_ONB_D5_100_PCT_FOLLOW_UP" at bounding box center [557, 203] width 158 height 23
type input "UK_ALL_VERTICALS_PROD_CASINO_EMAIL_ONB_D5_100_PCT_FOLLOW_UP"
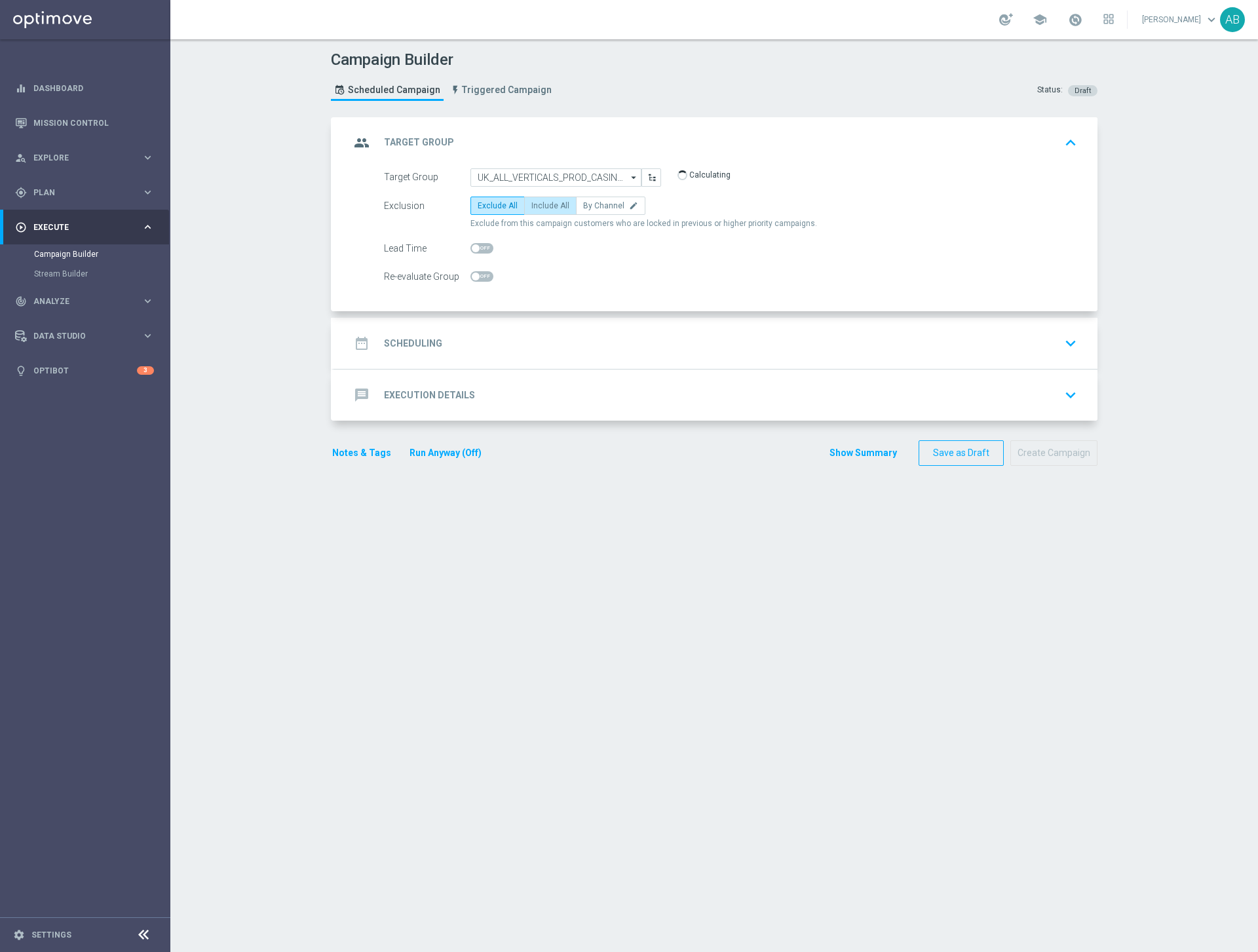
click at [535, 201] on span "Include All" at bounding box center [550, 206] width 38 height 9
click at [535, 204] on input "Include All" at bounding box center [535, 208] width 8 height 8
radio input "true"
click at [451, 340] on div "date_range Scheduling keyboard_arrow_down" at bounding box center [715, 343] width 731 height 25
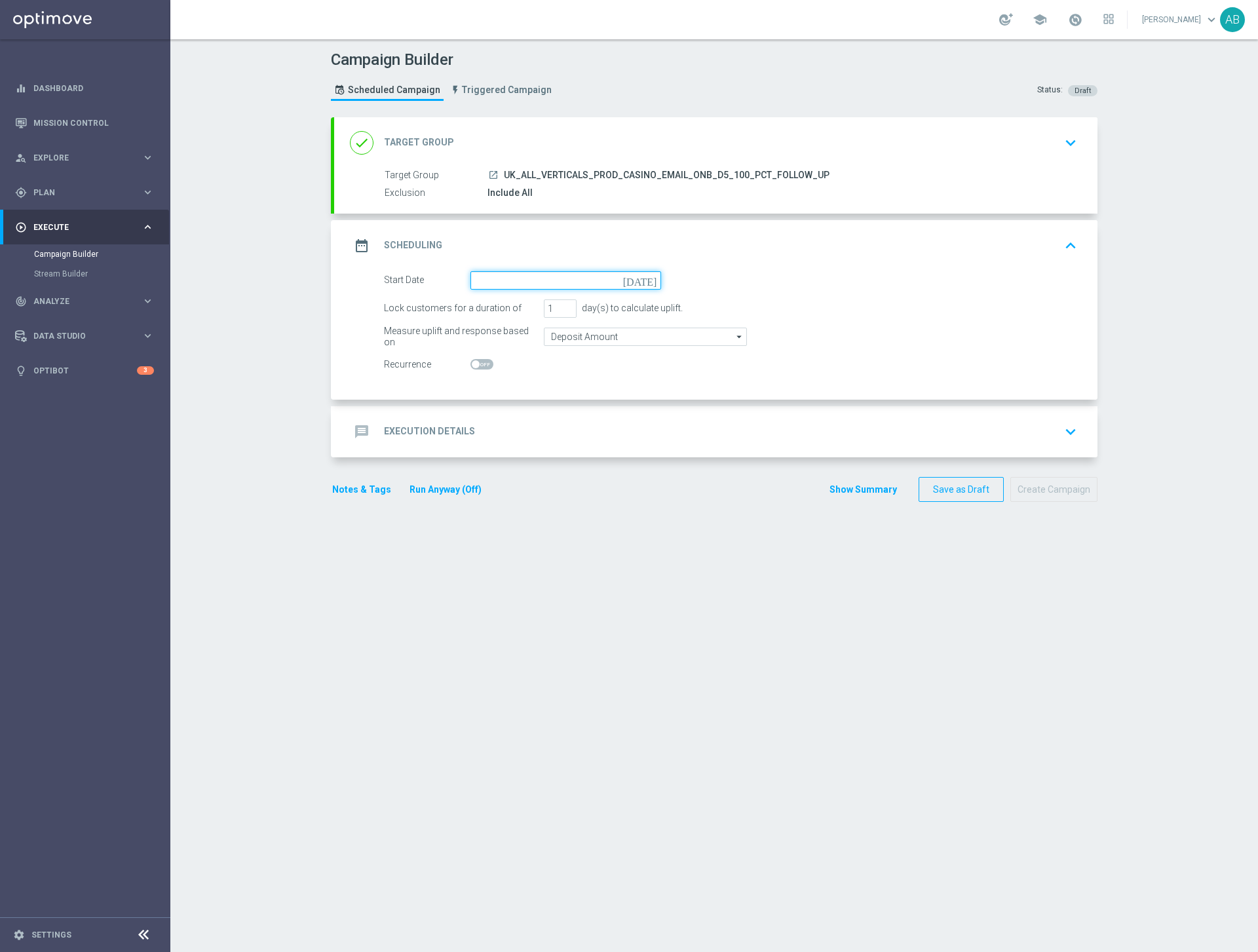
click at [641, 278] on input at bounding box center [566, 281] width 191 height 18
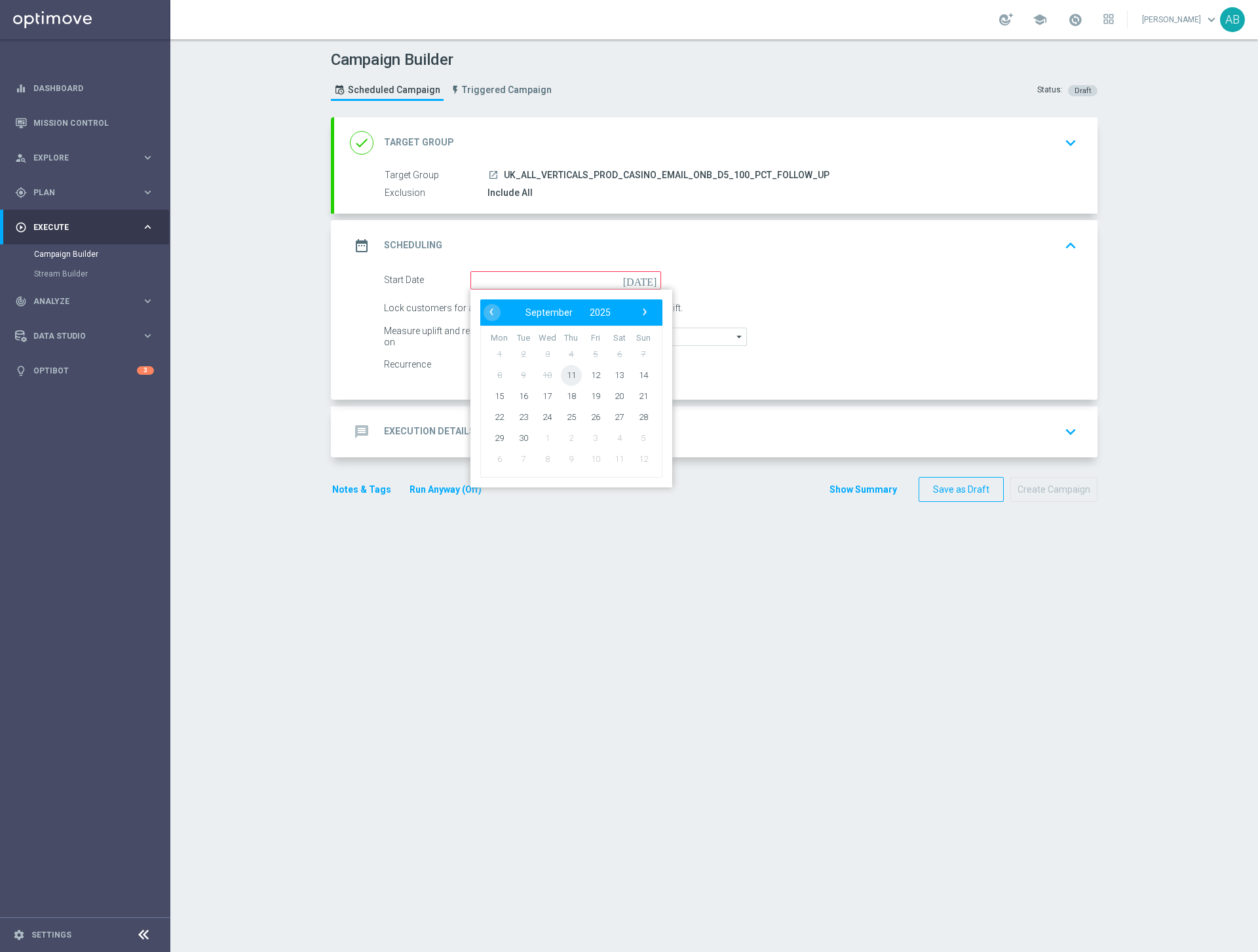
click at [575, 377] on span "11" at bounding box center [571, 375] width 21 height 21
type input "11 Sep 2025"
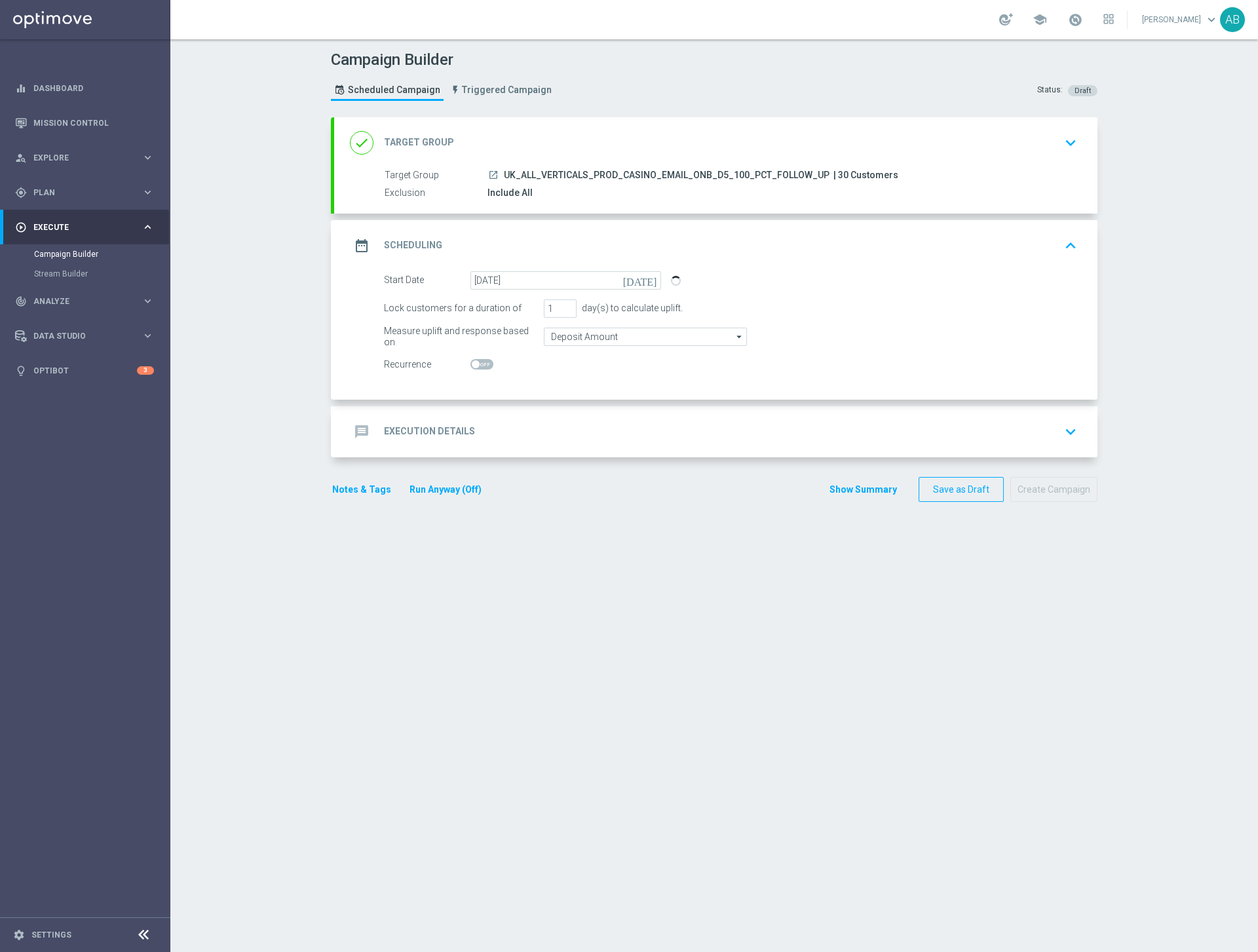
click at [453, 431] on h2 "Execution Details" at bounding box center [429, 431] width 91 height 13
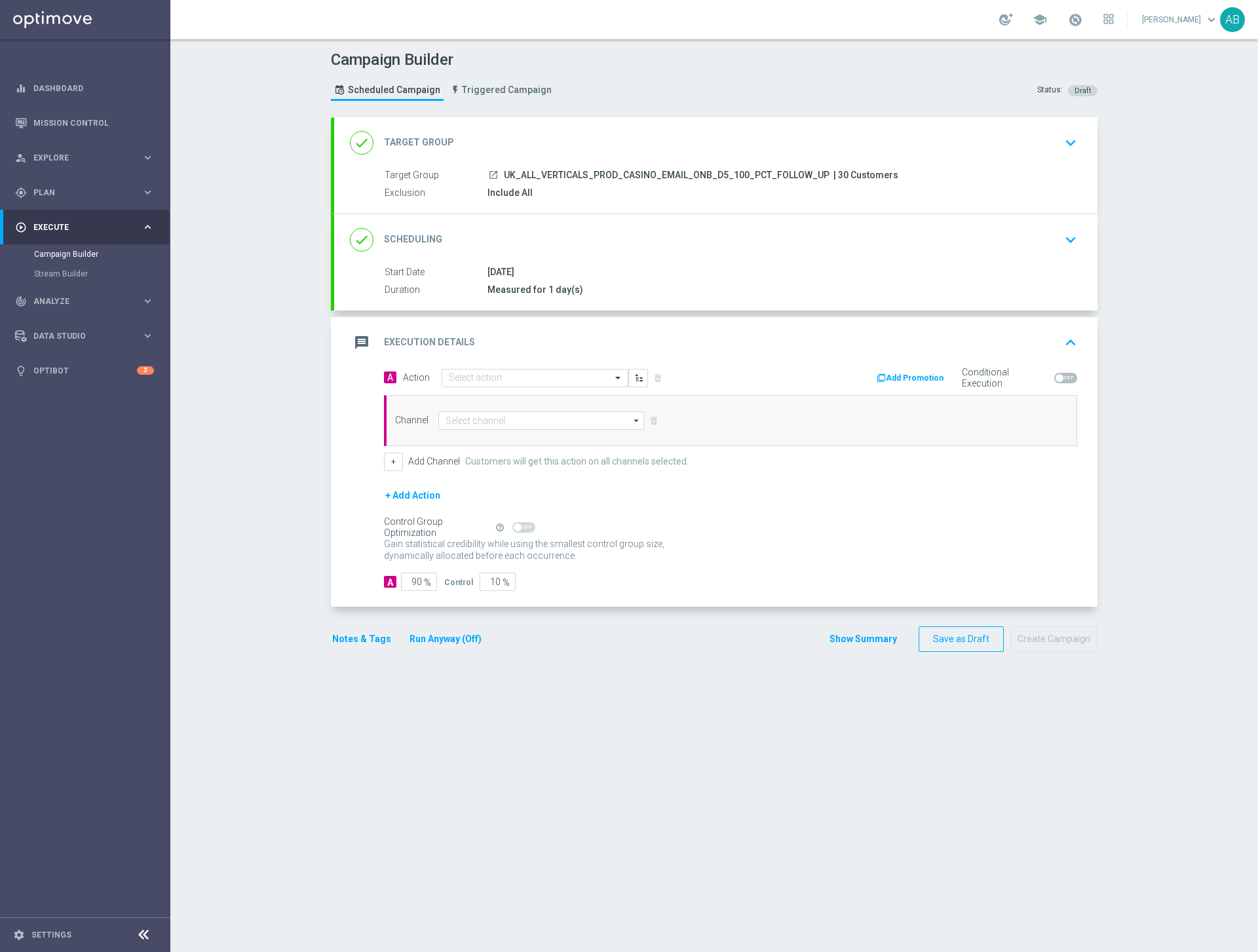
click at [534, 281] on div "Start Date 11 Sep 2025 Duration Measured for 1 day(s)" at bounding box center [715, 281] width 763 height 32
click at [364, 230] on icon "done" at bounding box center [361, 239] width 23 height 23
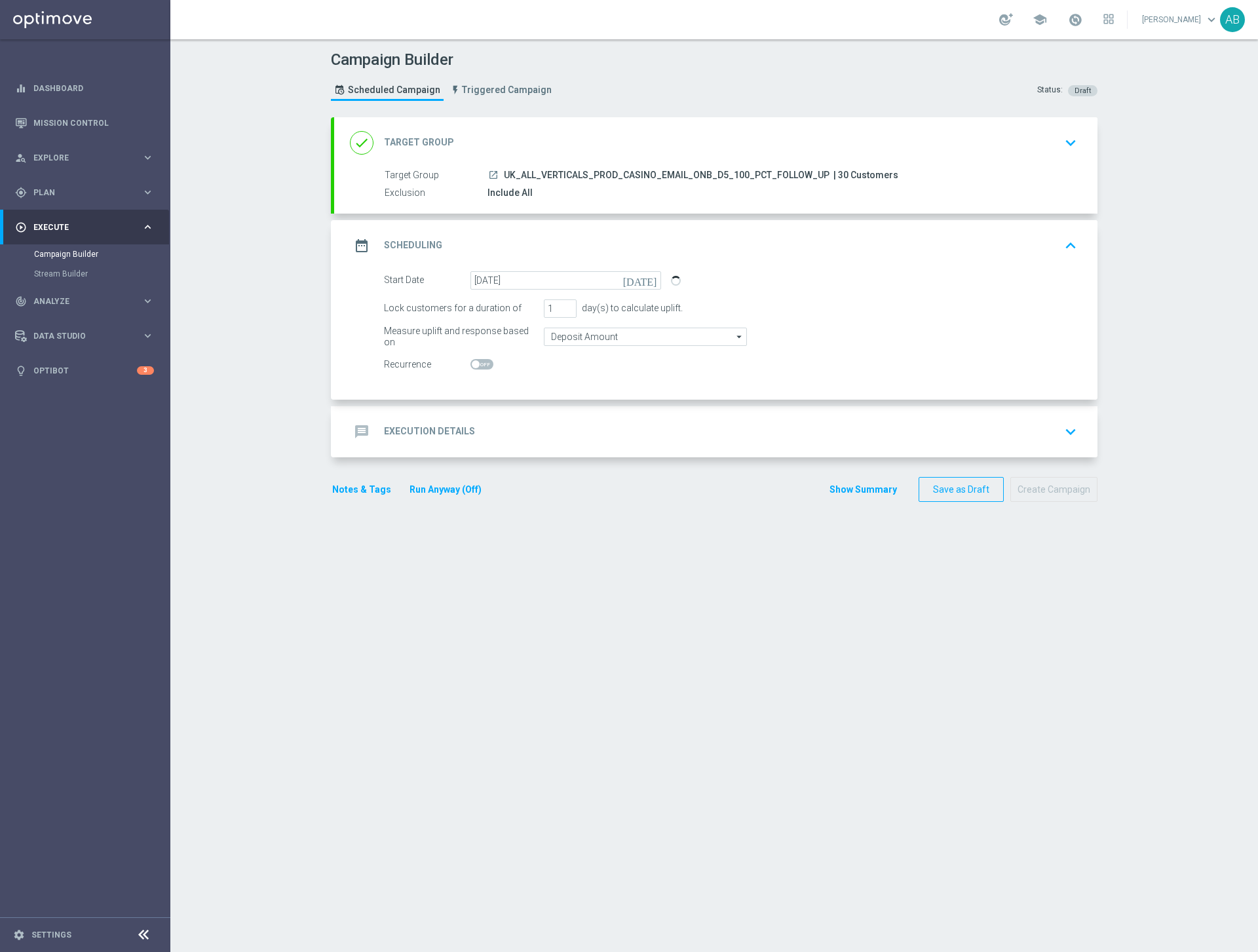
click at [477, 365] on span at bounding box center [476, 364] width 8 height 8
click at [477, 365] on input "checkbox" at bounding box center [482, 365] width 23 height 11
checkbox input "true"
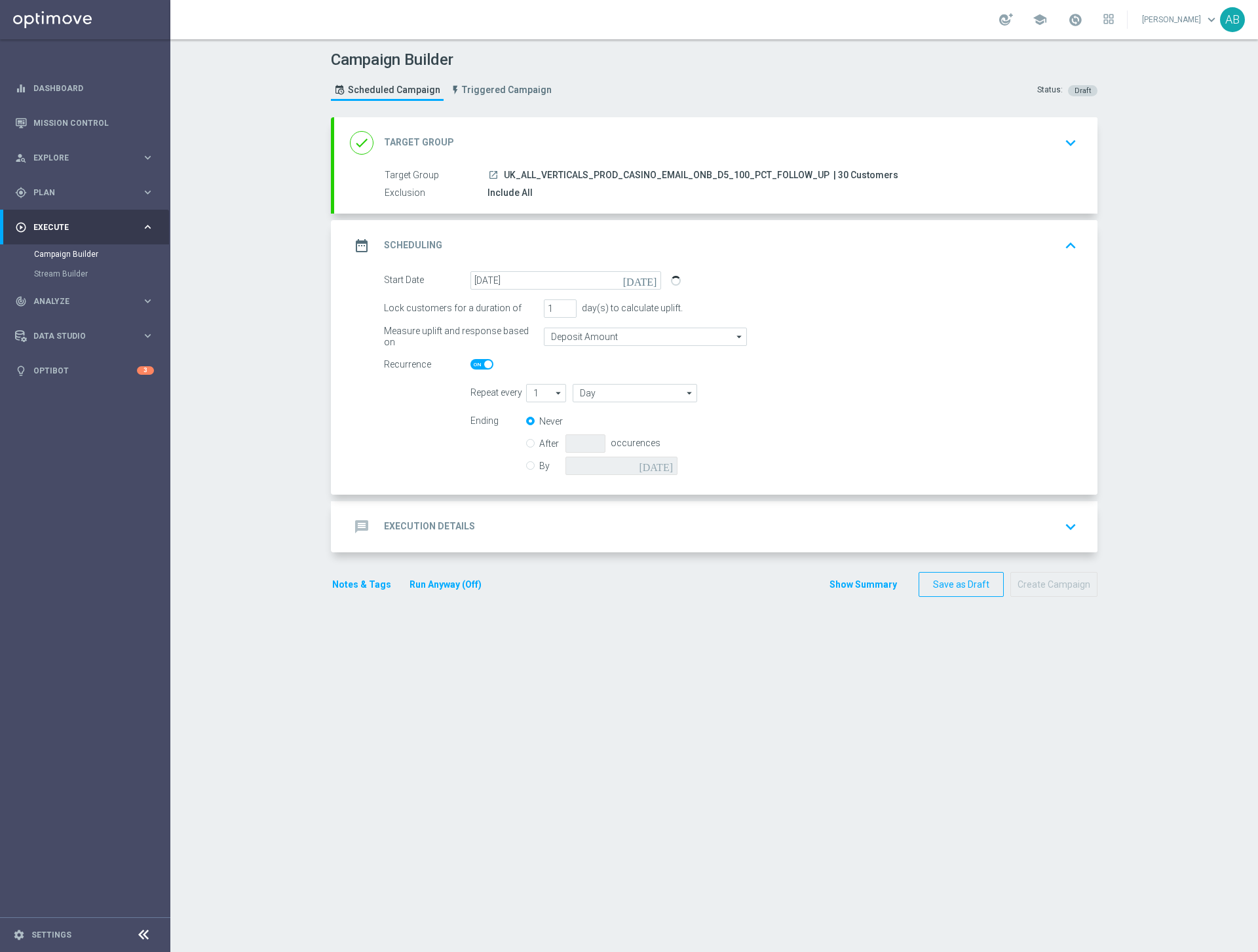
click at [409, 520] on h2 "Execution Details" at bounding box center [429, 526] width 91 height 13
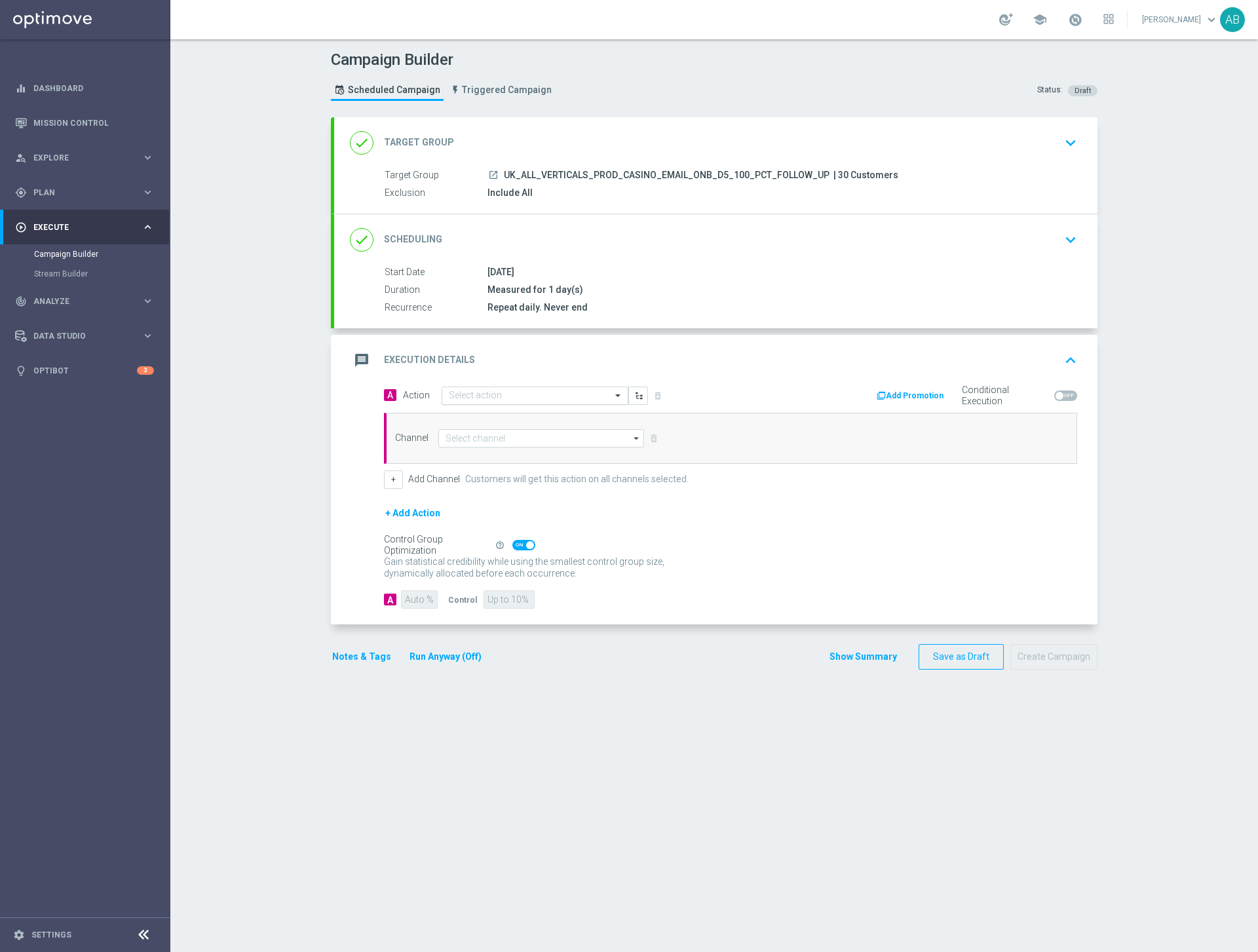
click at [467, 395] on input "text" at bounding box center [521, 395] width 146 height 11
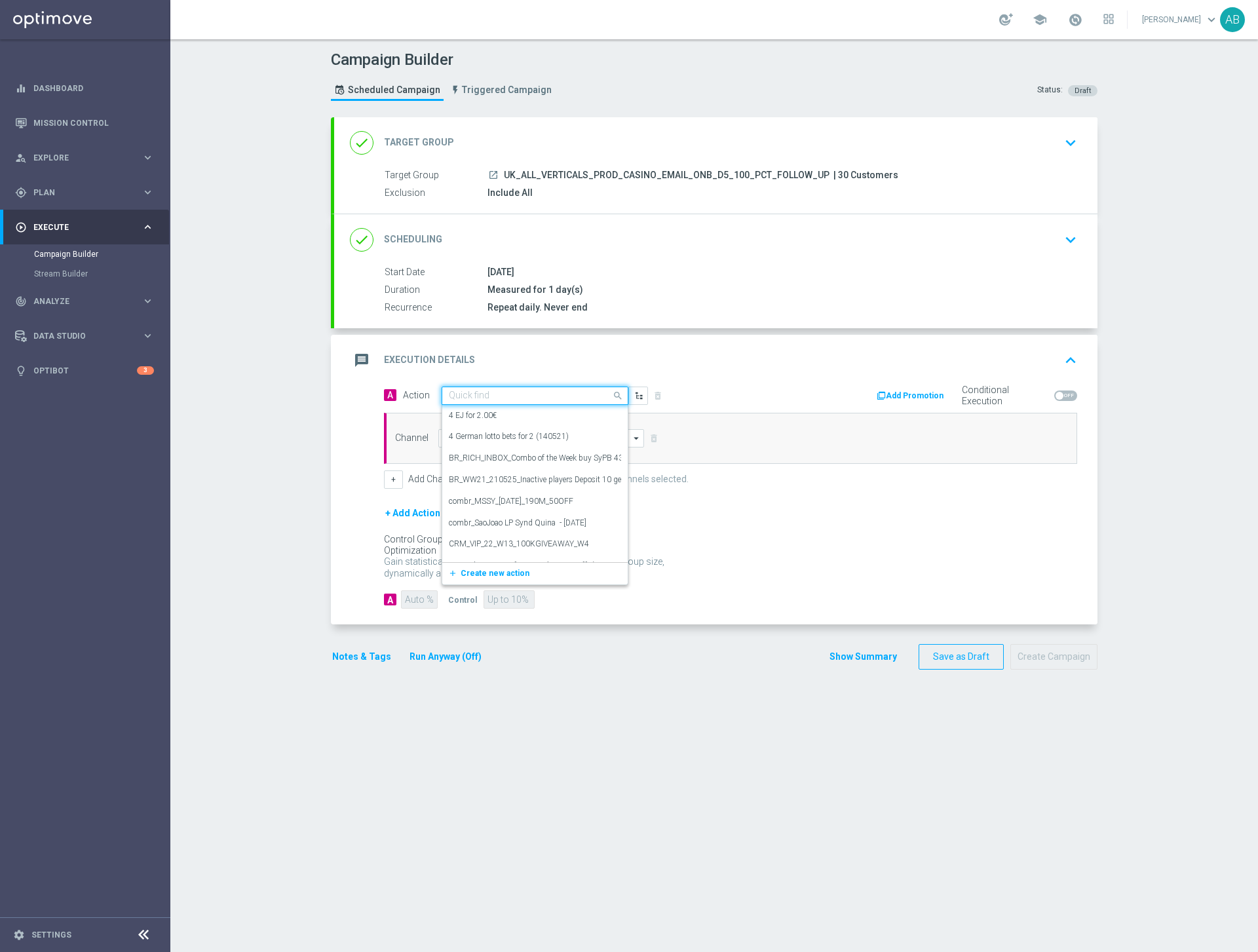
paste input "UK_ALL_VERTICALS_PROD_CASINO_EMAIL_ONB_D5_100_PCT_FOLLOW_UP"
type input "UK_ALL_VERTICALS_PROD_CASINO_EMAIL_ONB_D5_100_PCT_FOLLOW_UP"
click at [47, 190] on span "Plan" at bounding box center [88, 192] width 108 height 8
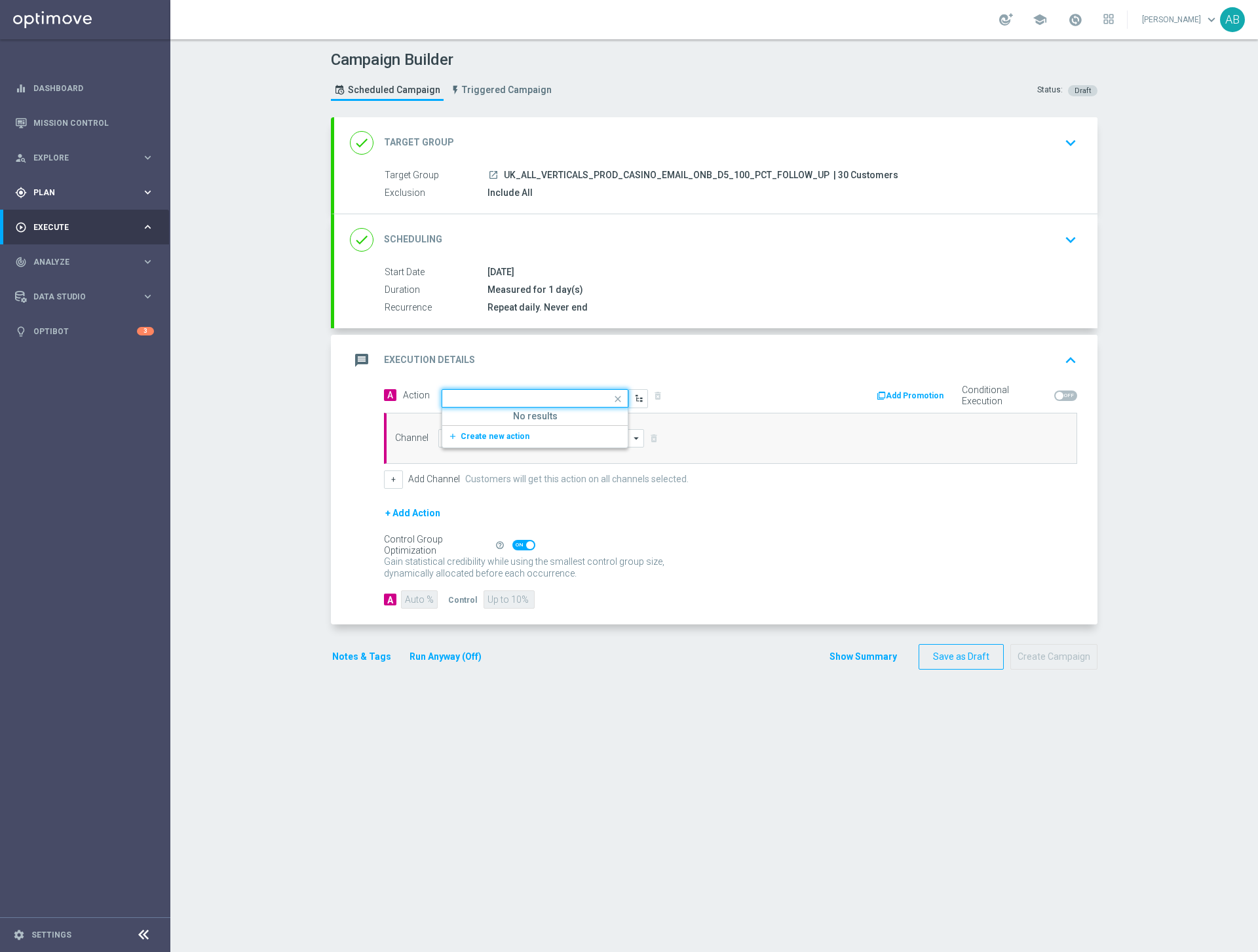
scroll to position [0, 0]
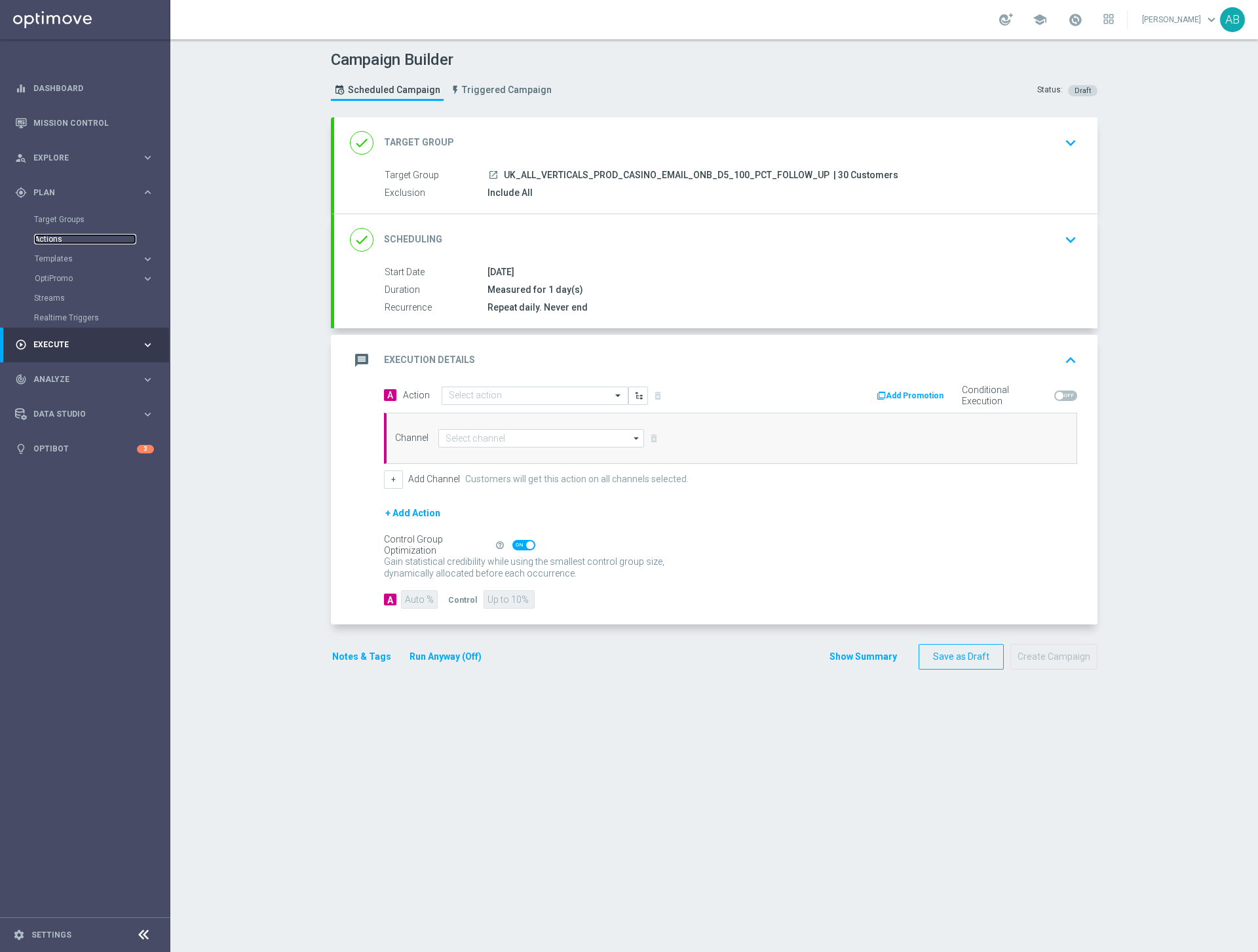
click at [59, 240] on link "Actions" at bounding box center [85, 239] width 102 height 11
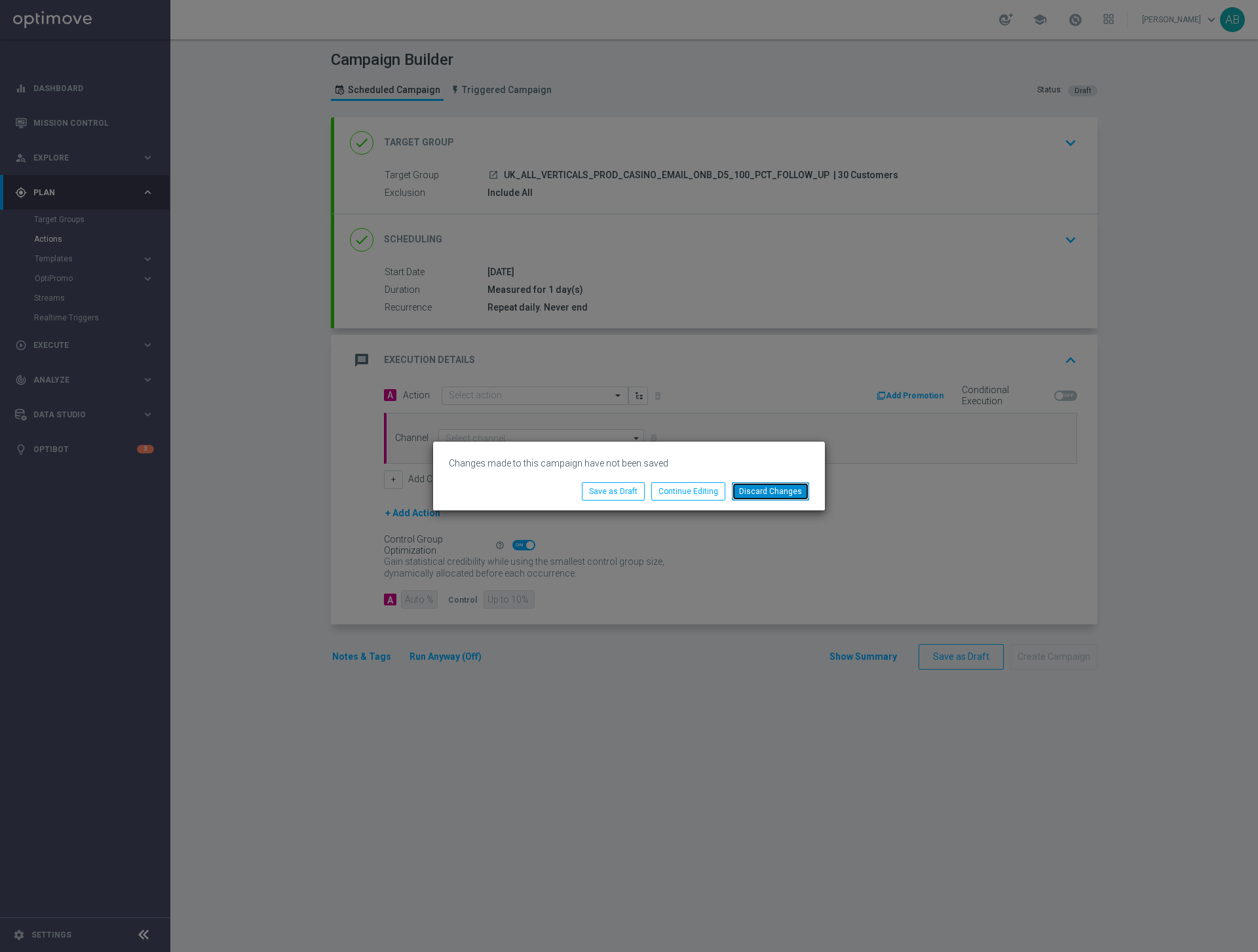
click at [778, 497] on button "Discard Changes" at bounding box center [770, 491] width 77 height 18
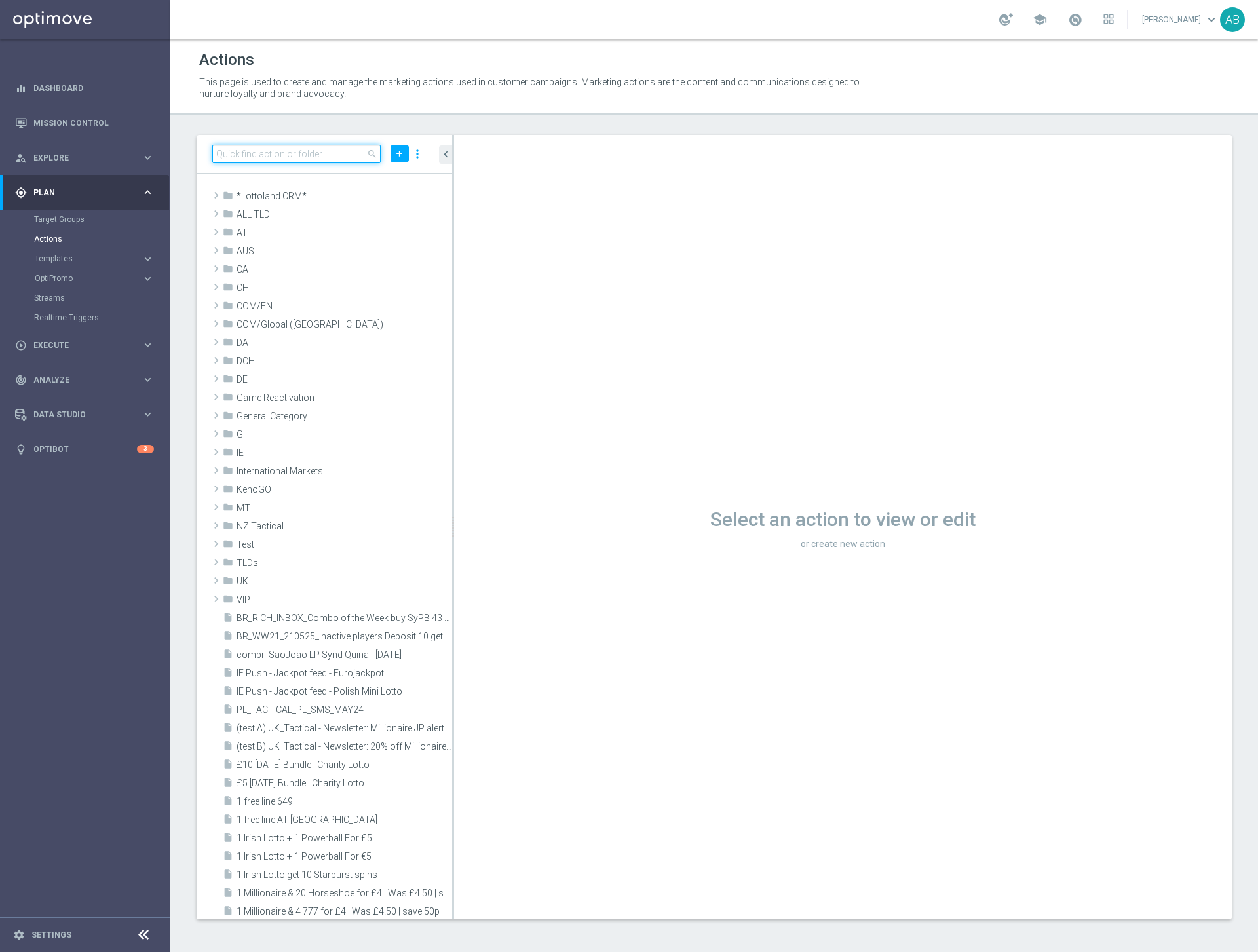
click at [292, 152] on input at bounding box center [296, 154] width 168 height 18
click at [395, 152] on icon "add" at bounding box center [399, 153] width 10 height 10
click at [394, 167] on li "New Action" at bounding box center [379, 176] width 61 height 20
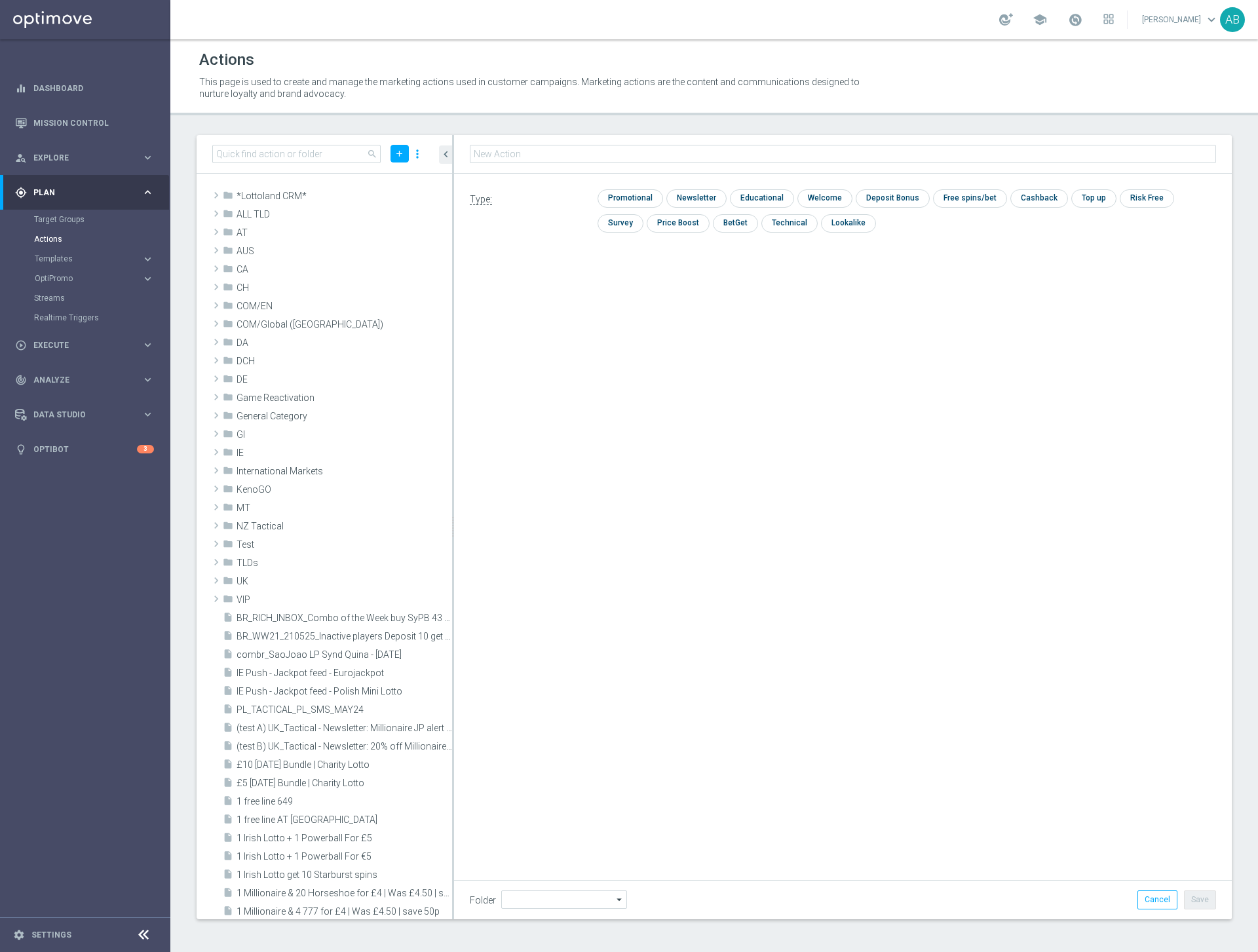
type input "UK_ALL_VERTICALS_PROD_CASINO_EMAIL_ONB_D5_100_PCT_FOLLOW_UP"
click at [638, 202] on input "checkbox" at bounding box center [628, 199] width 62 height 18
checkbox input "true"
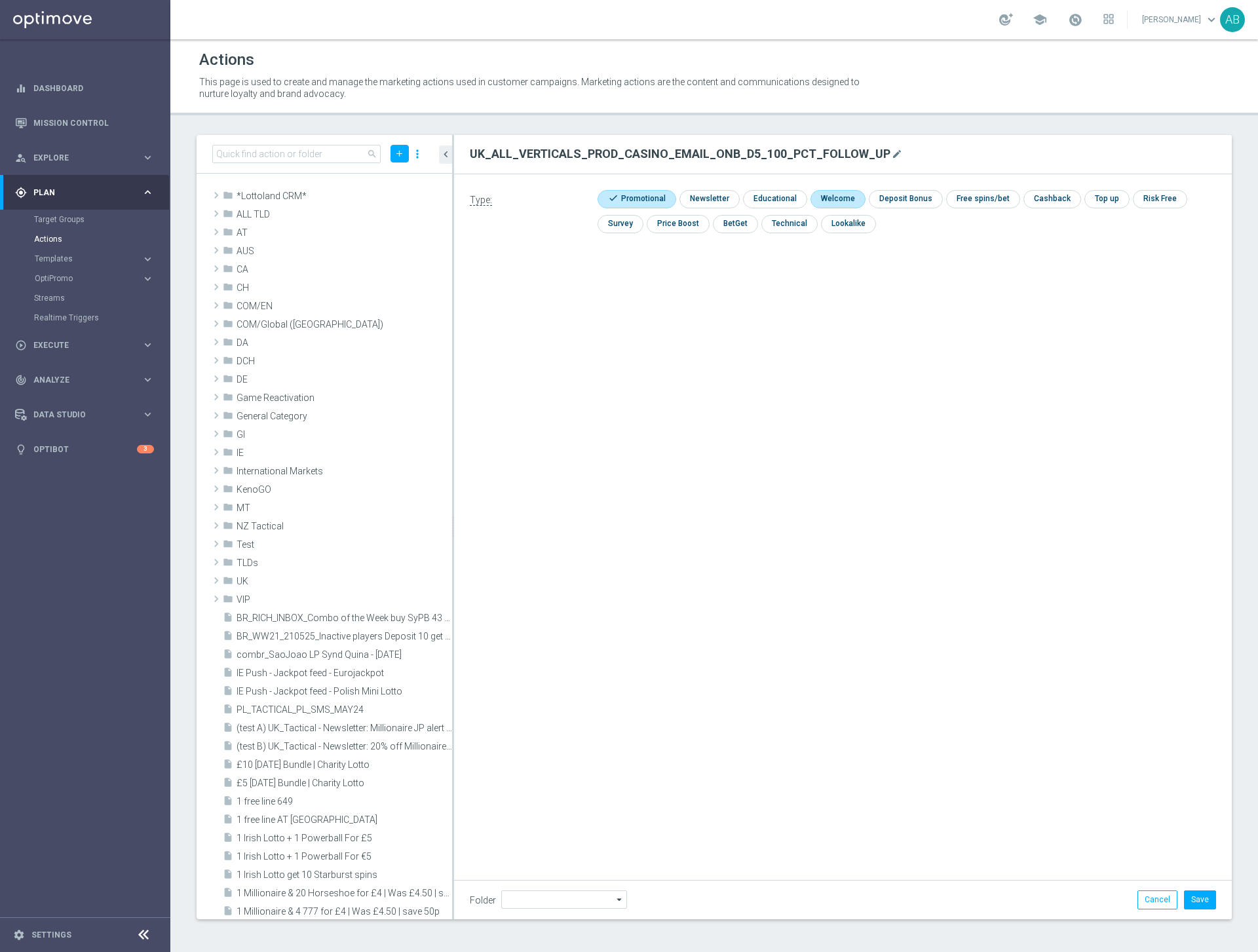
click at [839, 198] on input "checkbox" at bounding box center [836, 199] width 53 height 18
checkbox input "true"
click at [1200, 893] on button "Save" at bounding box center [1199, 899] width 32 height 18
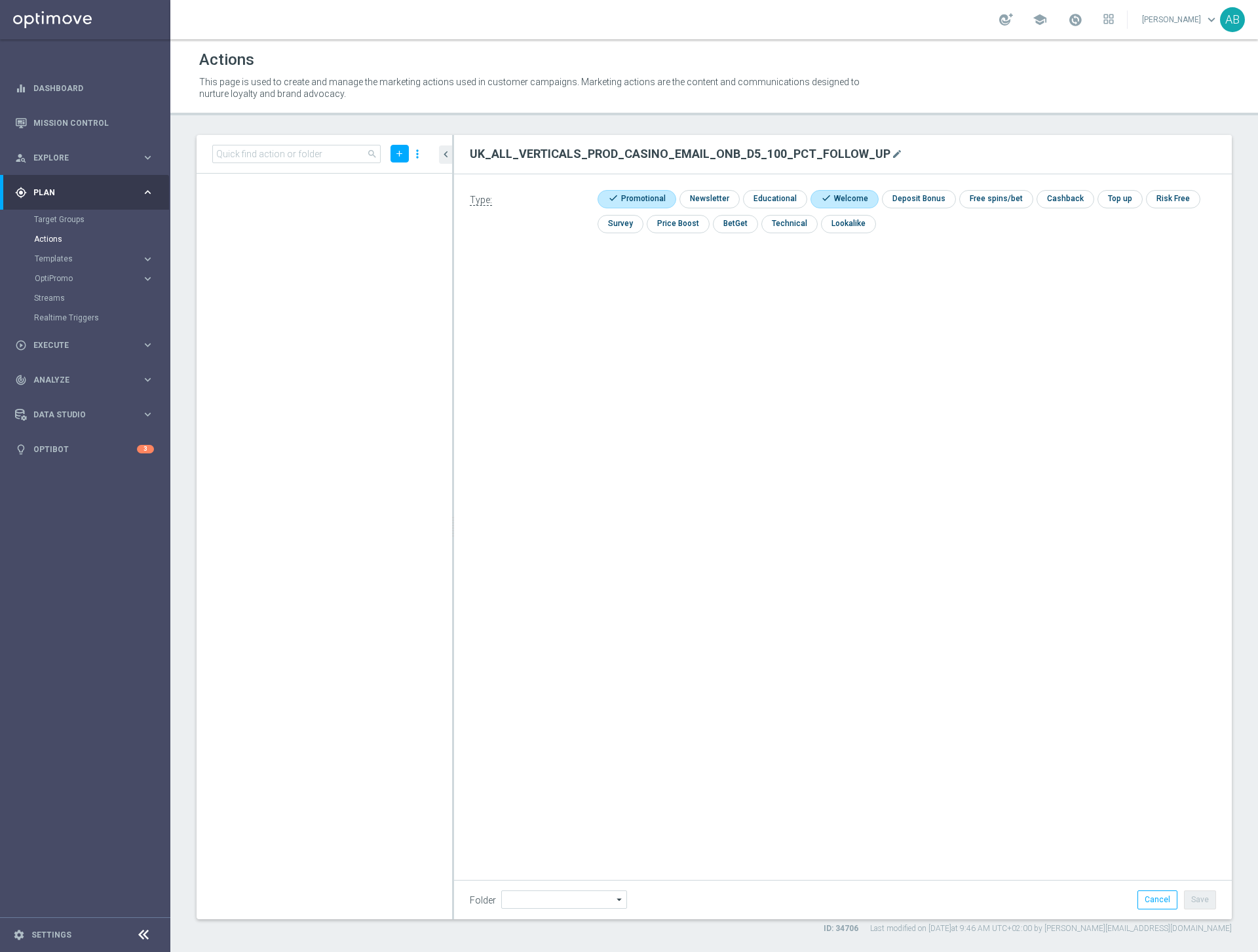
scroll to position [99721, 0]
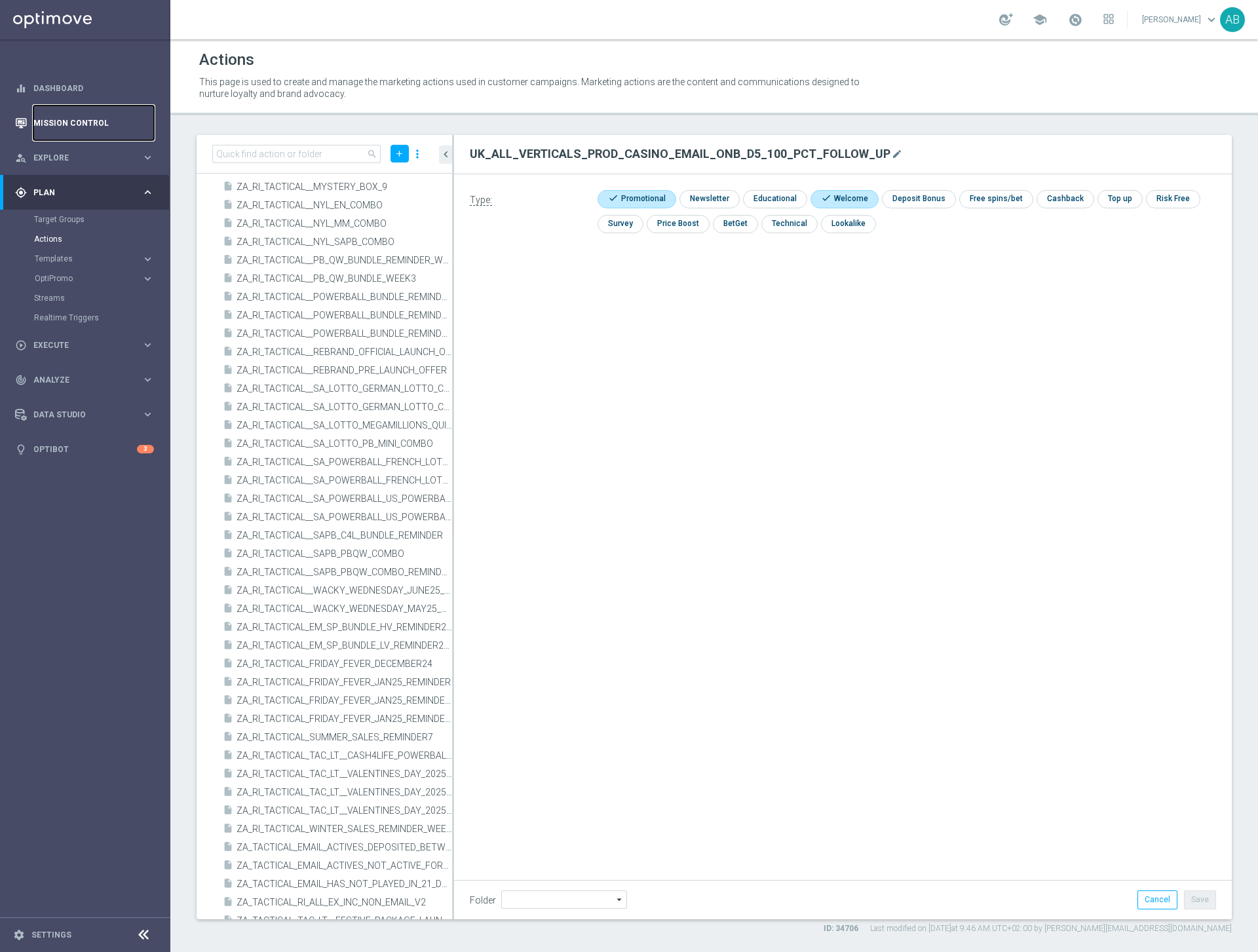
click at [80, 125] on link "Mission Control" at bounding box center [94, 123] width 121 height 35
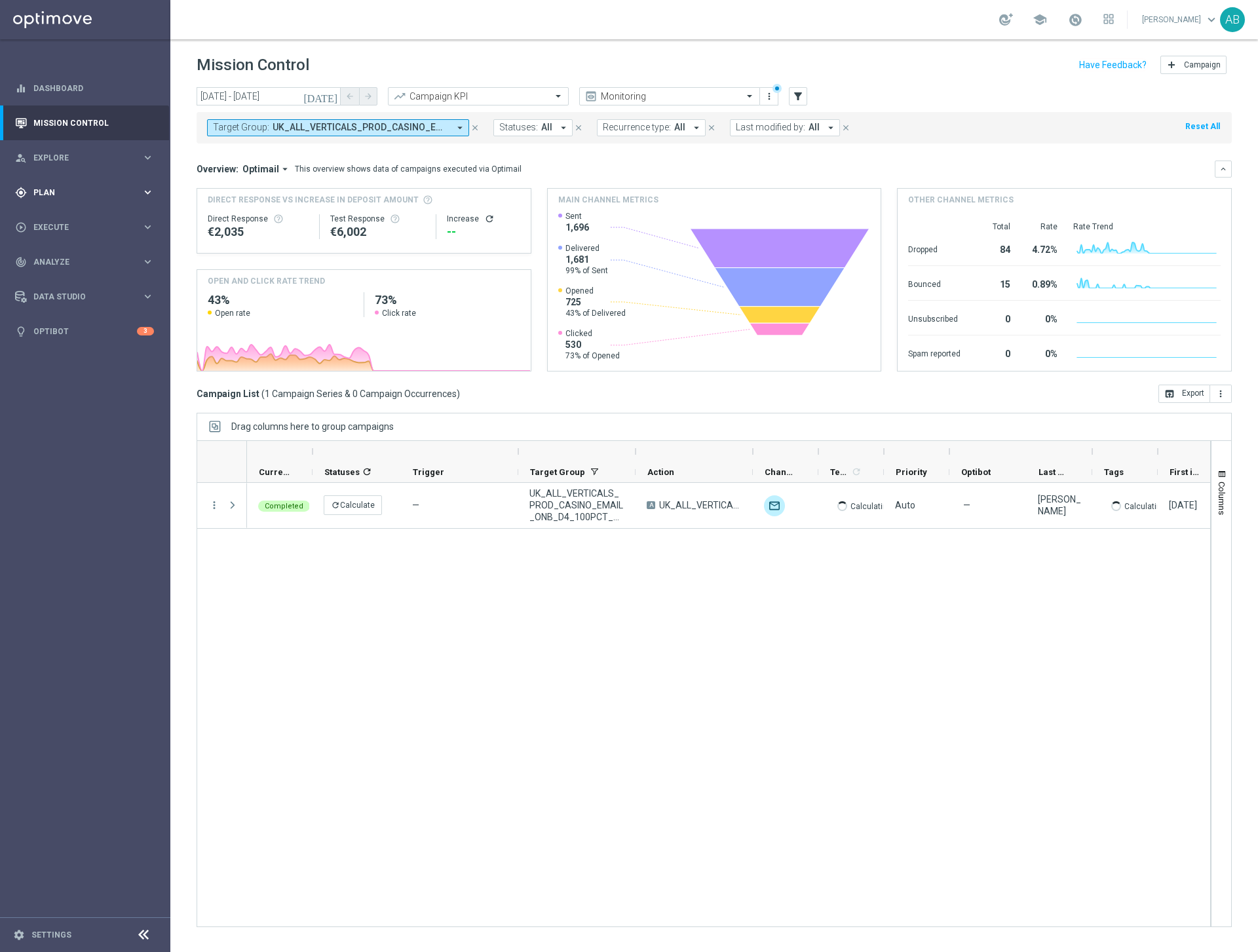
click at [65, 183] on div "gps_fixed Plan keyboard_arrow_right" at bounding box center [84, 192] width 169 height 35
click at [72, 221] on link "Target Groups" at bounding box center [85, 220] width 102 height 11
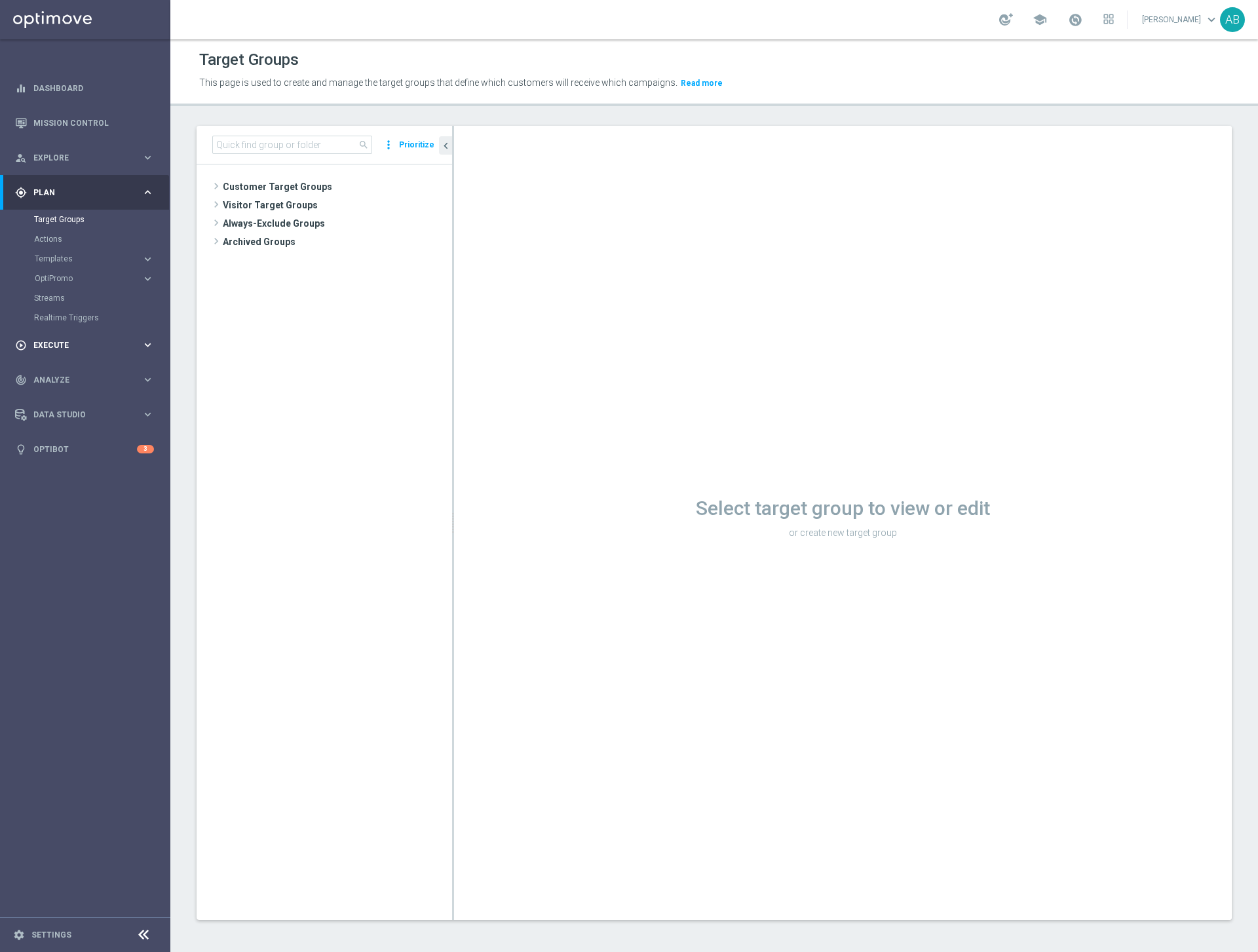
click at [46, 344] on span "Execute" at bounding box center [88, 345] width 108 height 8
click at [77, 251] on link "Campaign Builder" at bounding box center [85, 254] width 102 height 11
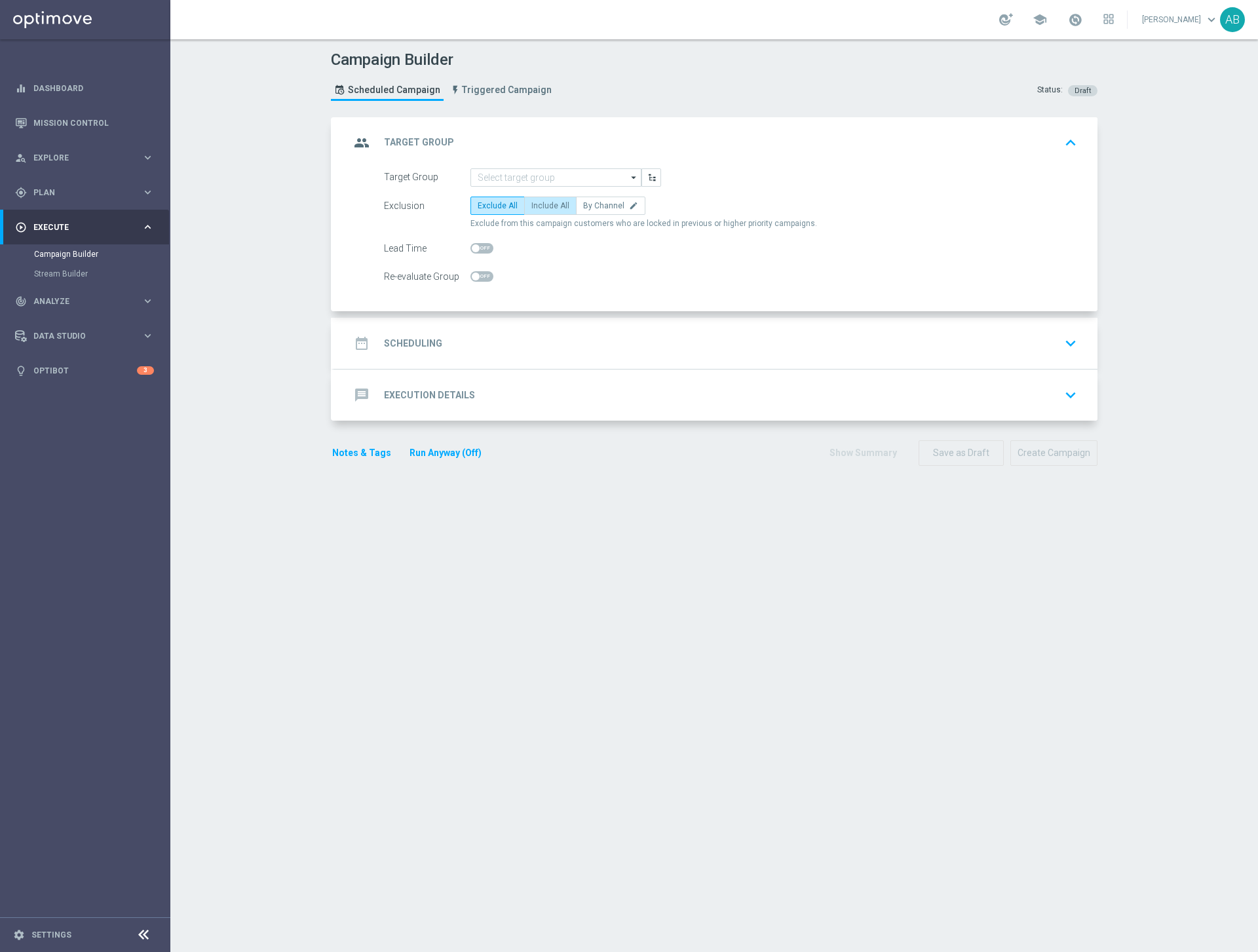
click at [540, 204] on span "Include All" at bounding box center [550, 206] width 38 height 9
click at [540, 204] on input "Include All" at bounding box center [535, 208] width 8 height 8
radio input "true"
click at [540, 204] on span "Include All" at bounding box center [550, 206] width 38 height 9
click at [540, 204] on input "Include All" at bounding box center [535, 208] width 8 height 8
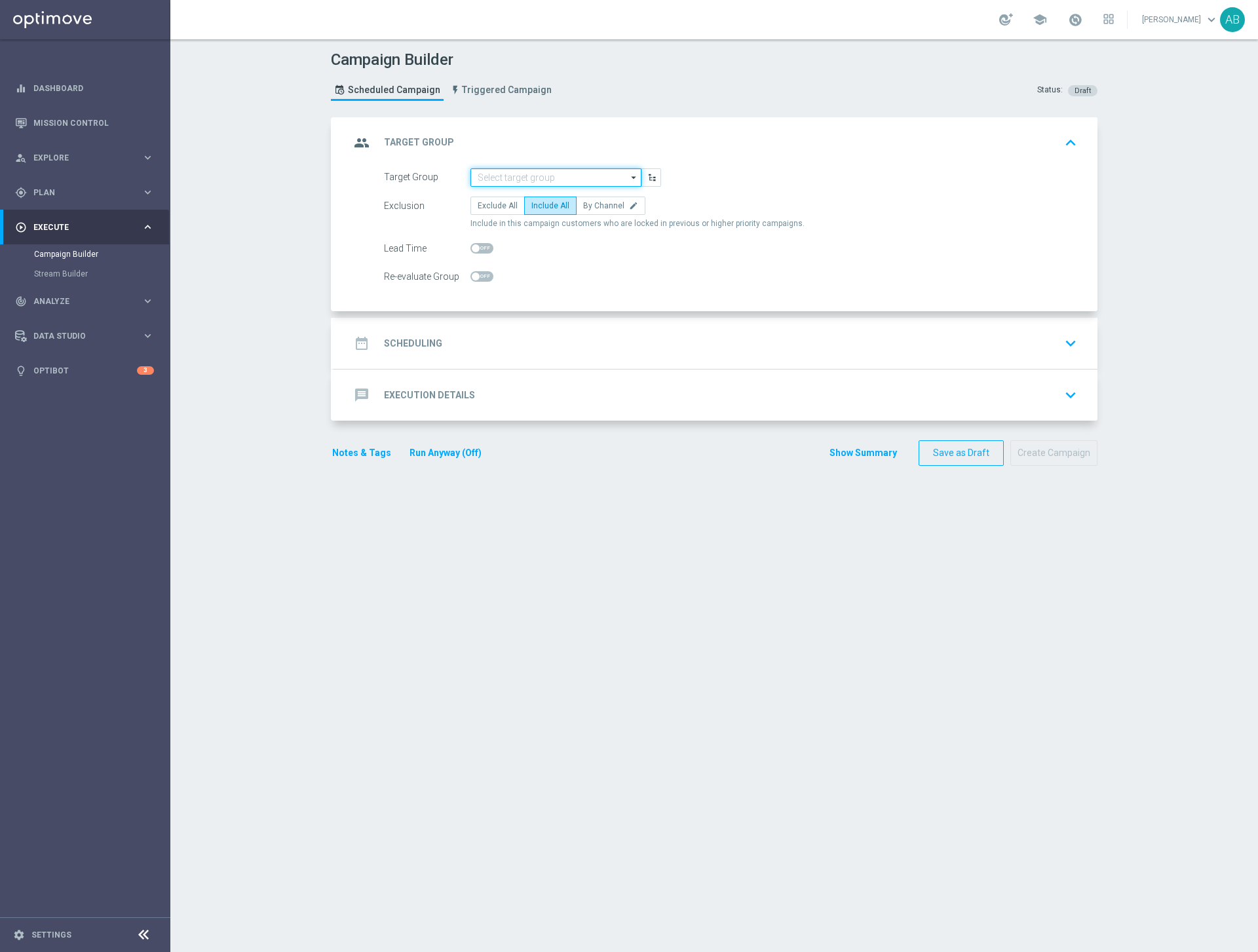
click at [540, 183] on input at bounding box center [556, 177] width 171 height 18
paste input "UK_ALL_VERTICALS_PROD_CASINO_EMAIL_ONB_D5_100_PCT_FOLLOW_UP"
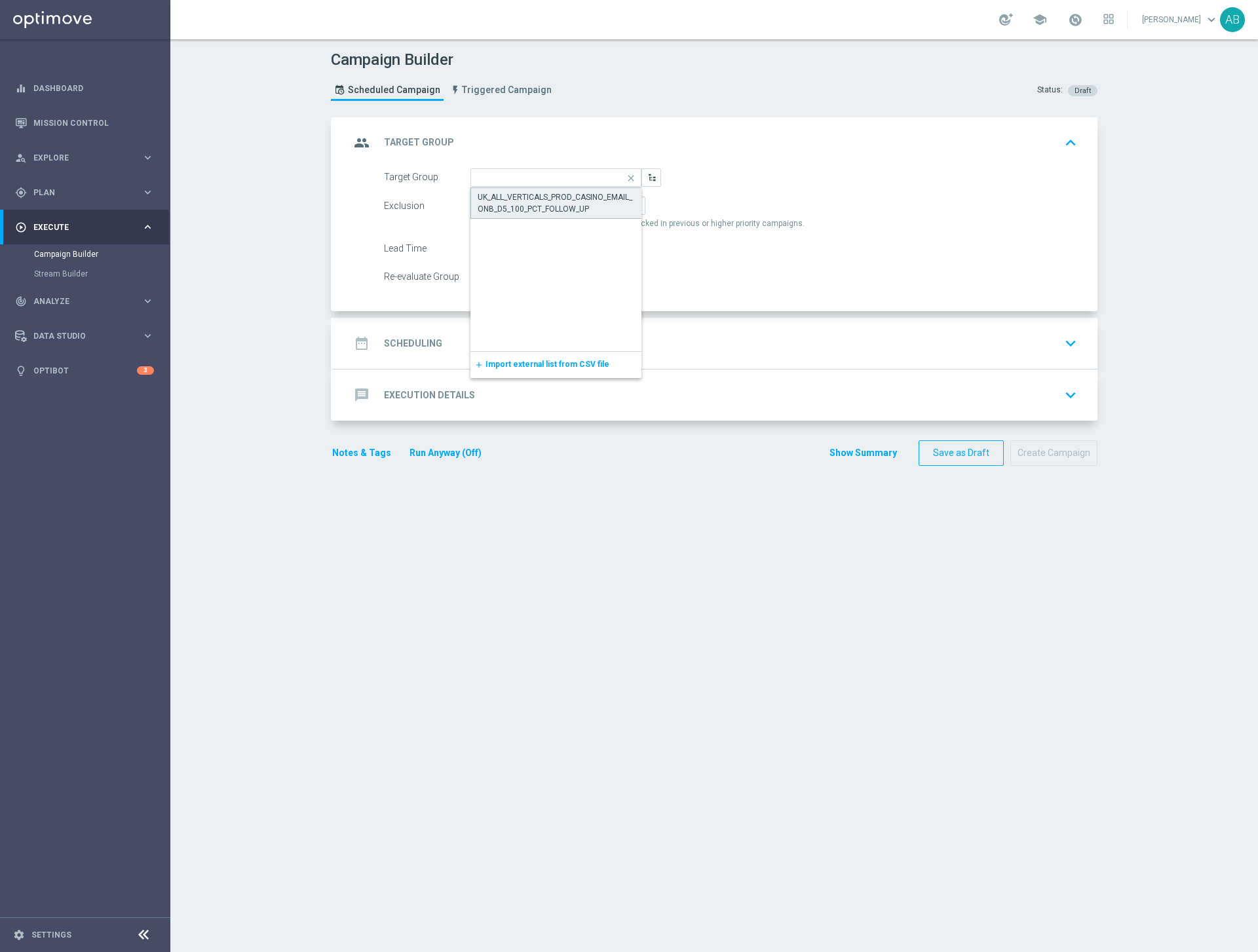
click at [540, 207] on div "UK_ALL_VERTICALS_PROD_CASINO_EMAIL_ONB_D5_100_PCT_FOLLOW_UP" at bounding box center [557, 203] width 158 height 23
type input "UK_ALL_VERTICALS_PROD_CASINO_EMAIL_ONB_D5_100_PCT_FOLLOW_UP"
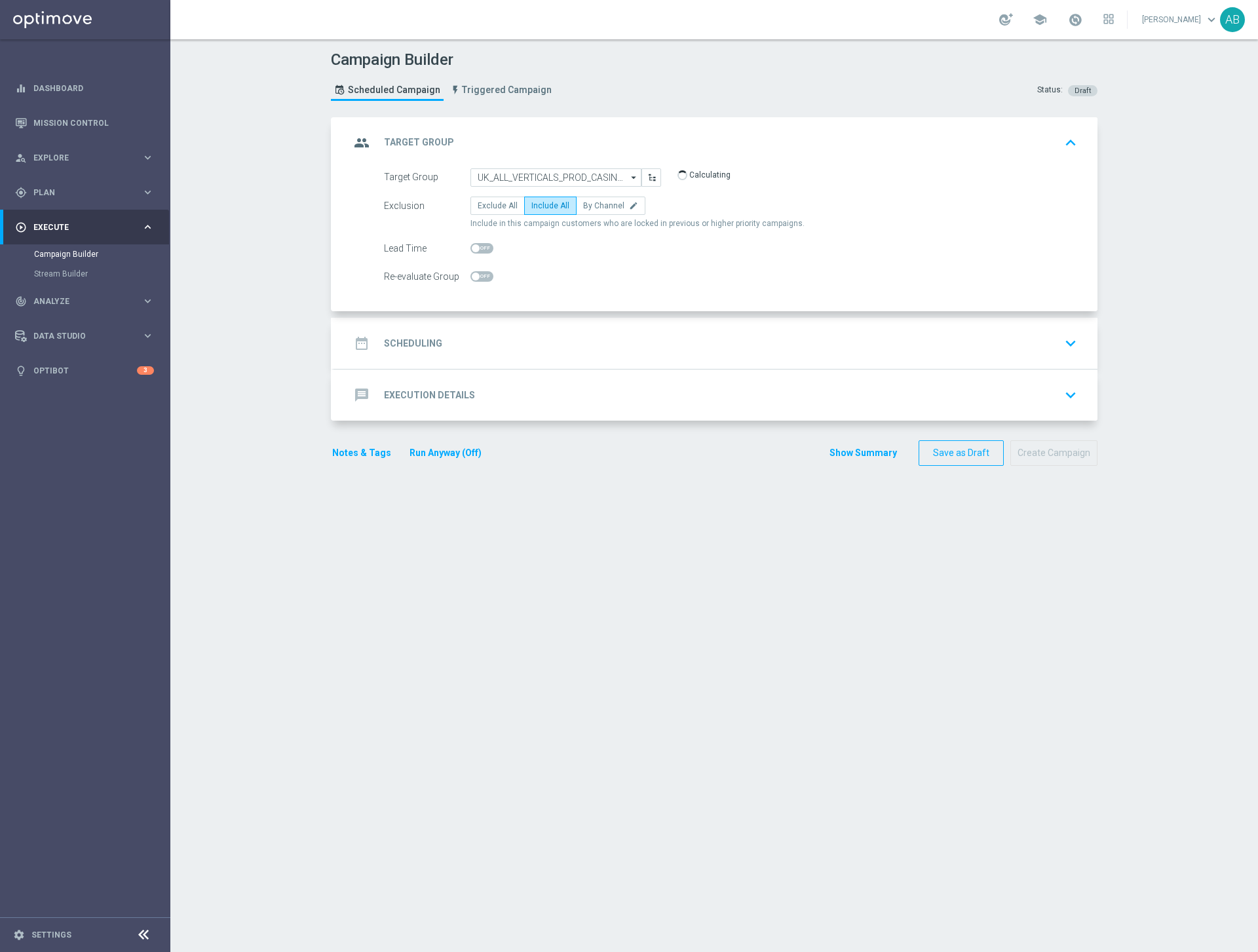
click at [437, 335] on div "date_range Scheduling" at bounding box center [395, 343] width 92 height 23
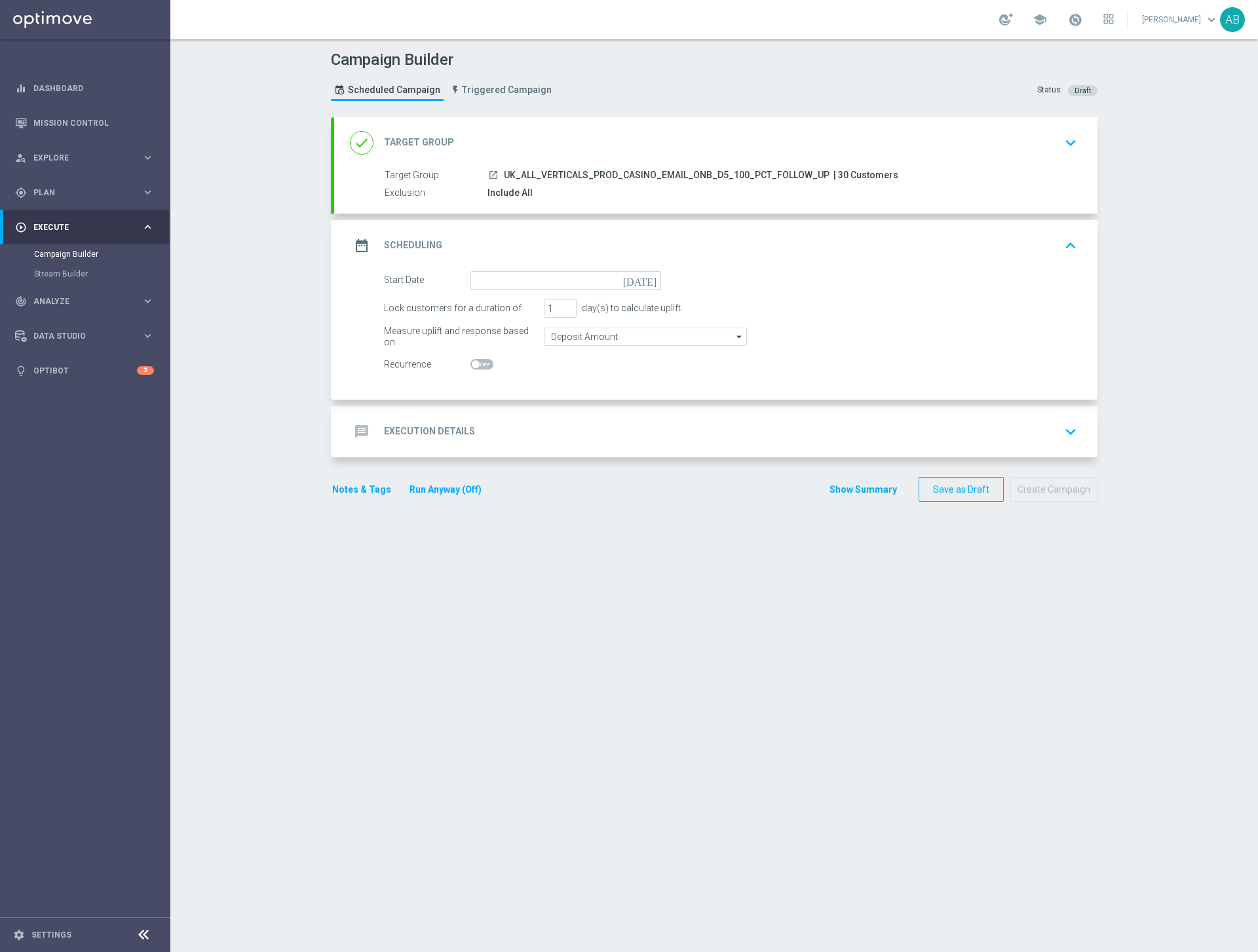
click at [656, 272] on icon "[DATE]" at bounding box center [642, 278] width 39 height 14
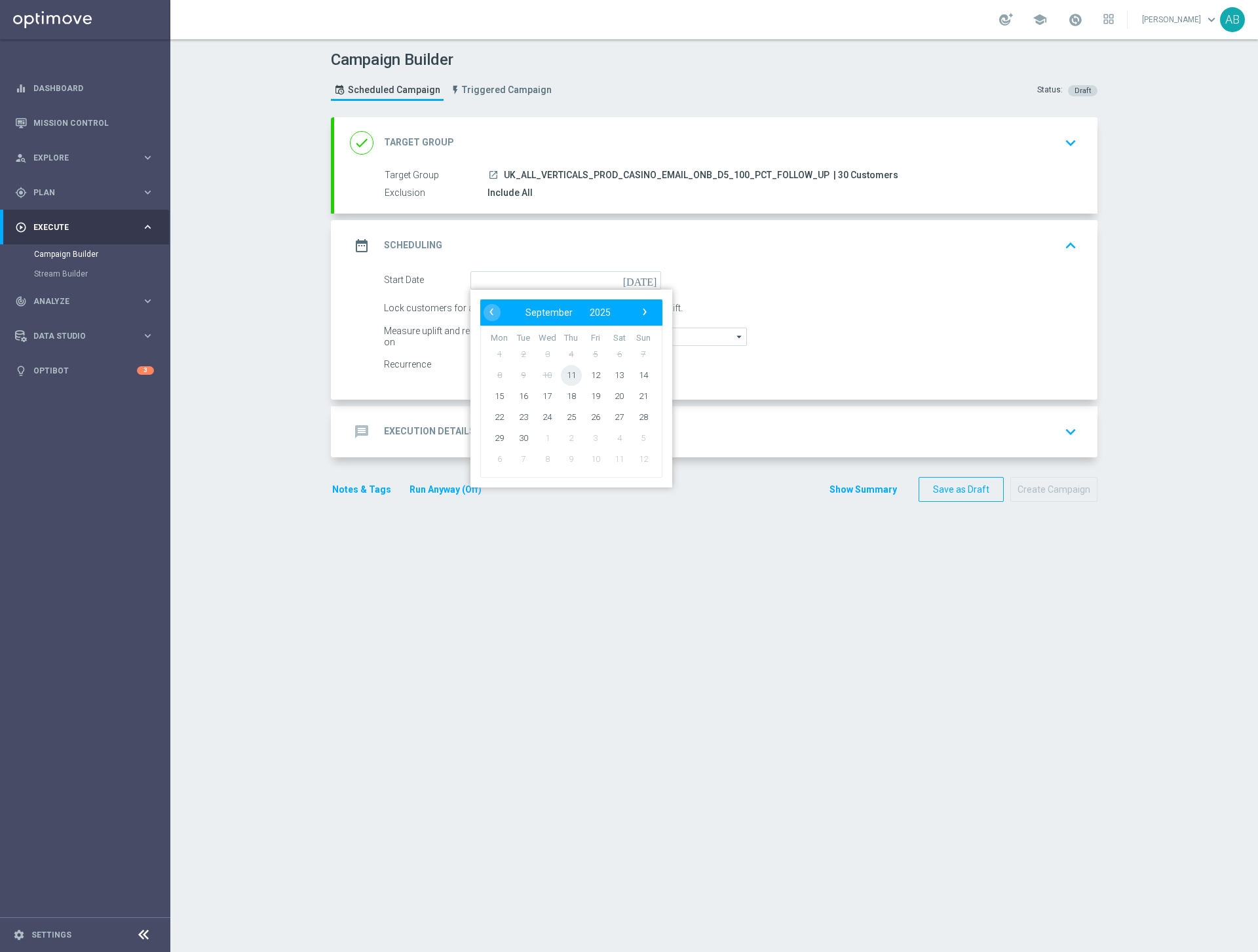
click at [577, 373] on span "11" at bounding box center [571, 375] width 21 height 21
type input "11 Sep 2025"
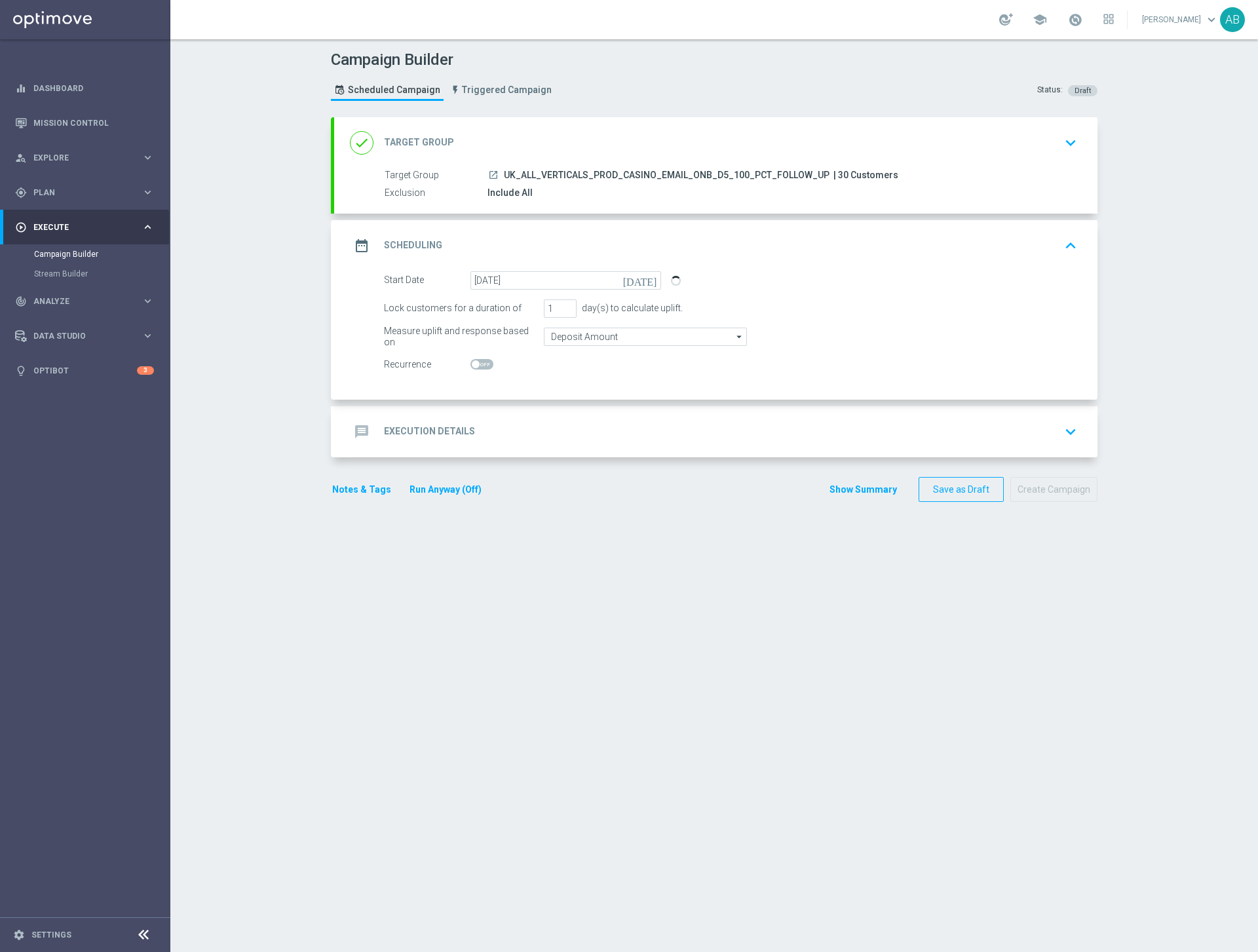
click at [484, 364] on span at bounding box center [482, 365] width 23 height 11
click at [484, 364] on input "checkbox" at bounding box center [482, 365] width 23 height 11
checkbox input "true"
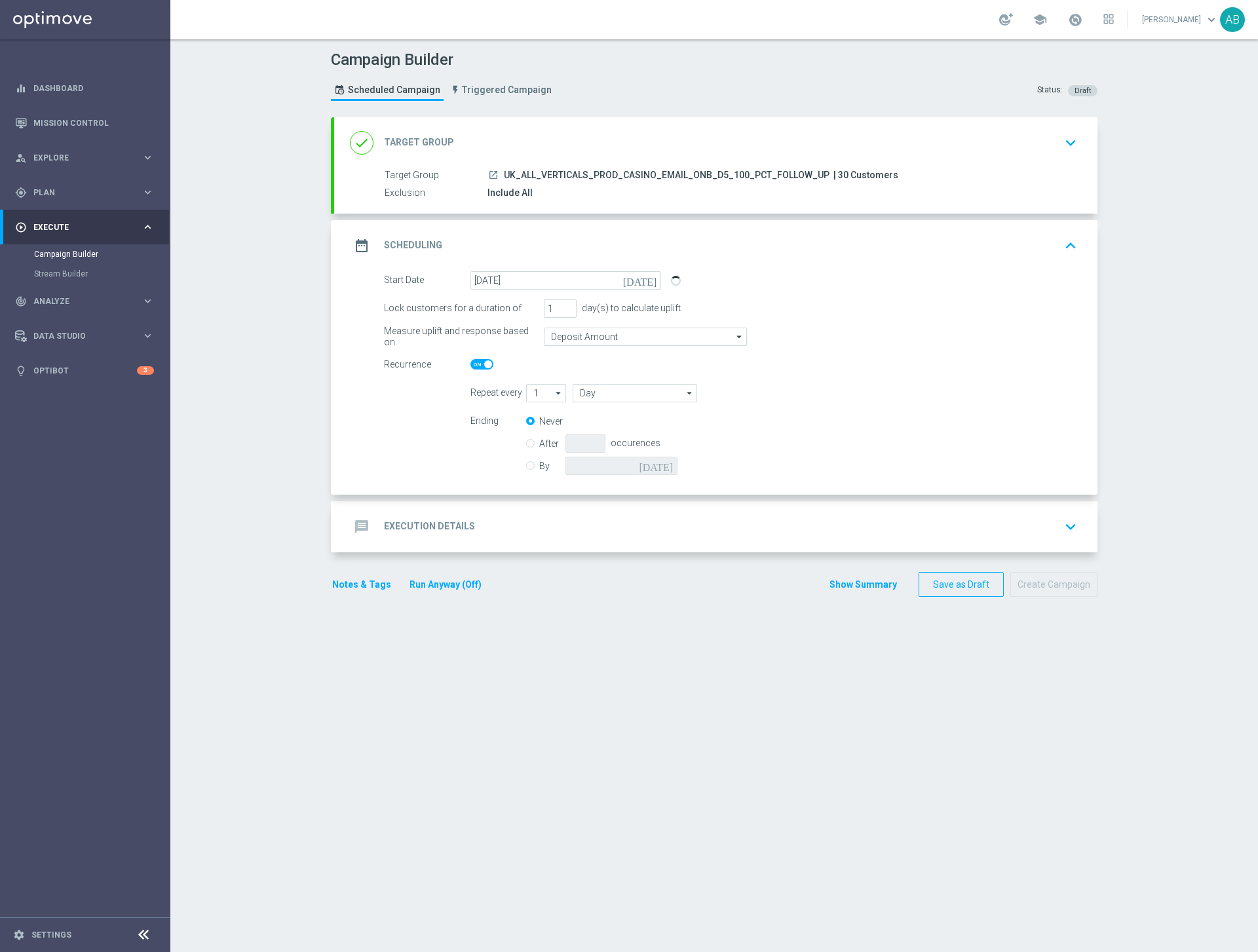
click at [462, 524] on h2 "Execution Details" at bounding box center [429, 526] width 91 height 13
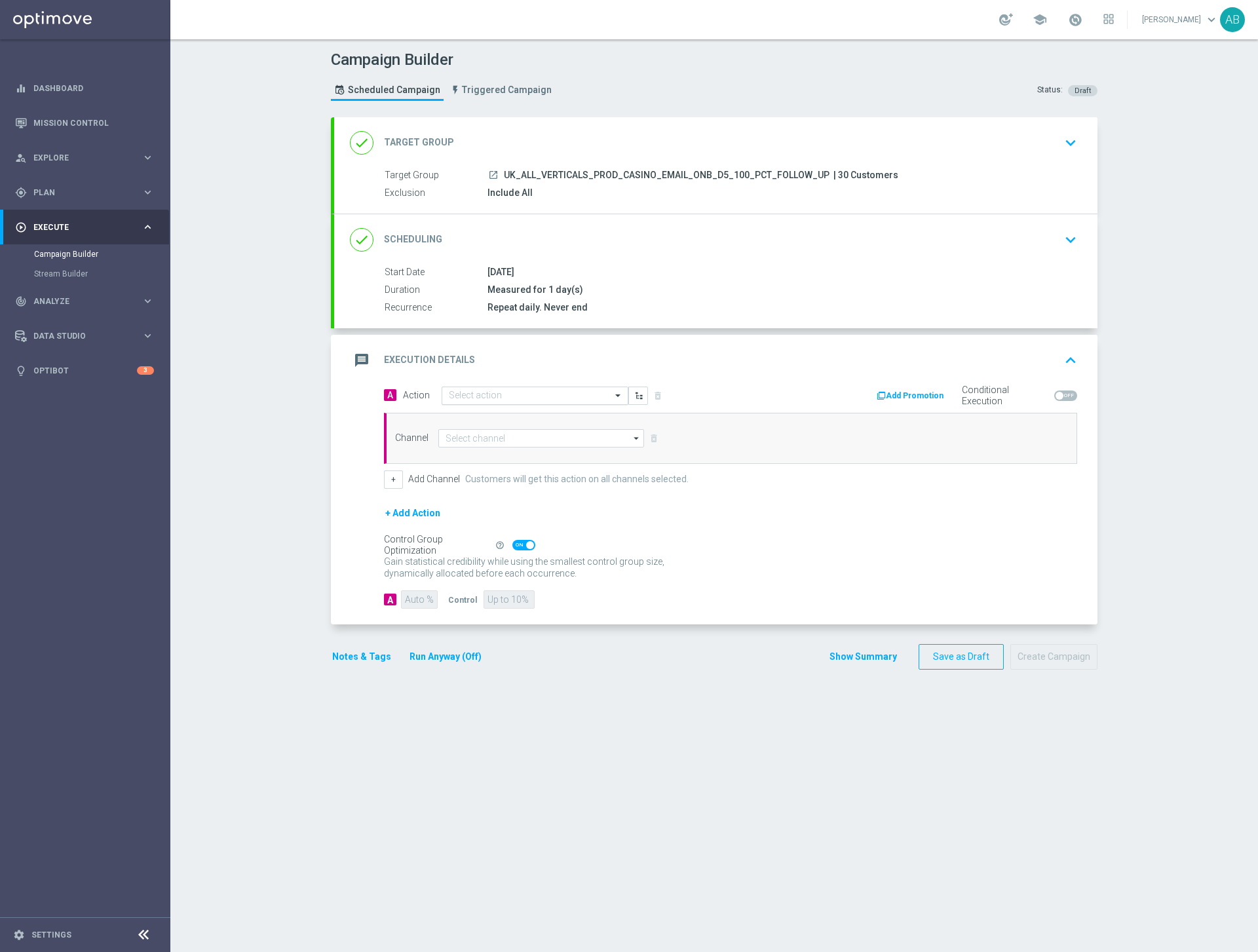
click at [514, 398] on input "text" at bounding box center [521, 395] width 146 height 11
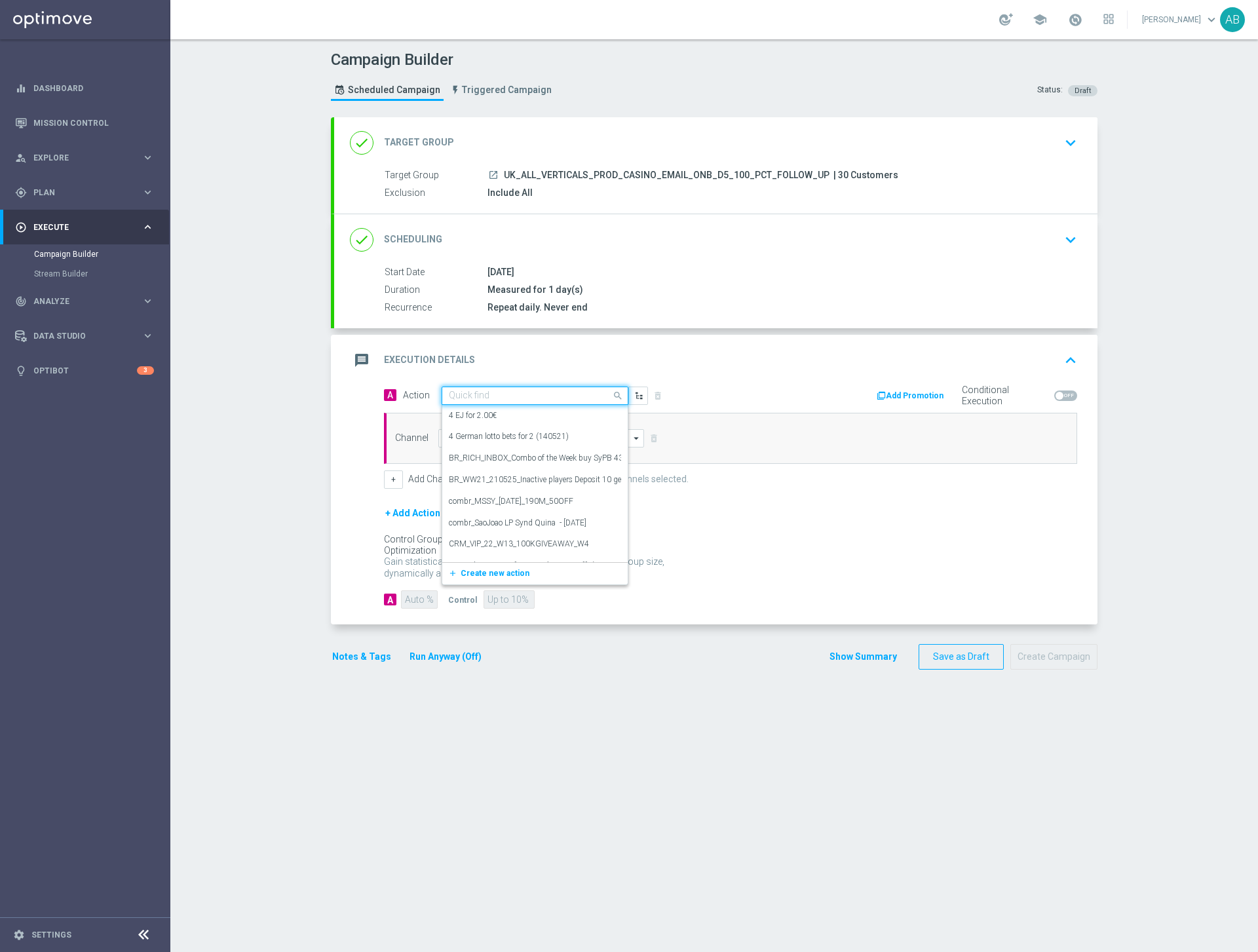
paste input "UK_ALL_VERTICALS_PROD_CASINO_EMAIL_ONB_D5_100_PCT_FOLLOW_UP"
type input "UK_ALL_VERTICALS_PROD_CASINO_EMAIL_ONB_D5_100_PCT_FOLLOW_UP"
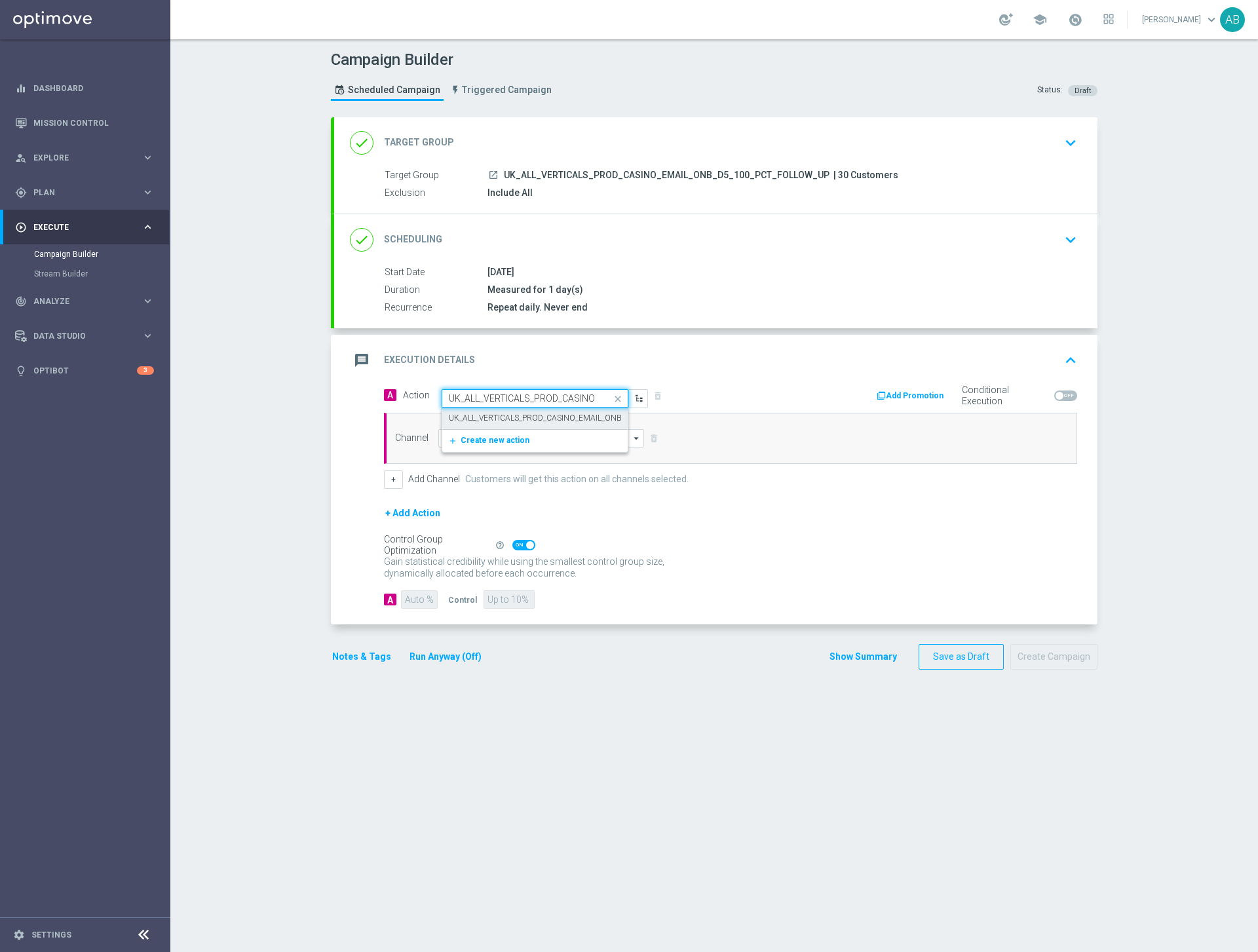
scroll to position [0, 161]
click at [510, 418] on label "UK_ALL_VERTICALS_PROD_CASINO_EMAIL_ONB_D5_100_PCT_FOLLOW_UP" at bounding box center [583, 418] width 269 height 11
click at [492, 437] on input at bounding box center [541, 438] width 206 height 18
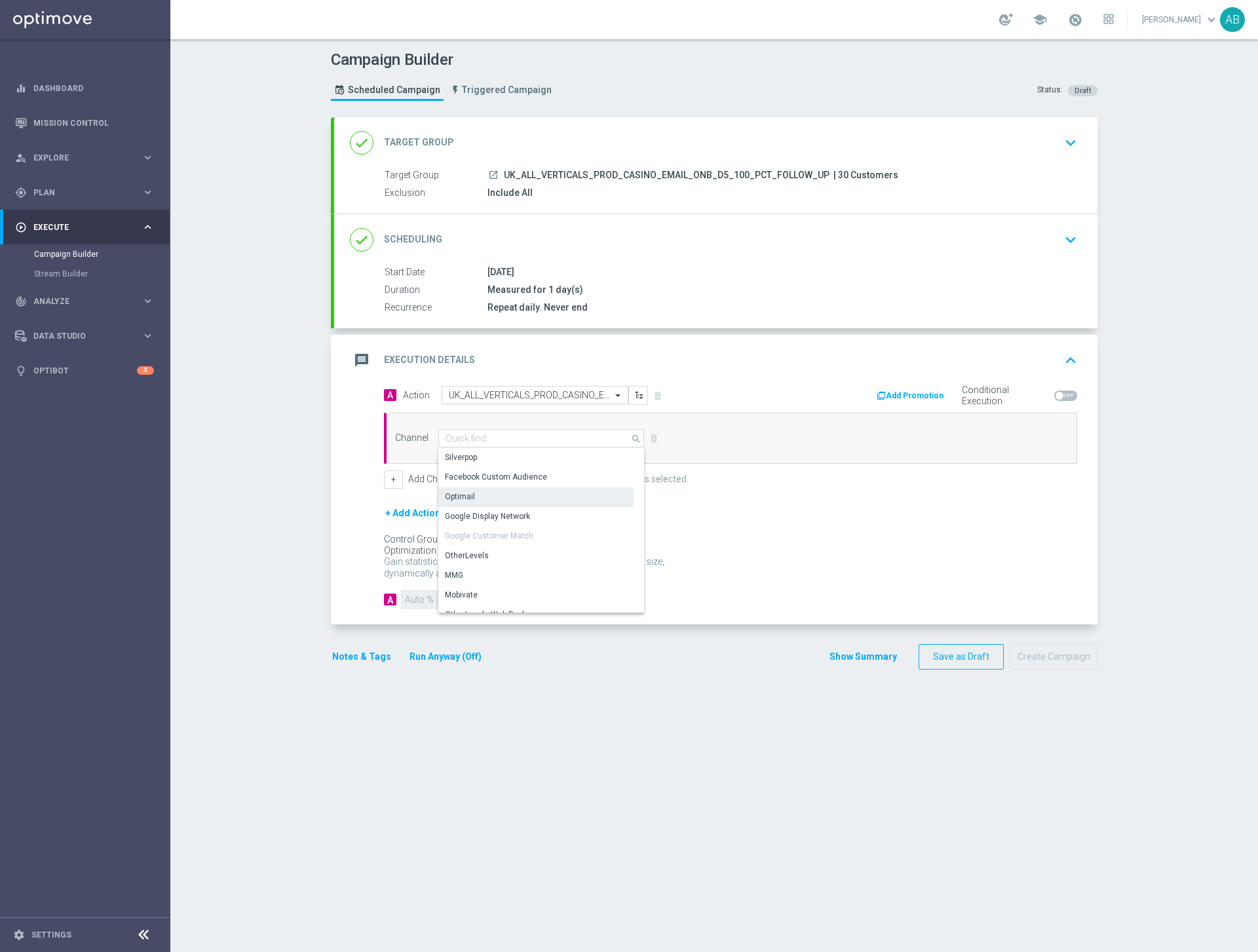
click at [477, 493] on div "Optimail" at bounding box center [536, 497] width 195 height 18
type input "Optimail"
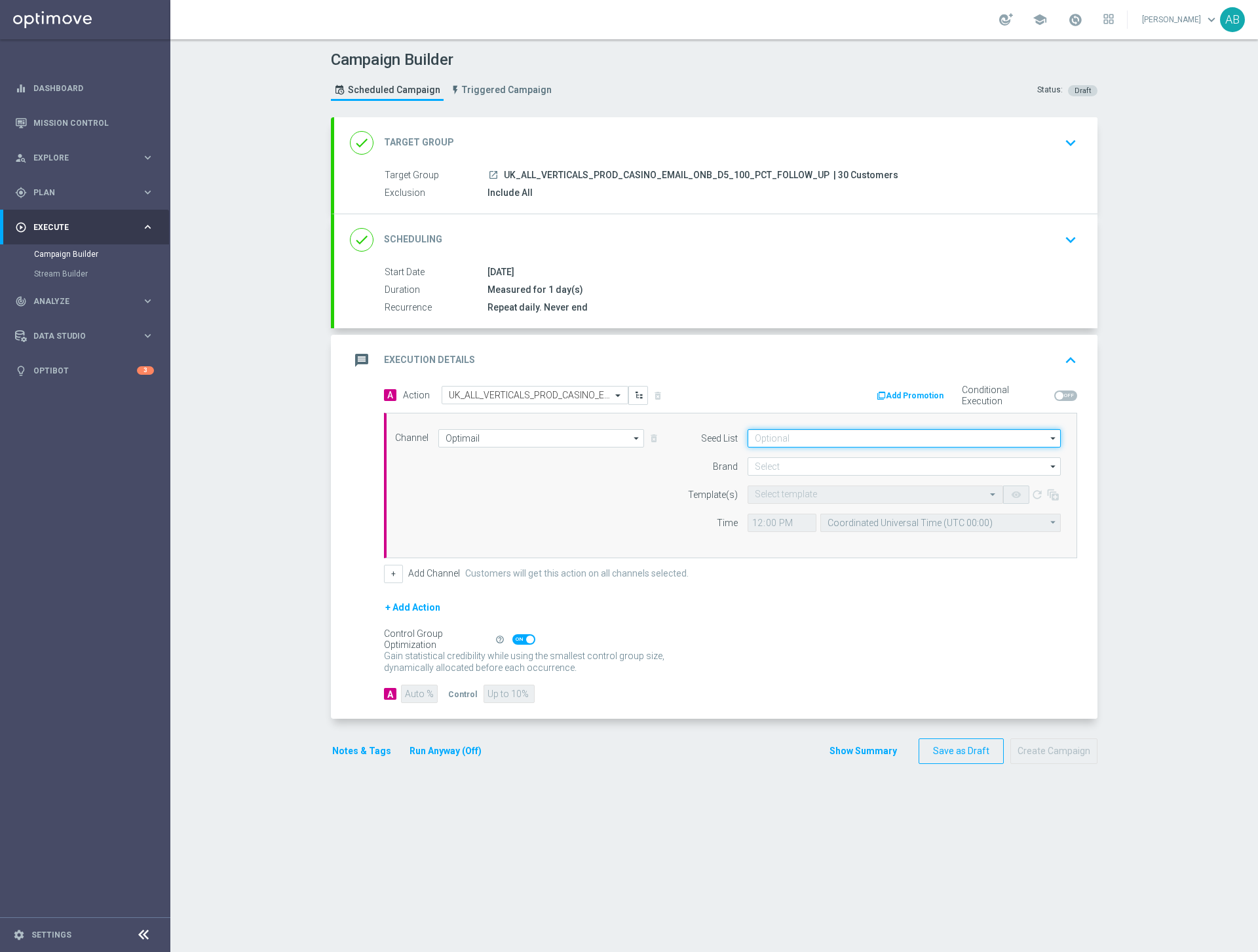
click at [869, 435] on input at bounding box center [903, 438] width 313 height 18
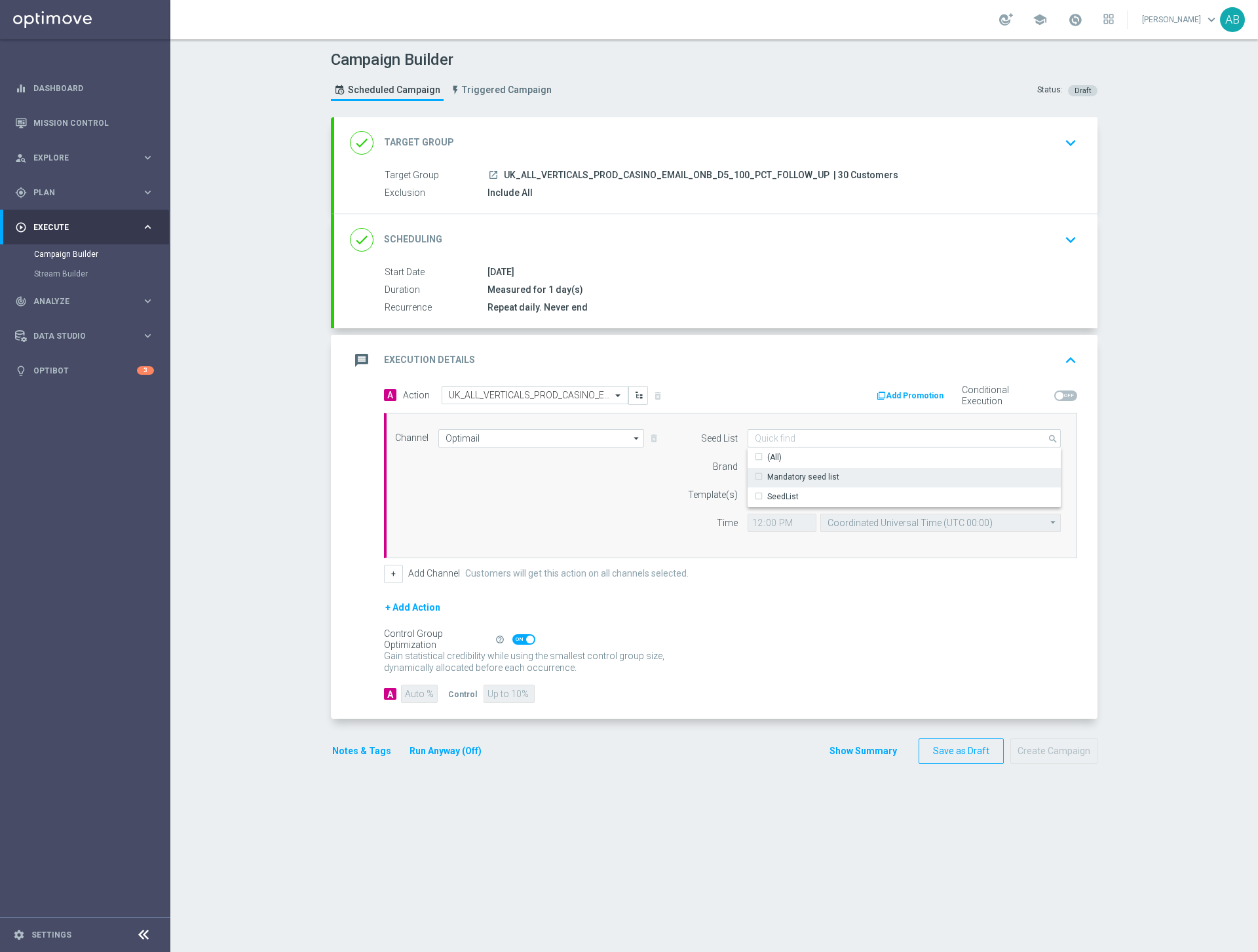
click at [821, 478] on div "Mandatory seed list" at bounding box center [803, 477] width 72 height 12
click at [607, 500] on div "Channel Optimail Optimail arrow_drop_down Drag here to set row groups Drag here…" at bounding box center [727, 485] width 685 height 113
type input "Mandatory seed list"
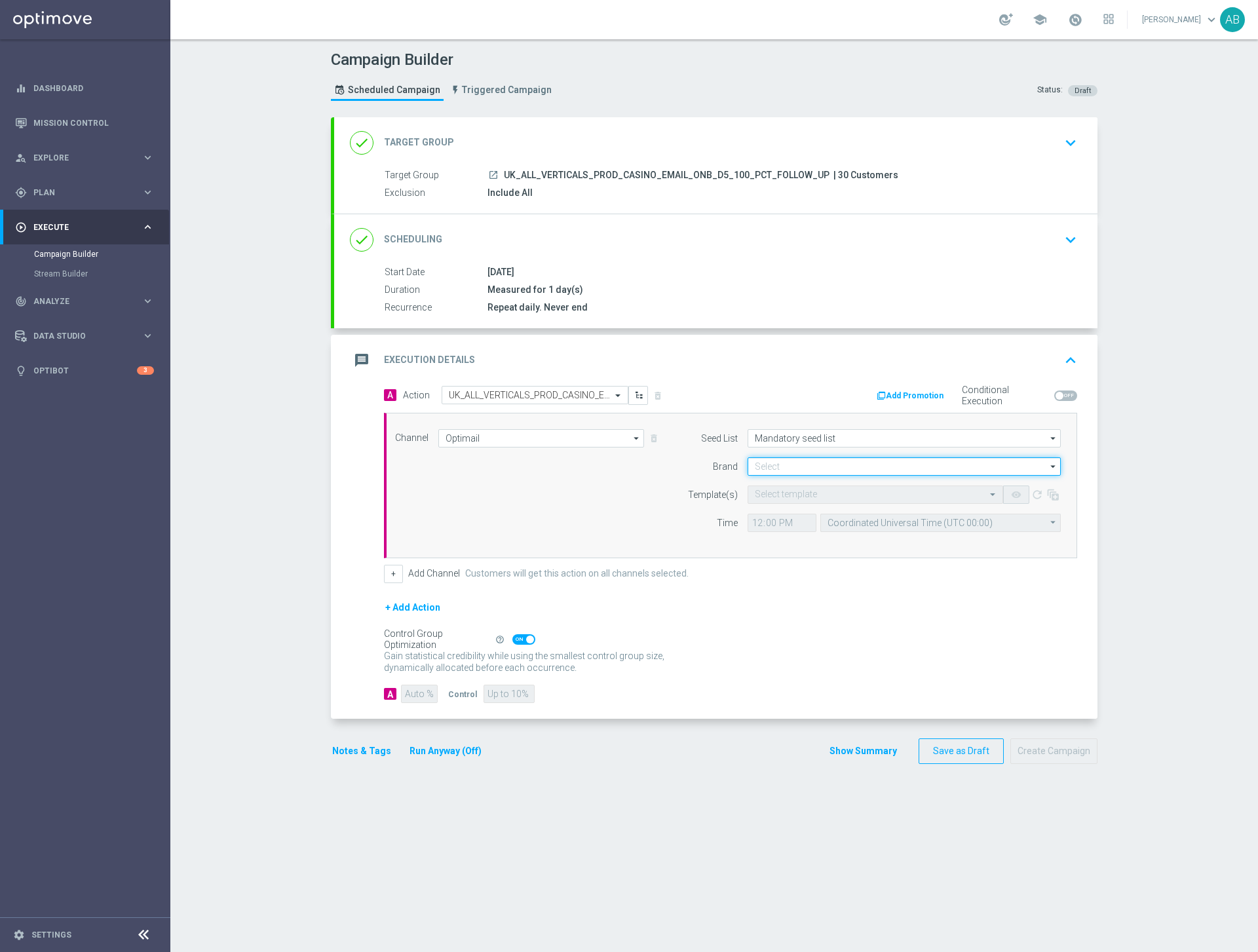
click at [808, 465] on input at bounding box center [903, 467] width 313 height 18
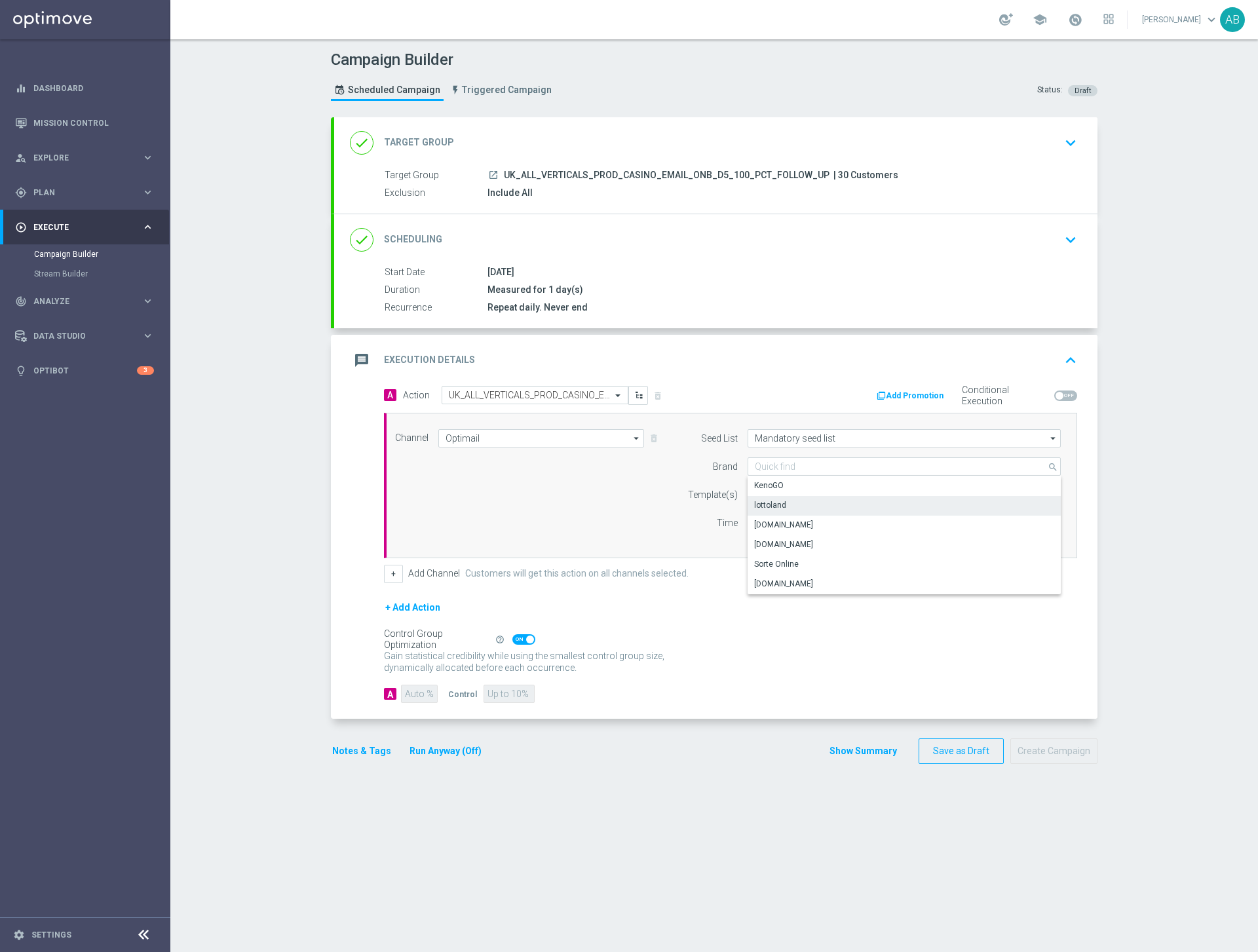
click at [779, 503] on div "lottoland" at bounding box center [770, 505] width 32 height 12
type input "lottoland"
click at [645, 536] on div "Channel Optimail Optimail arrow_drop_down Drag here to set row groups Drag here…" at bounding box center [727, 485] width 685 height 113
click at [764, 491] on input "text" at bounding box center [862, 494] width 215 height 11
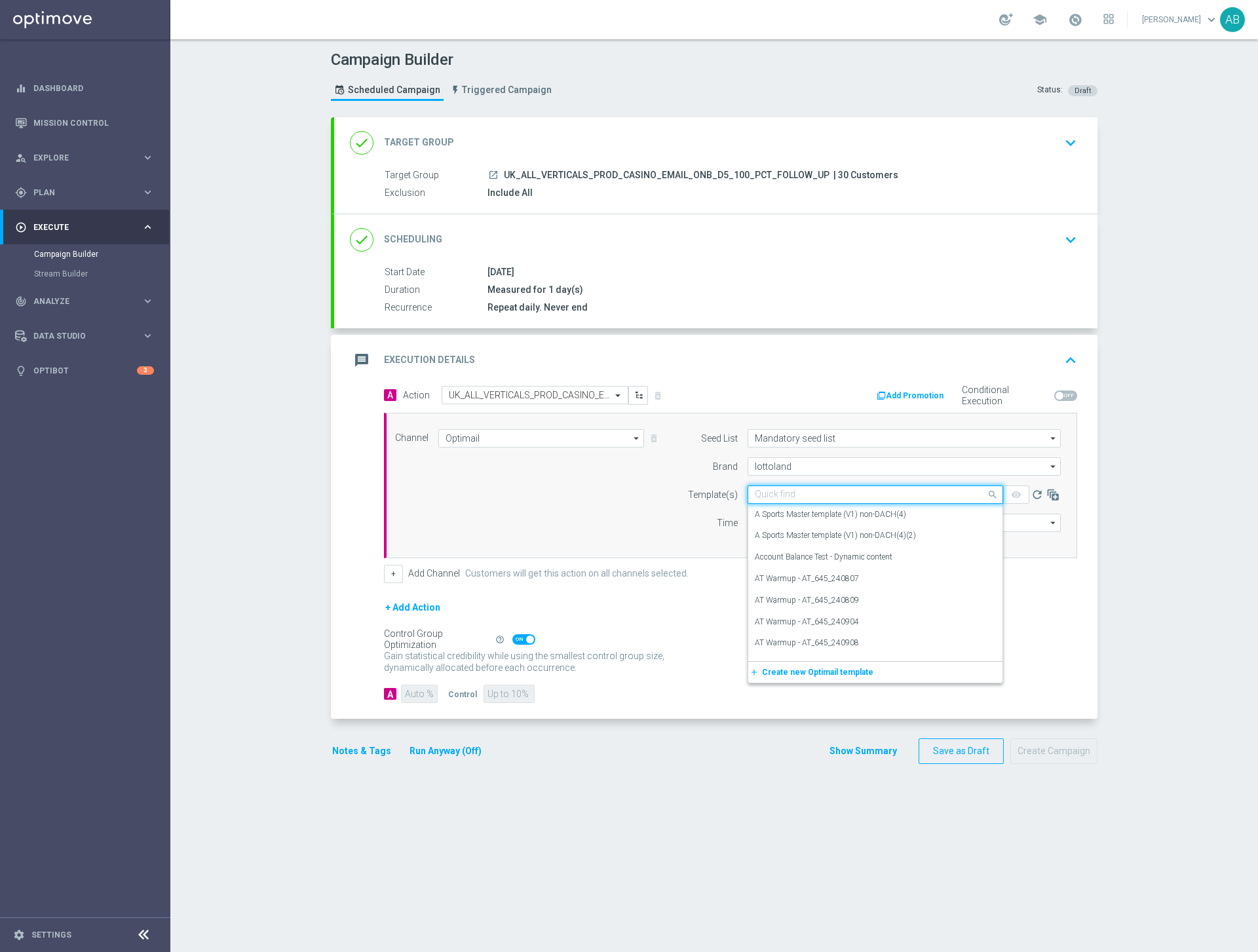
paste input "en_GB__ONBOARDING_CAS_DM_100%__ALL_EMA_AUT_GM_REBRANDED"
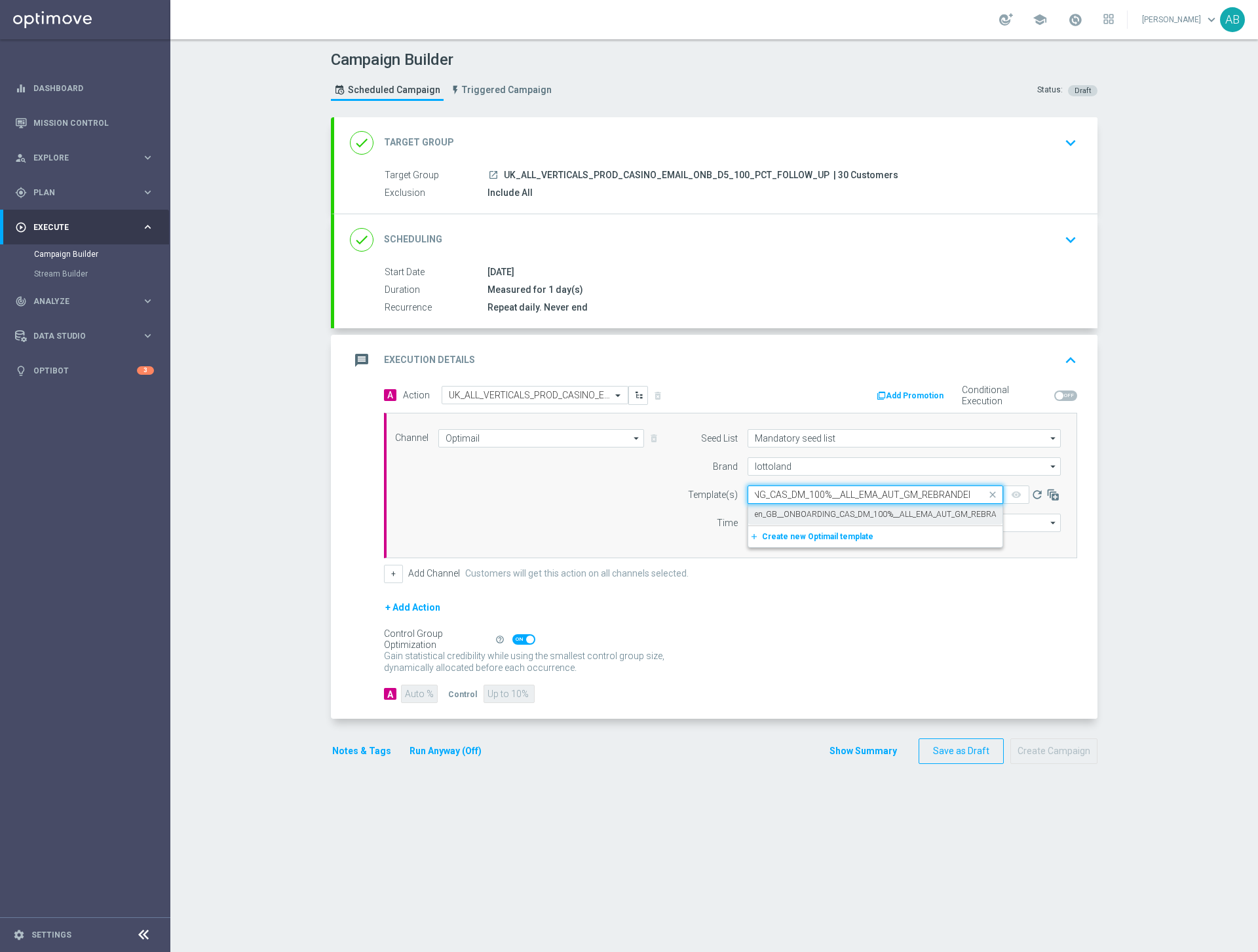
click at [790, 510] on label "en_GB__ONBOARDING_CAS_DM_100%__ALL_EMA_AUT_GM_REBRANDED" at bounding box center [886, 514] width 263 height 11
type input "en_GB__ONBOARDING_CAS_DM_100%__ALL_EMA_AUT_GM_REBRANDED"
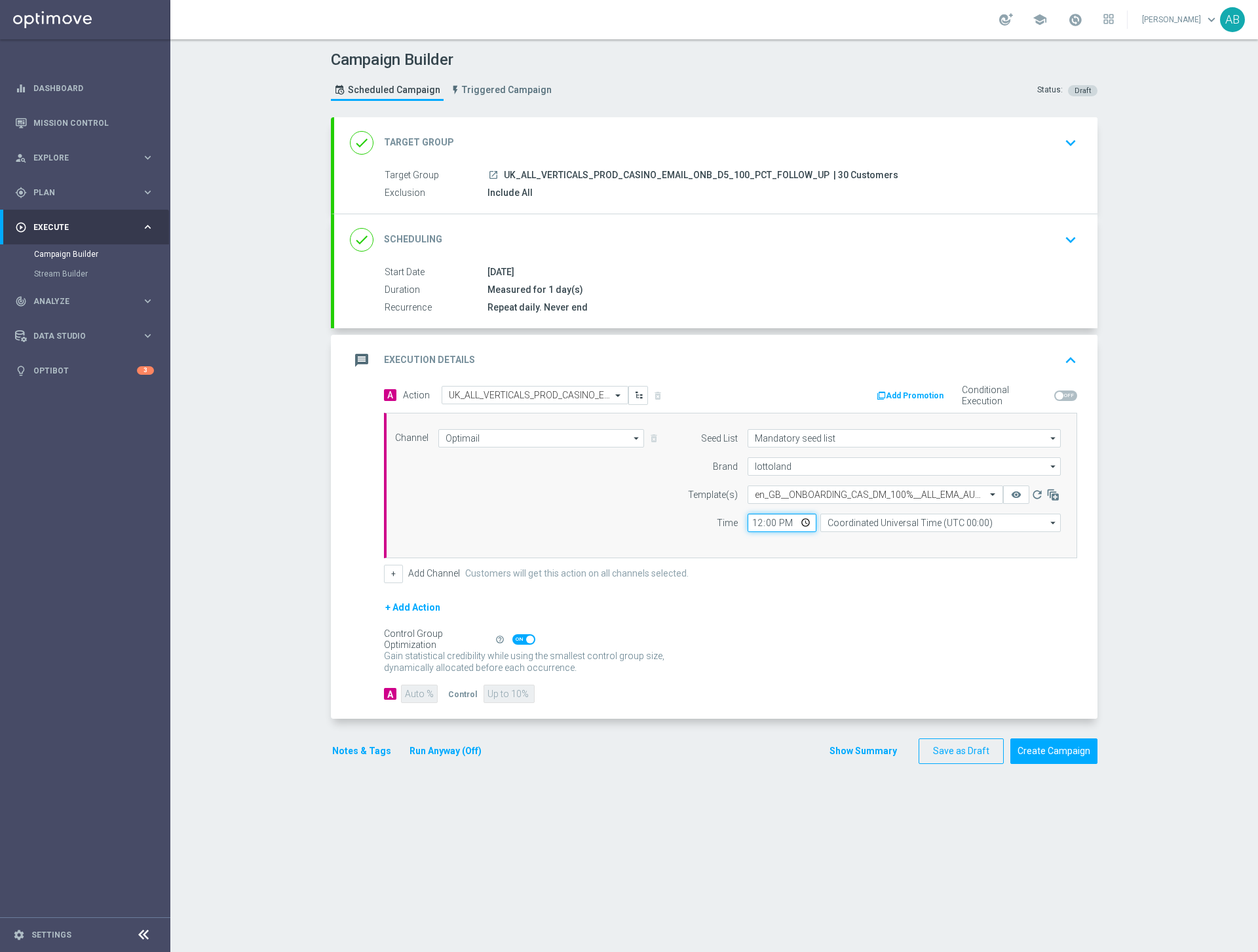
click at [765, 523] on input "12:00" at bounding box center [782, 523] width 69 height 18
click at [752, 524] on input "12:00" at bounding box center [782, 523] width 69 height 18
type input "18:00"
click at [851, 521] on input "Coordinated Universal Time (UTC 00:00)" at bounding box center [940, 523] width 240 height 18
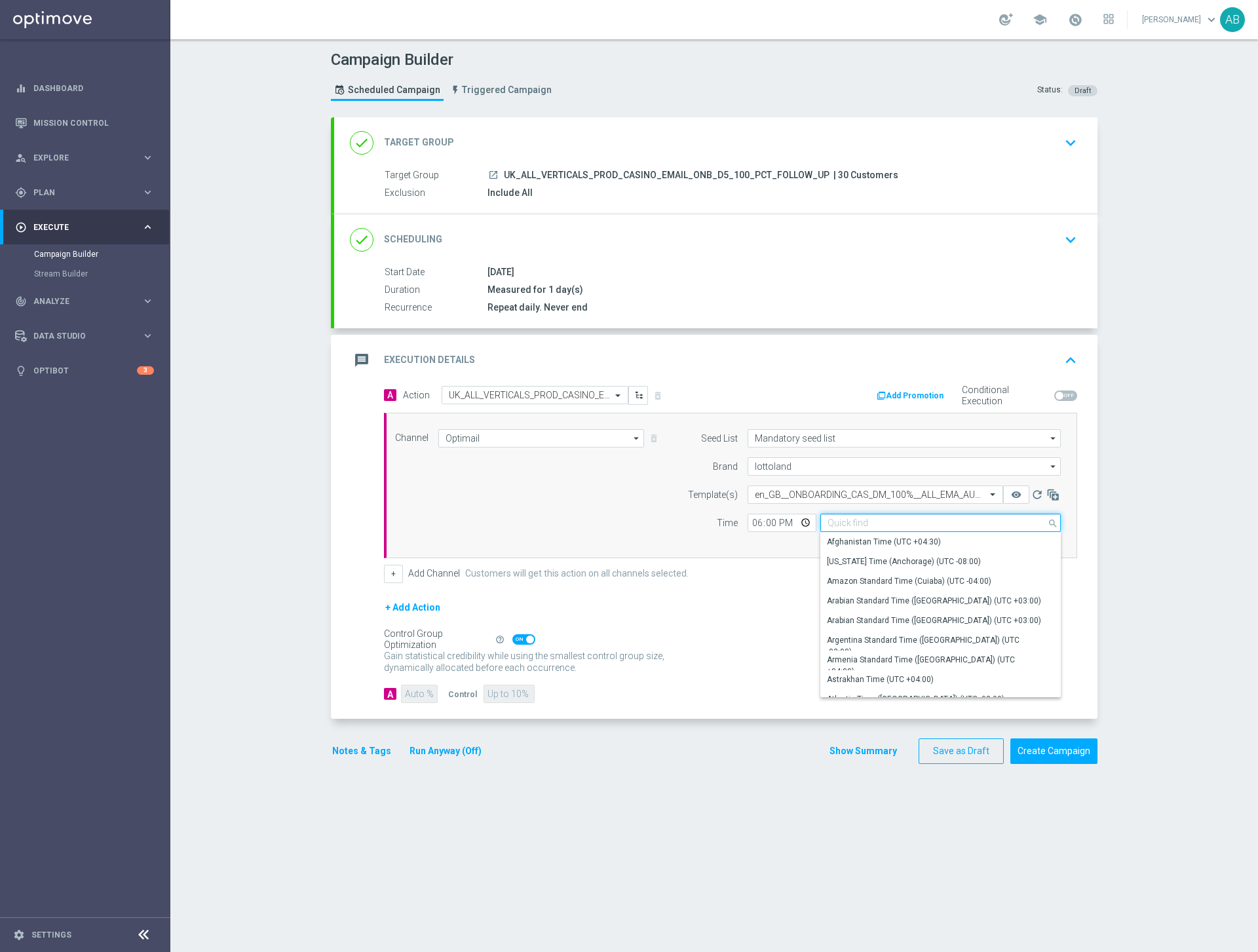
click at [845, 521] on input at bounding box center [940, 523] width 240 height 18
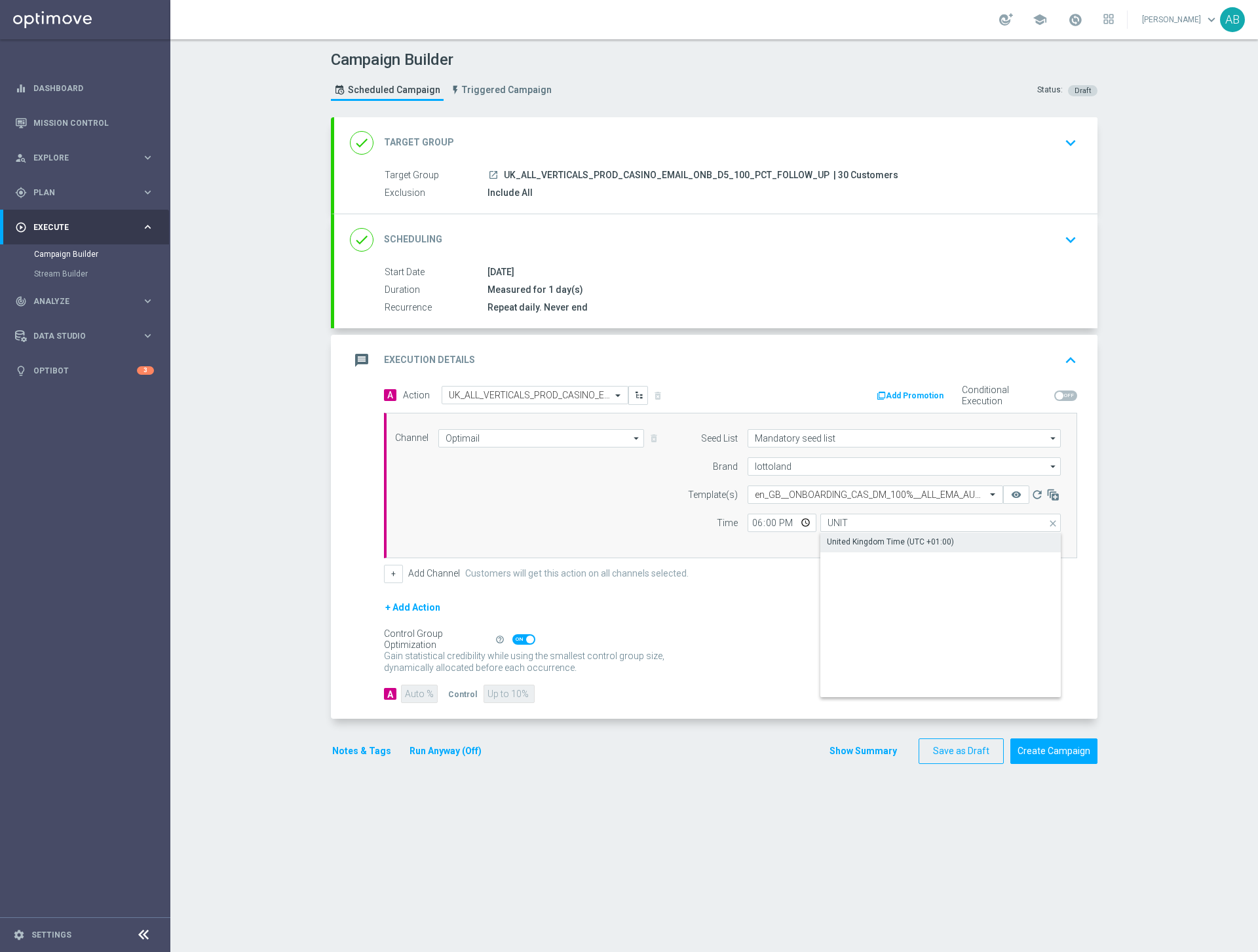
click at [864, 540] on div "United Kingdom Time (UTC +01:00)" at bounding box center [890, 542] width 127 height 12
type input "United Kingdom Time (UTC +01:00)"
click at [530, 638] on span at bounding box center [530, 639] width 8 height 8
click at [530, 638] on input "checkbox" at bounding box center [524, 639] width 23 height 11
checkbox input "false"
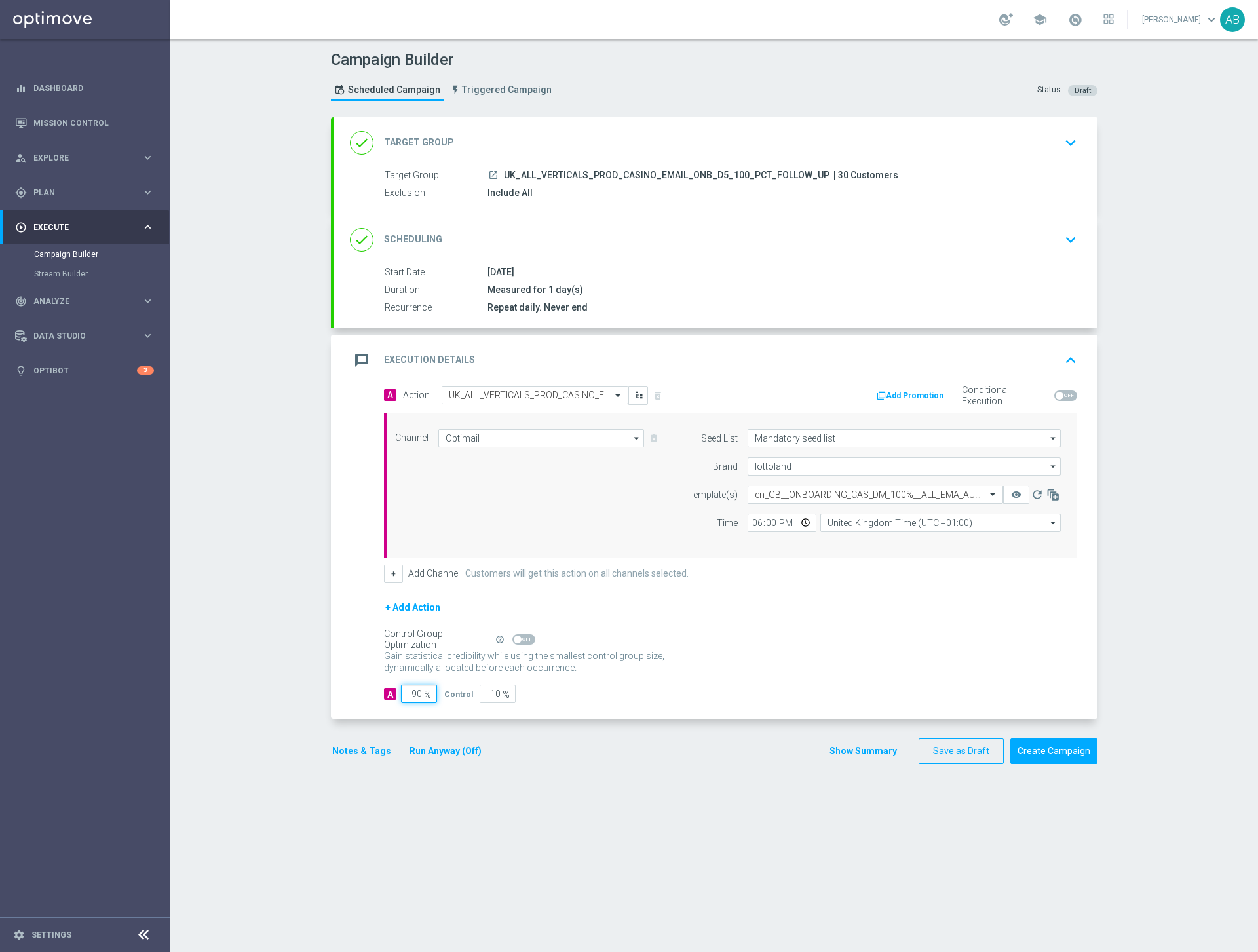
drag, startPoint x: 410, startPoint y: 689, endPoint x: 503, endPoint y: 689, distance: 93.0
click at [497, 689] on div "A 90 % Control 10 %" at bounding box center [731, 694] width 693 height 18
click at [684, 671] on div "Gain statistical credibility while using the smallest control group size, dynam…" at bounding box center [731, 662] width 693 height 32
click at [418, 699] on input "90" at bounding box center [419, 694] width 36 height 18
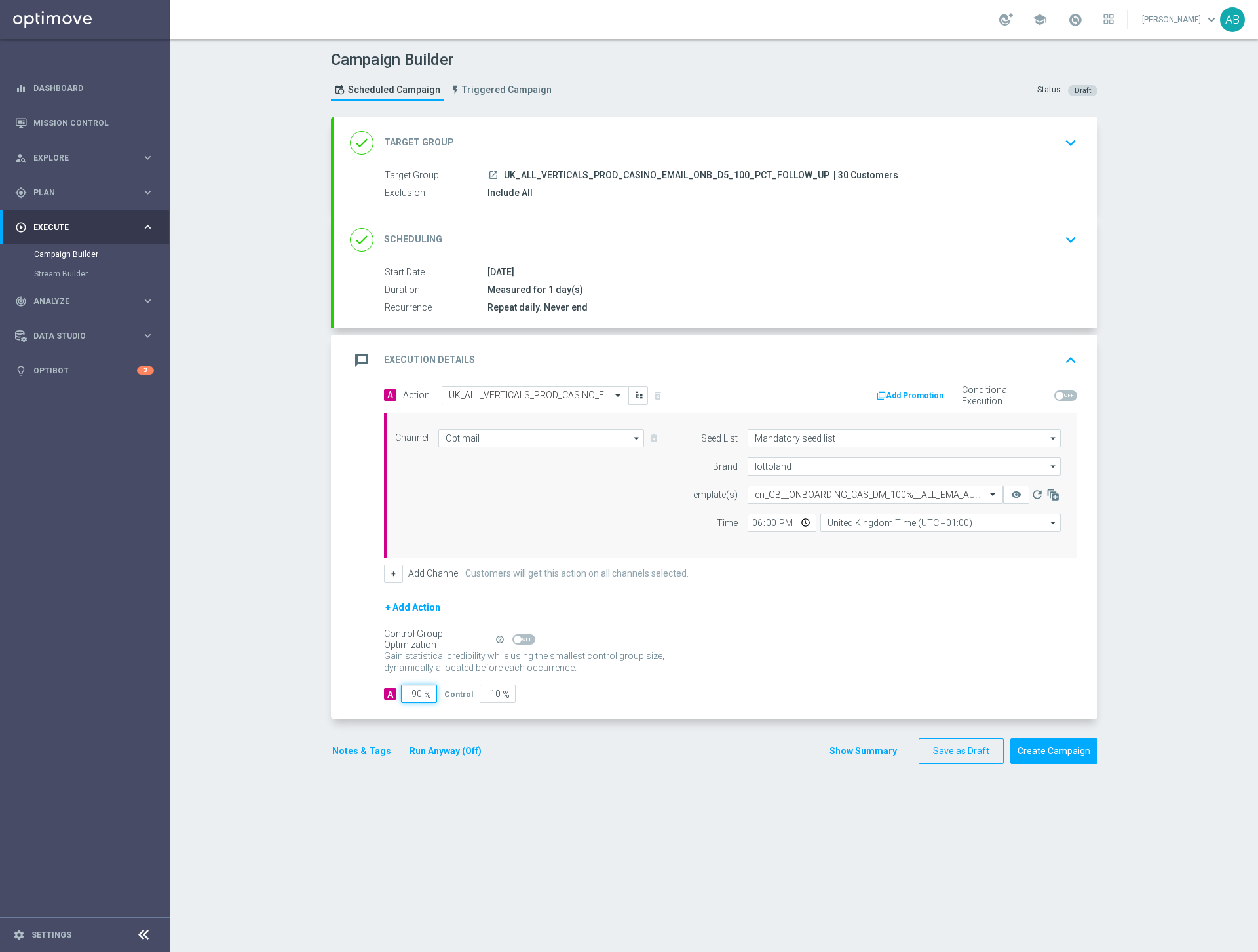
click at [418, 699] on input "90" at bounding box center [419, 694] width 36 height 18
type input "10"
type input "90"
type input "100"
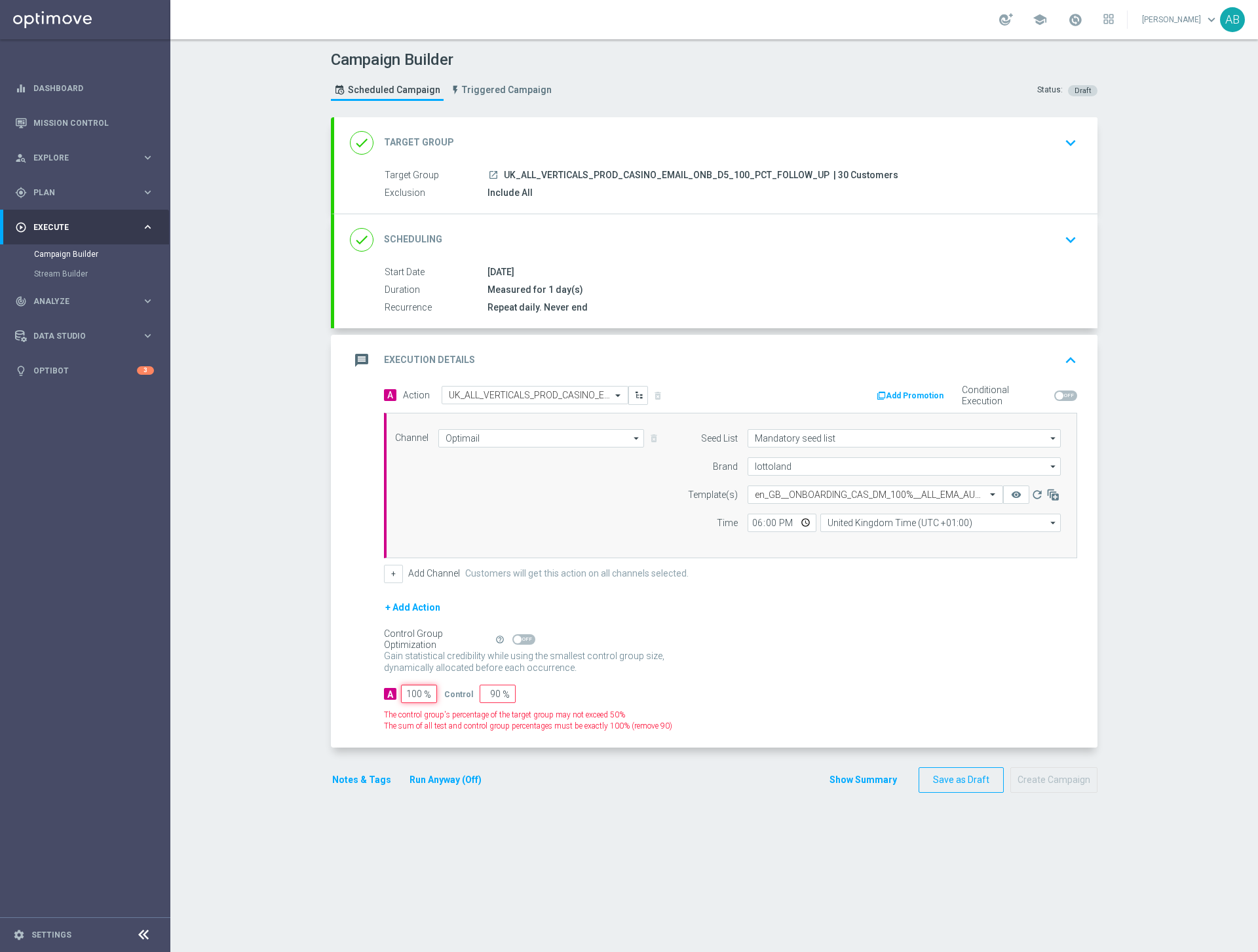
type input "0"
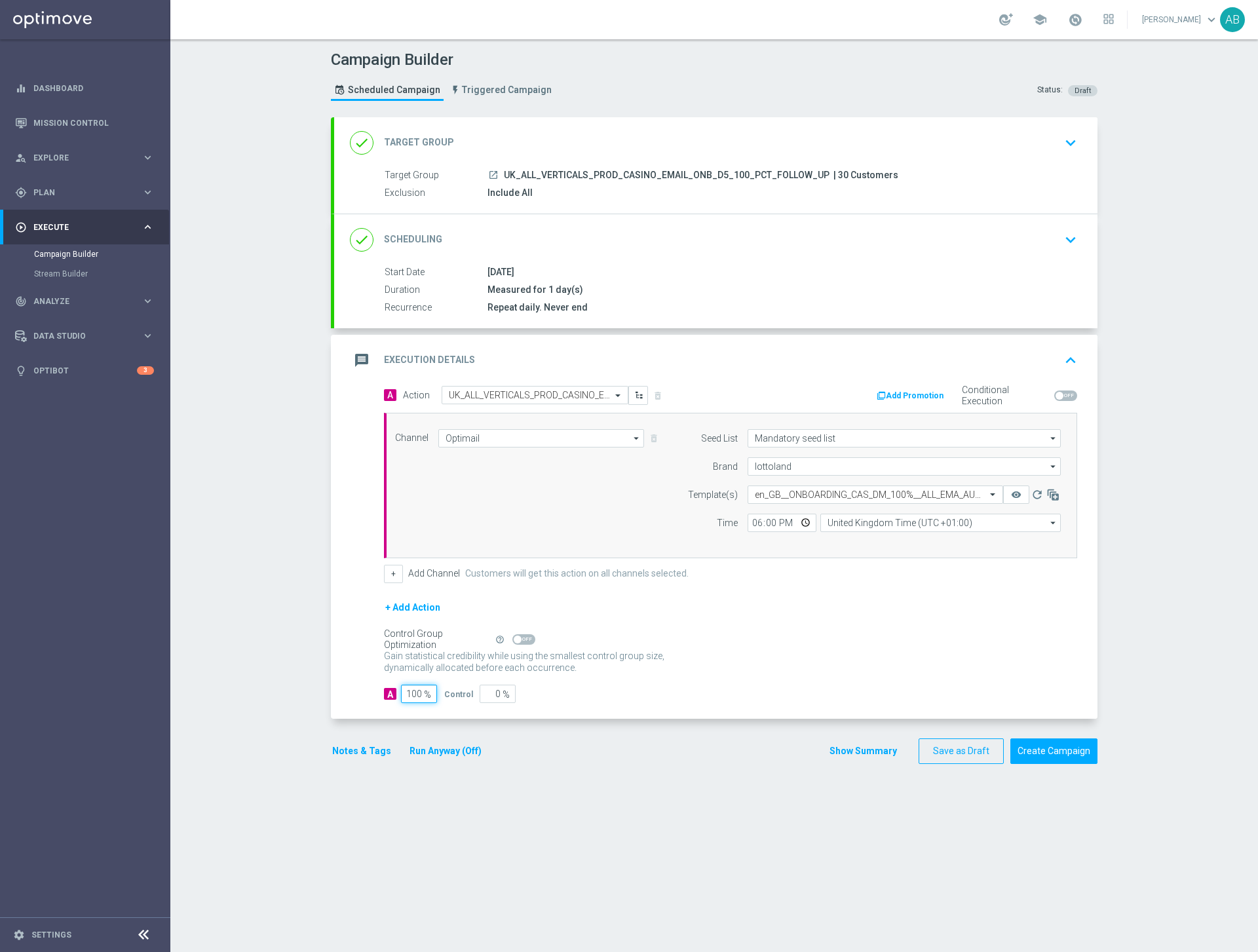
type input "100"
click at [743, 689] on div "A 100 % Control 0 %" at bounding box center [731, 694] width 693 height 18
click at [850, 749] on button "Show Summary" at bounding box center [863, 751] width 69 height 15
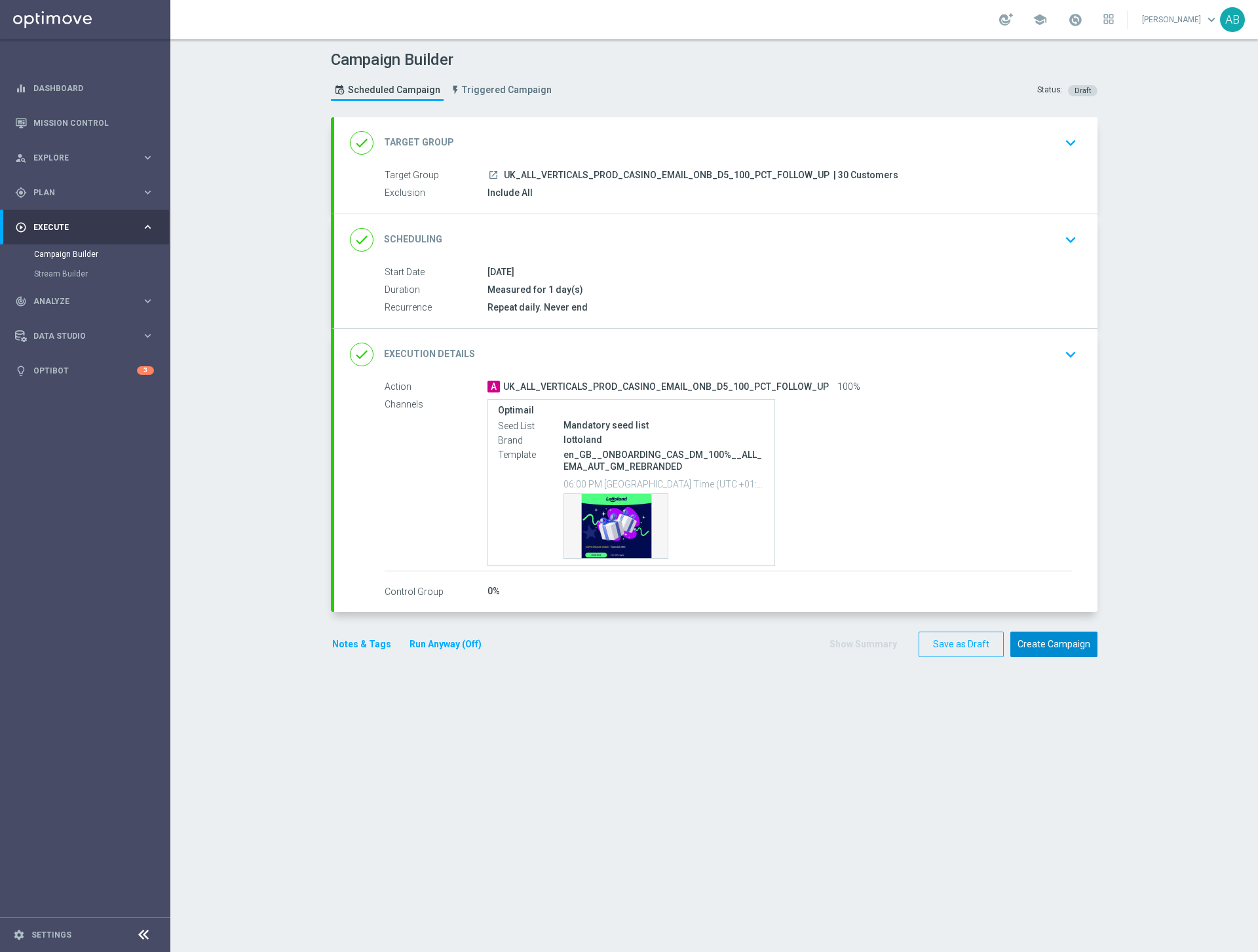
click at [1059, 646] on button "Create Campaign" at bounding box center [1053, 644] width 87 height 26
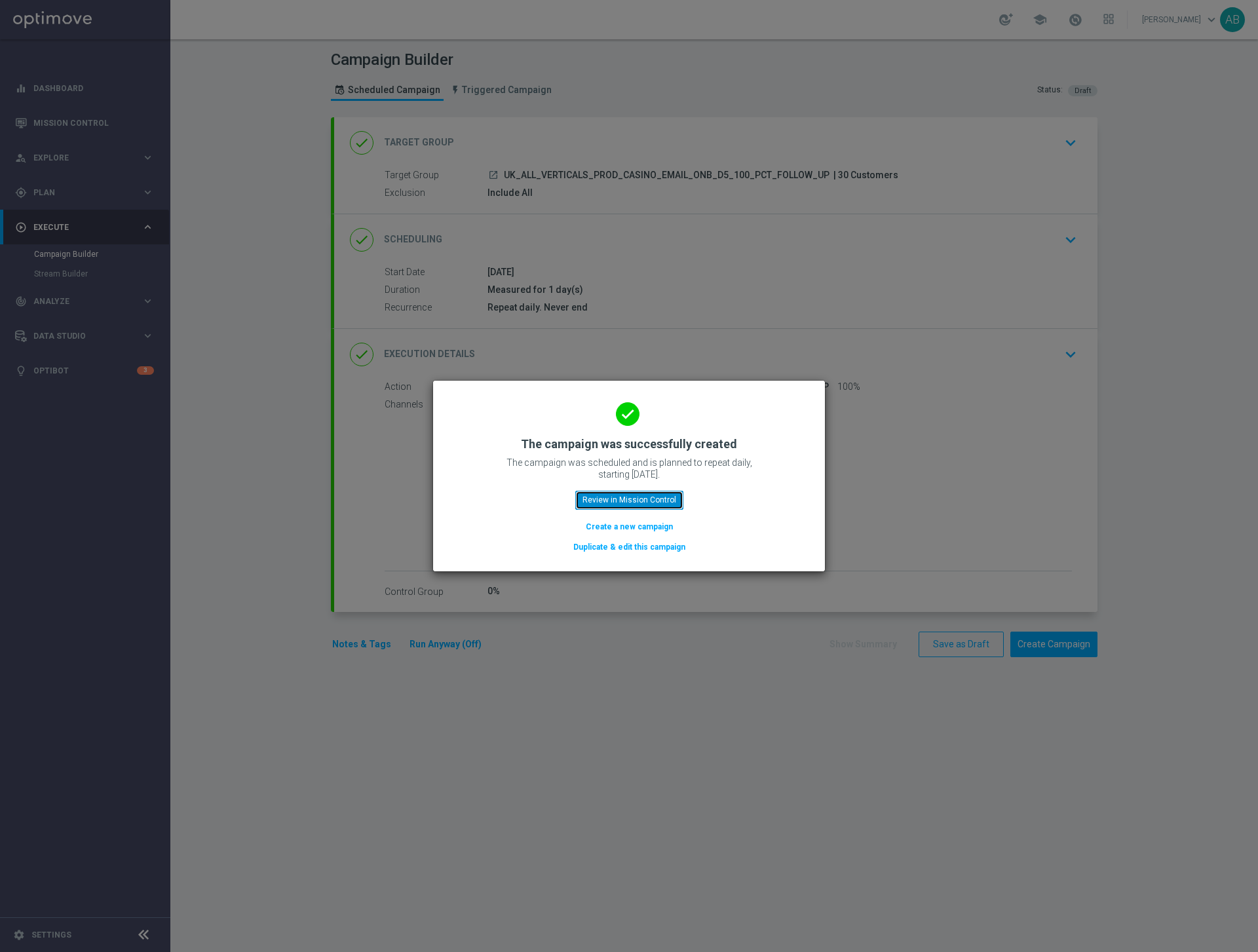
click at [617, 500] on button "Review in Mission Control" at bounding box center [629, 500] width 108 height 18
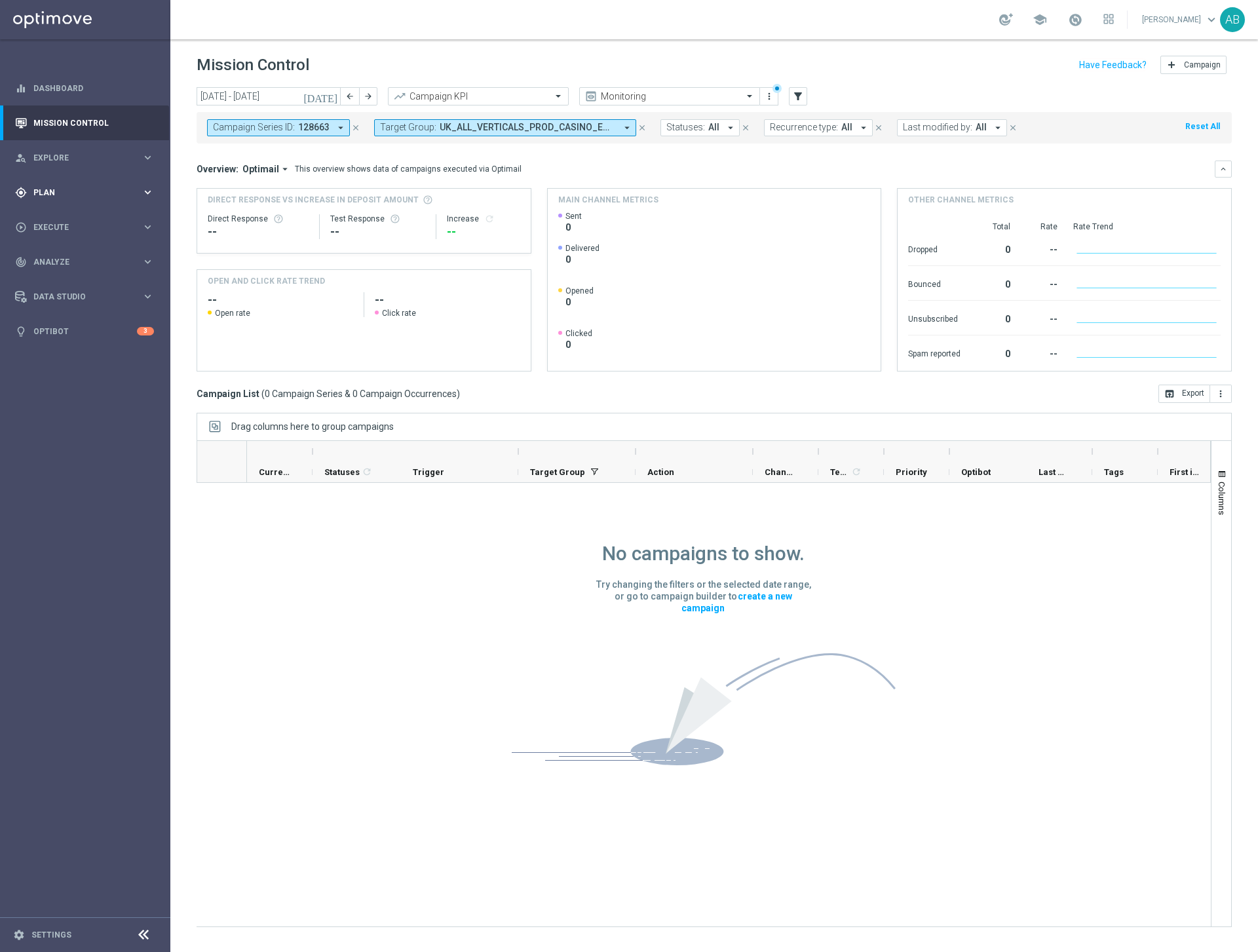
click at [41, 191] on span "Plan" at bounding box center [88, 192] width 108 height 8
click at [54, 216] on link "Target Groups" at bounding box center [85, 220] width 102 height 11
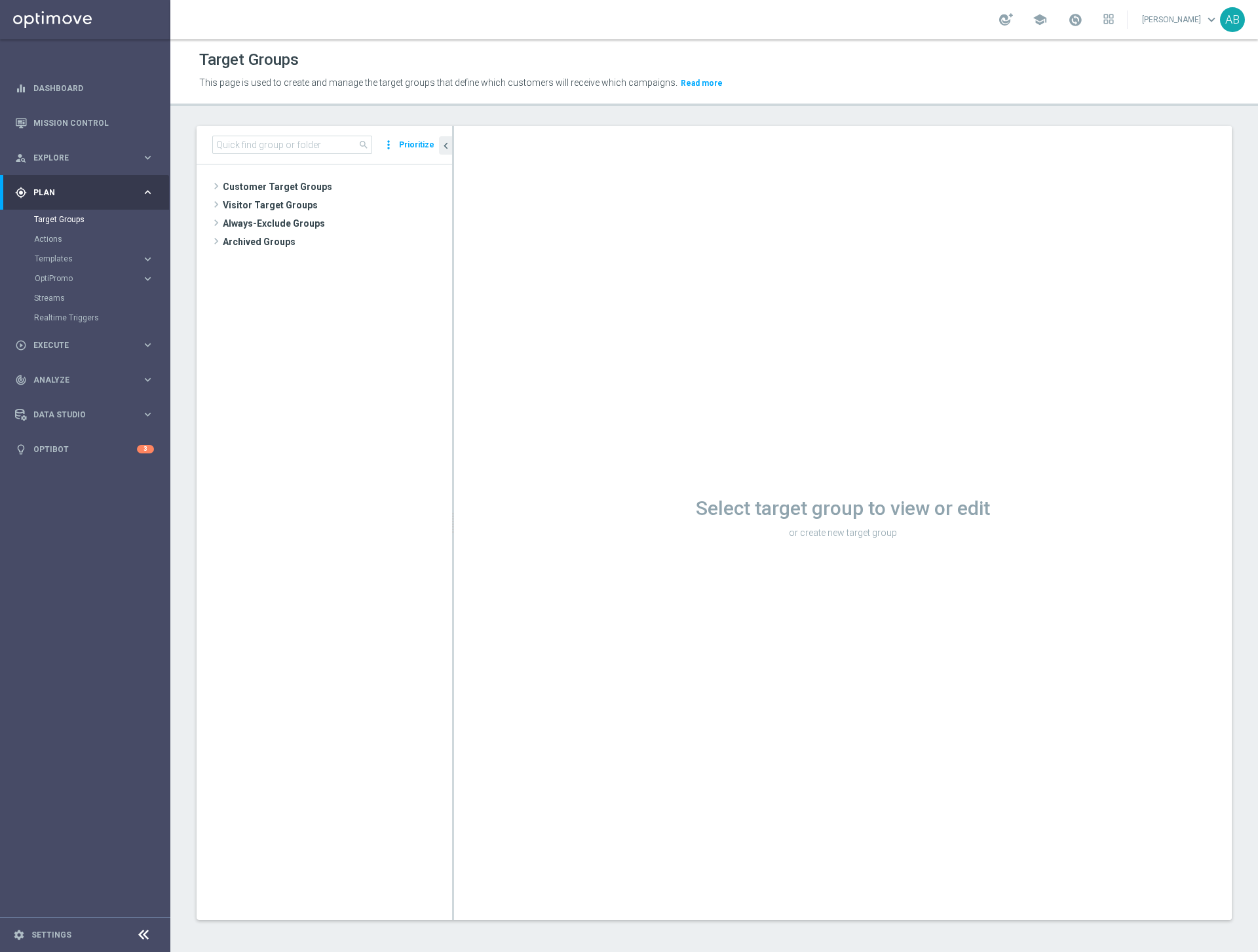
click at [321, 154] on div "search more_vert Prioritize" at bounding box center [324, 146] width 256 height 39
click at [323, 143] on input at bounding box center [292, 145] width 160 height 18
click at [323, 149] on input at bounding box center [292, 145] width 160 height 18
click at [282, 140] on input at bounding box center [292, 145] width 160 height 18
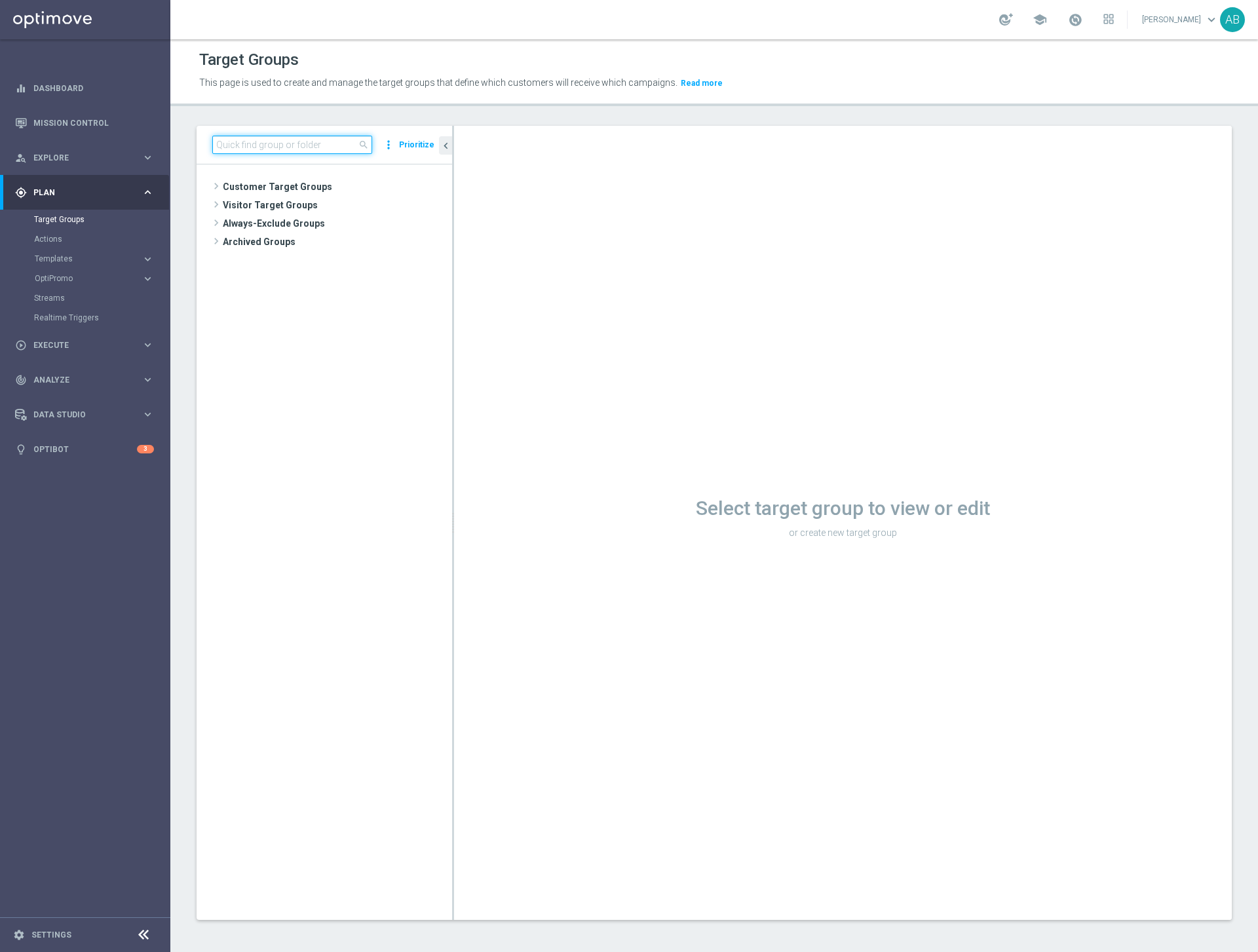
paste input "UK_ALL_VERTICALS_PROD_CASINO_EMAIL_ONB_D5_100_PCT_FOLLOW_UP"
type input "UK_ALL_VERTICALS_PROD_CASINO_EMAIL_ONB_D5_100_PCT_FOLLOW_UP"
click at [312, 241] on span "UK_ALL_VERTICALS_PROD_CASINO_EMAIL_ONB_D5_100_PCT_FOLLOW_UP" at bounding box center [350, 242] width 147 height 11
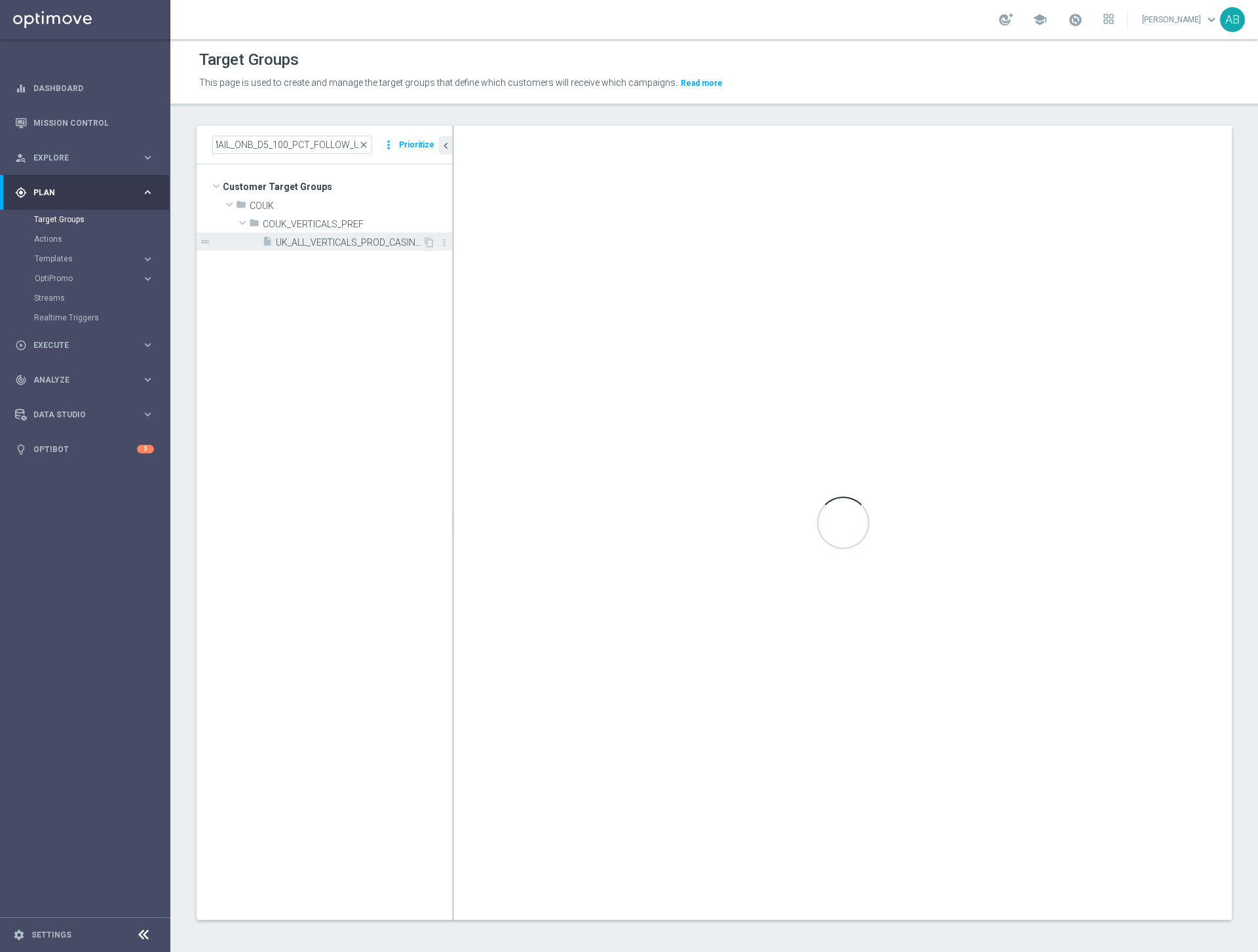
scroll to position [0, 0]
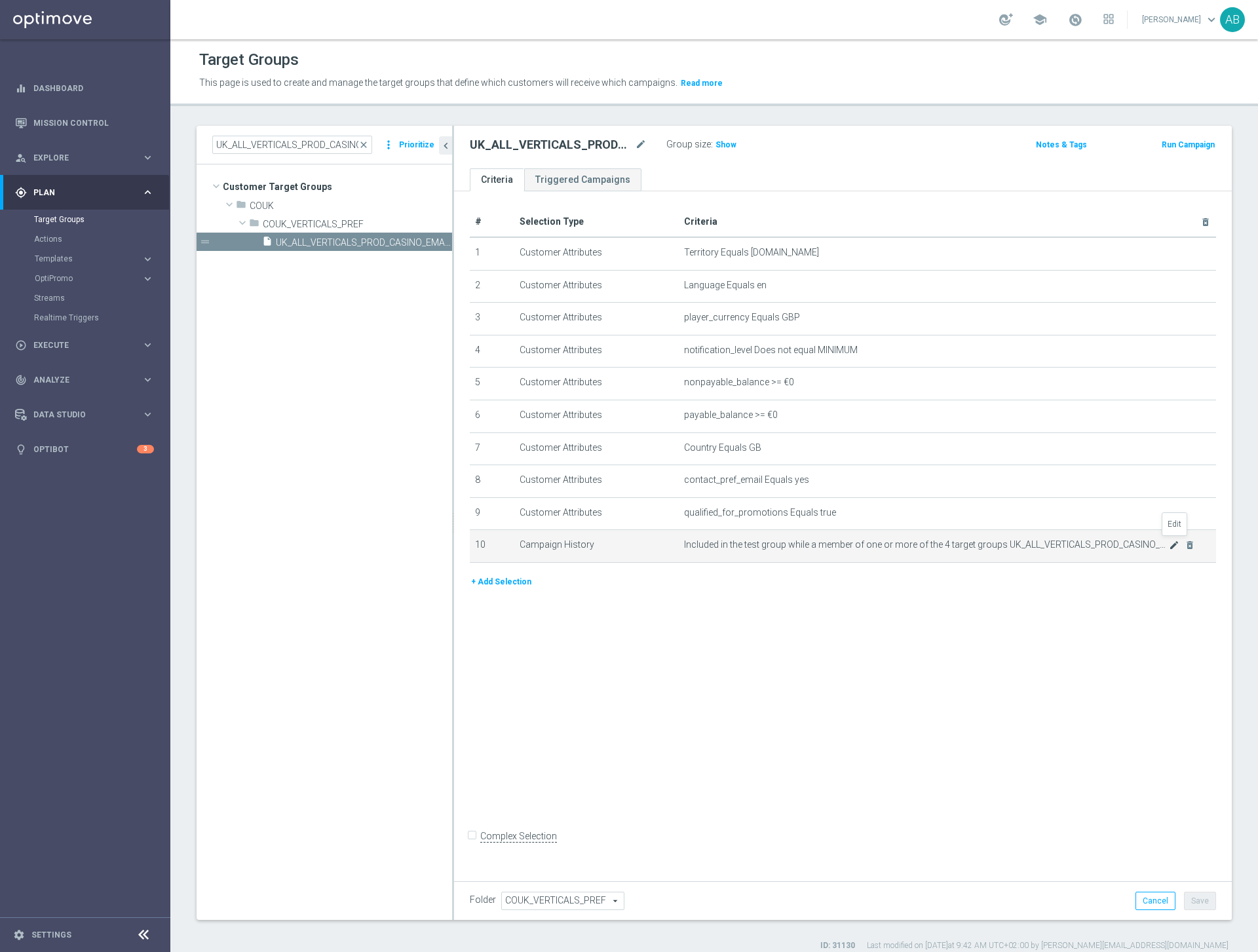
click at [1173, 542] on icon "mode_edit" at bounding box center [1174, 545] width 11 height 11
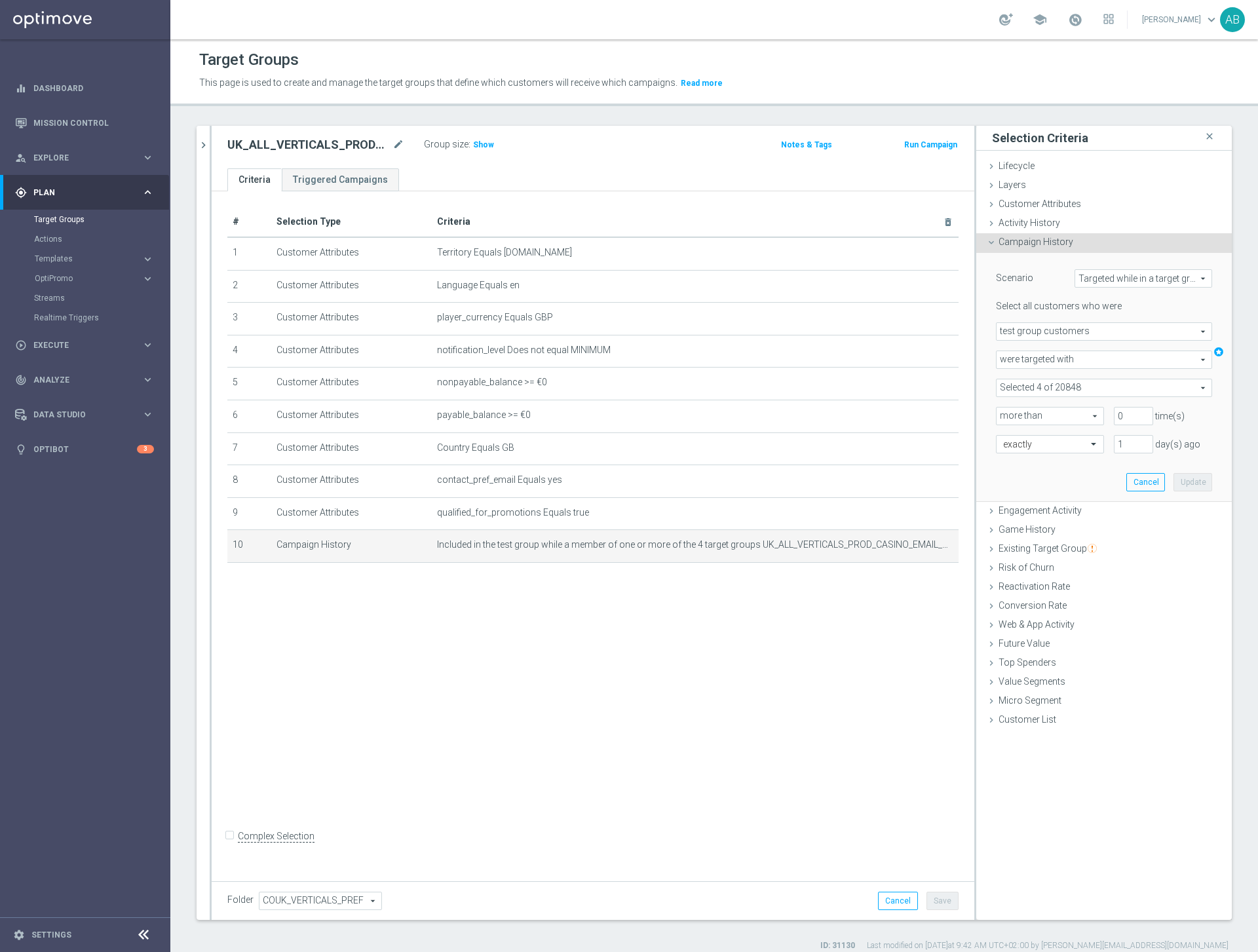
click at [1067, 385] on span at bounding box center [1103, 388] width 215 height 17
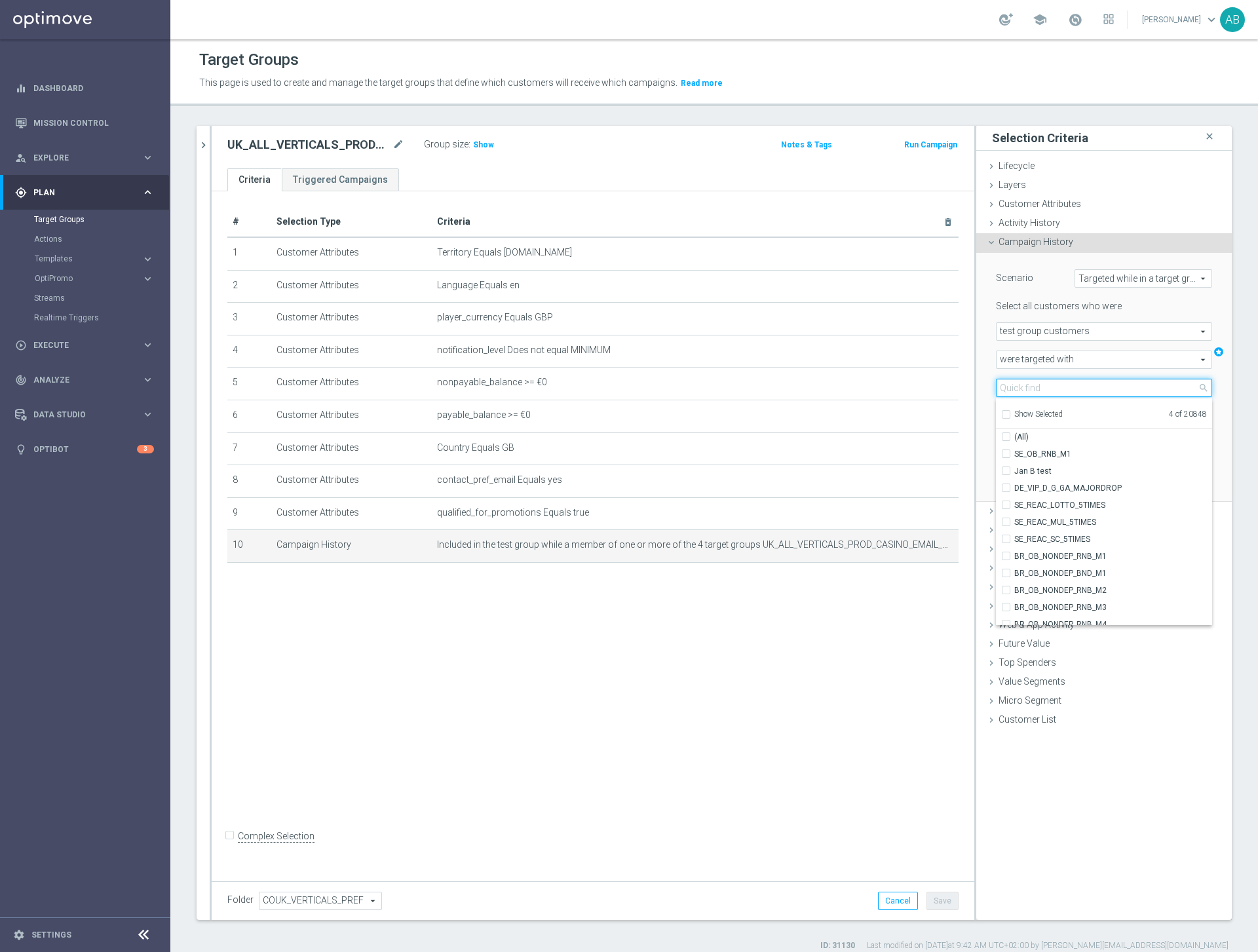
click at [1039, 388] on input "search" at bounding box center [1103, 388] width 216 height 18
paste input "UK_ALL_VERTICALS_PROD_CASINO_EMAIL_ONB_D4_1GBP_0R_FREE_SPINS_BONUS_2DEP"
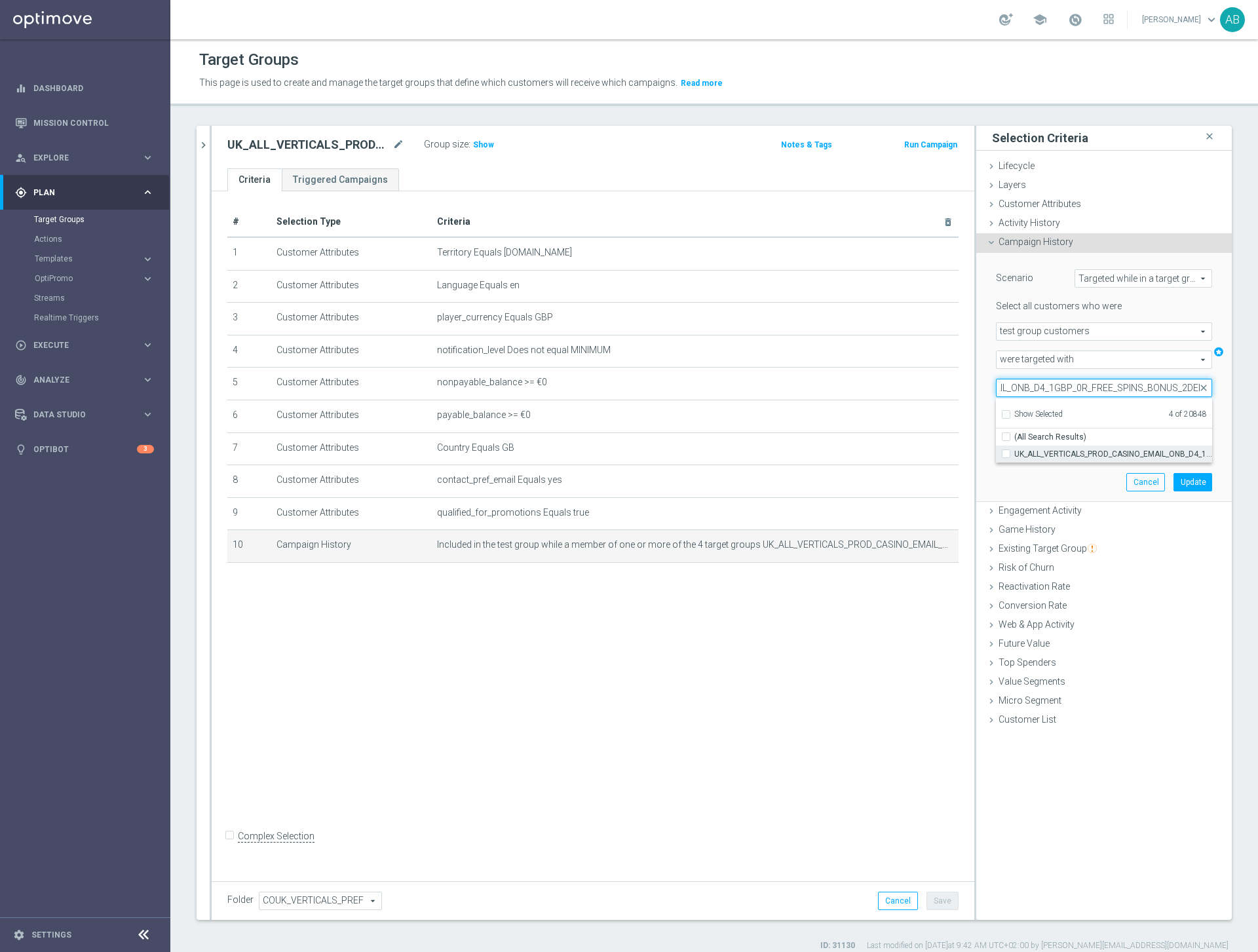
type input "UK_ALL_VERTICALS_PROD_CASINO_EMAIL_ONB_D4_1GBP_0R_FREE_SPINS_BONUS_2DEP"
click at [1031, 449] on span "UK_ALL_VERTICALS_PROD_CASINO_EMAIL_ONB_D4_1GBP_0R_FREE_SPINS_BONUS_2DEP" at bounding box center [1113, 454] width 198 height 11
click at [1014, 449] on input "UK_ALL_VERTICALS_PROD_CASINO_EMAIL_ONB_D4_1GBP_0R_FREE_SPINS_BONUS_2DEP" at bounding box center [1009, 453] width 8 height 8
checkbox input "true"
type input "Selected 5 of 20848"
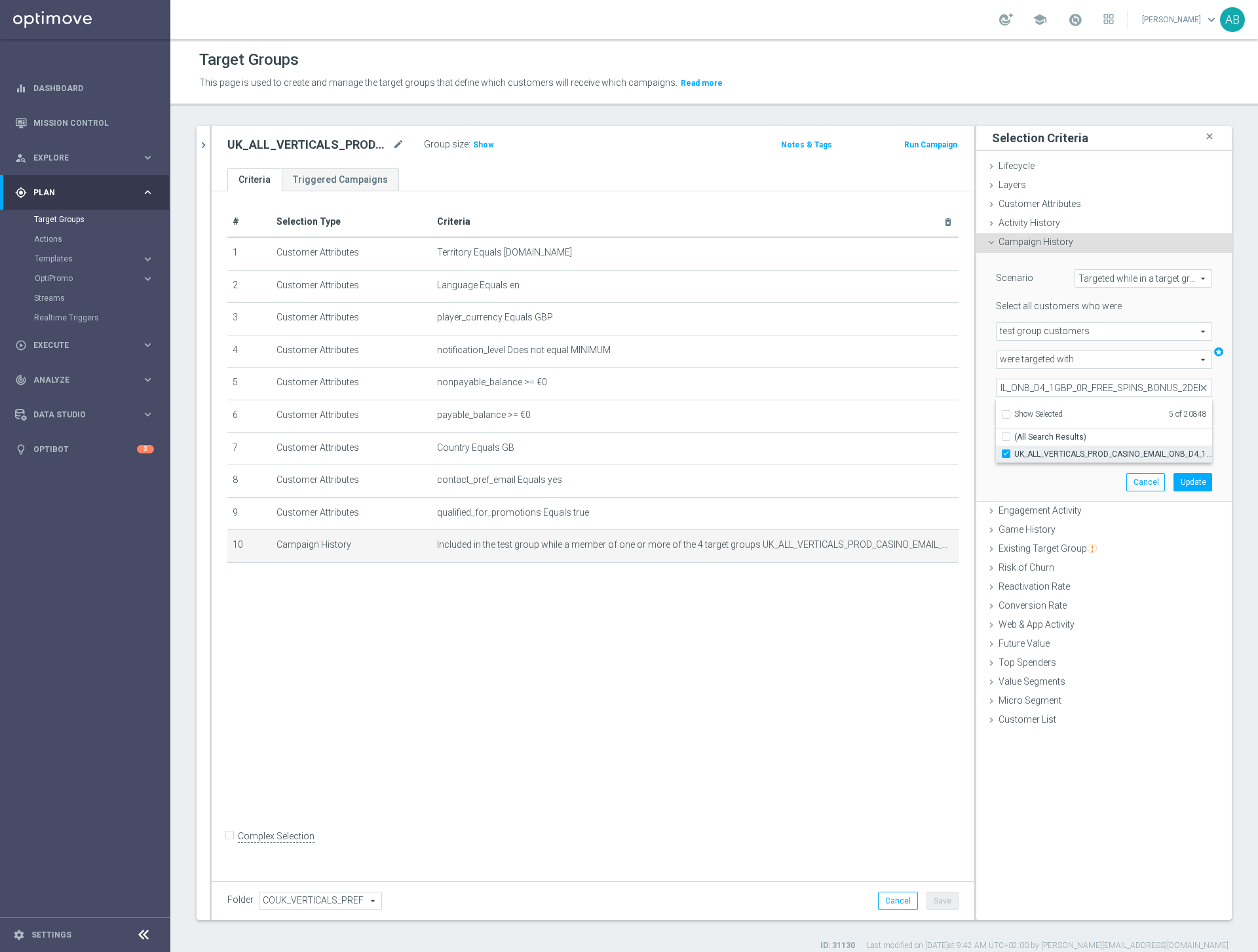
scroll to position [0, 0]
click at [1077, 485] on div "Scenario Targeted while in a target group Targeted while in a target group arro…" at bounding box center [1103, 377] width 236 height 248
click at [1197, 481] on button "Update" at bounding box center [1193, 482] width 39 height 18
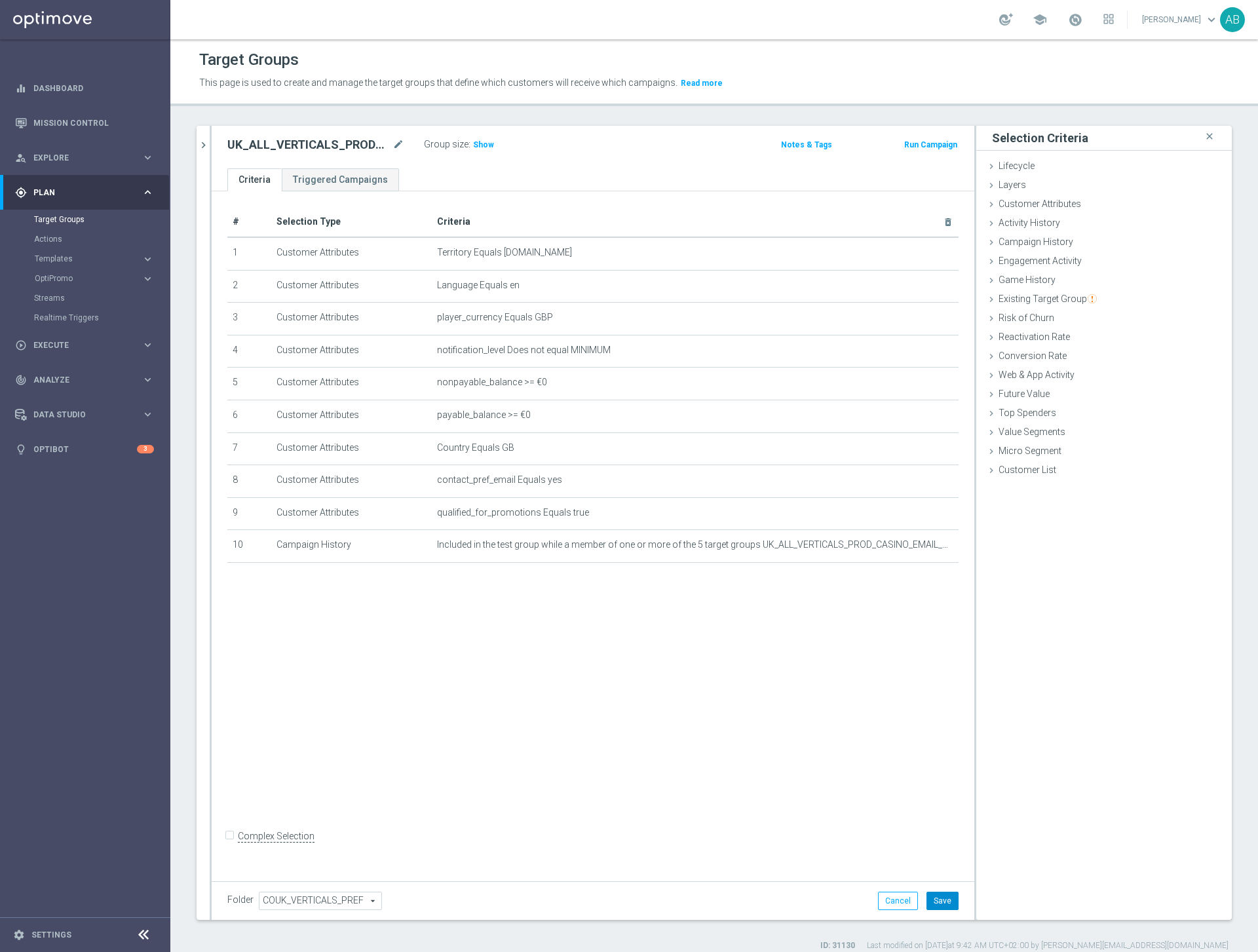
click at [936, 896] on button "Save" at bounding box center [942, 900] width 32 height 18
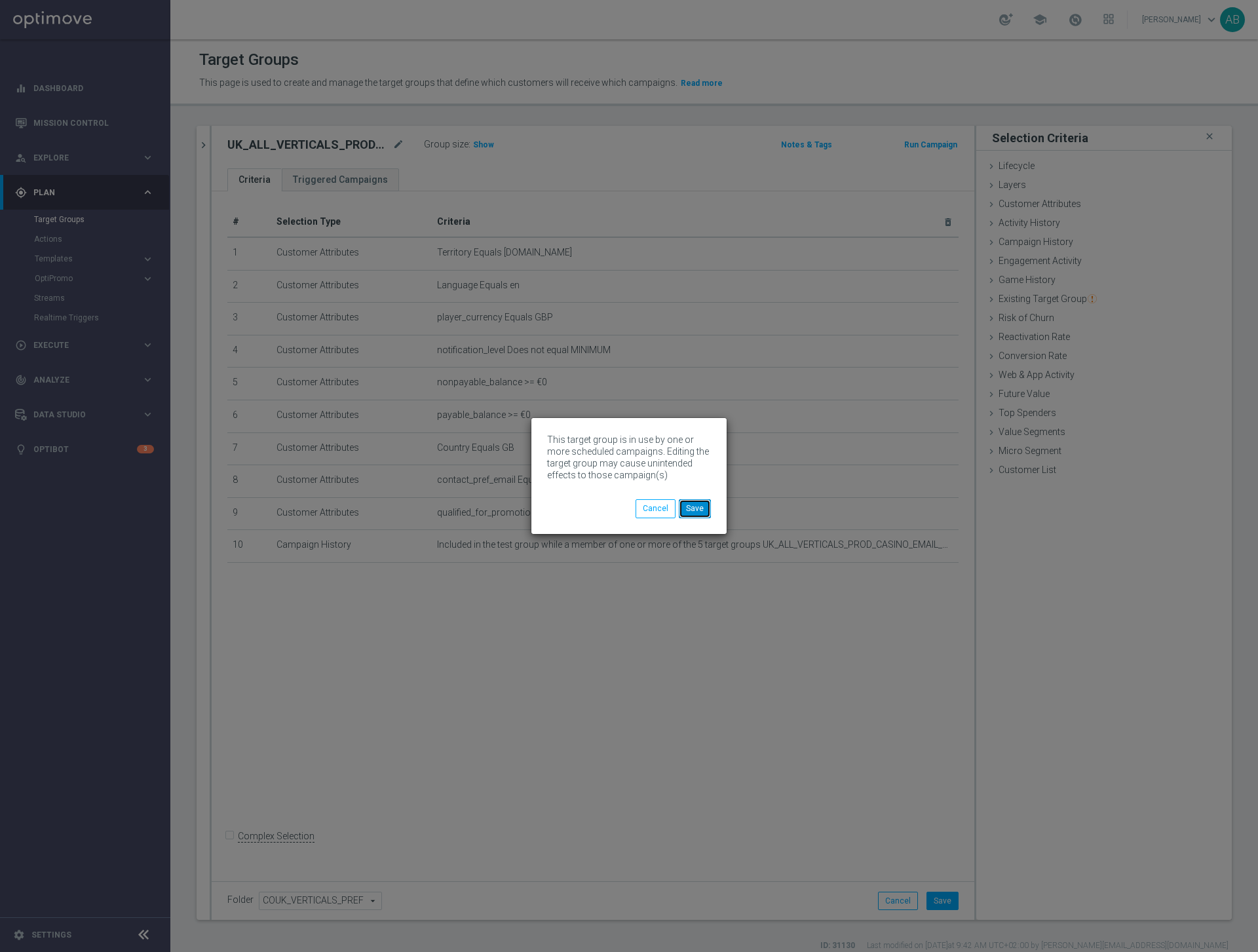
click at [692, 509] on button "Save" at bounding box center [695, 508] width 32 height 18
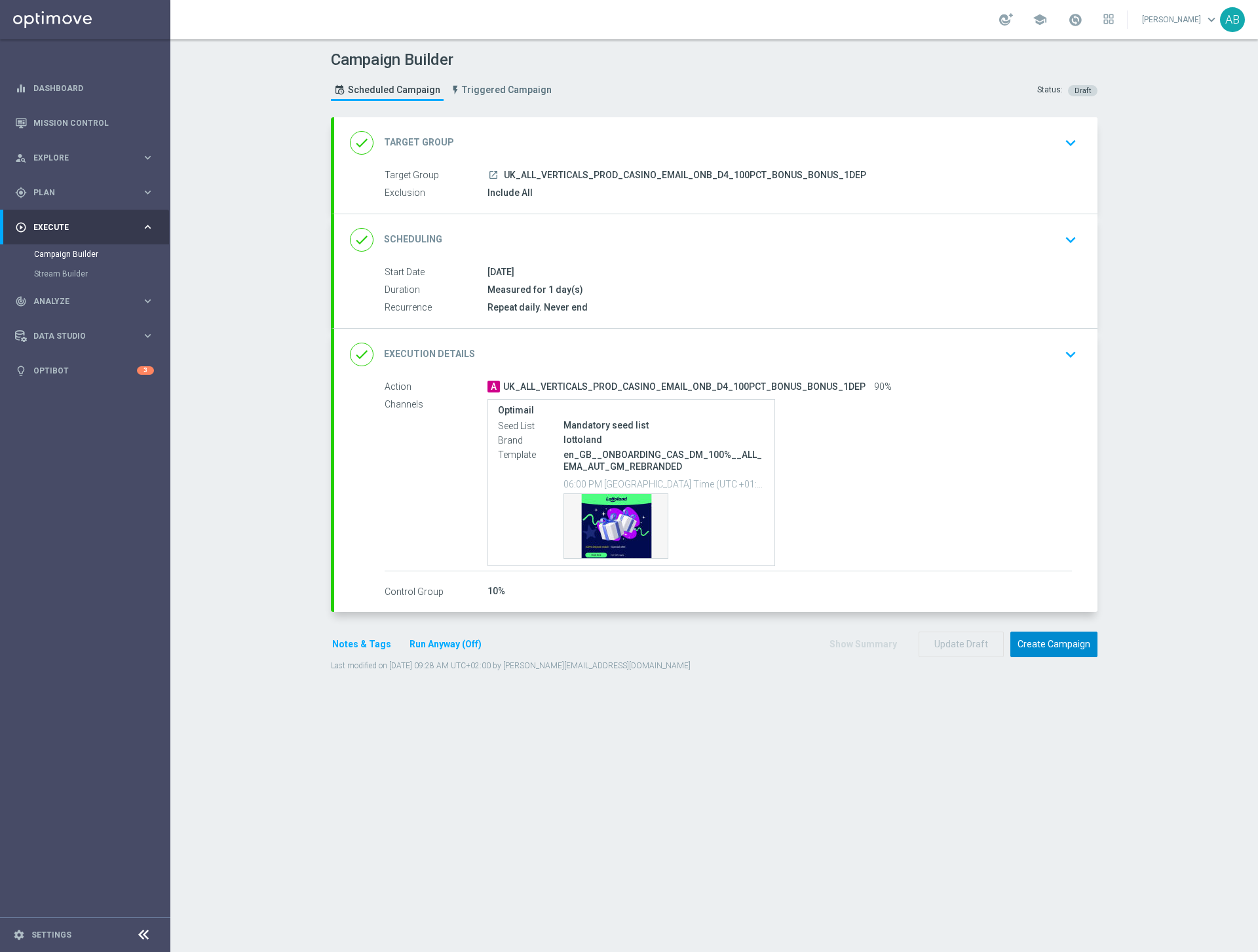
click at [1046, 644] on button "Create Campaign" at bounding box center [1053, 644] width 87 height 26
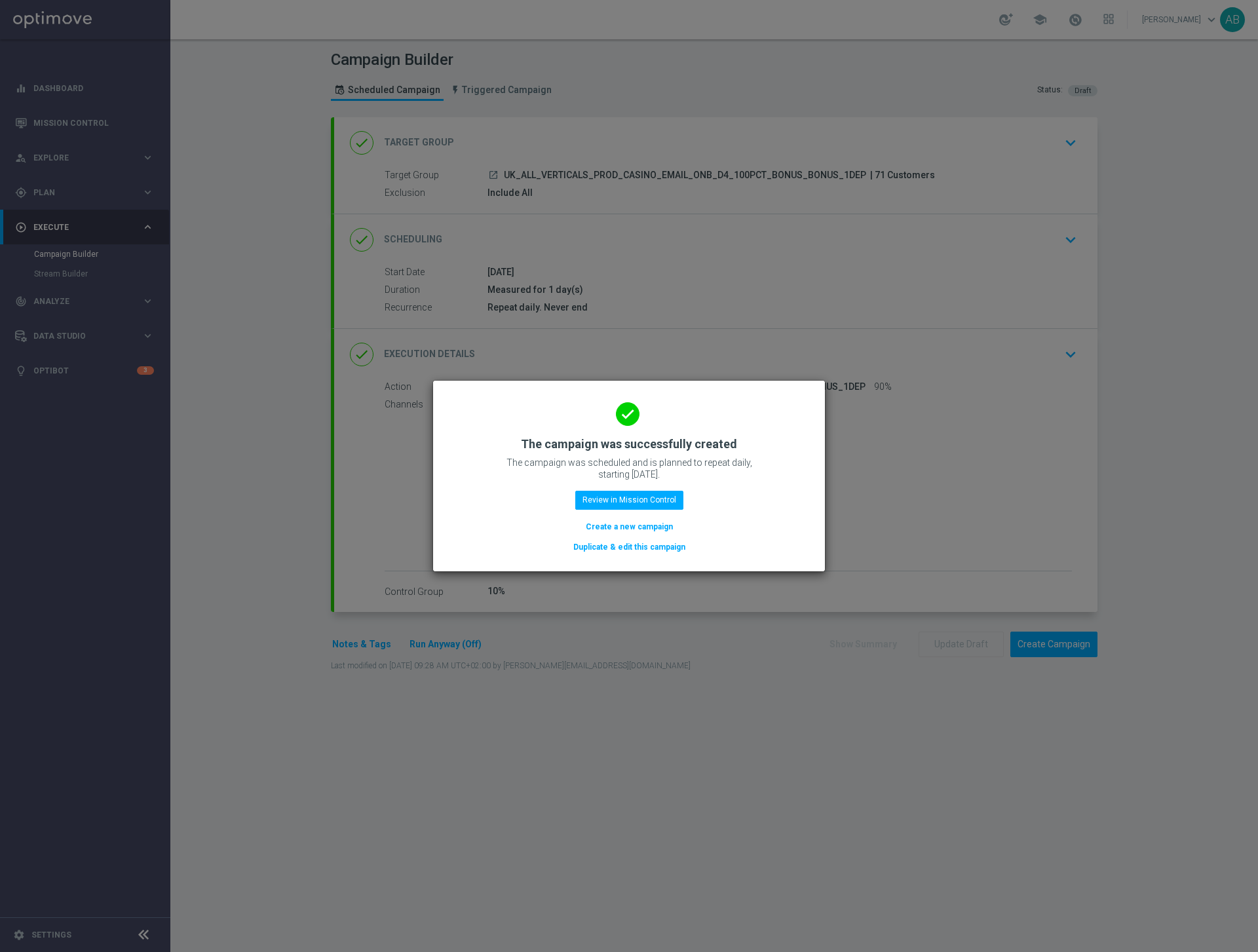
click at [612, 530] on button "Create a new campaign" at bounding box center [629, 526] width 90 height 14
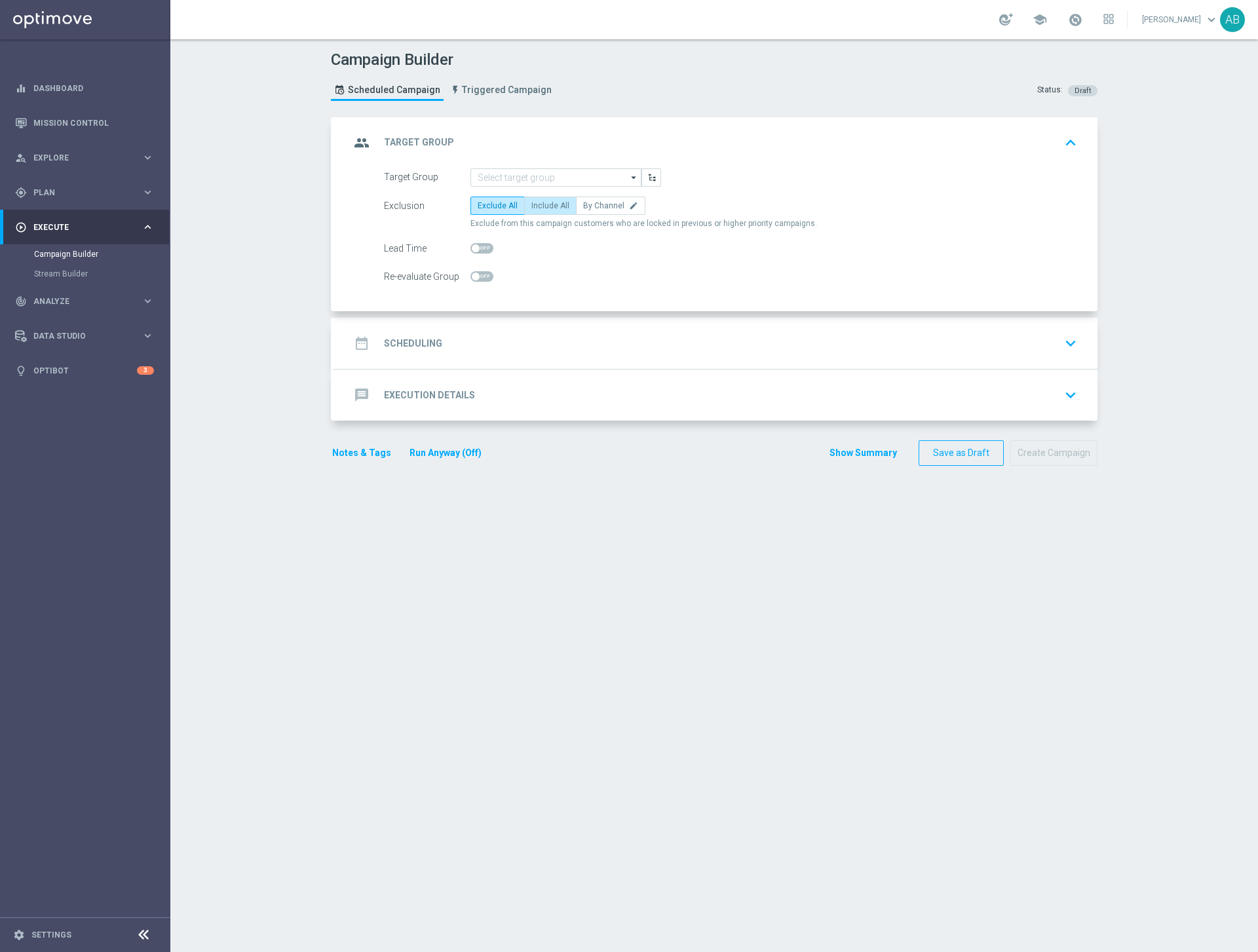
click at [557, 203] on span "Include All" at bounding box center [550, 206] width 38 height 9
click at [540, 204] on input "Include All" at bounding box center [535, 208] width 8 height 8
radio input "true"
click at [580, 176] on input at bounding box center [556, 177] width 171 height 18
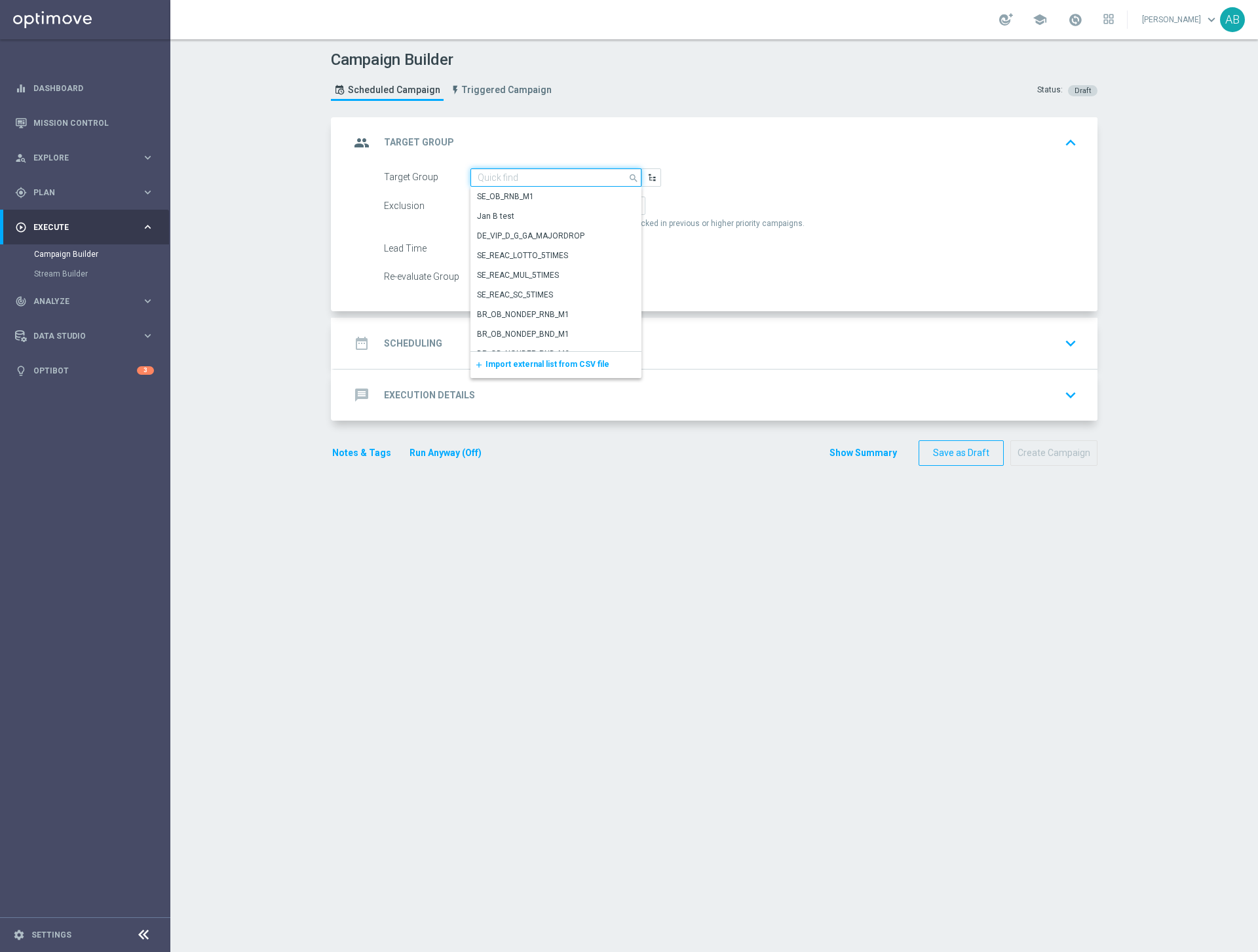
paste input "UK_ALL_VERTICALS_PROD_CASINO_EMAIL_ONB_D4_1GBP_0R_FREE_SPINS_BONUS_2DEP"
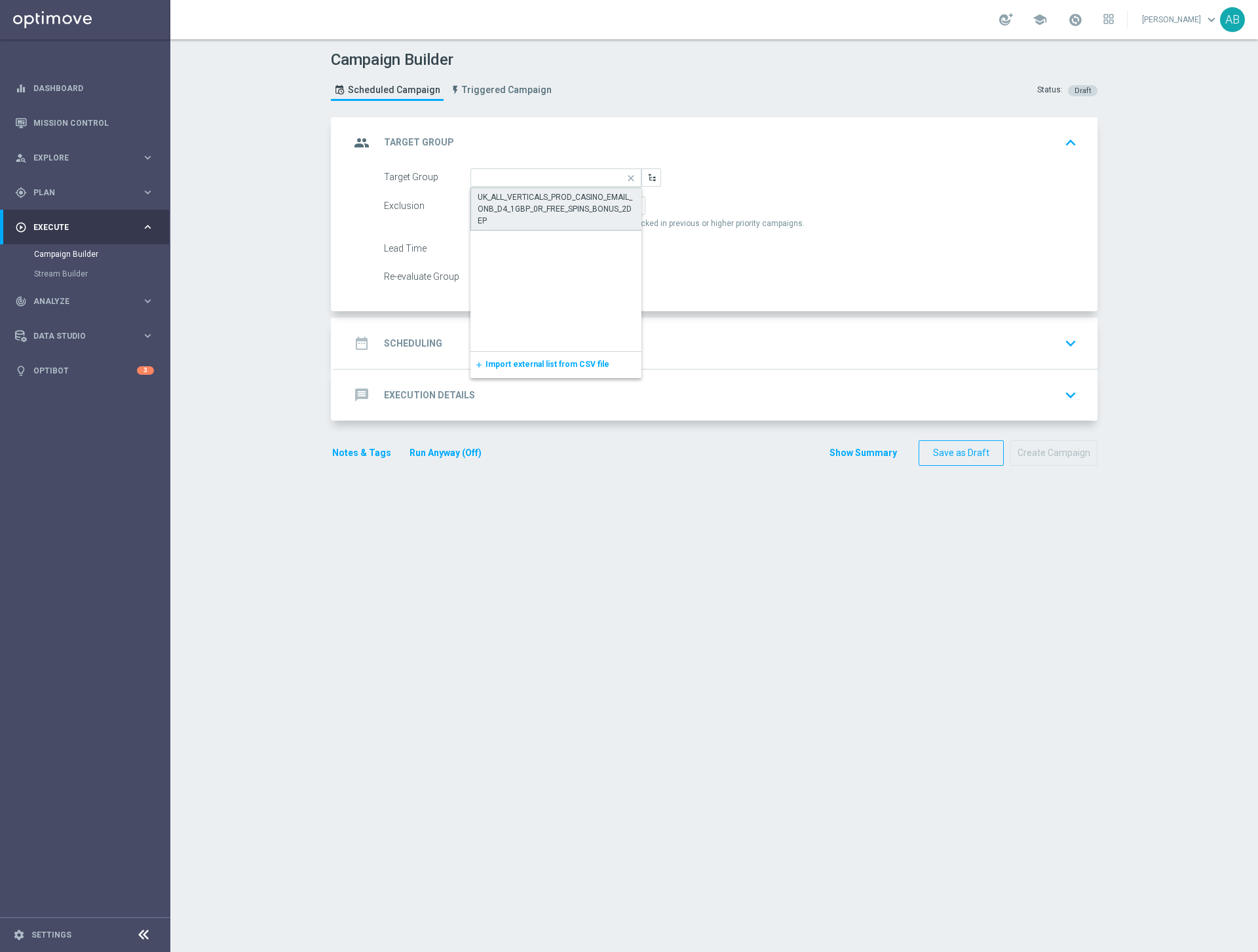
click at [559, 200] on div "UK_ALL_VERTICALS_PROD_CASINO_EMAIL_ONB_D4_1GBP_0R_FREE_SPINS_BONUS_2DEP" at bounding box center [557, 209] width 158 height 35
type input "UK_ALL_VERTICALS_PROD_CASINO_EMAIL_ONB_D4_1GBP_0R_FREE_SPINS_BONUS_2DEP"
click at [437, 340] on h2 "Scheduling" at bounding box center [413, 344] width 59 height 13
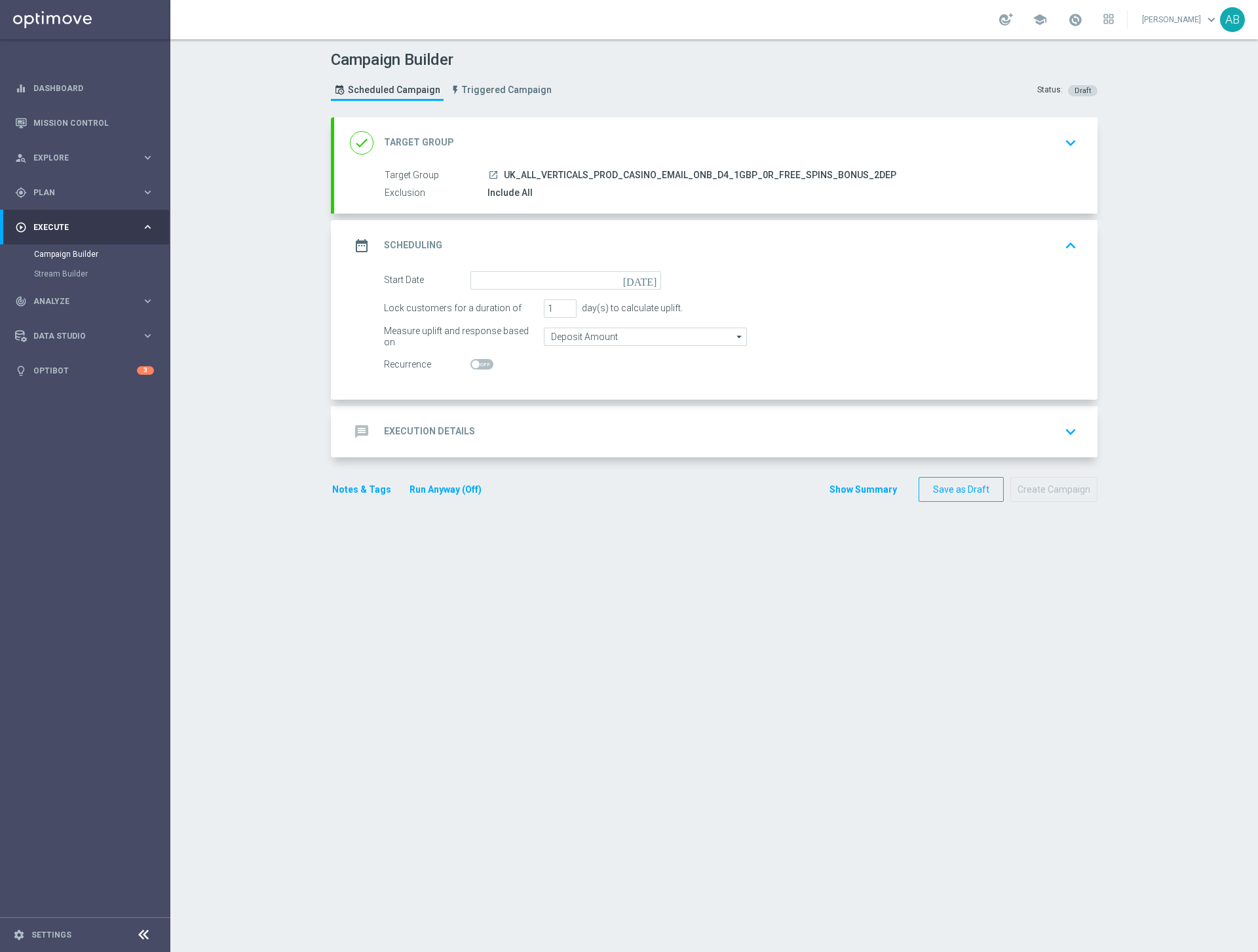
click at [647, 280] on icon "[DATE]" at bounding box center [642, 278] width 39 height 14
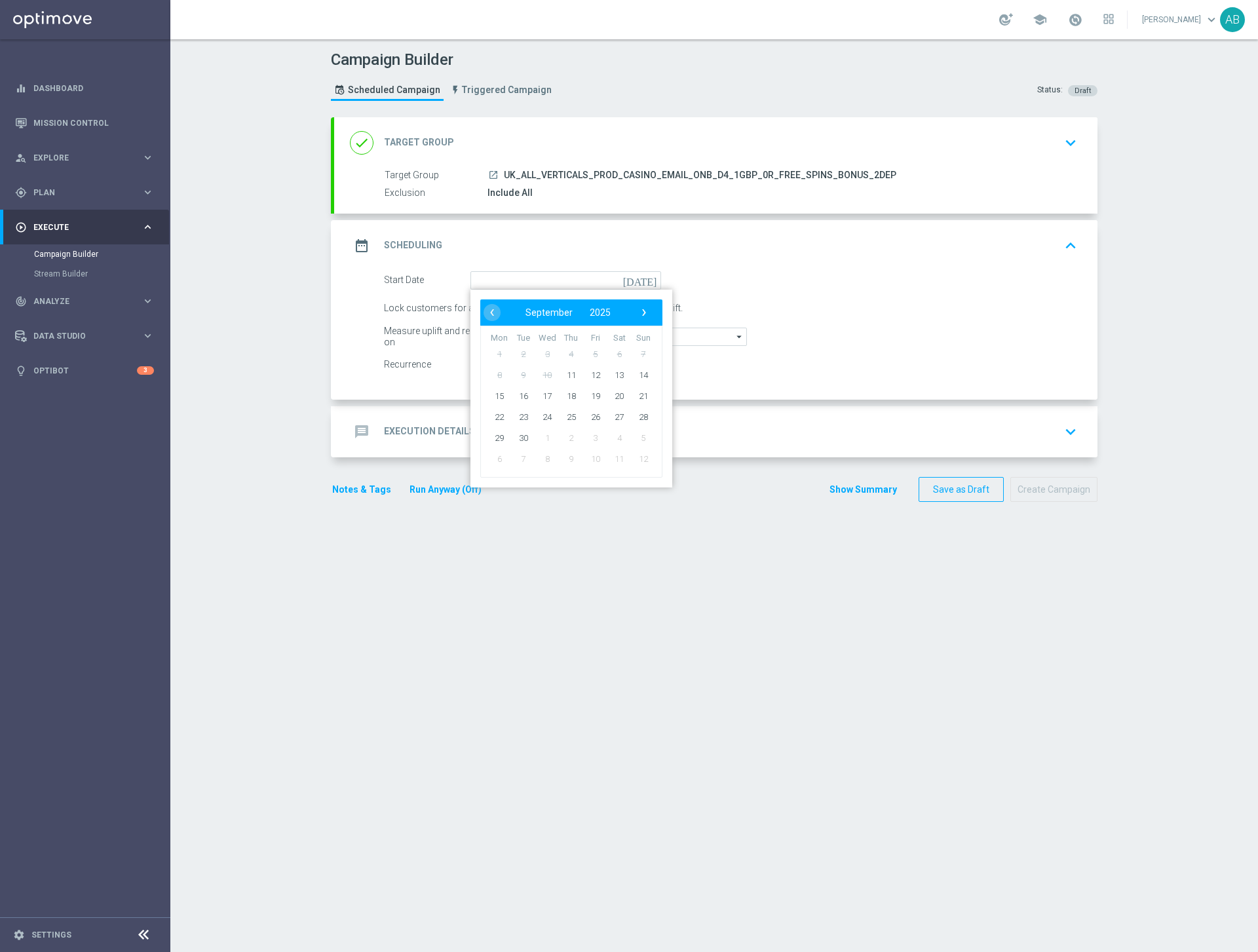
click at [583, 374] on td "12" at bounding box center [595, 375] width 24 height 21
click at [575, 374] on span "11" at bounding box center [571, 375] width 21 height 21
type input "11 Sep 2025"
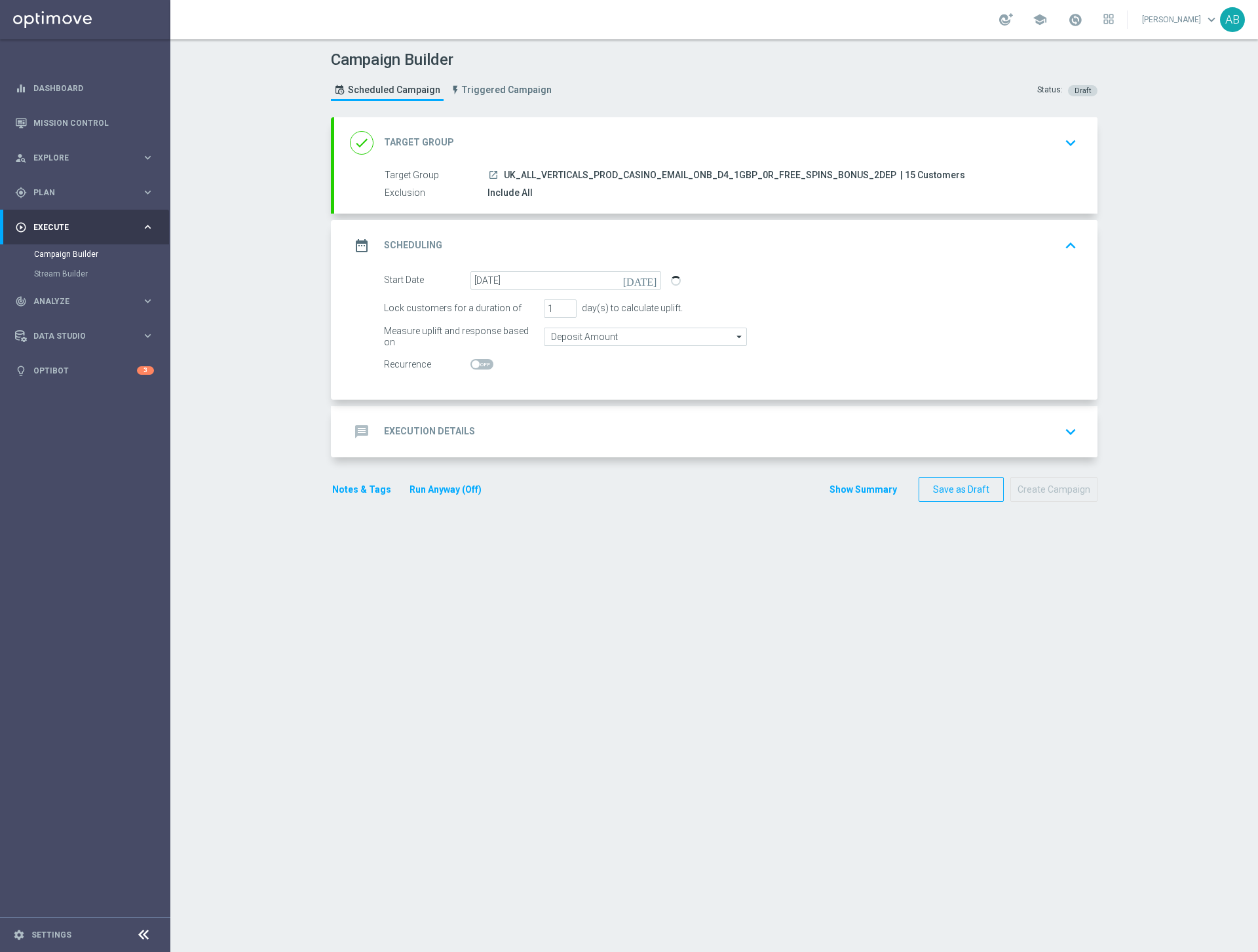
click at [477, 364] on span at bounding box center [476, 364] width 8 height 8
click at [477, 364] on input "checkbox" at bounding box center [482, 365] width 23 height 11
checkbox input "true"
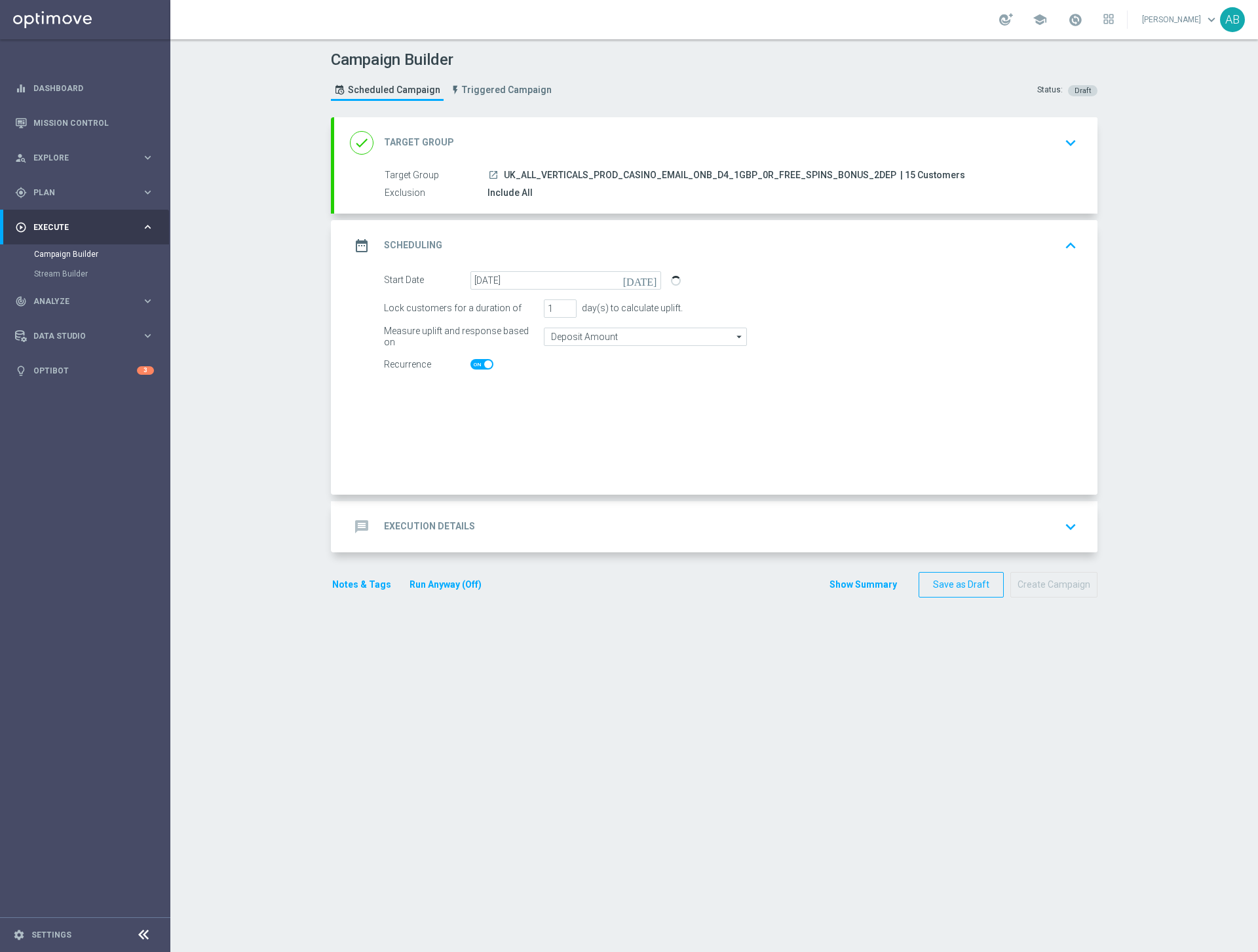
checkbox input "true"
click at [438, 522] on h2 "Execution Details" at bounding box center [429, 526] width 91 height 13
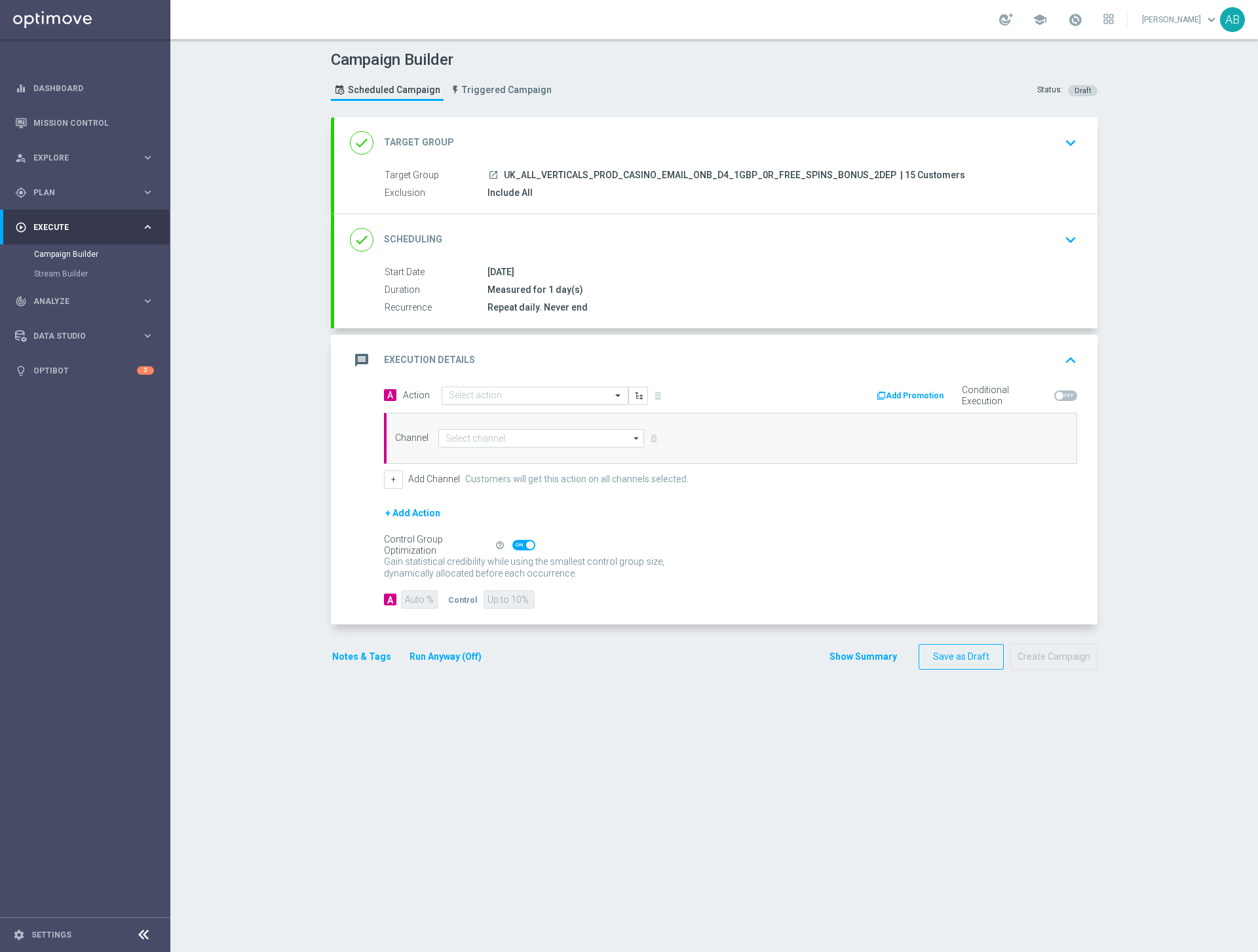
click at [530, 393] on input "text" at bounding box center [521, 395] width 146 height 11
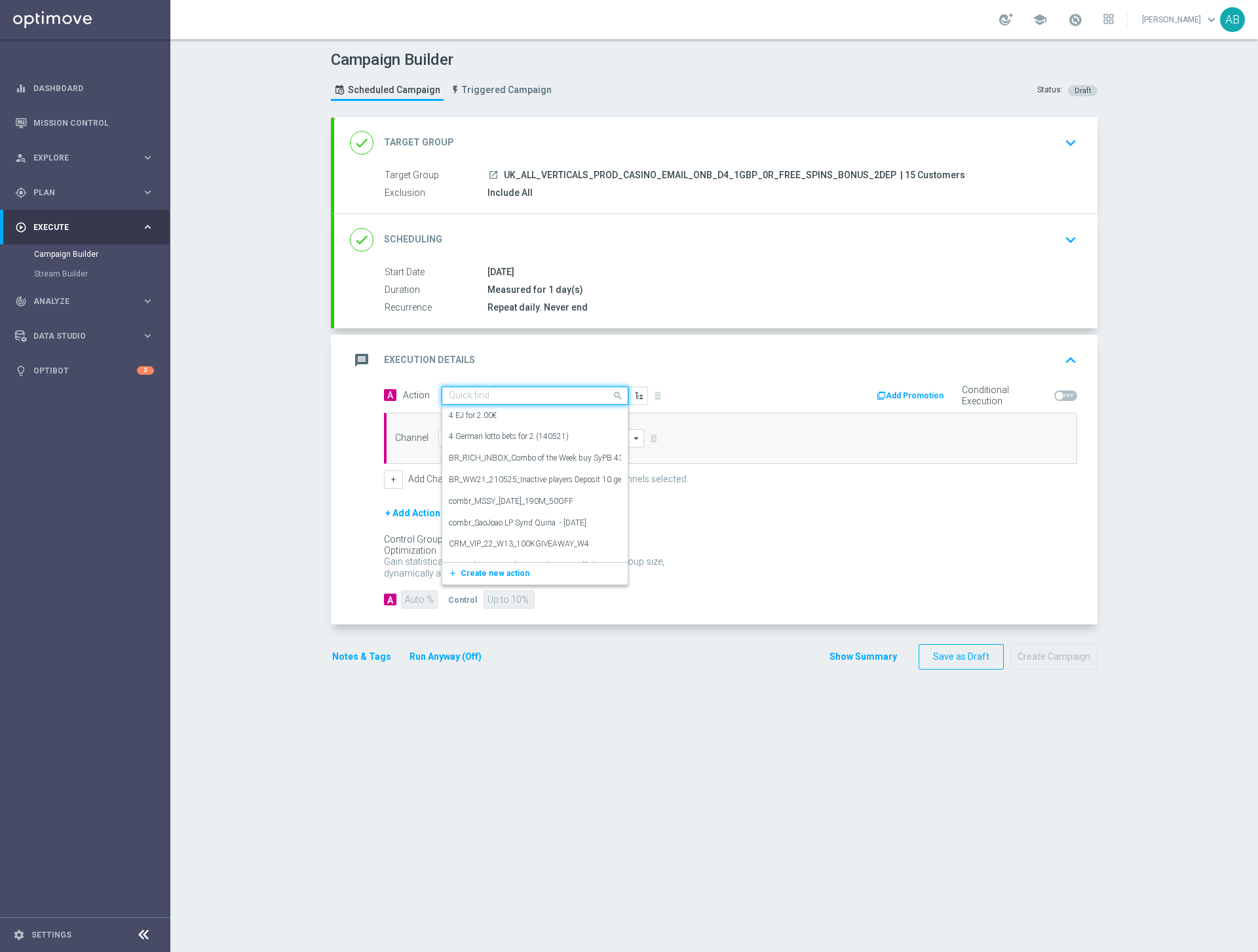
paste input "UK_ALL_VERTICALS_PROD_CASINO_EMAIL_ONB_D4_1GBP_0R_FREE_SPINS_BONUS_2DEP"
click at [530, 399] on input "UK_ALL_VERTICALS_PROD_CASINO_EMAIL_ONB_D4_1GBP_0R_FREE_SPINS_BONUS_2DEP" at bounding box center [521, 398] width 146 height 11
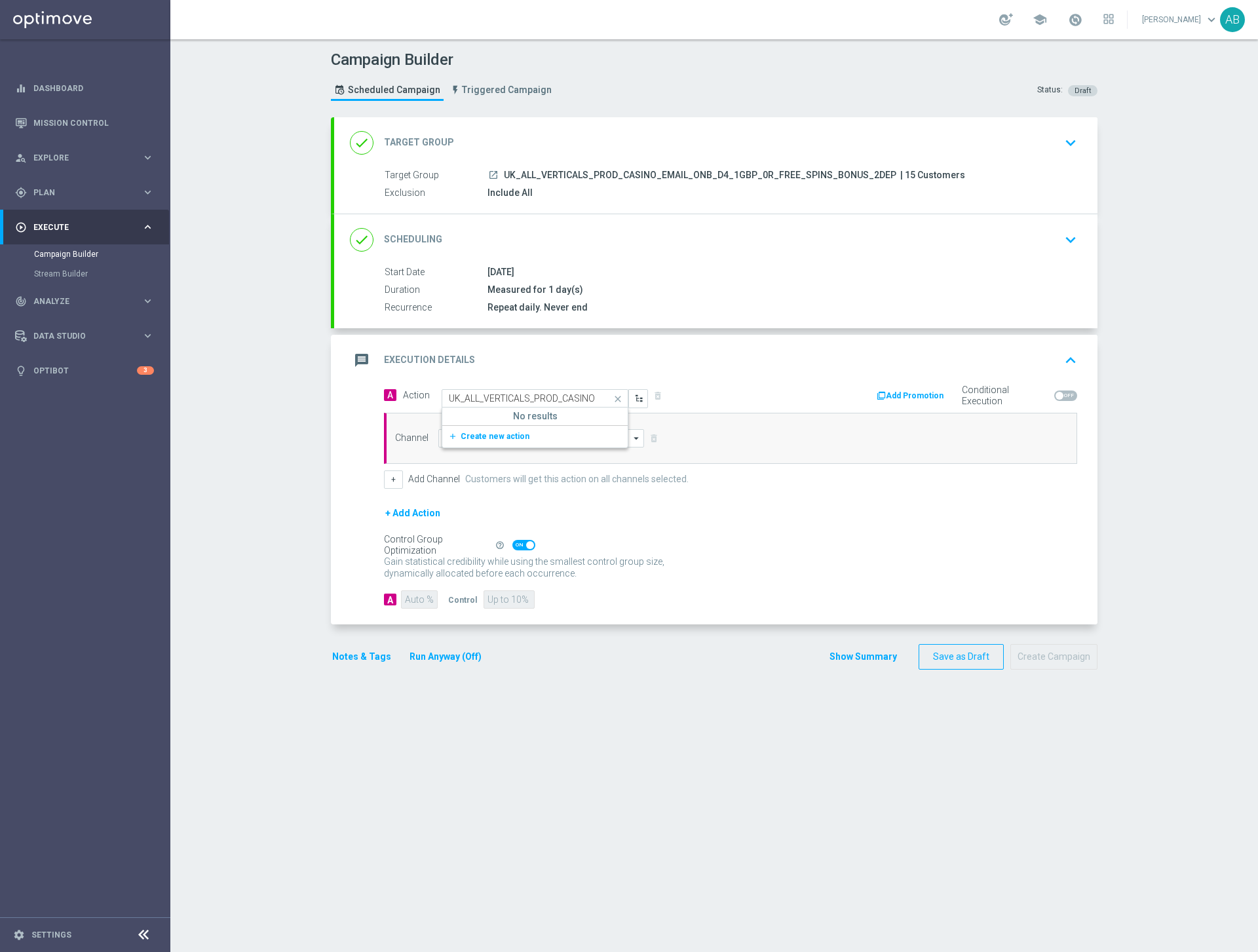
click at [509, 398] on input "UK_ALL_VERTICALS_PROD_CASINO_EMAIL_ONB_D4_1GBP_0R_FREE_SPINS_BONUS_2DEP" at bounding box center [521, 398] width 146 height 11
paste input "text"
type input "UK_ALL_VERTICALS_PROD_CASINO_EMAIL_ONB_D4_1GBP_0R_FREE_SPINS_BONUS"
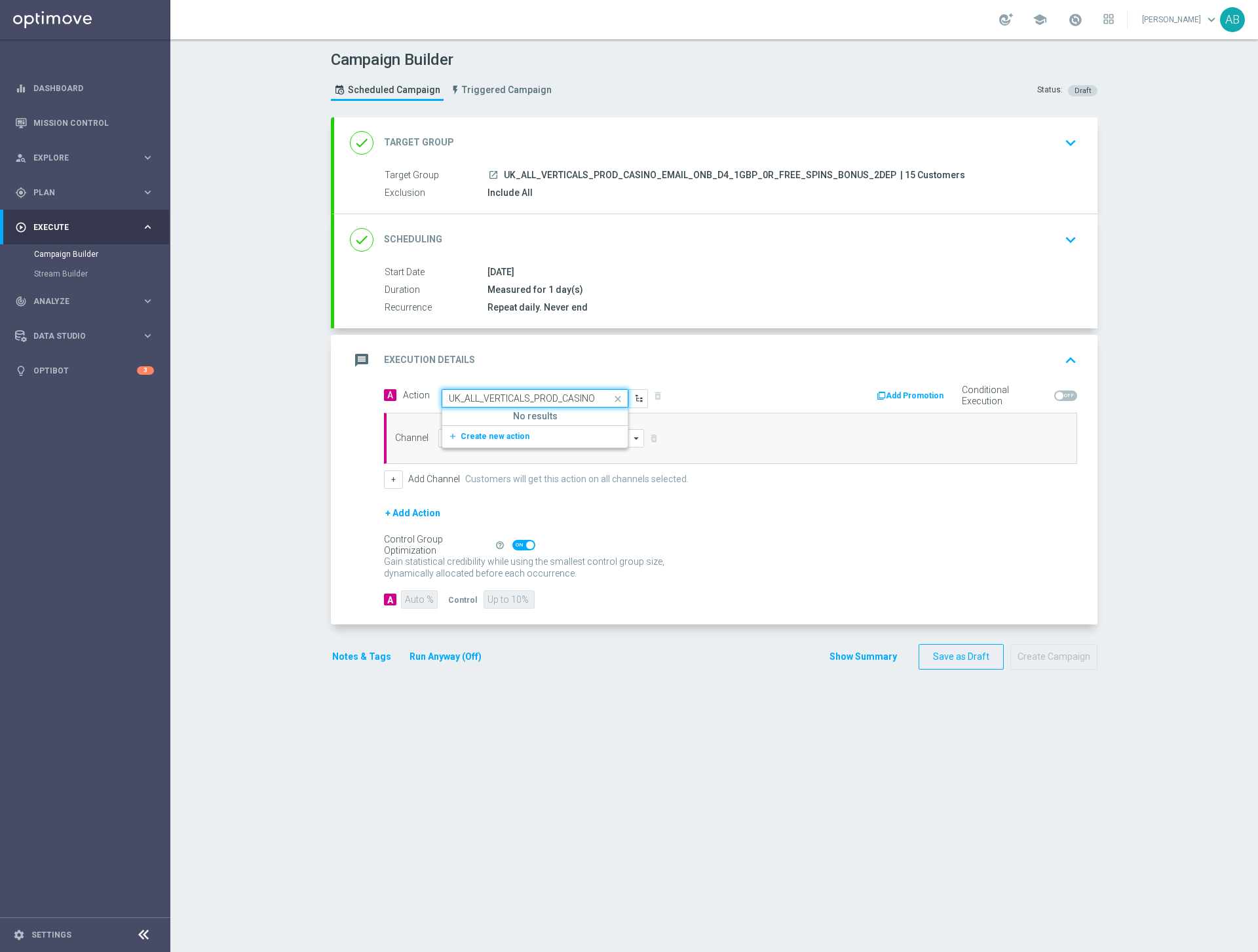
scroll to position [0, 197]
click at [532, 423] on div "UK_ALL_VERTICALS_PROD_CASINO_EMAIL_ONB_D4_1GBP_0R_FREE_SPINS_BONUS edit" at bounding box center [535, 418] width 173 height 22
click at [458, 439] on input at bounding box center [541, 438] width 206 height 18
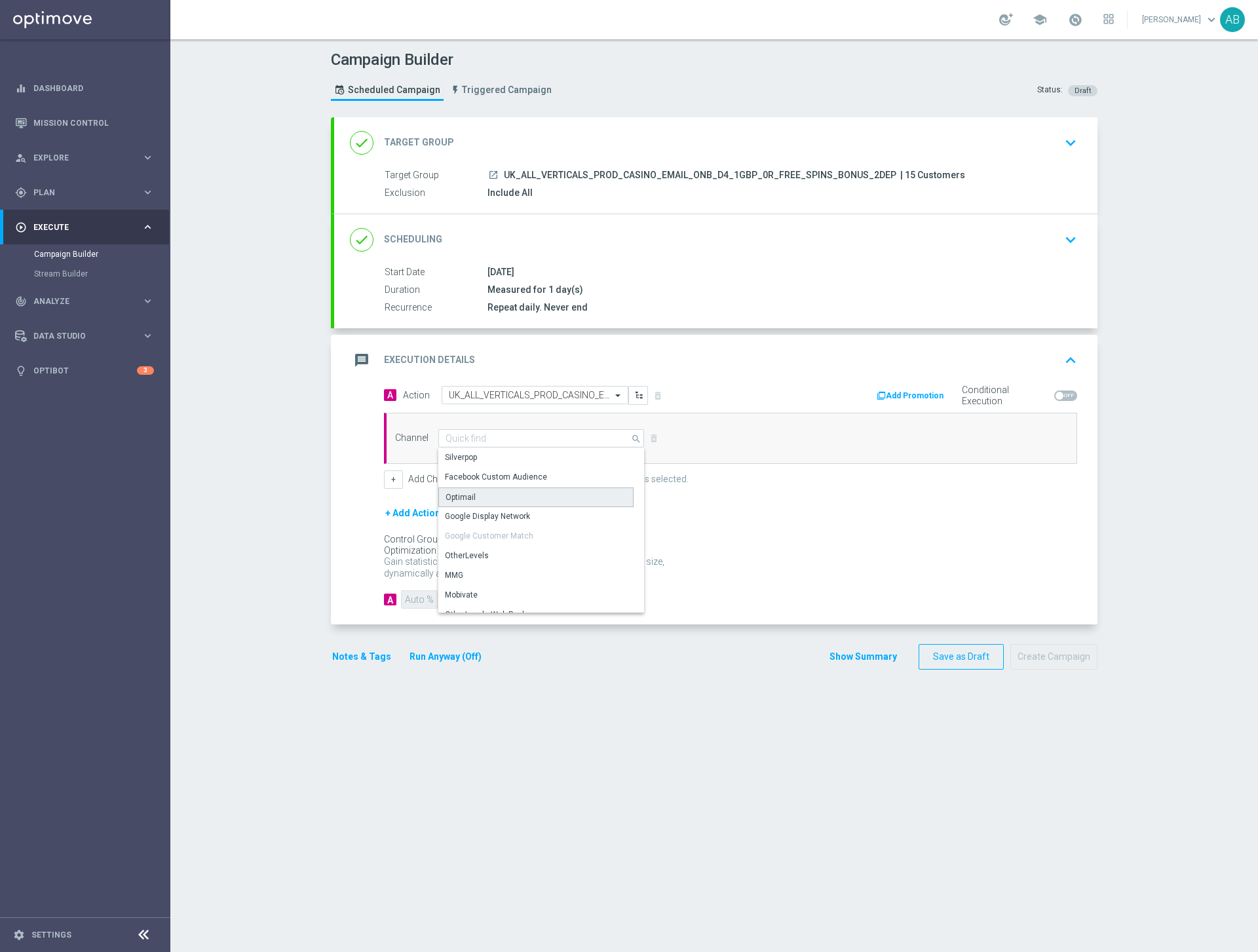
click at [455, 491] on div "Optimail" at bounding box center [461, 497] width 30 height 12
type input "Optimail"
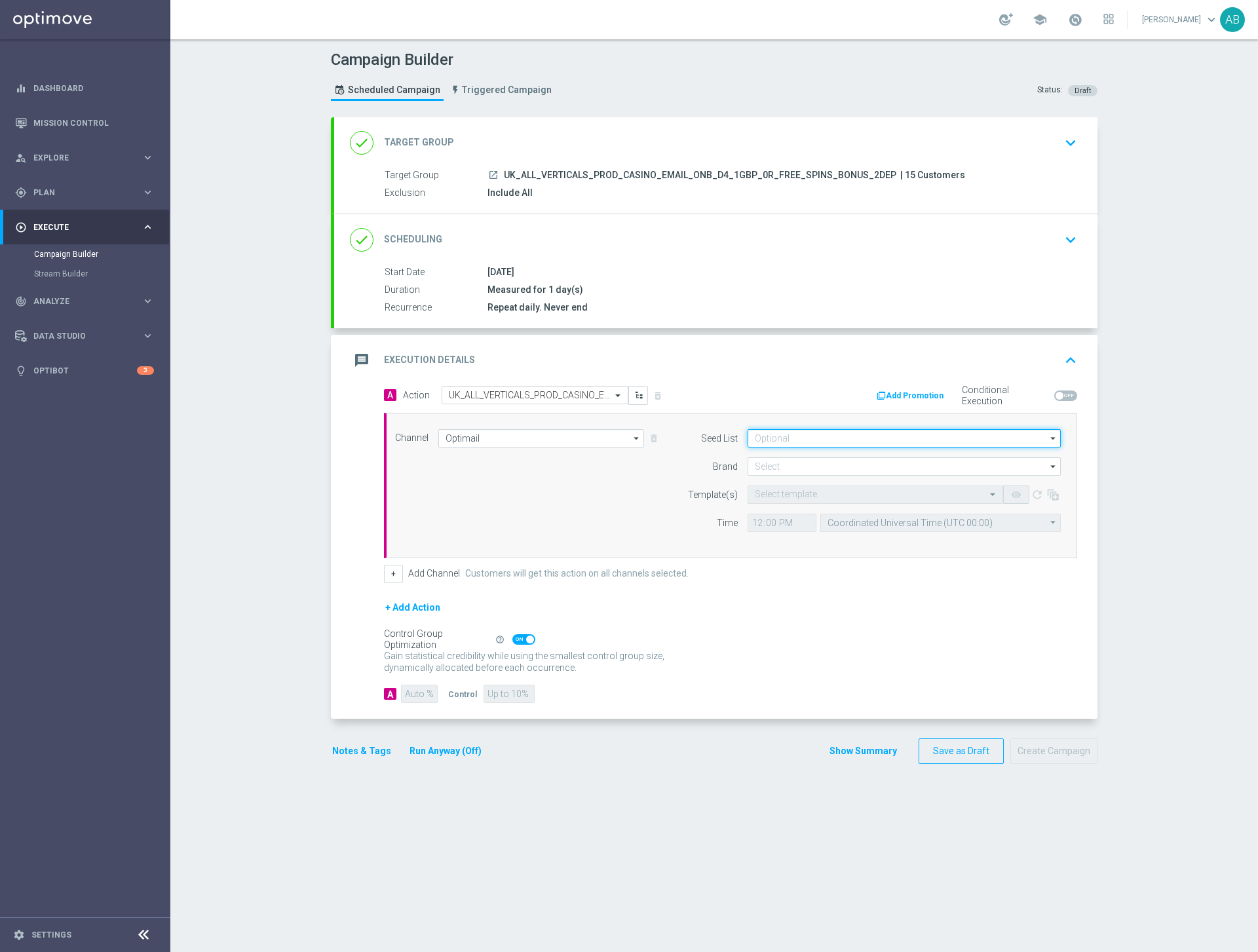
click at [818, 440] on input at bounding box center [903, 438] width 313 height 18
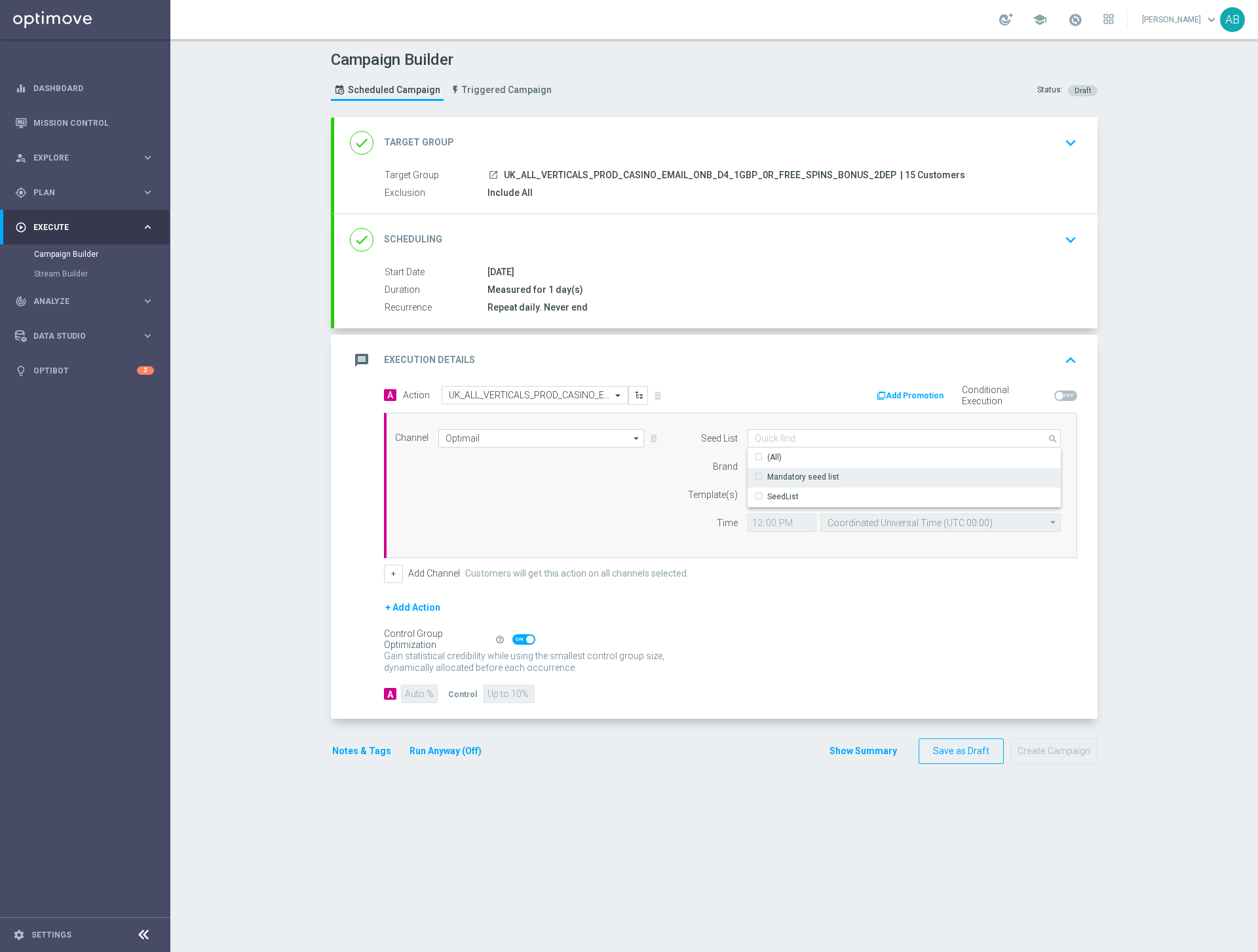
click at [783, 476] on div "Mandatory seed list" at bounding box center [803, 477] width 72 height 12
click at [612, 509] on div "Channel Optimail Optimail arrow_drop_down Show Selected 0 of 26 Silverpop" at bounding box center [727, 485] width 685 height 113
type input "Mandatory seed list"
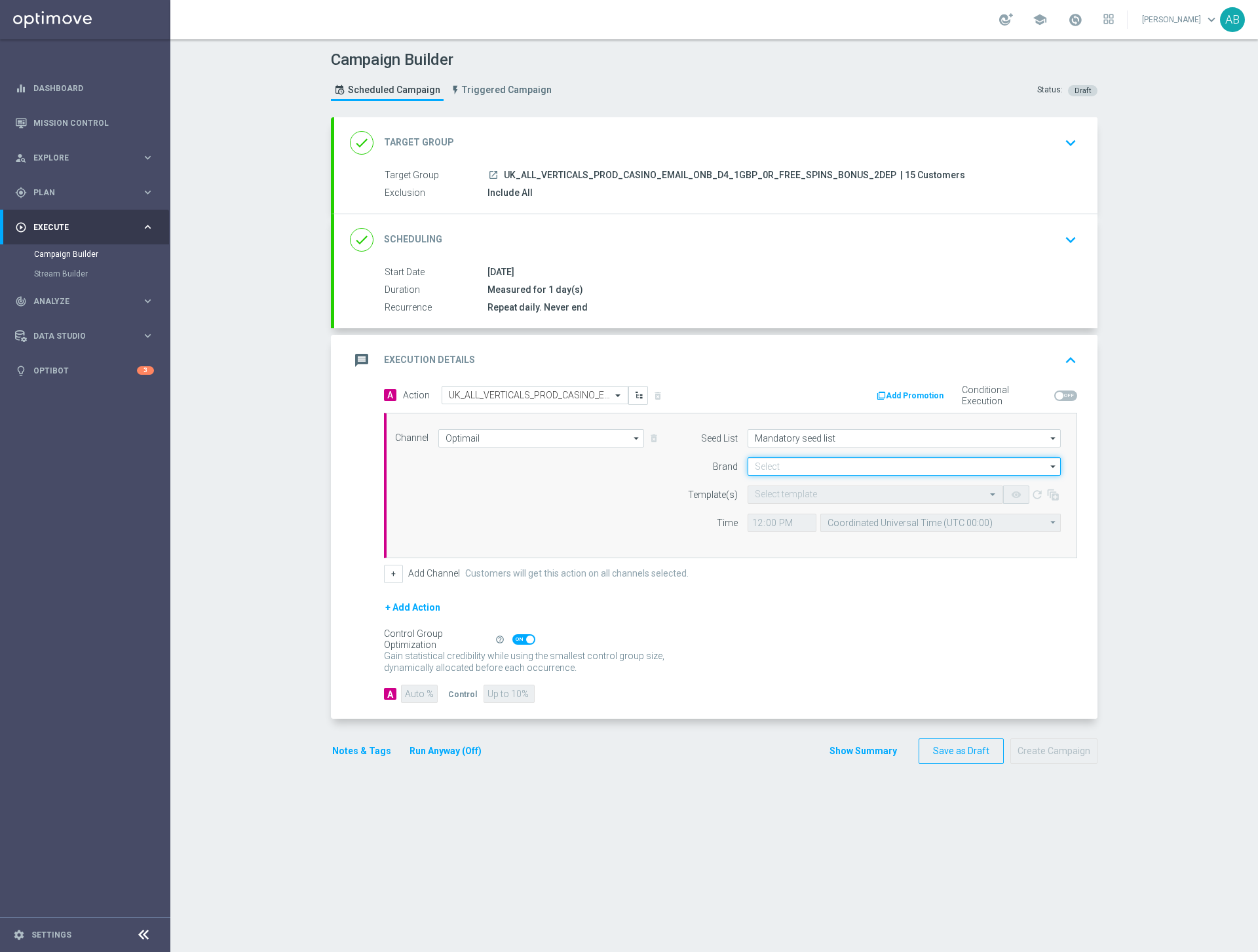
click at [786, 464] on input at bounding box center [903, 467] width 313 height 18
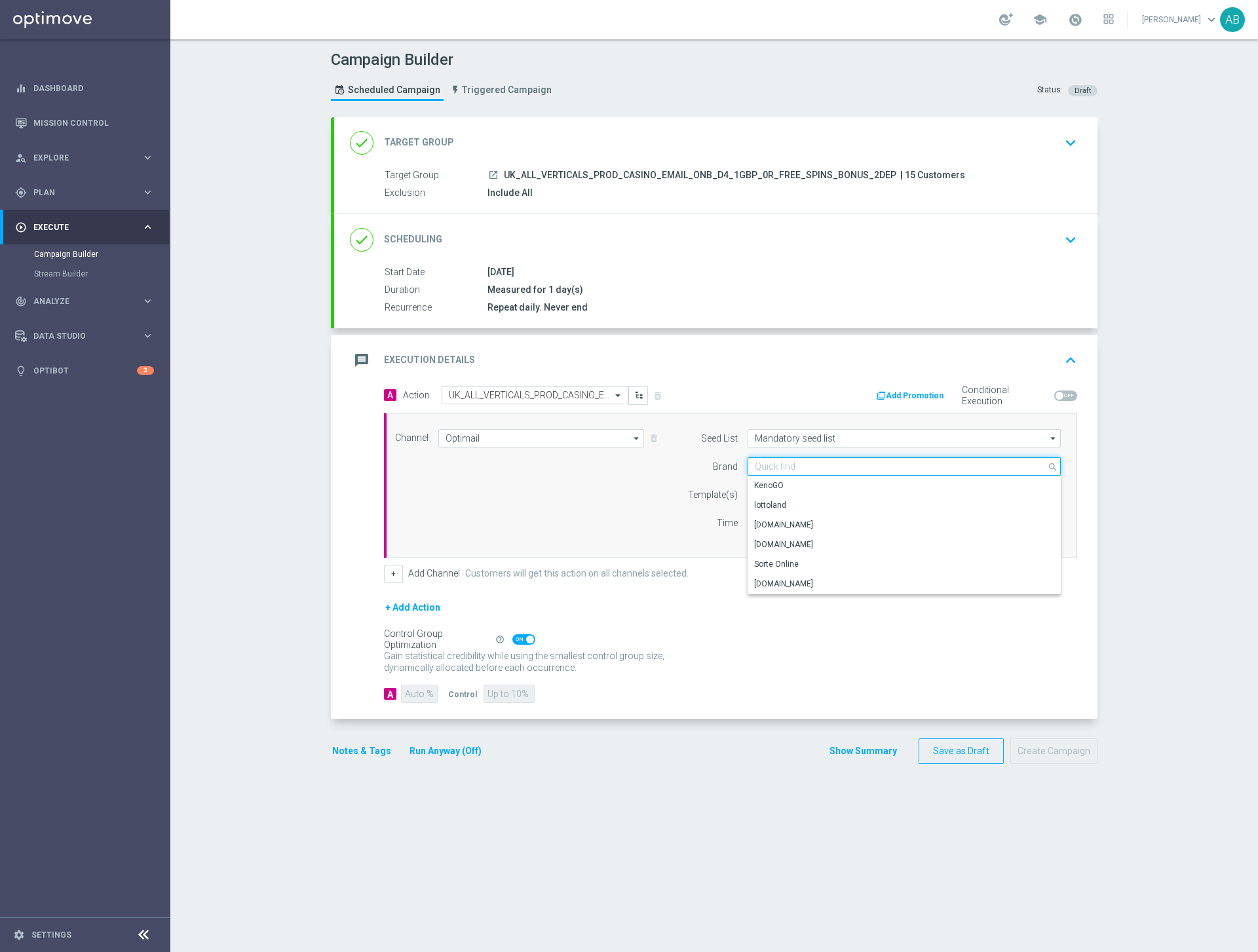
paste input "en_GB__ONBOARDING_DAY4_CAS_10FS__ALL_EMA_AUT_GM_REBRANDED"
type input "en_GB__ONBOARDING_DAY4_CAS_10FS__ALL_EMA_AUT_GM_REBRANDED"
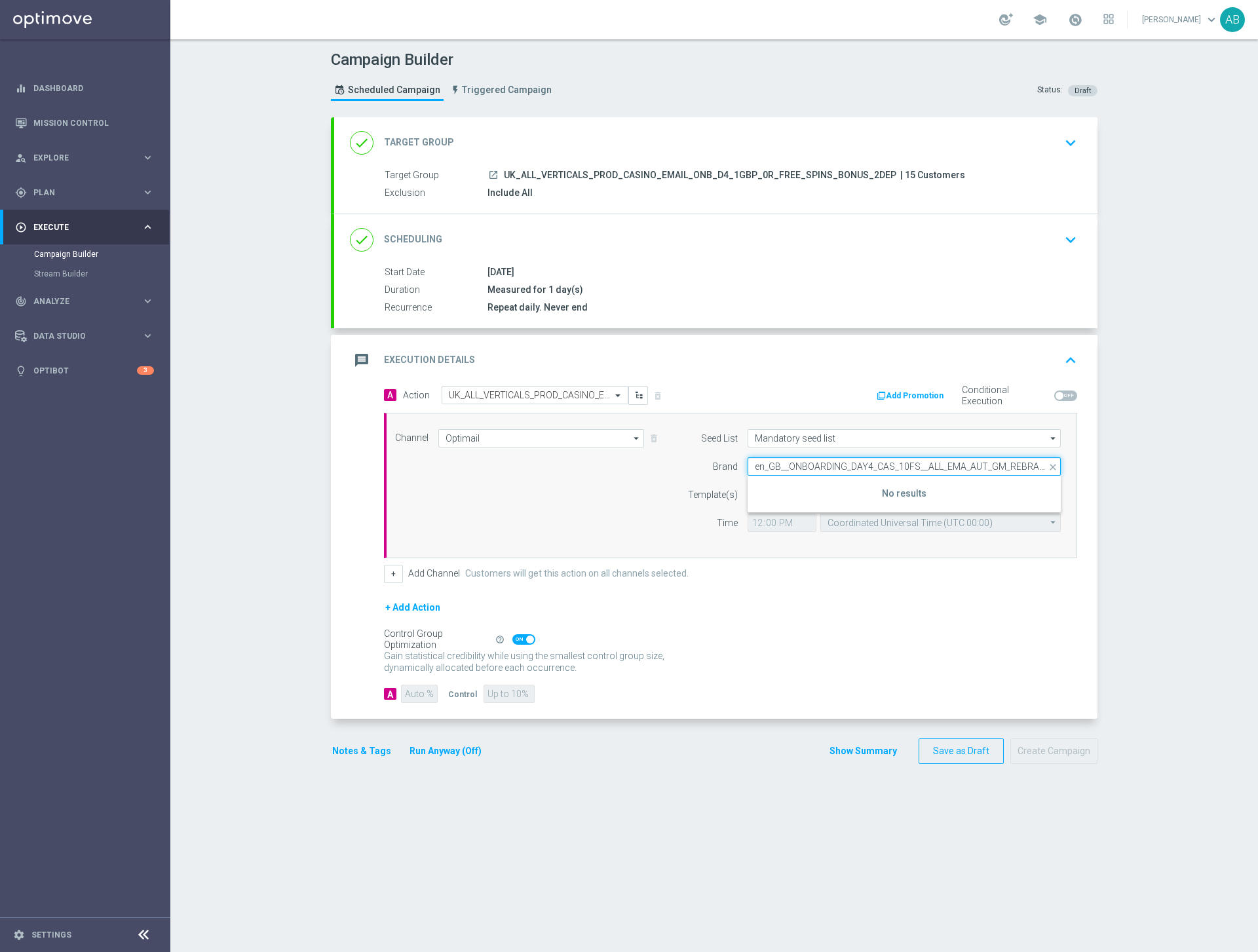
scroll to position [0, 11]
click at [842, 463] on input "en_GB__ONBOARDING_DAY4_CAS_10FS__ALL_EMA_AUT_GM_REBRANDED" at bounding box center [903, 467] width 313 height 18
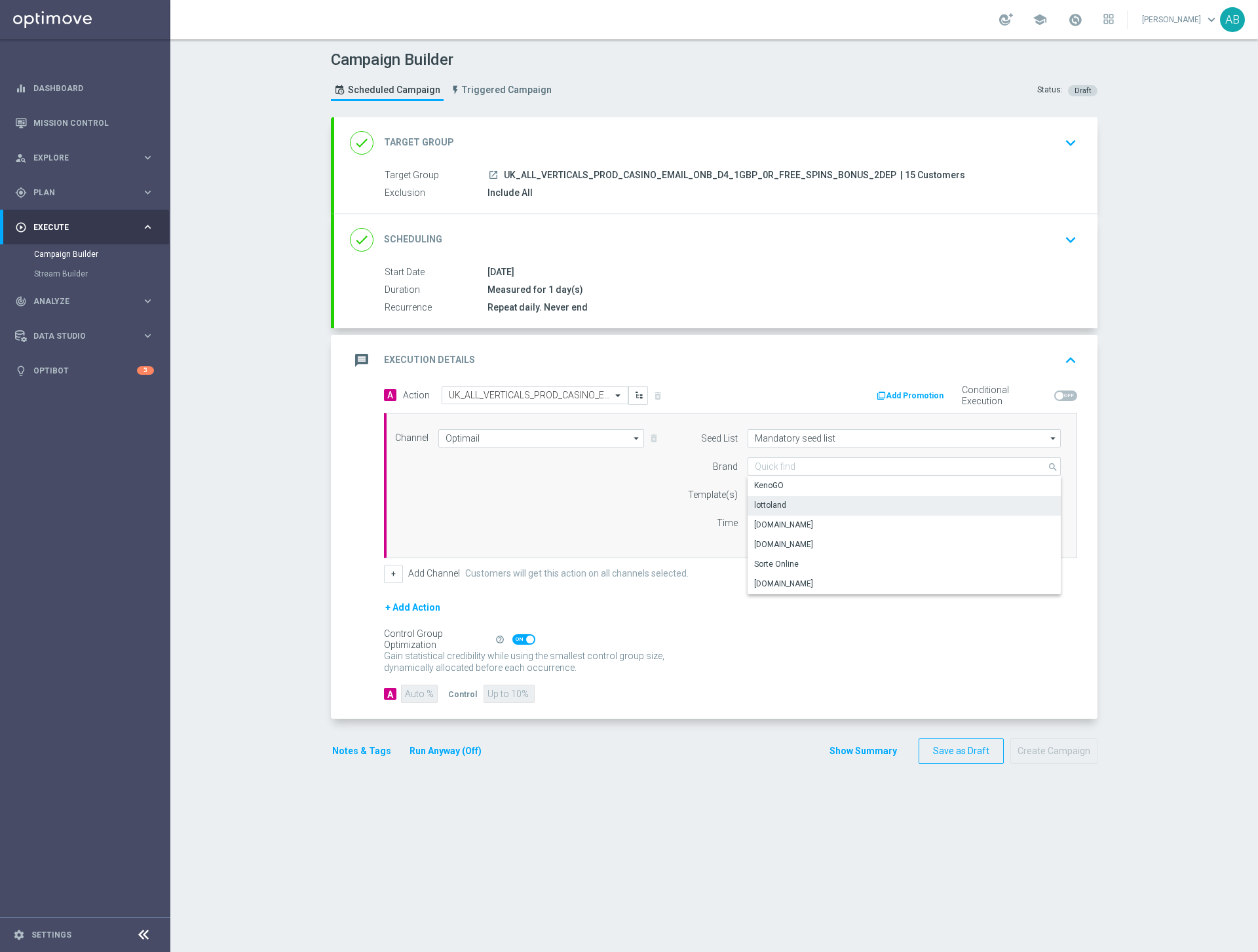
click at [801, 498] on div "lottoland" at bounding box center [904, 505] width 314 height 18
type input "lottoland"
click at [790, 499] on input "text" at bounding box center [862, 494] width 215 height 11
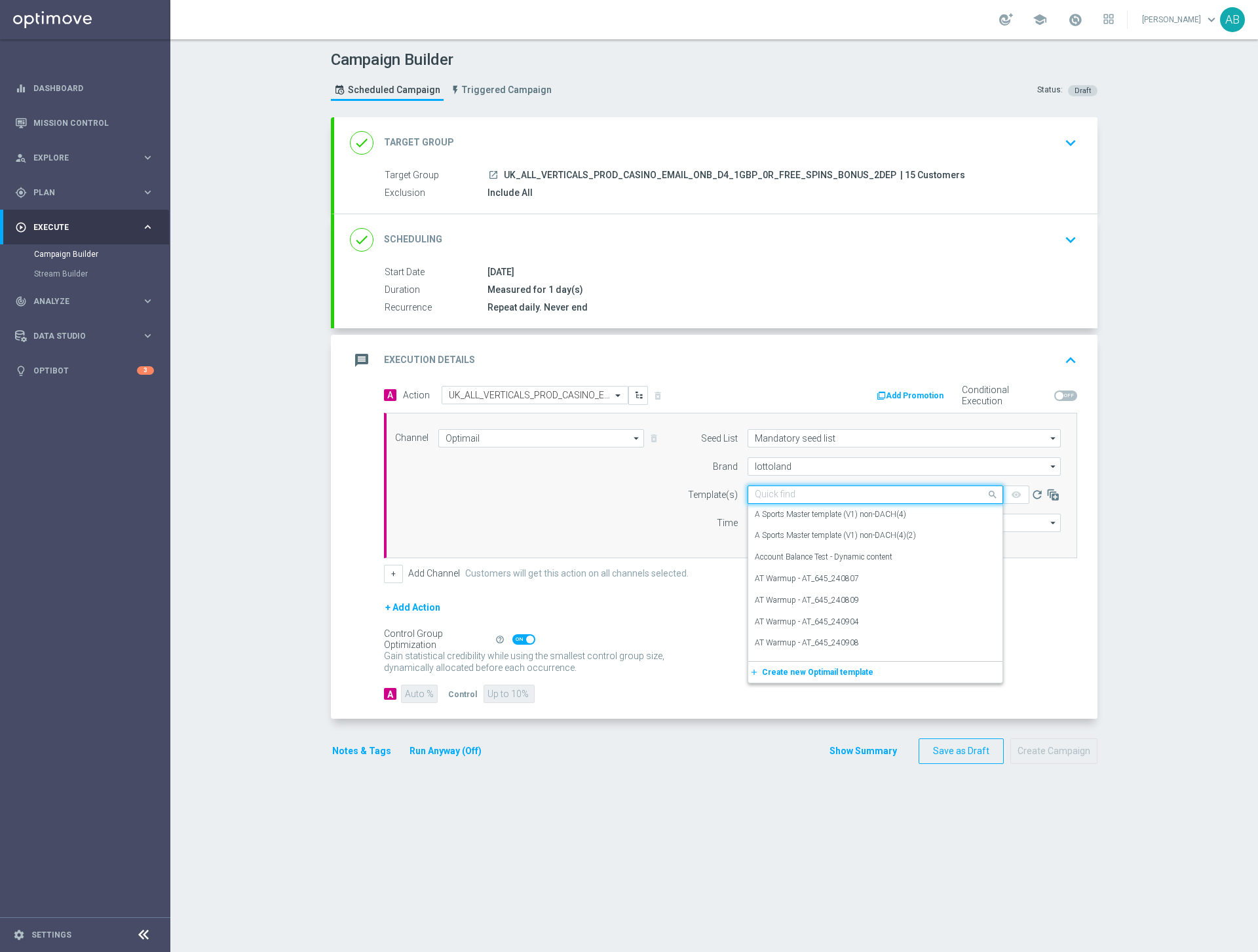
paste input "en_GB__ONBOARDING_DAY4_CAS_10FS__ALL_EMA_AUT_GM_REBRANDED"
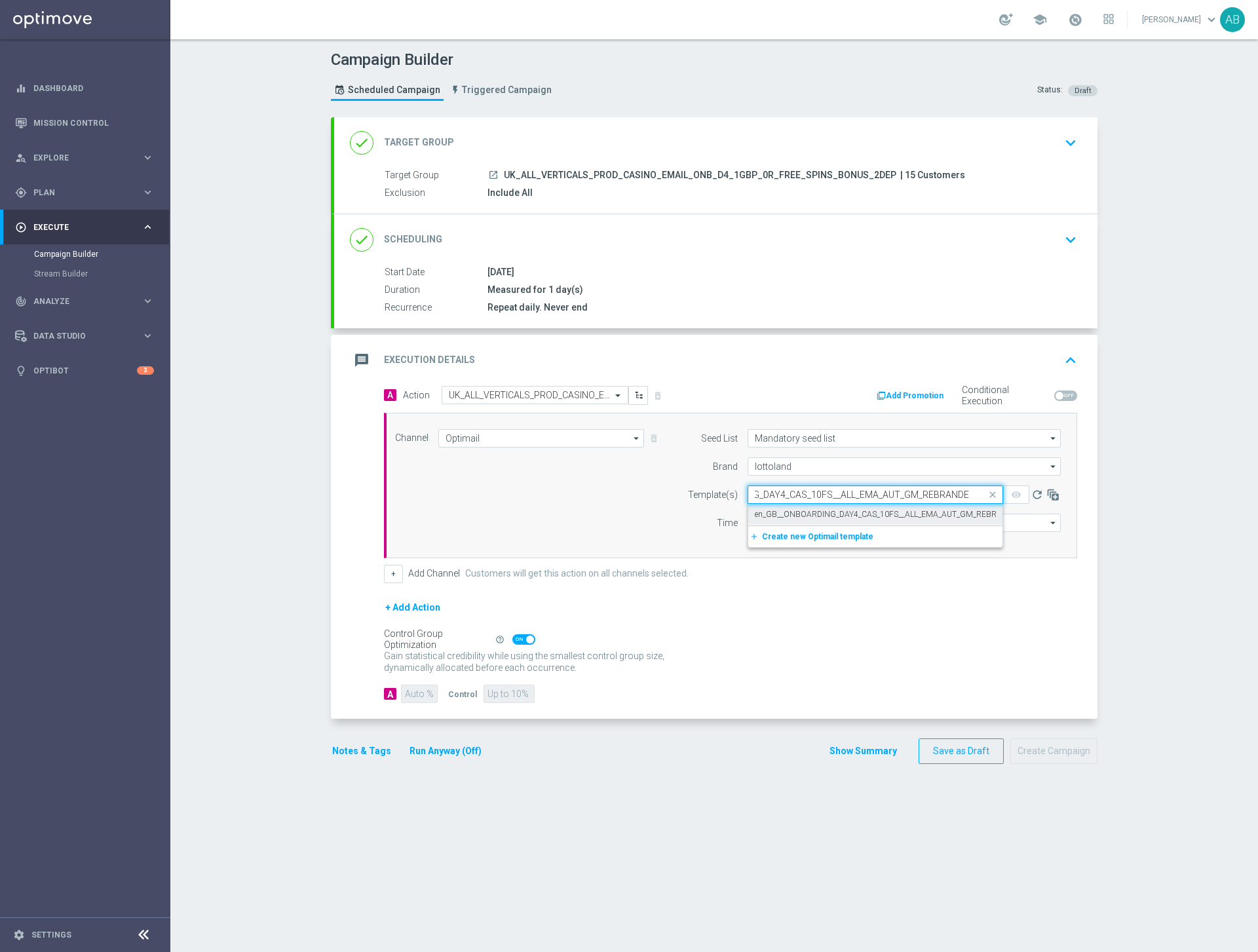
click at [784, 518] on label "en_GB__ONBOARDING_DAY4_CAS_10FS__ALL_EMA_AUT_GM_REBRANDED" at bounding box center [888, 514] width 268 height 11
type input "en_GB__ONBOARDING_DAY4_CAS_10FS__ALL_EMA_AUT_GM_REBRANDED"
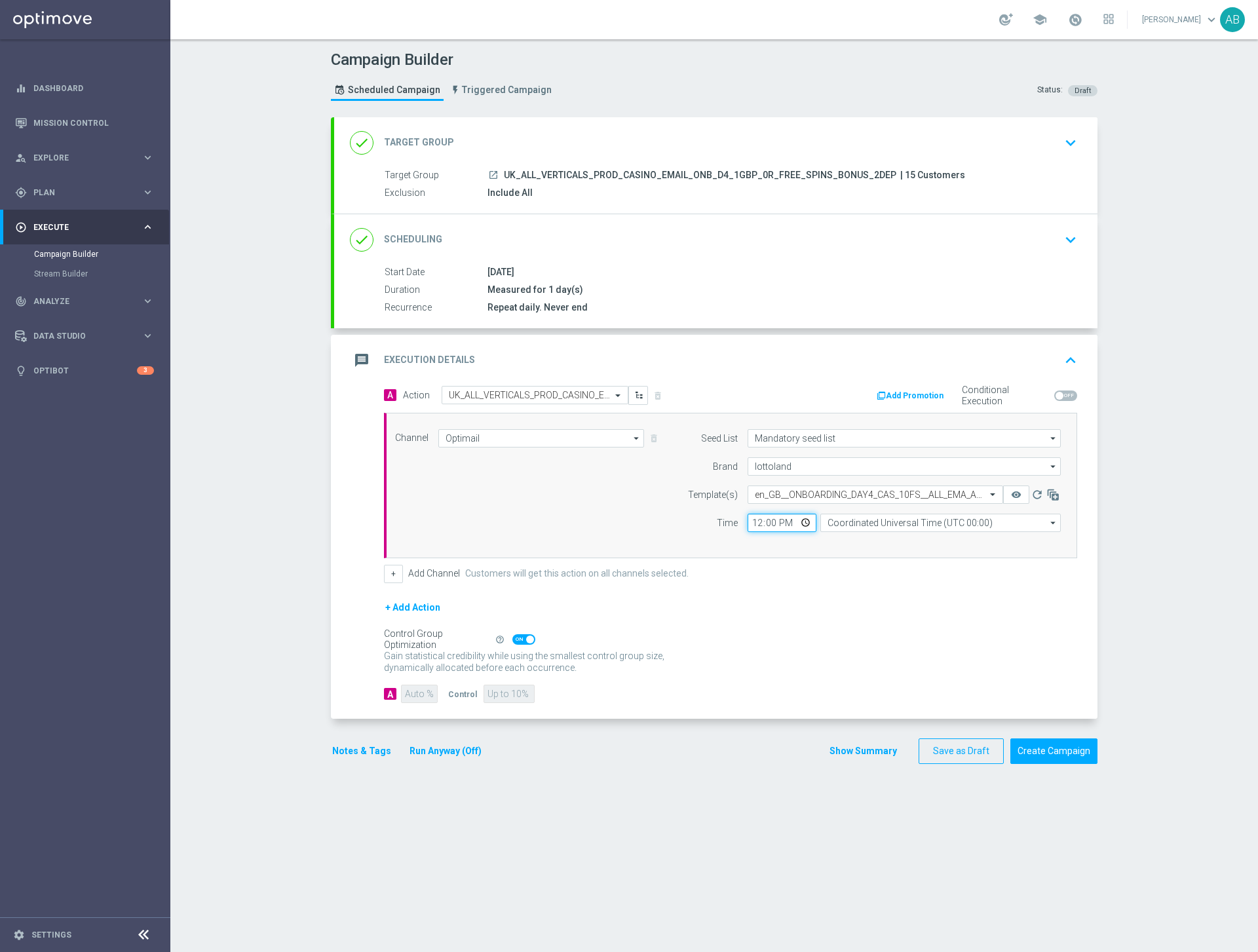
click at [755, 527] on input "12:00" at bounding box center [782, 523] width 69 height 18
type input "18:00"
click at [832, 543] on div "Channel Optimail Optimail arrow_drop_down Show Selected 1 of 26 Silverpop" at bounding box center [731, 485] width 693 height 146
click at [858, 524] on input "Coordinated Universal Time (UTC 00:00)" at bounding box center [940, 523] width 240 height 18
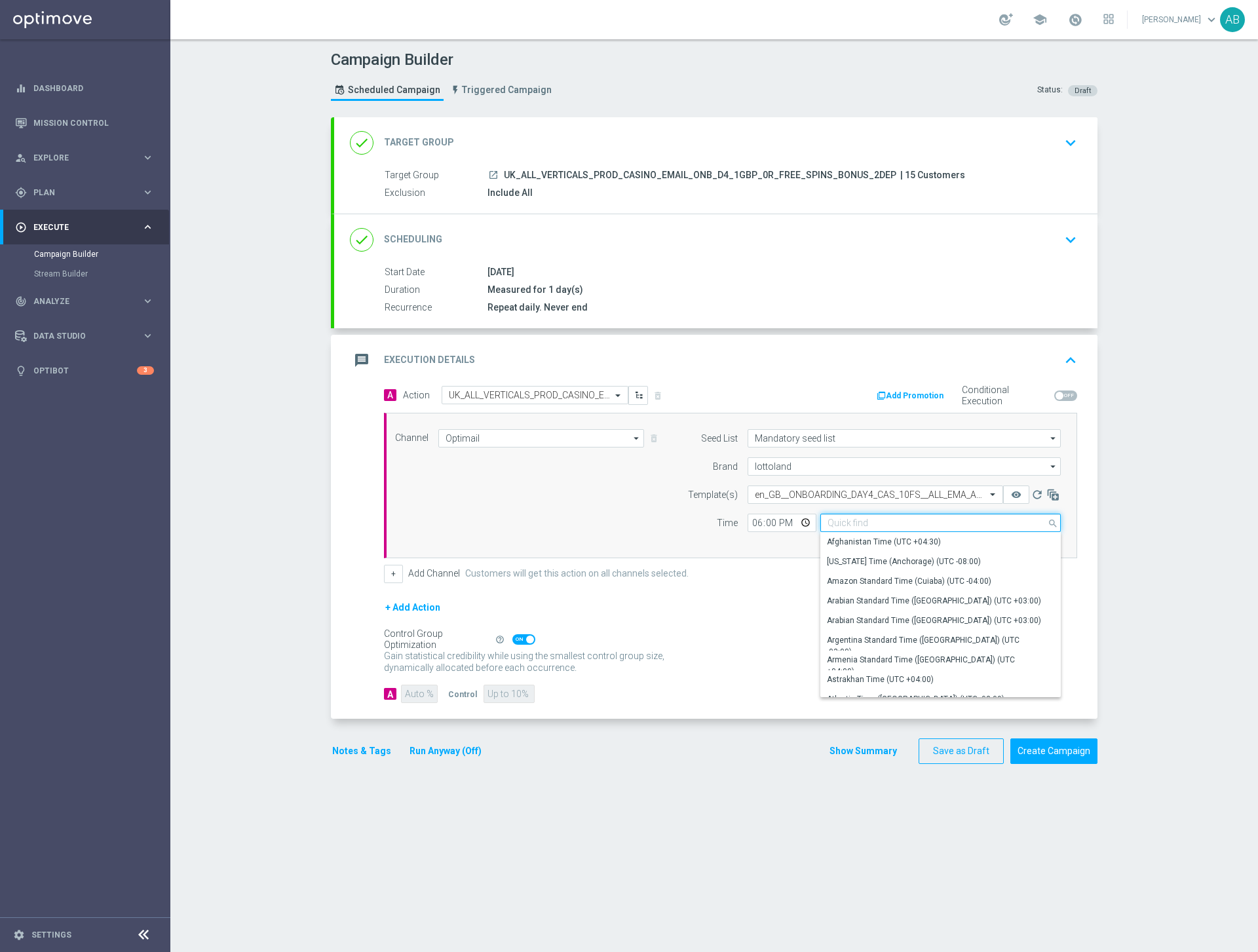
click at [858, 525] on input at bounding box center [940, 523] width 240 height 18
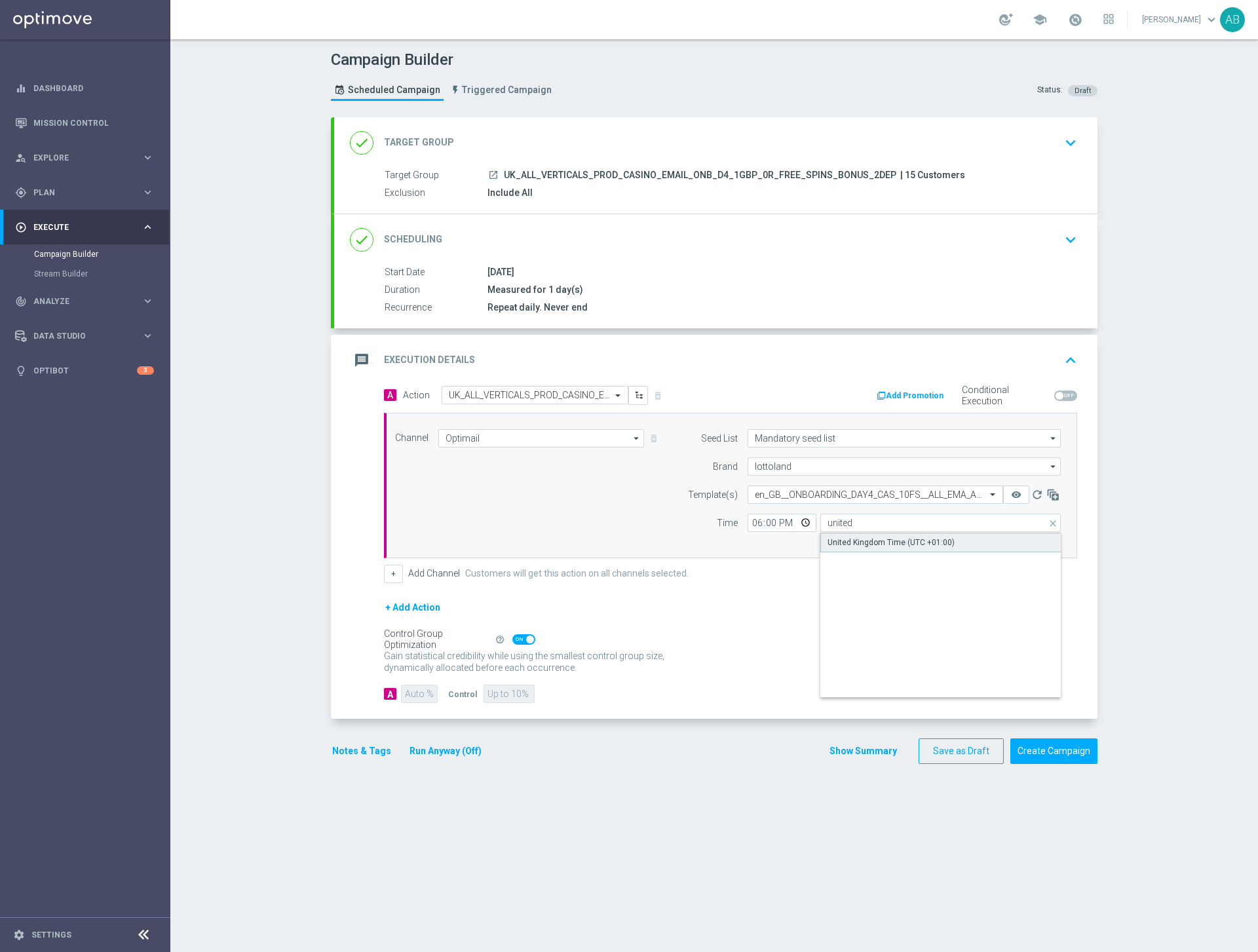
click at [862, 537] on div "United Kingdom Time (UTC +01:00)" at bounding box center [890, 542] width 127 height 12
type input "United Kingdom Time (UTC +01:00)"
click at [529, 638] on span at bounding box center [530, 639] width 8 height 8
click at [529, 638] on input "checkbox" at bounding box center [524, 639] width 23 height 11
checkbox input "false"
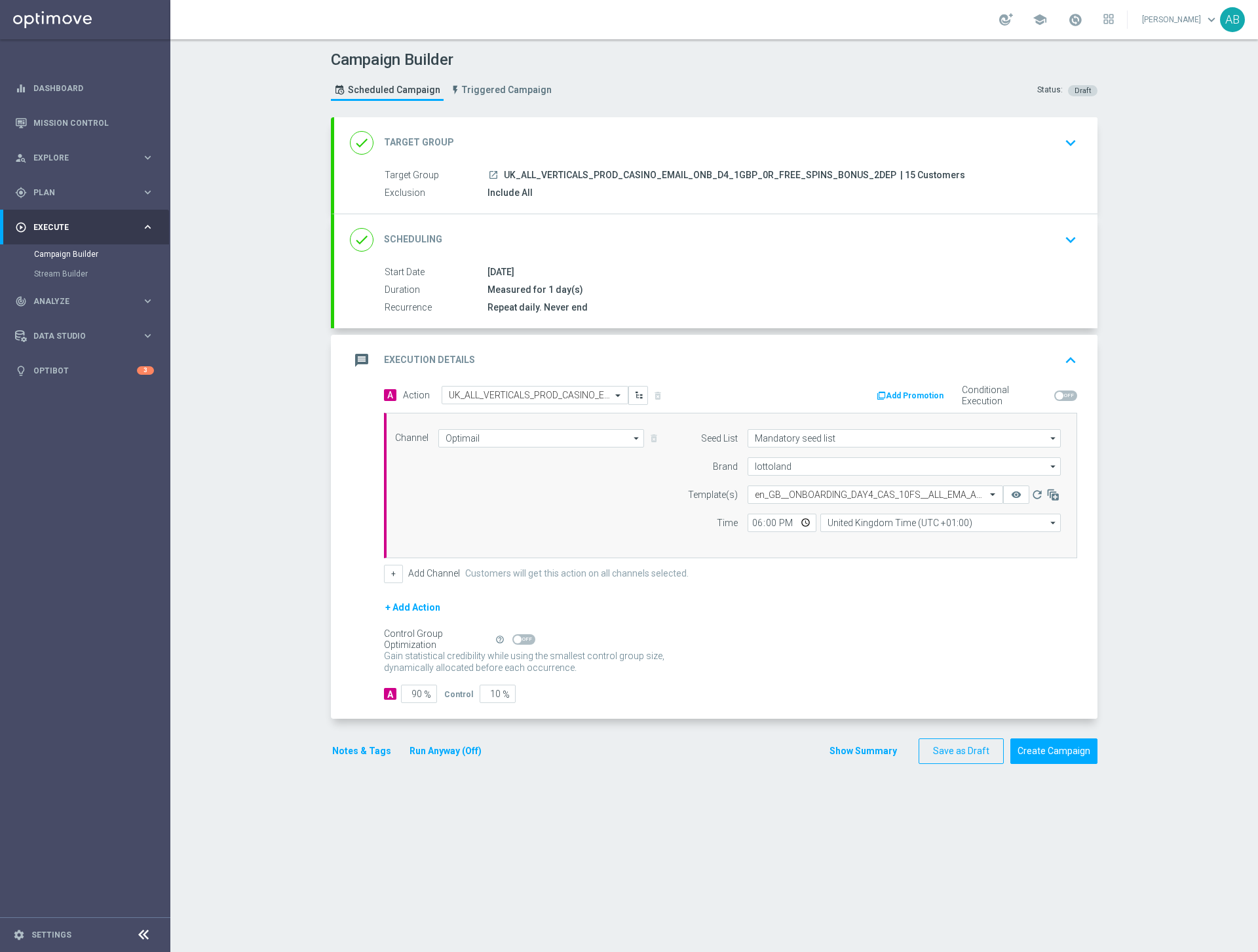
click at [860, 752] on button "Show Summary" at bounding box center [863, 751] width 69 height 15
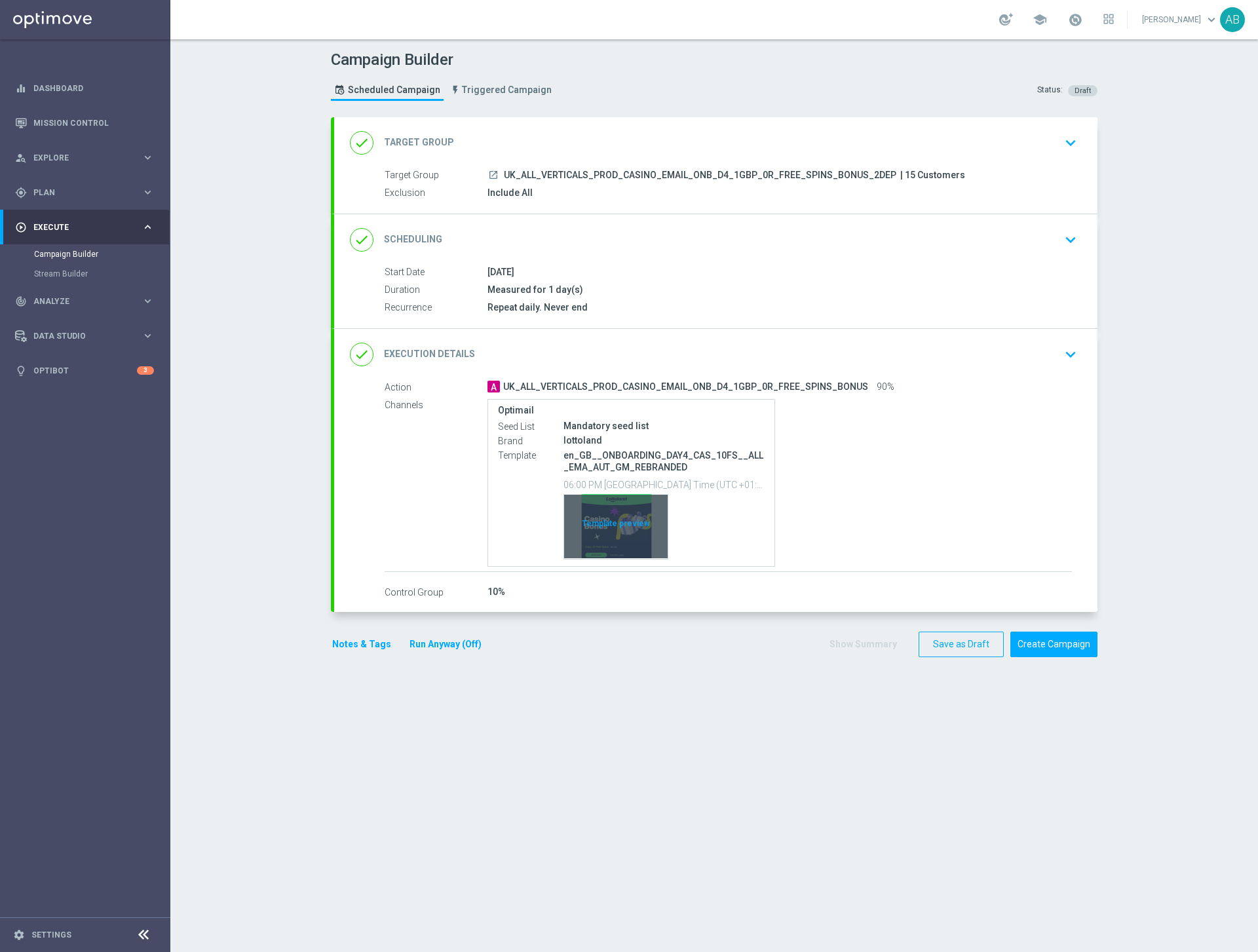
click at [624, 522] on div "Template preview" at bounding box center [616, 526] width 104 height 65
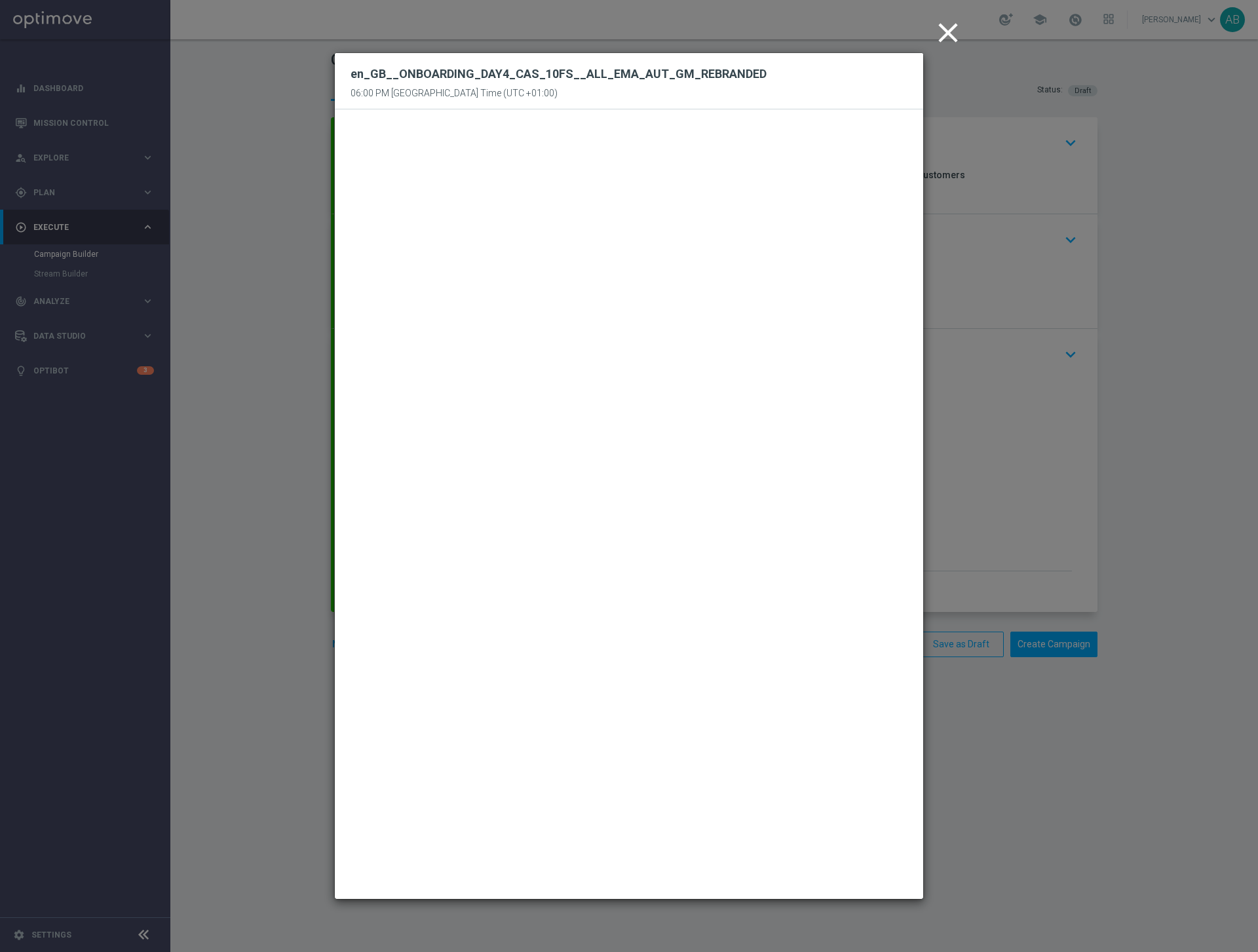
click at [953, 38] on icon "close" at bounding box center [948, 33] width 33 height 33
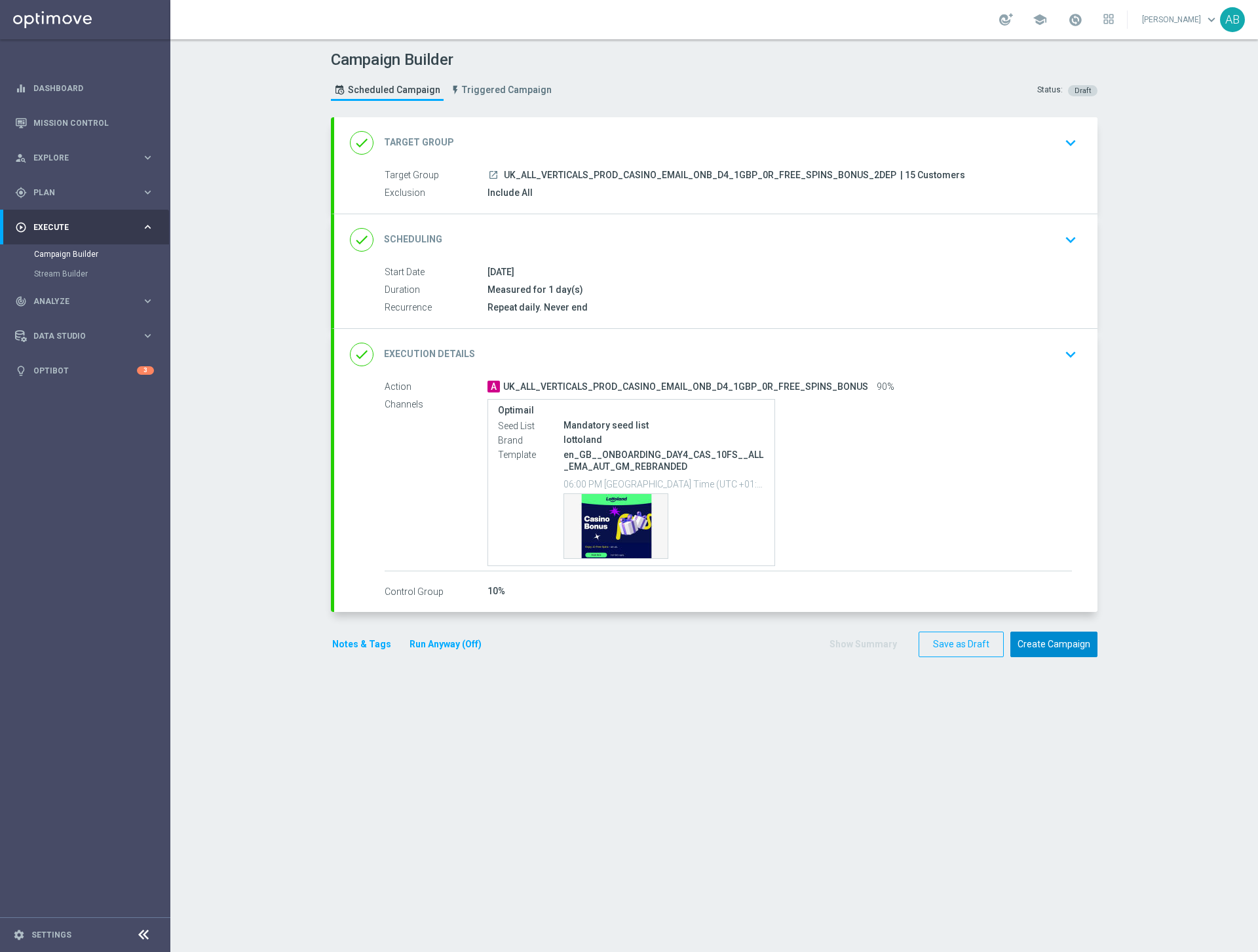
click at [1052, 644] on button "Create Campaign" at bounding box center [1053, 644] width 87 height 26
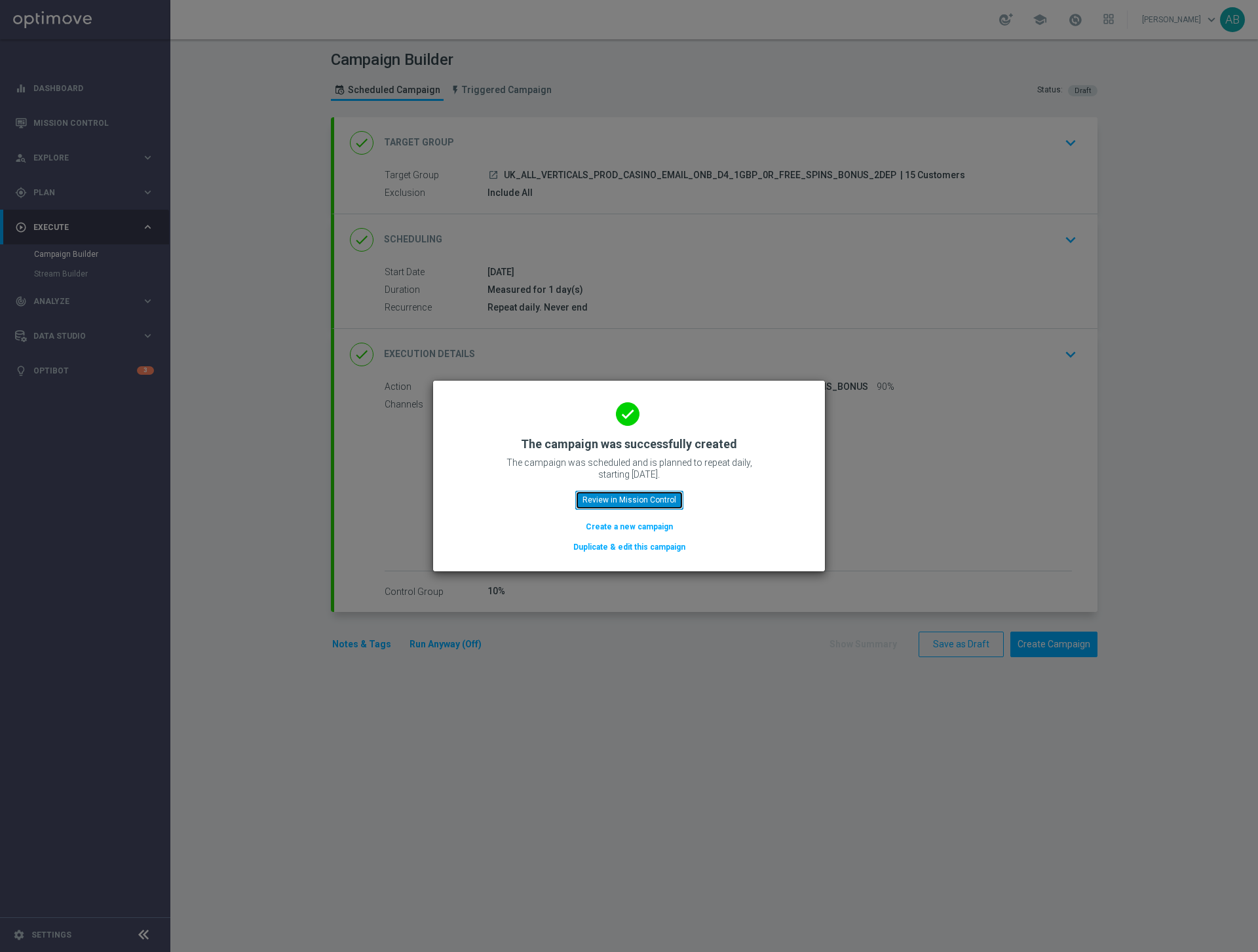
click at [632, 499] on button "Review in Mission Control" at bounding box center [629, 500] width 108 height 18
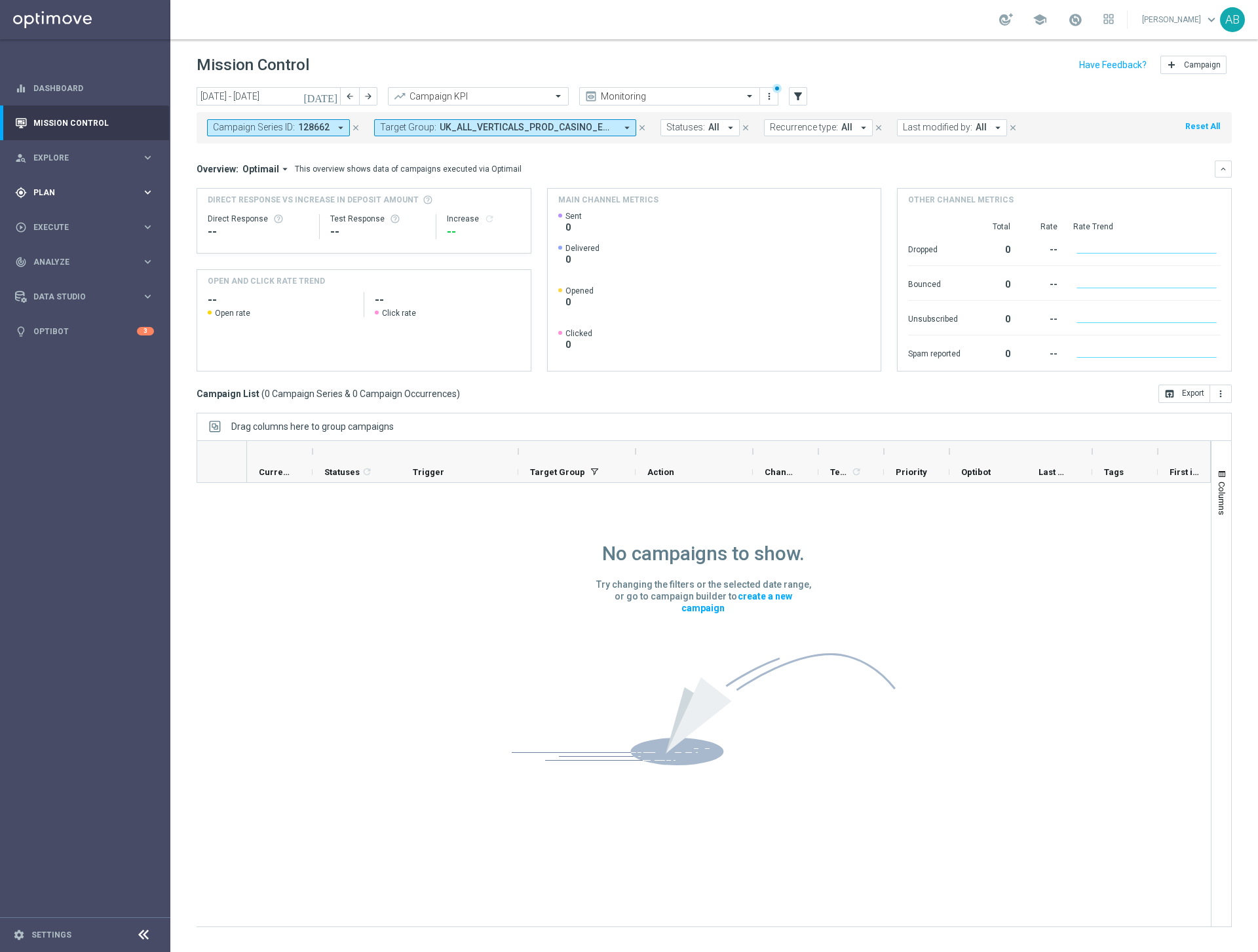
click at [77, 196] on div "gps_fixed Plan" at bounding box center [78, 193] width 127 height 12
click at [71, 216] on link "Target Groups" at bounding box center [85, 220] width 102 height 11
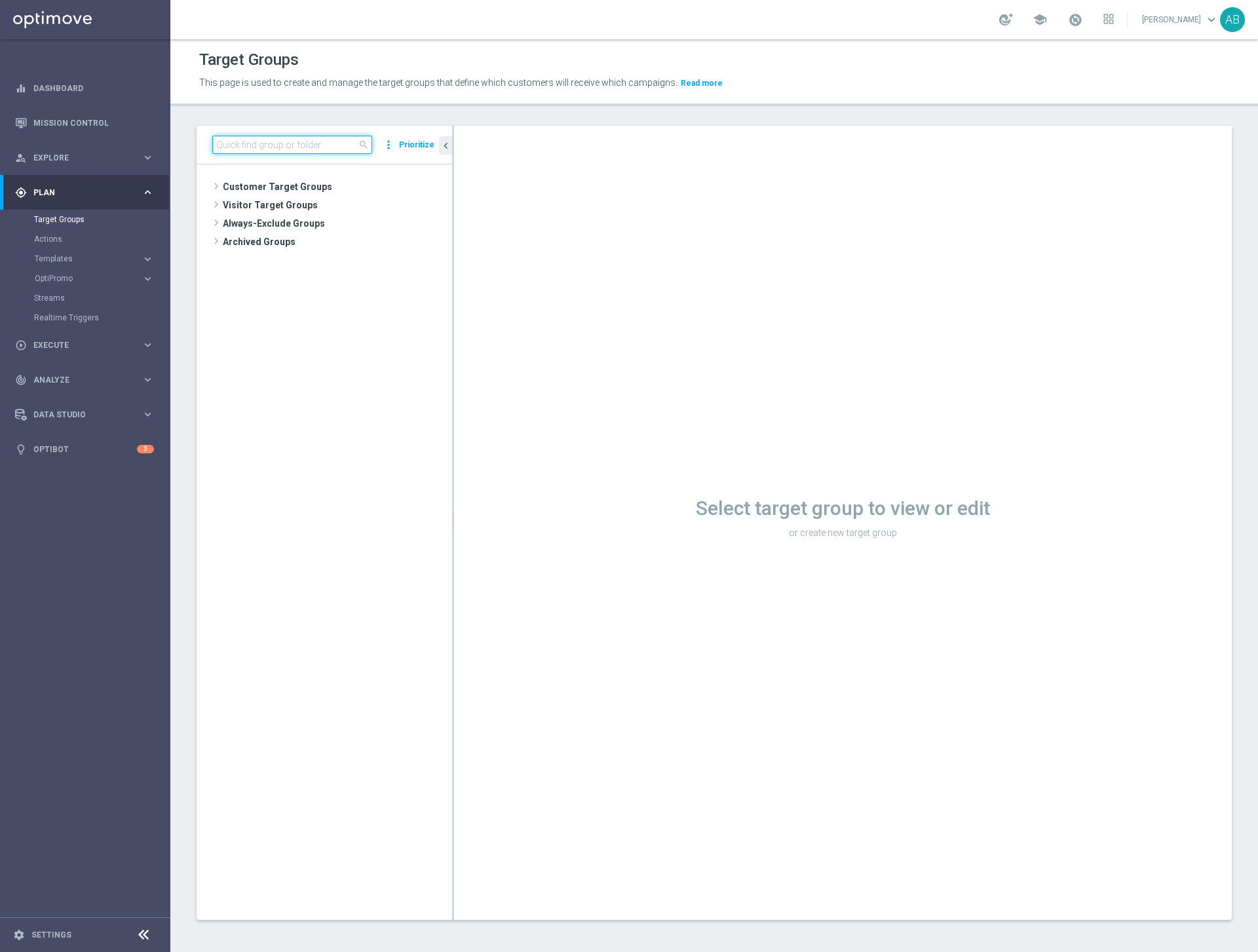
click at [308, 142] on input at bounding box center [292, 145] width 160 height 18
paste input "UK_ALL_VERTICALS_PROD_CASINO_EMAIL_ONB_D4_5GBP_BONUS"
type input "UK_ALL_VERTICALS_PROD_CASINO_EMAIL_ONB_D4_5GBP_BONUS"
click at [431, 242] on icon "content_copy" at bounding box center [429, 242] width 11 height 11
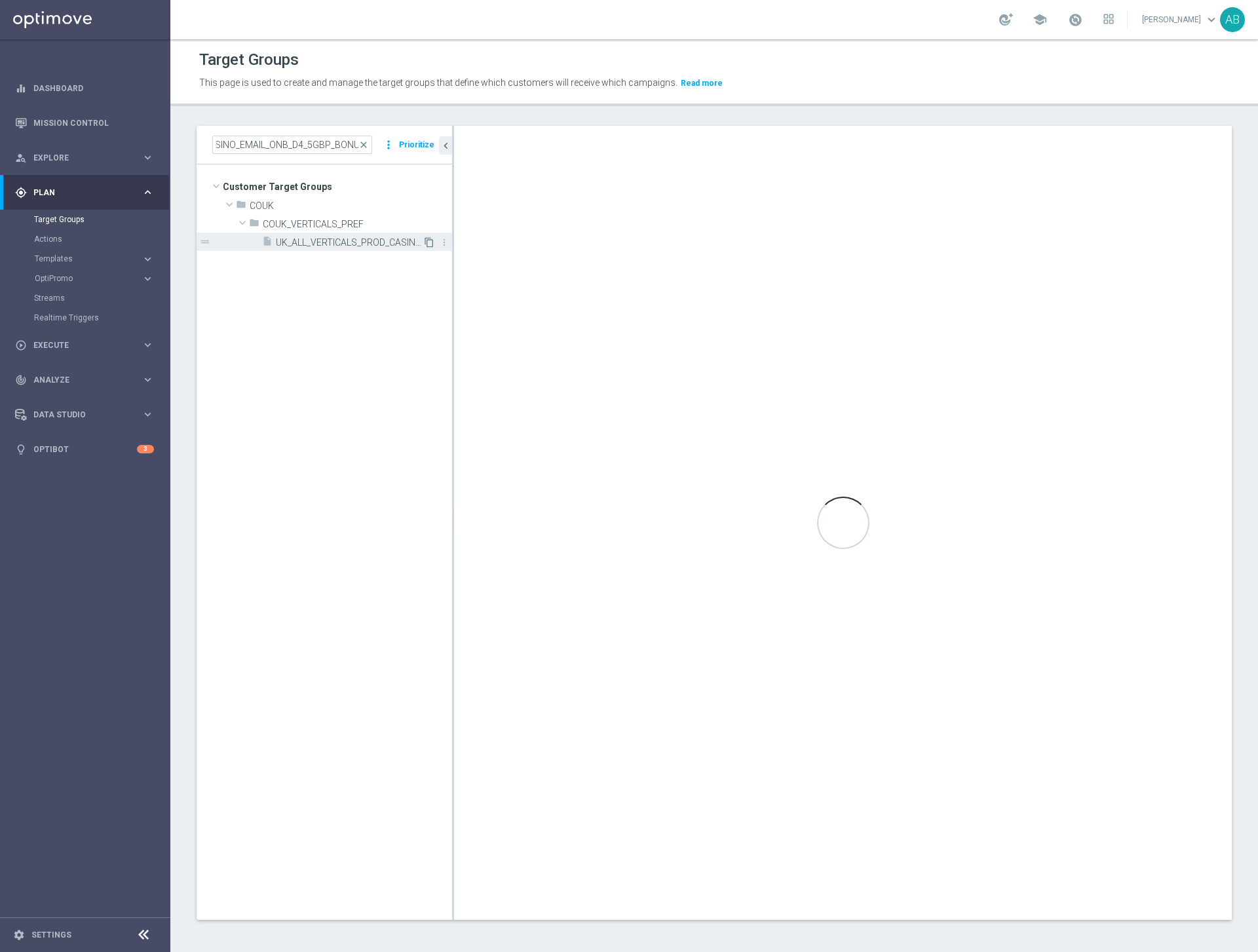
scroll to position [0, 0]
click at [390, 238] on span "UK_ALL_VERTICALS_PROD_CASINO_EMAIL_ONB_D4_5GBP_BONUS" at bounding box center [350, 242] width 147 height 11
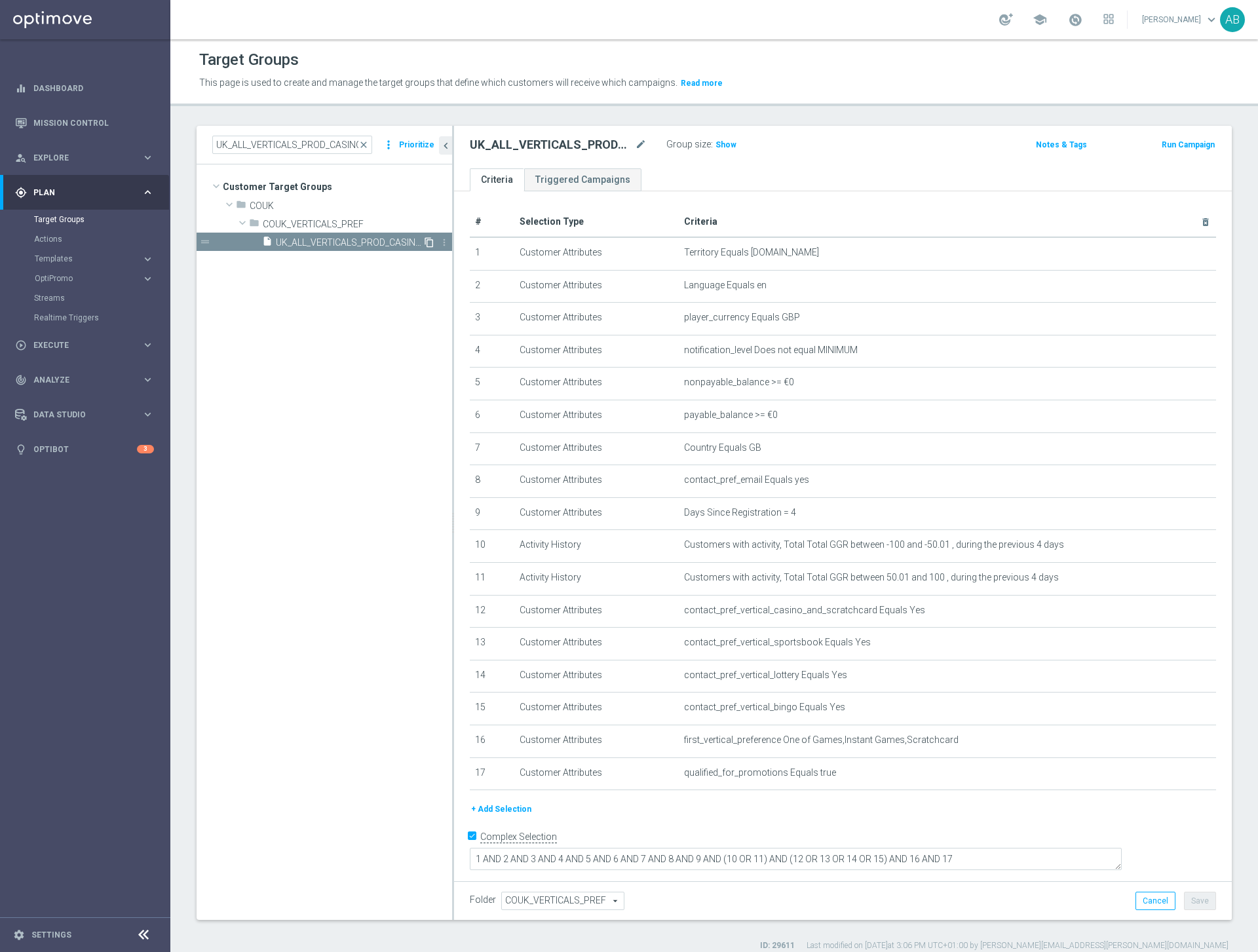
click at [430, 240] on icon "content_copy" at bounding box center [429, 242] width 11 height 11
